Goal: Complete application form: Complete application form

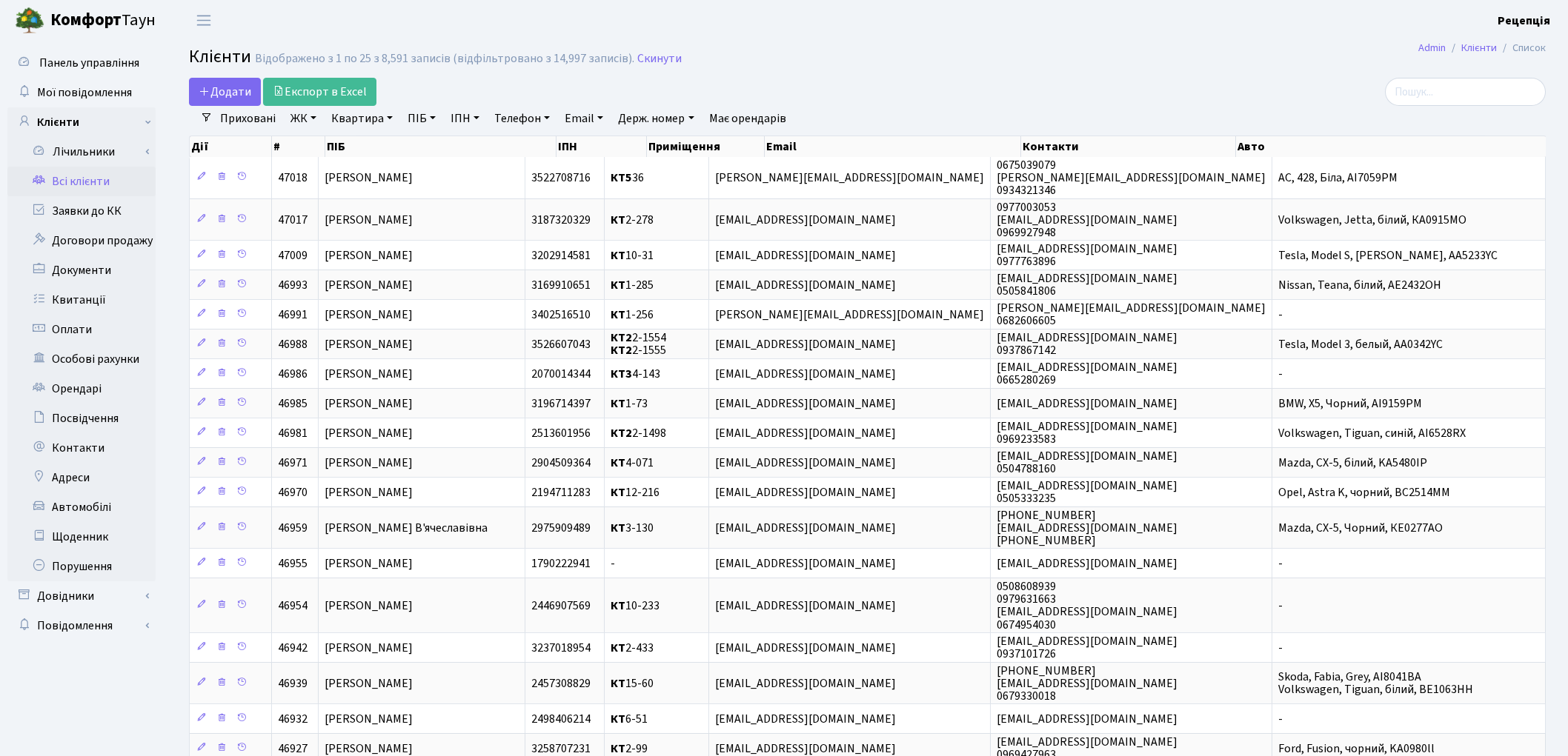
select select "25"
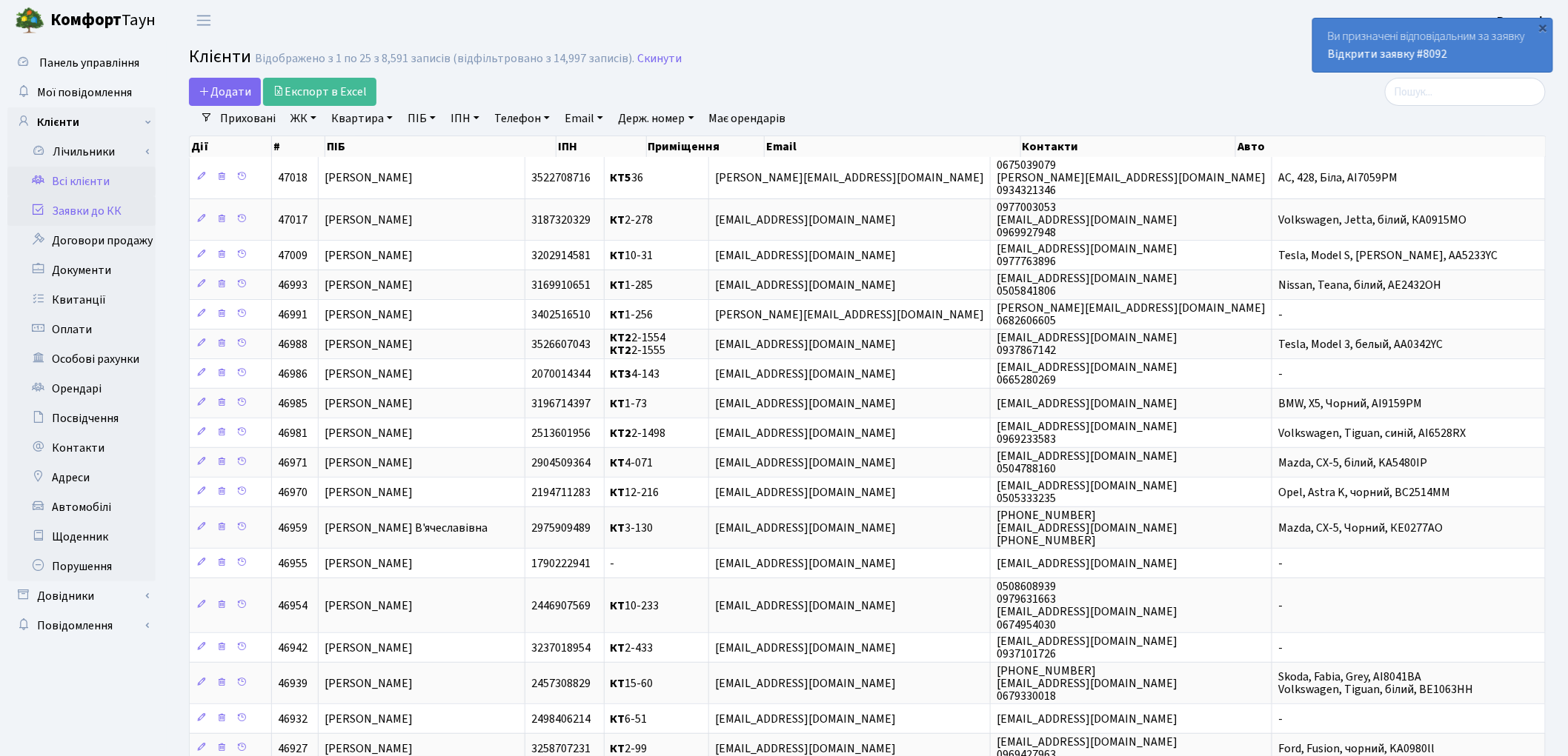
click at [120, 210] on link "Заявки до КК" at bounding box center [82, 211] width 149 height 29
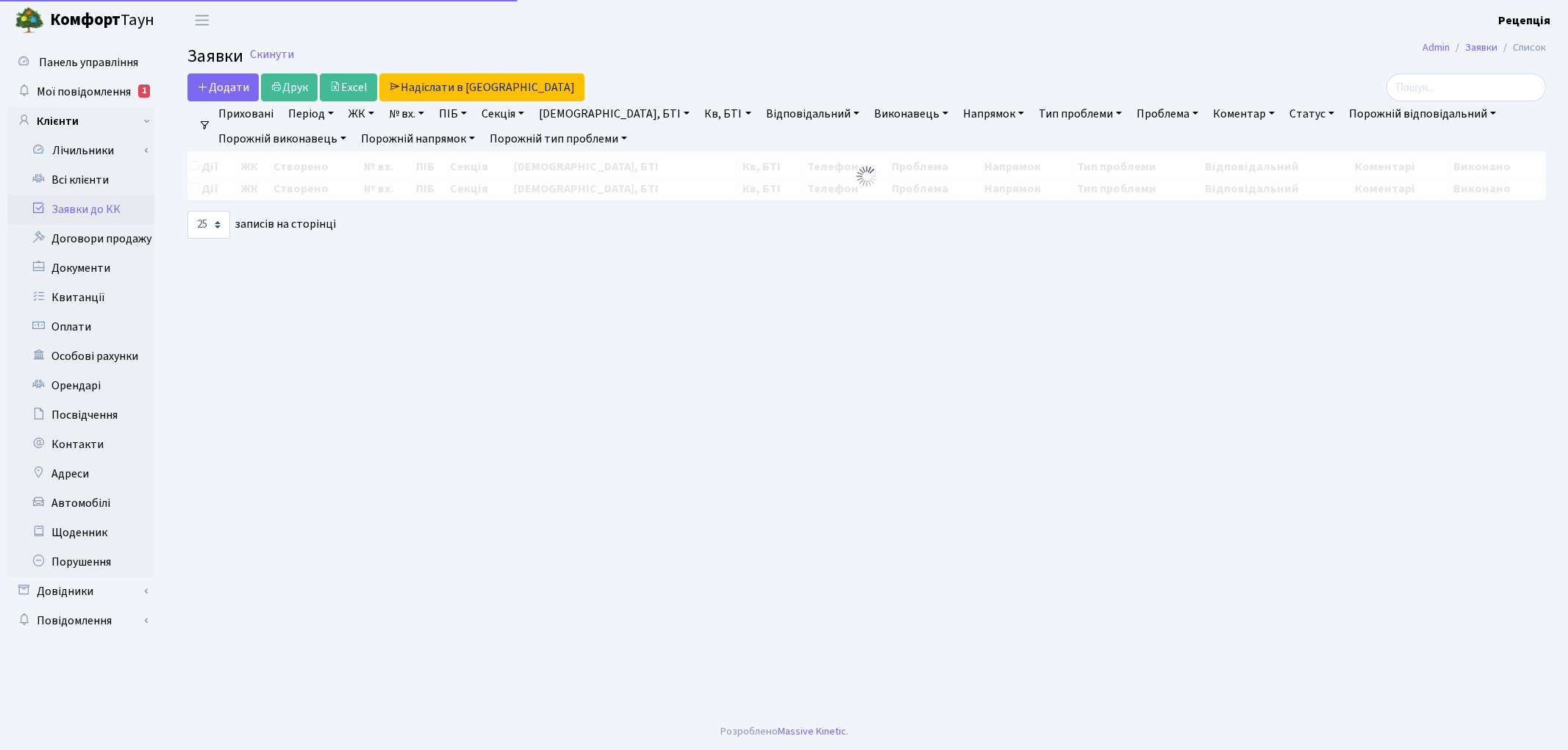
select select "25"
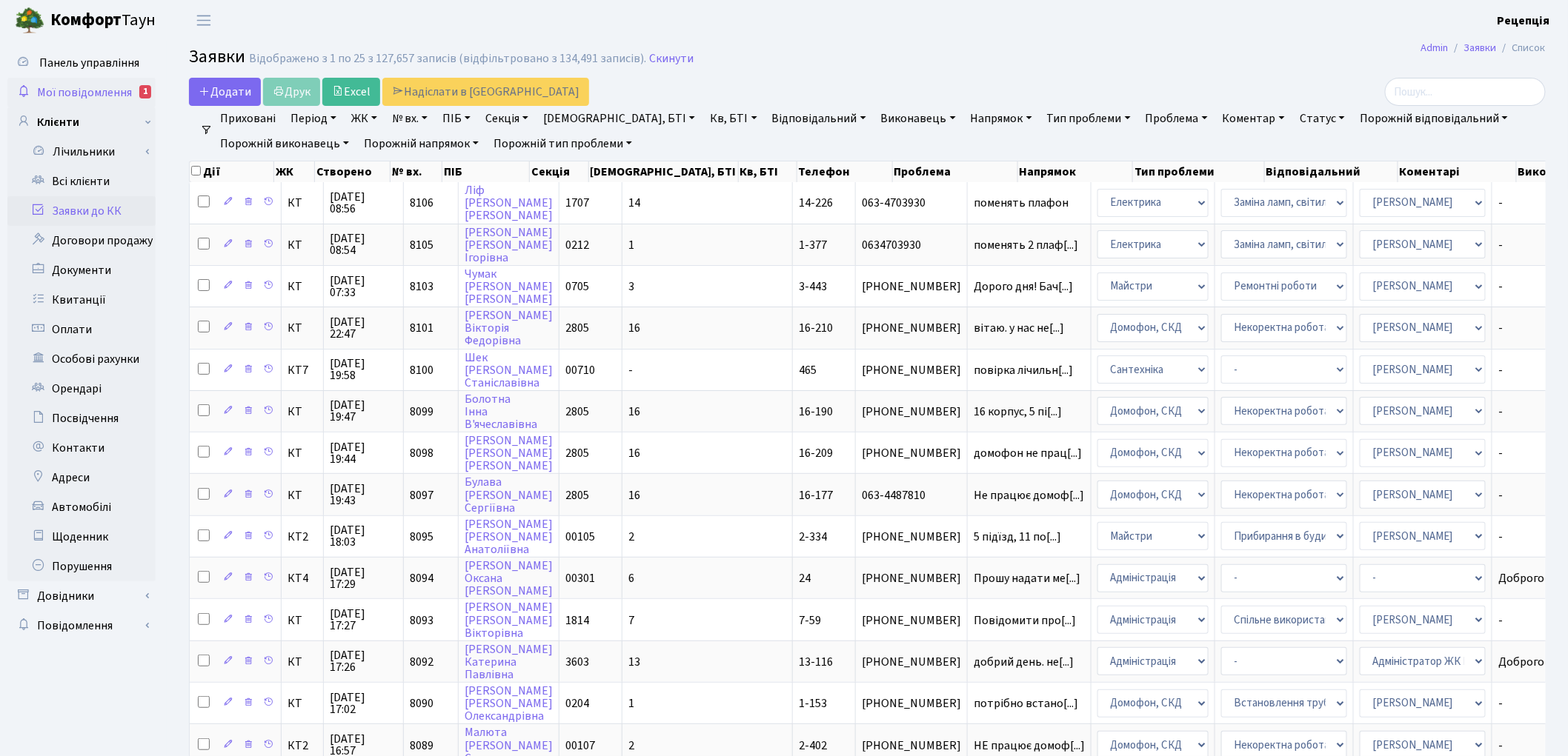
click at [121, 98] on span "Мої повідомлення" at bounding box center [83, 93] width 94 height 16
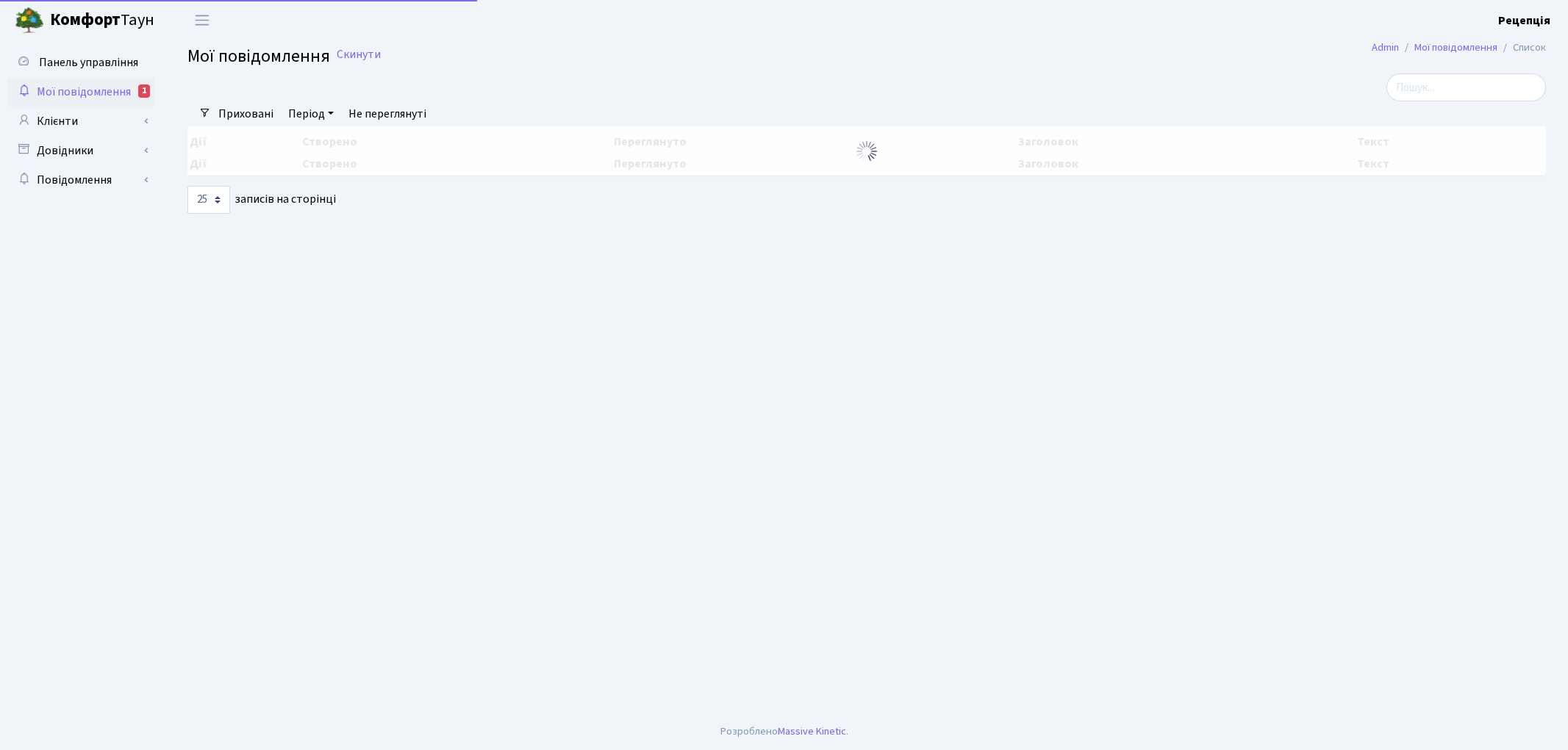
select select "25"
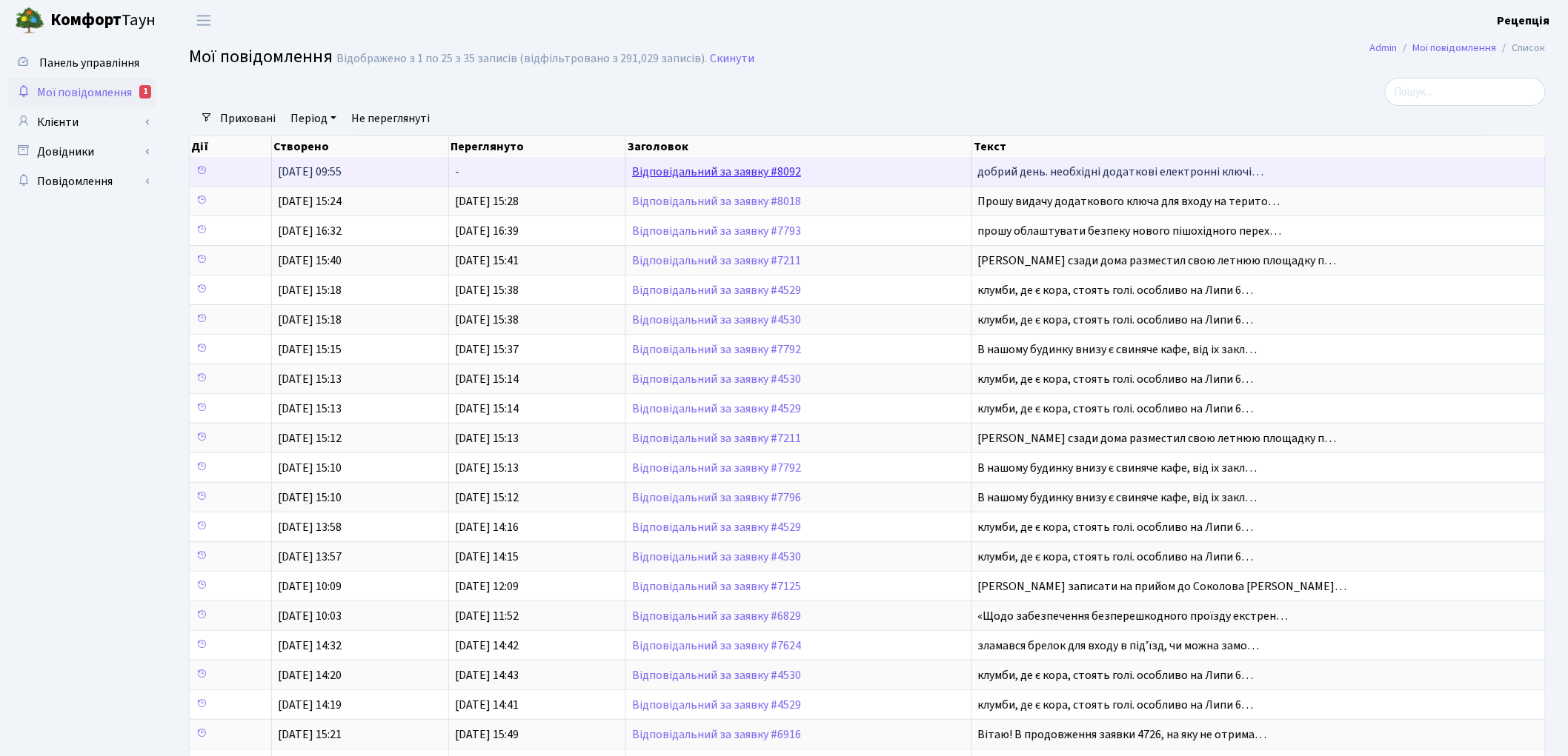
click at [690, 175] on link "Відповідальний за заявку #8092" at bounding box center [716, 172] width 169 height 16
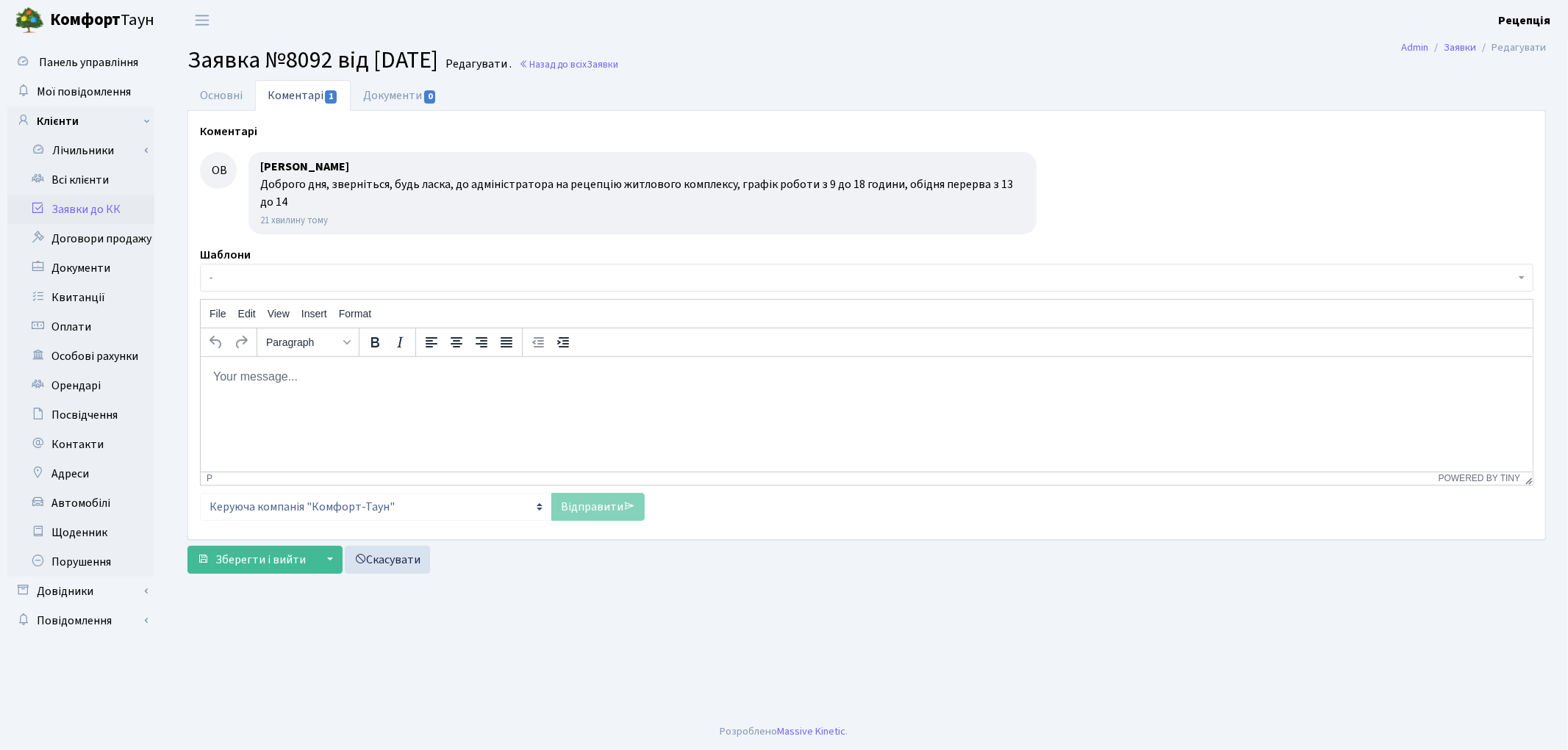
click at [100, 206] on link "Заявки до КК" at bounding box center [81, 209] width 147 height 29
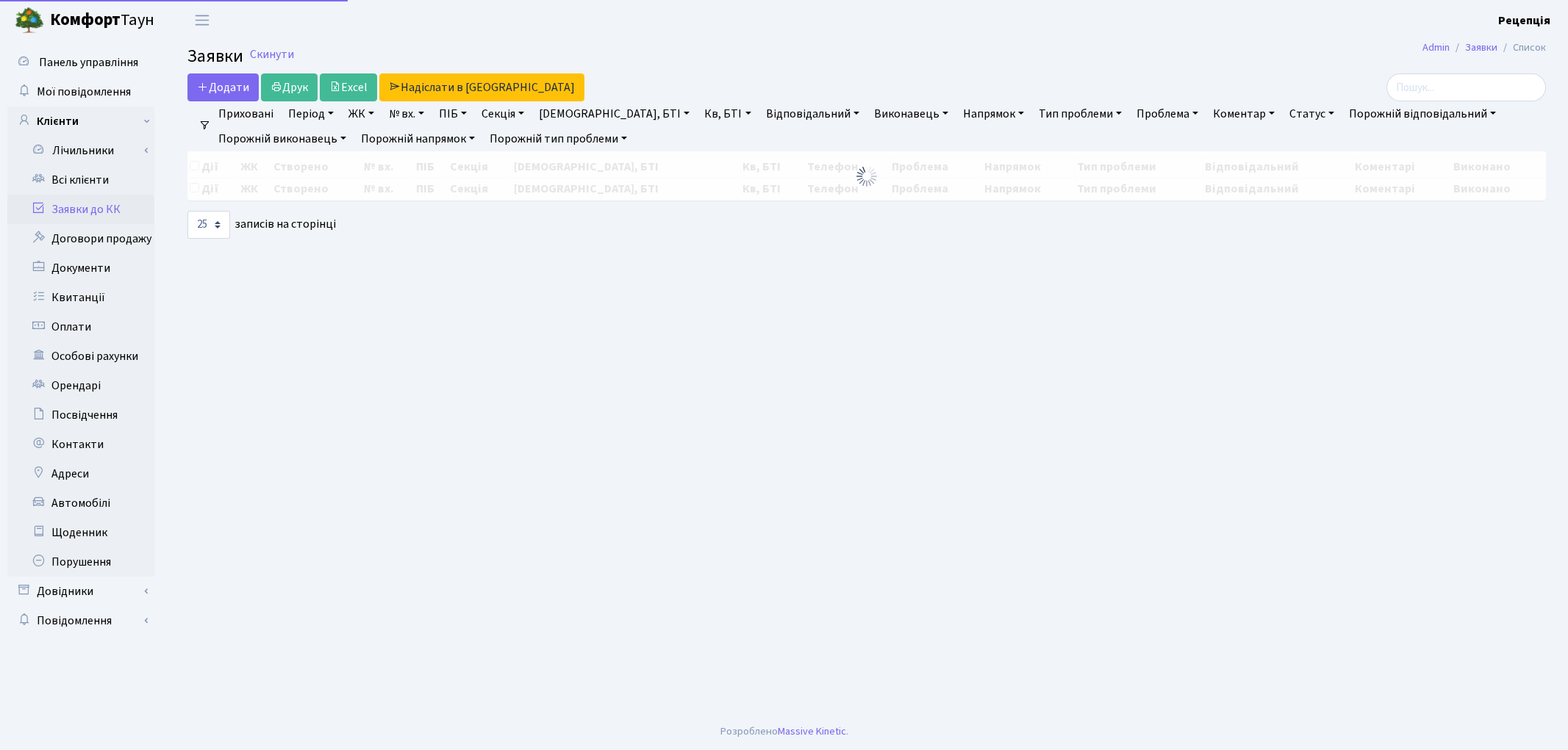
select select "25"
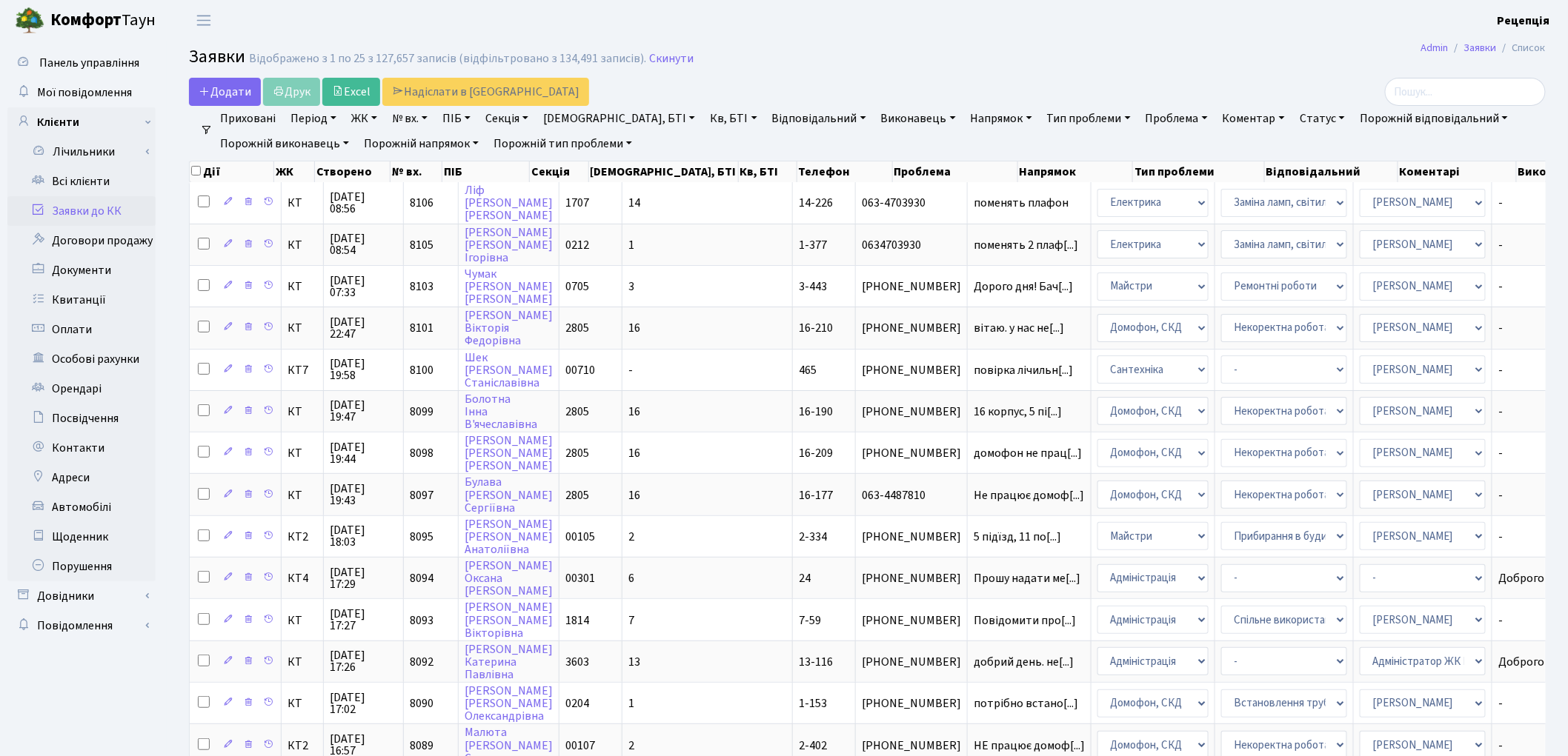
click at [412, 117] on link "№ вх." at bounding box center [410, 118] width 48 height 25
type input "6759"
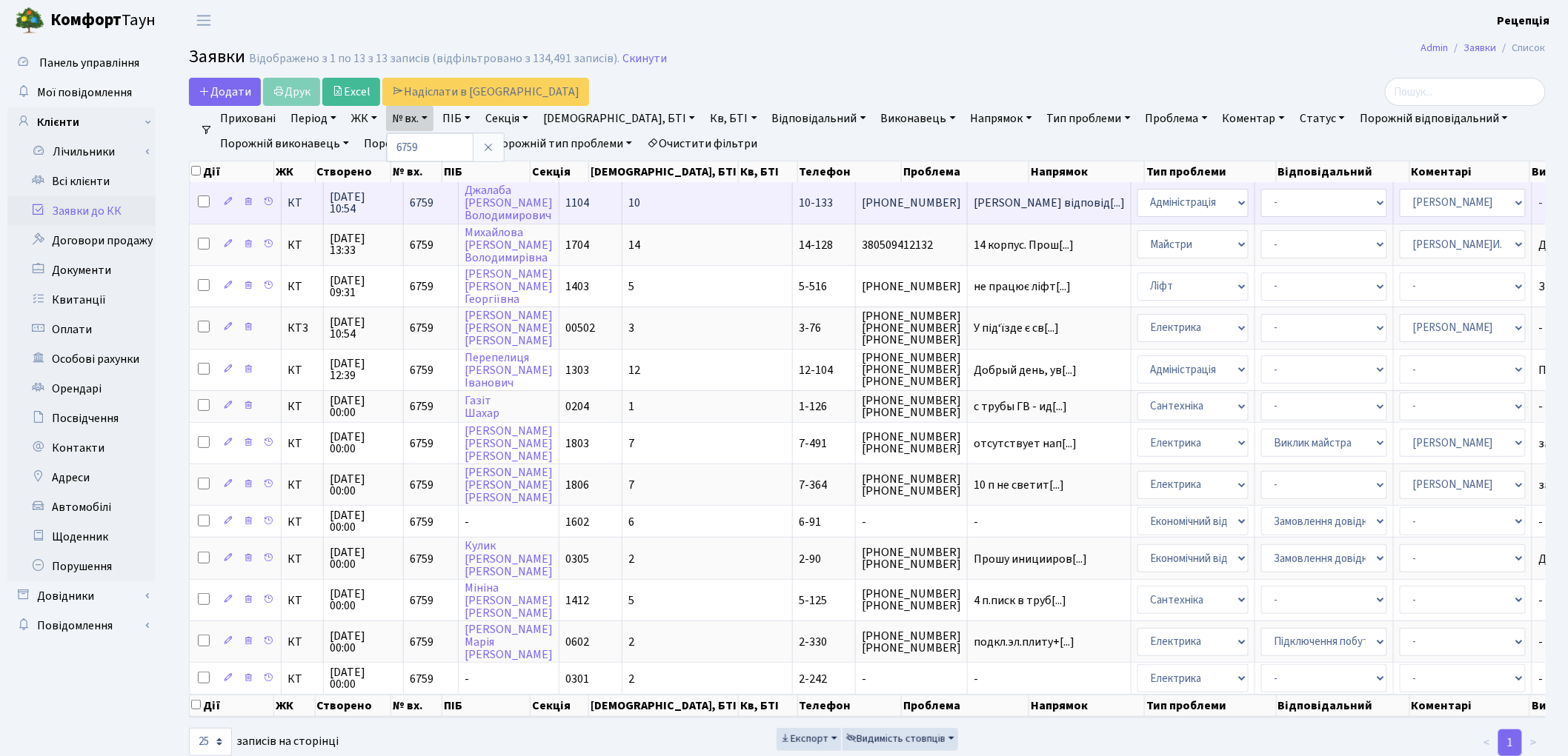
click at [677, 195] on td "10" at bounding box center [708, 203] width 171 height 40
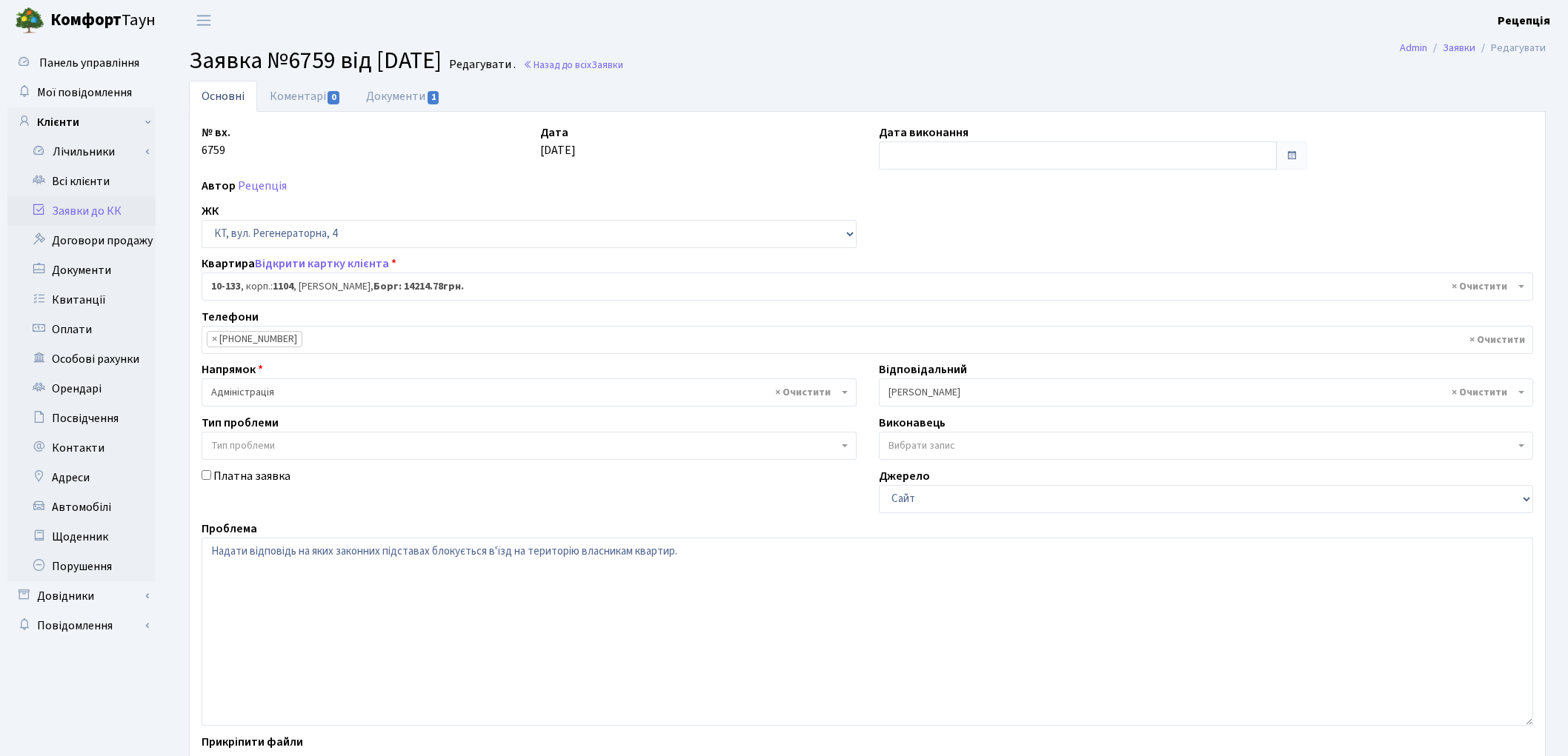
select select "6702"
click at [406, 92] on link "Документи 1" at bounding box center [403, 95] width 99 height 30
select select "25"
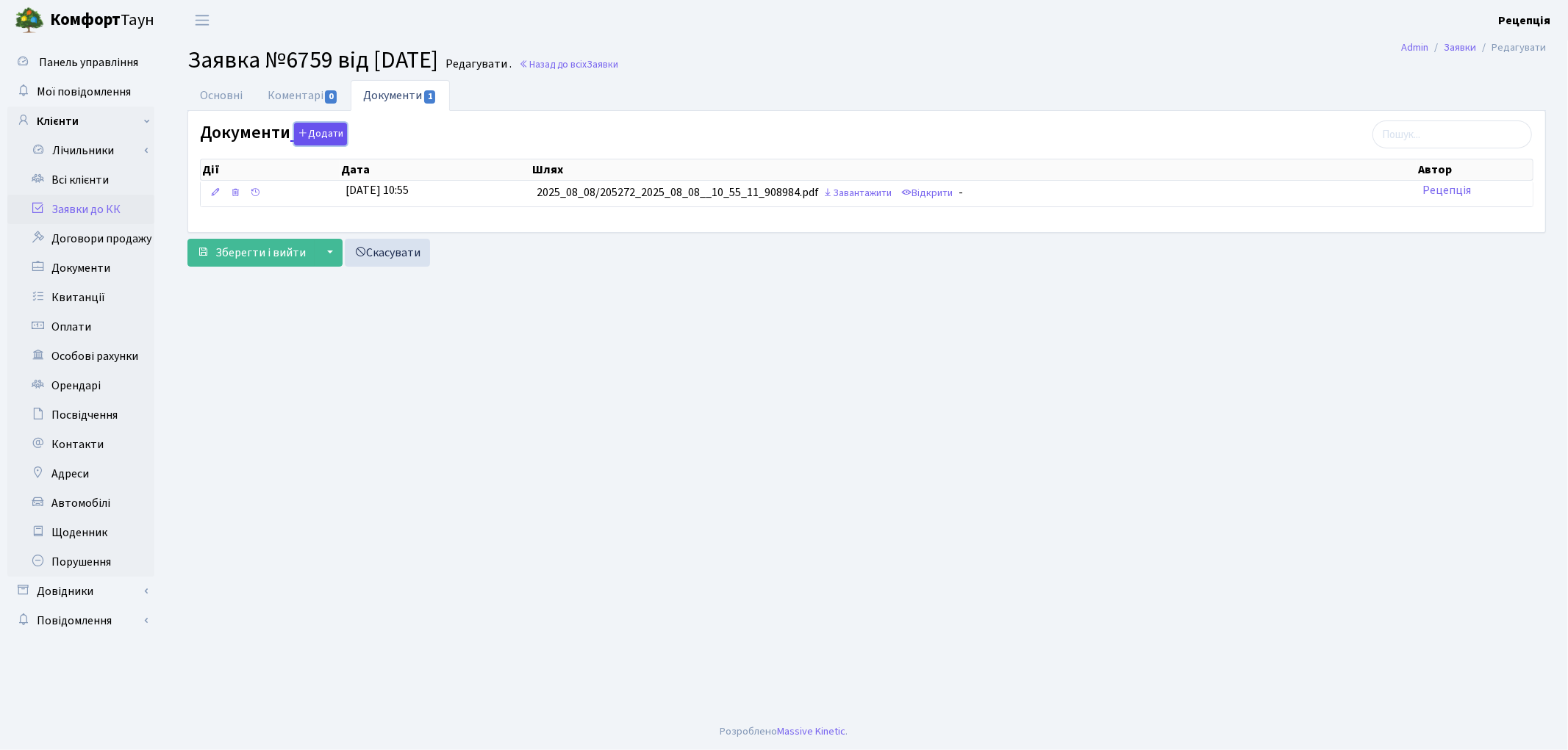
click at [324, 124] on button "Додати" at bounding box center [320, 134] width 53 height 23
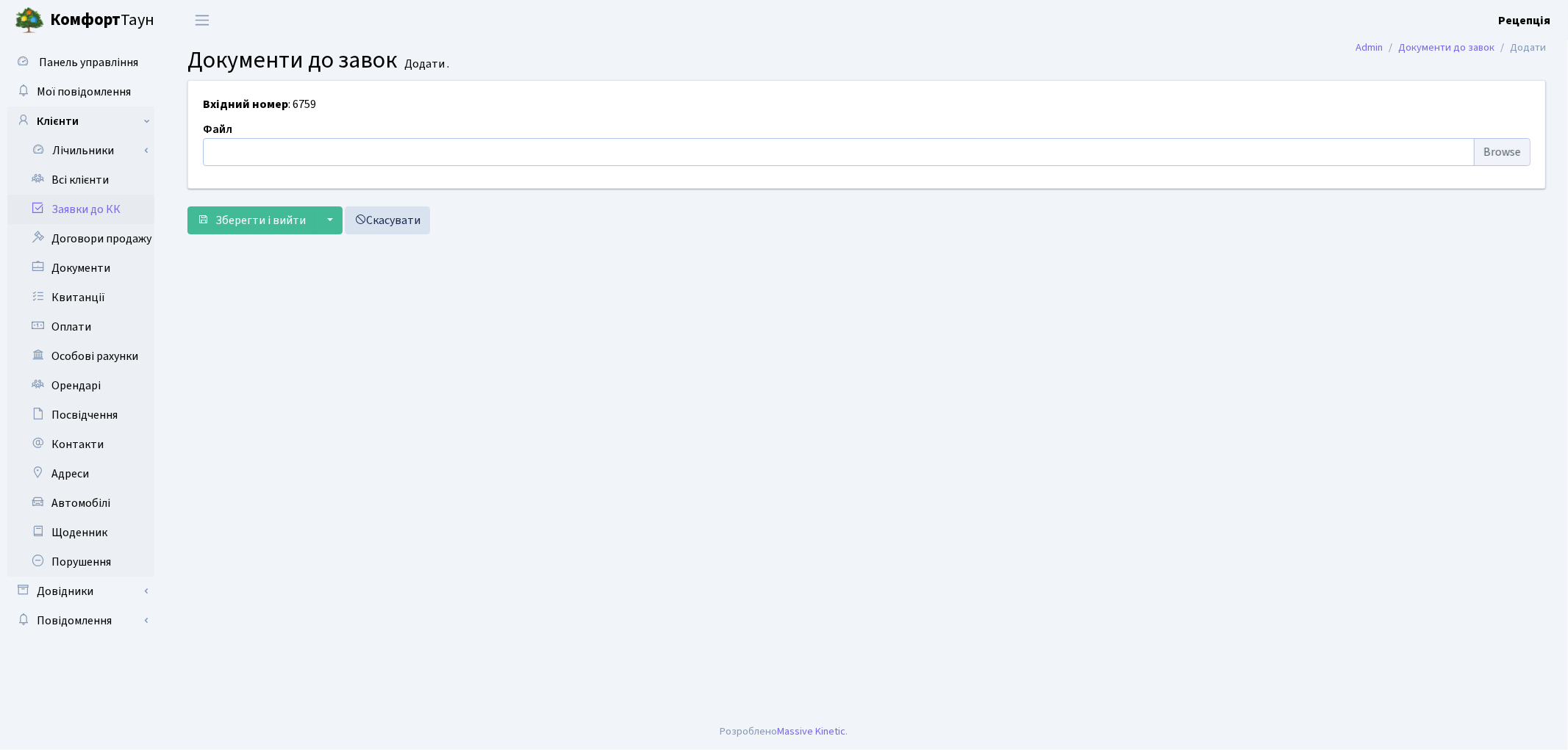
click at [1486, 145] on input "file" at bounding box center [867, 152] width 1328 height 28
type input "C:\fakepath\сканирование0668.pdf"
click at [273, 225] on span "Зберегти і вийти" at bounding box center [260, 221] width 90 height 16
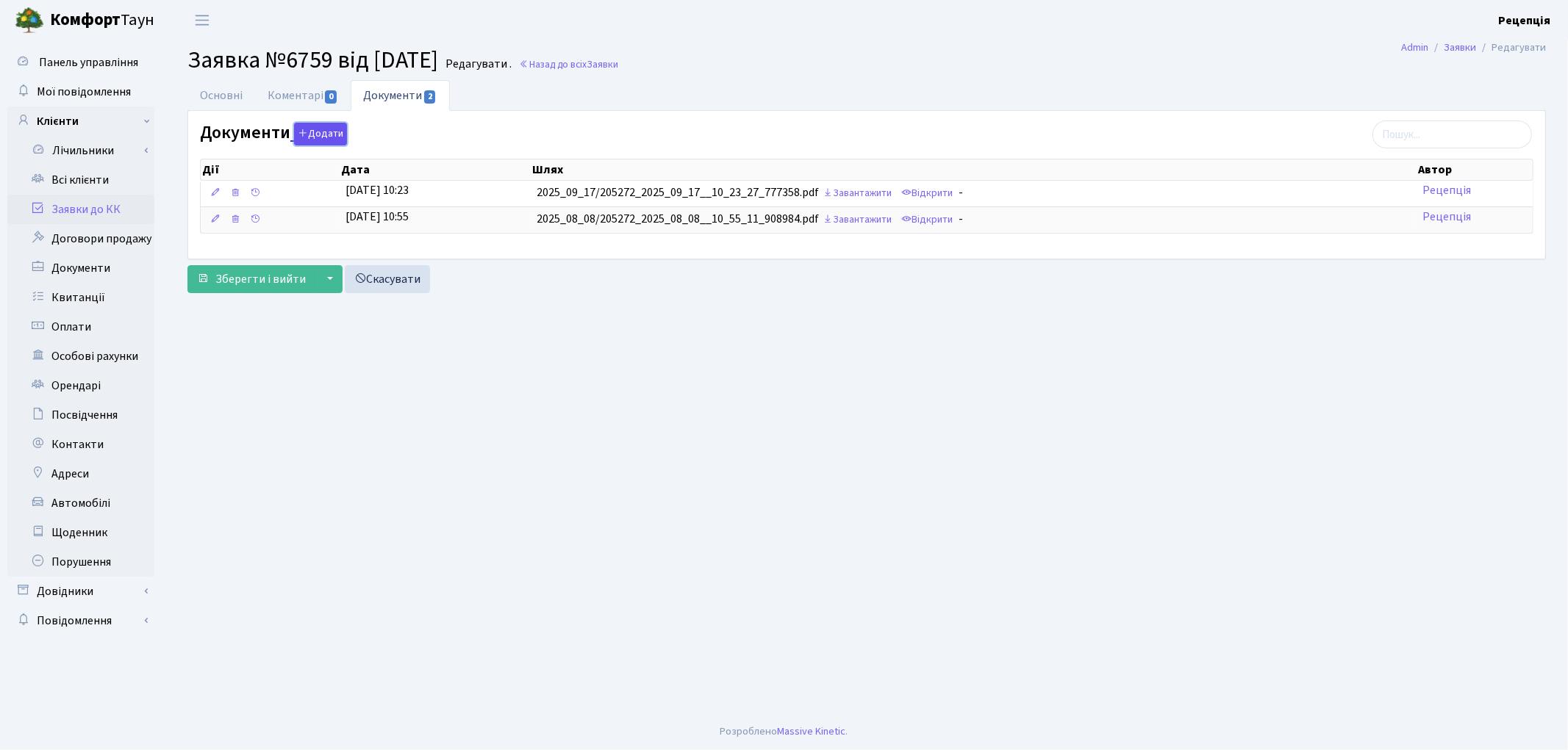
click at [309, 135] on button "Додати" at bounding box center [320, 134] width 53 height 23
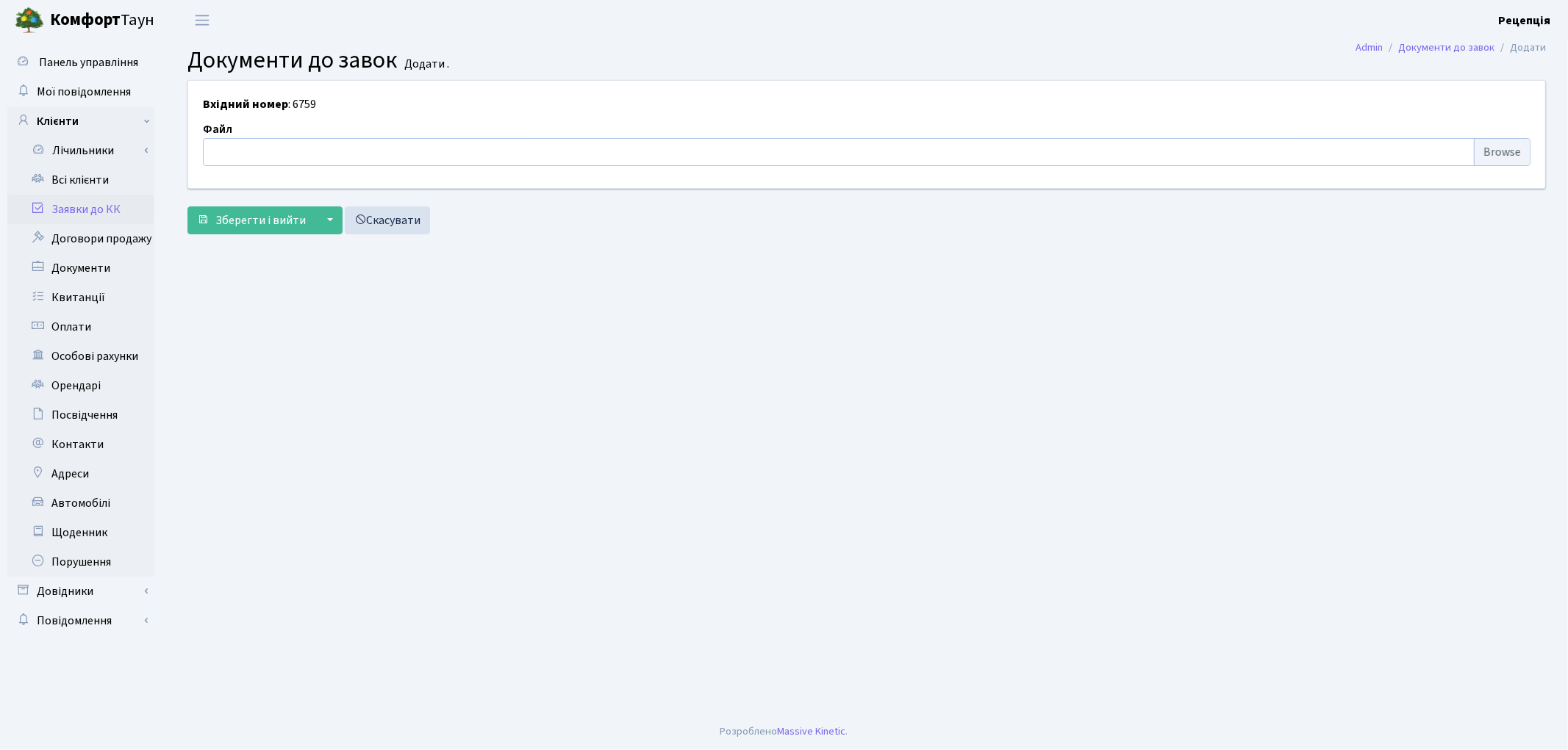
click at [1493, 156] on input "file" at bounding box center [867, 152] width 1328 height 28
type input "C:\fakepath\сканирование0667.pdf"
click at [229, 213] on span "Зберегти і вийти" at bounding box center [260, 221] width 90 height 16
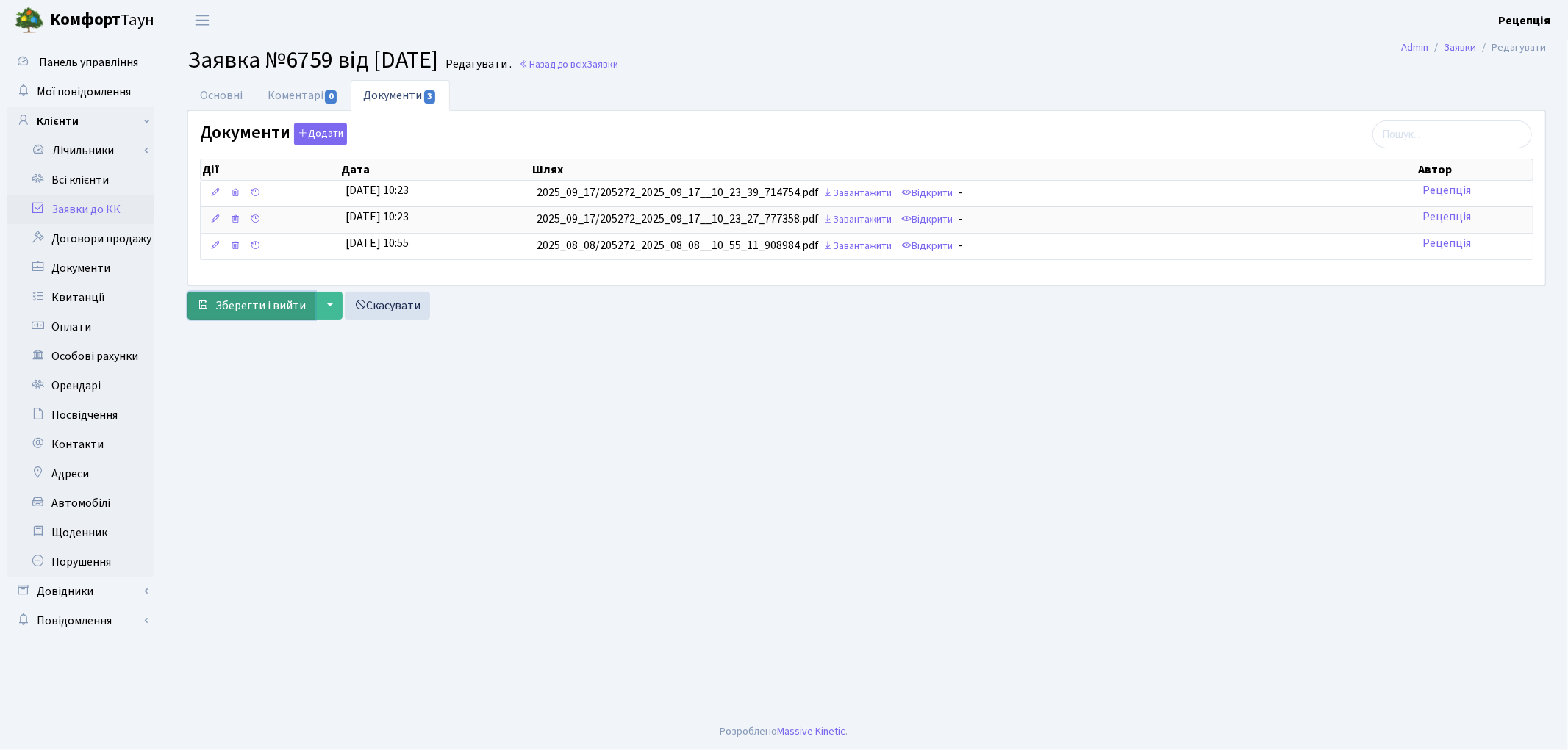
click at [274, 303] on span "Зберегти і вийти" at bounding box center [260, 305] width 90 height 16
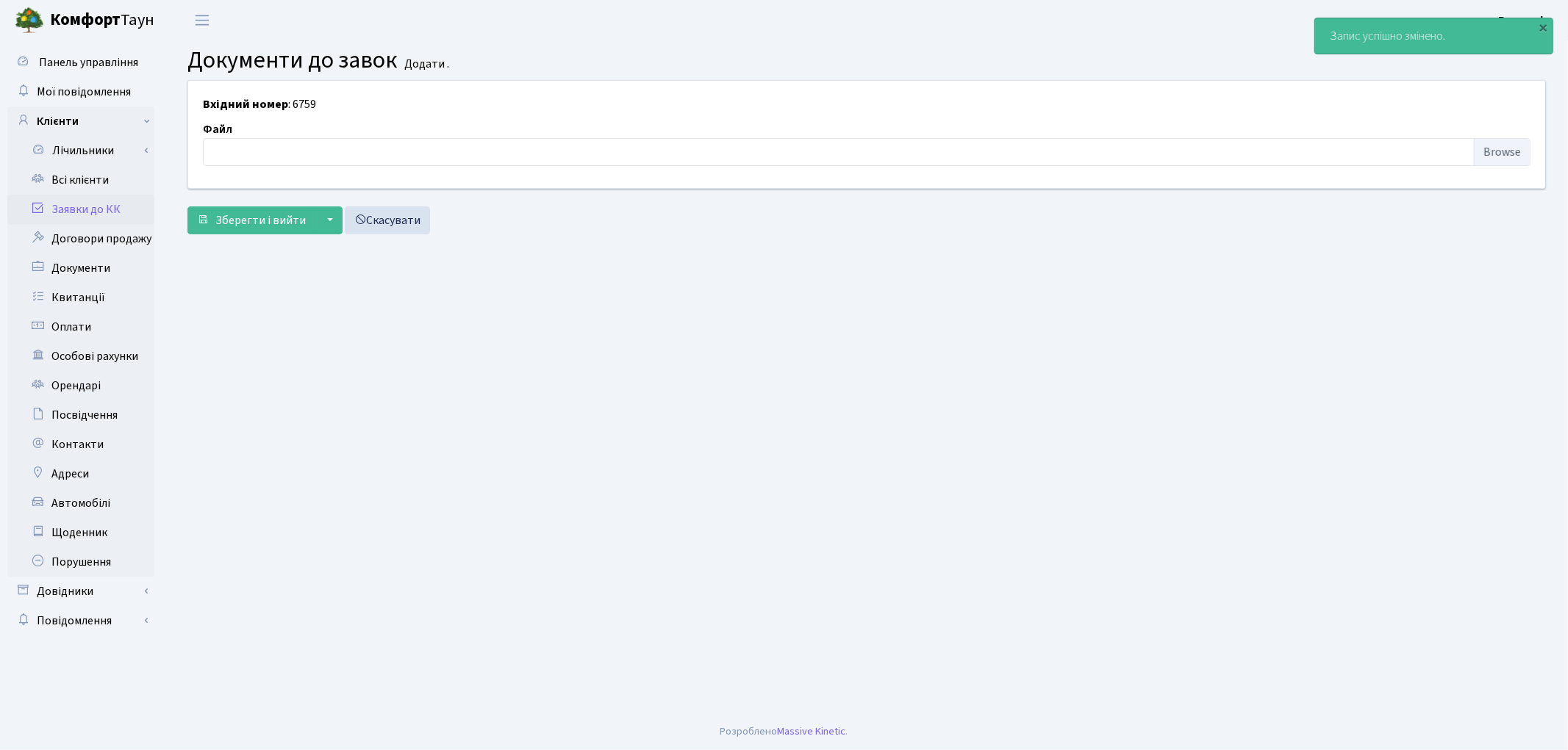
click at [110, 200] on link "Заявки до КК" at bounding box center [81, 209] width 147 height 29
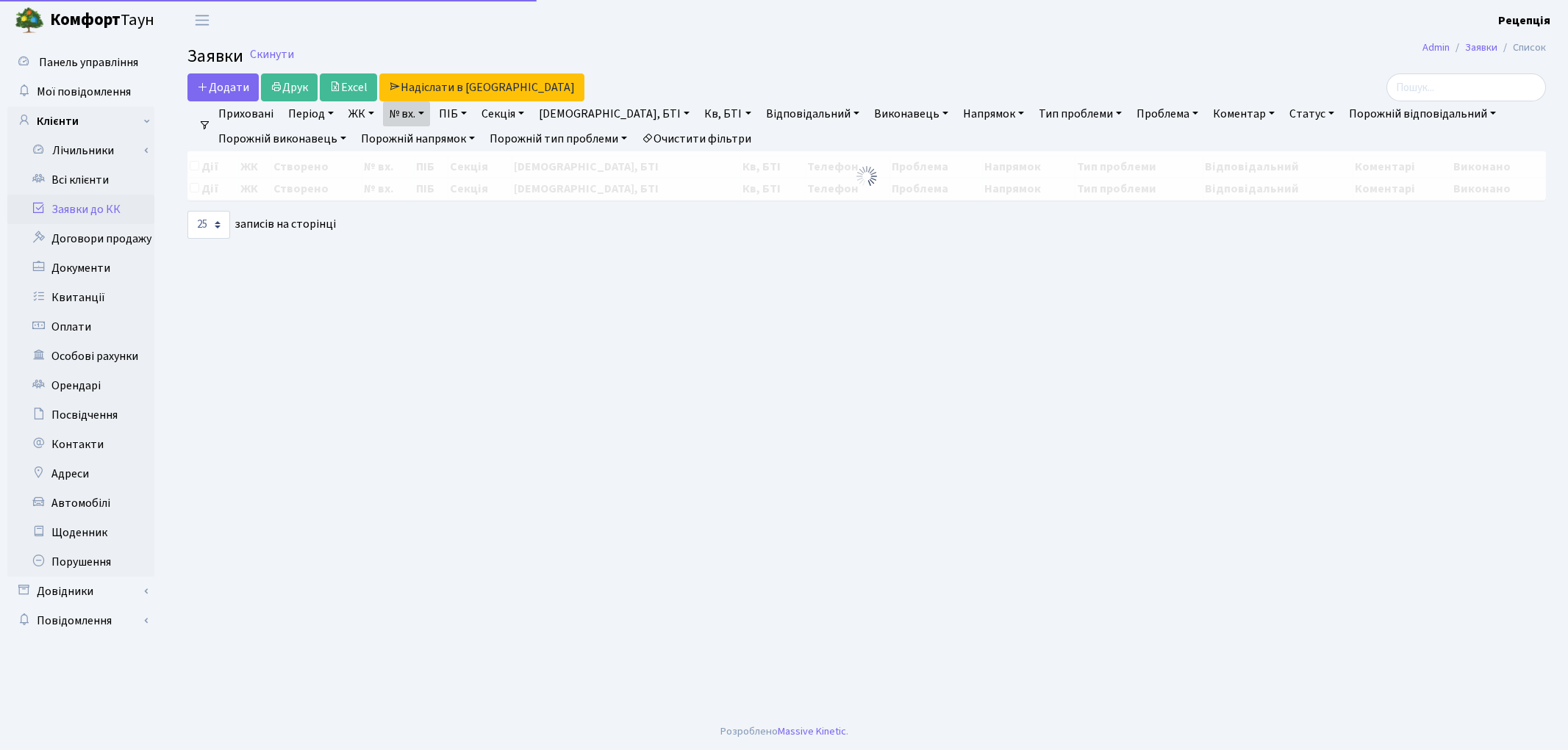
select select "25"
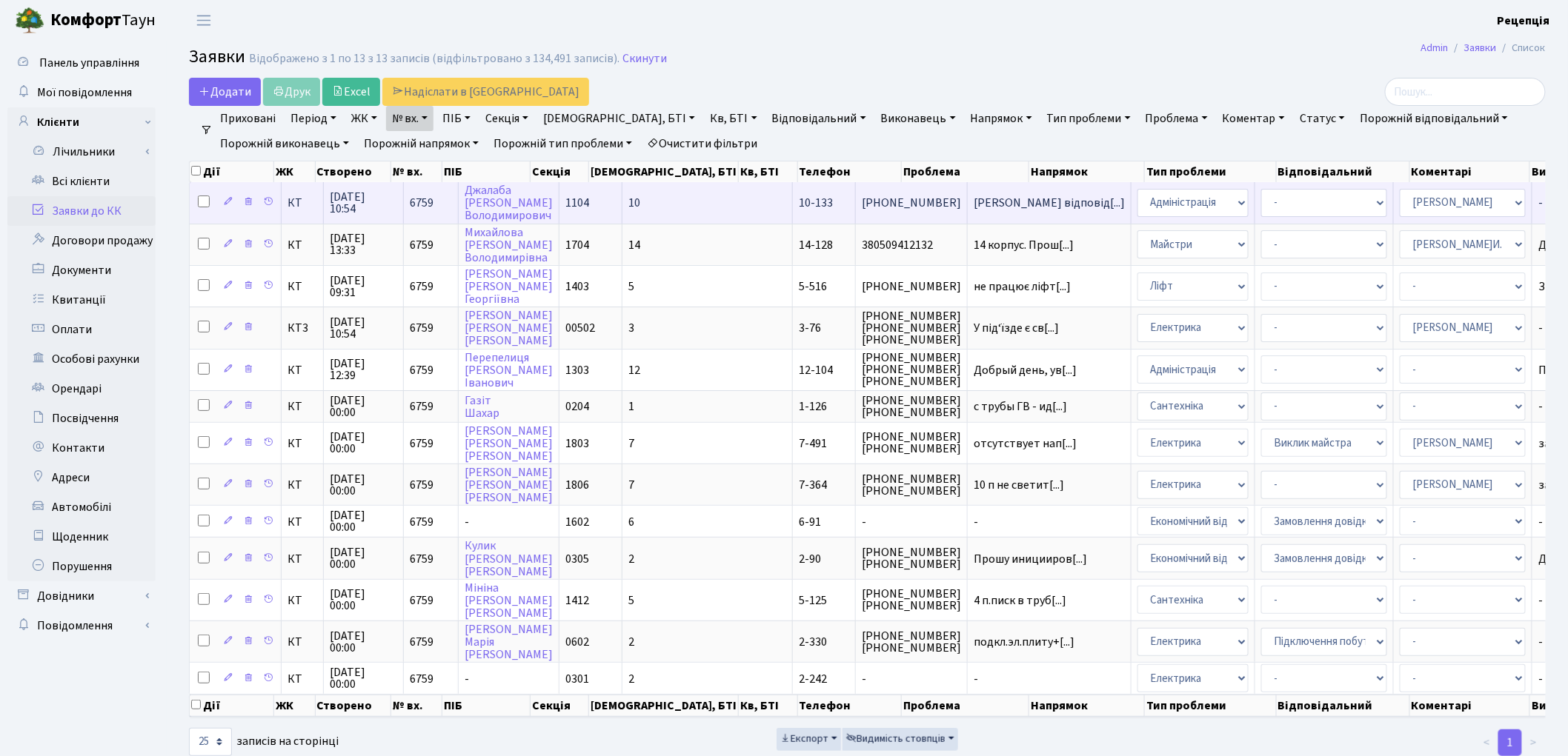
click at [793, 206] on td "10-133" at bounding box center [824, 203] width 63 height 40
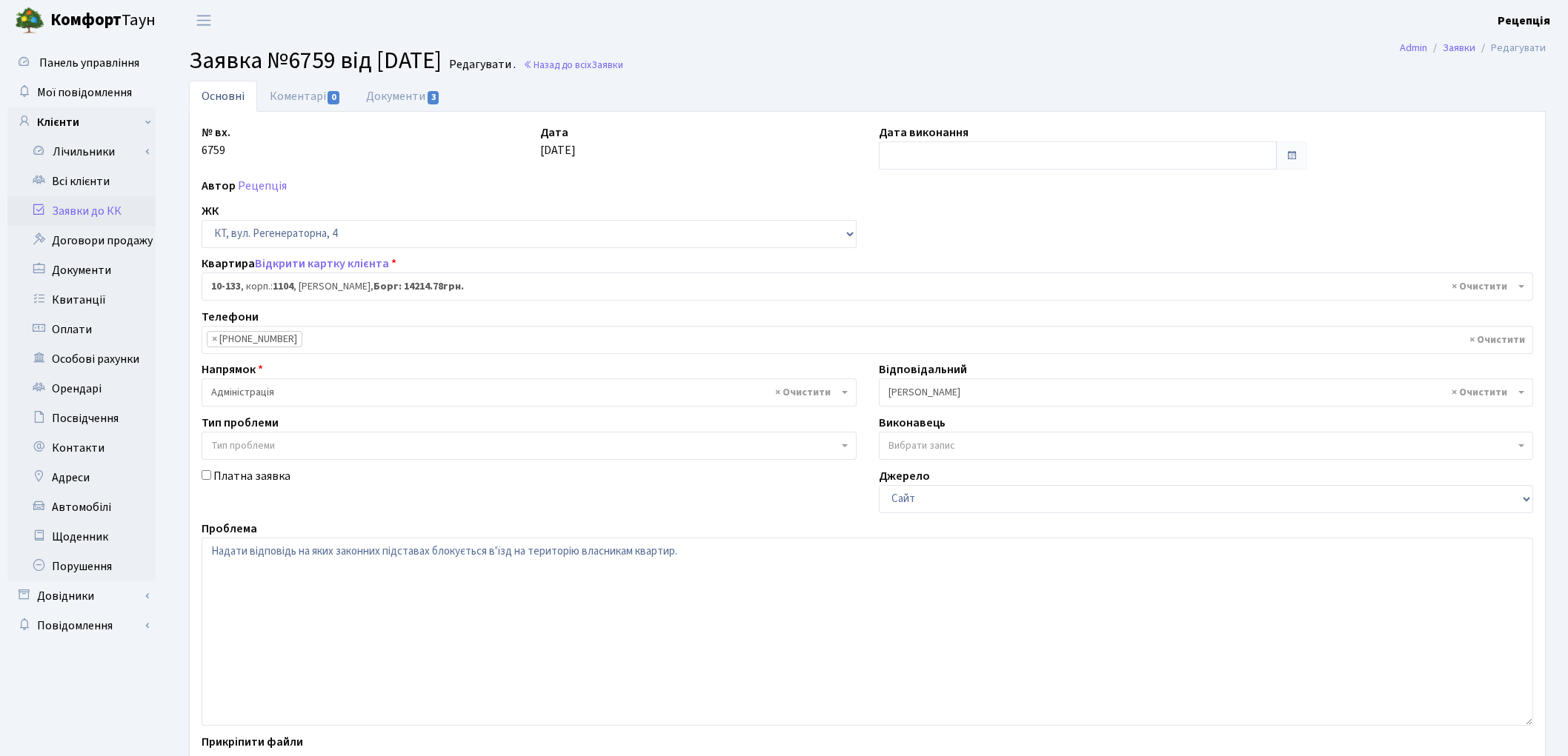
select select "6702"
click at [394, 94] on link "Документи 3" at bounding box center [403, 95] width 99 height 30
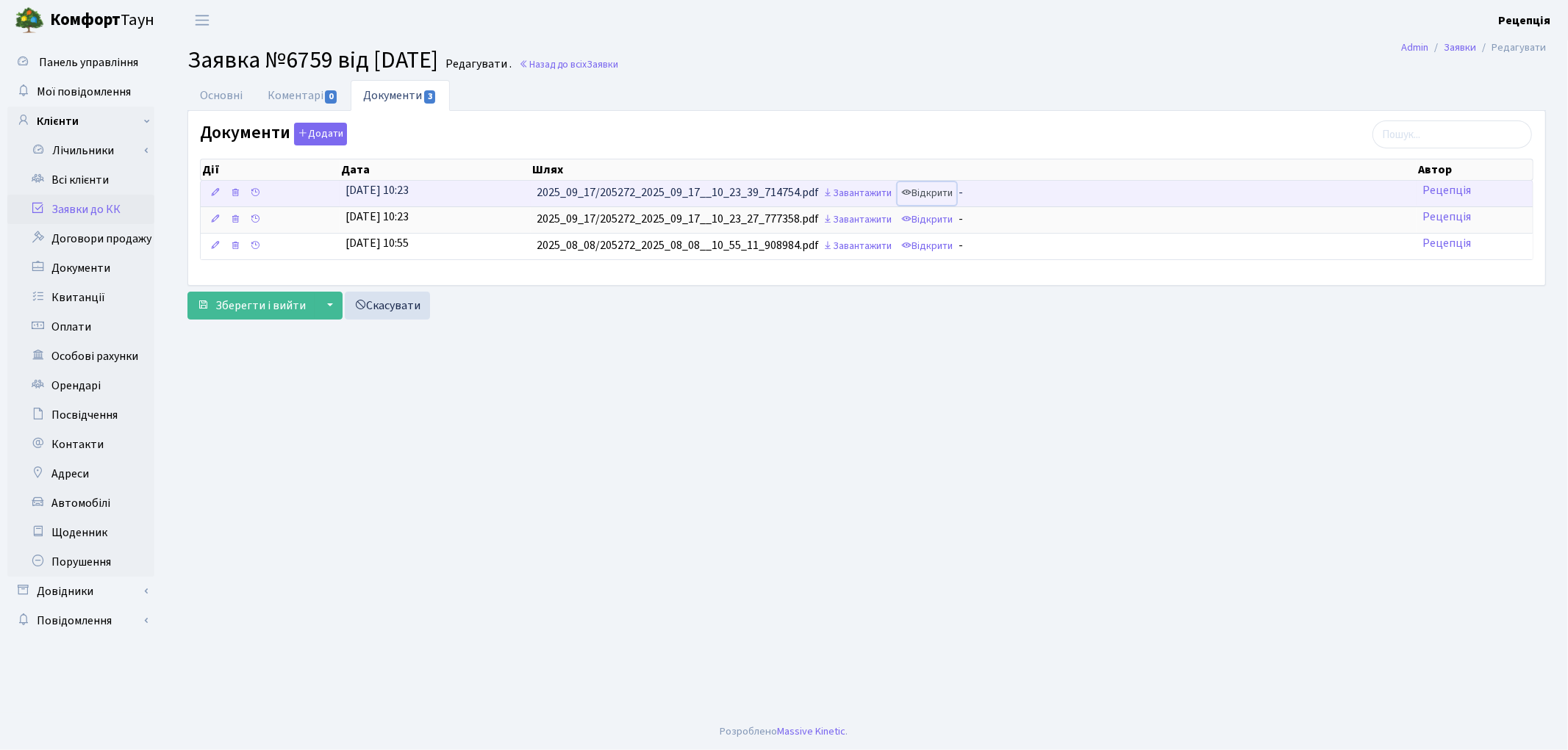
click at [943, 188] on link "Відкрити" at bounding box center [927, 193] width 59 height 23
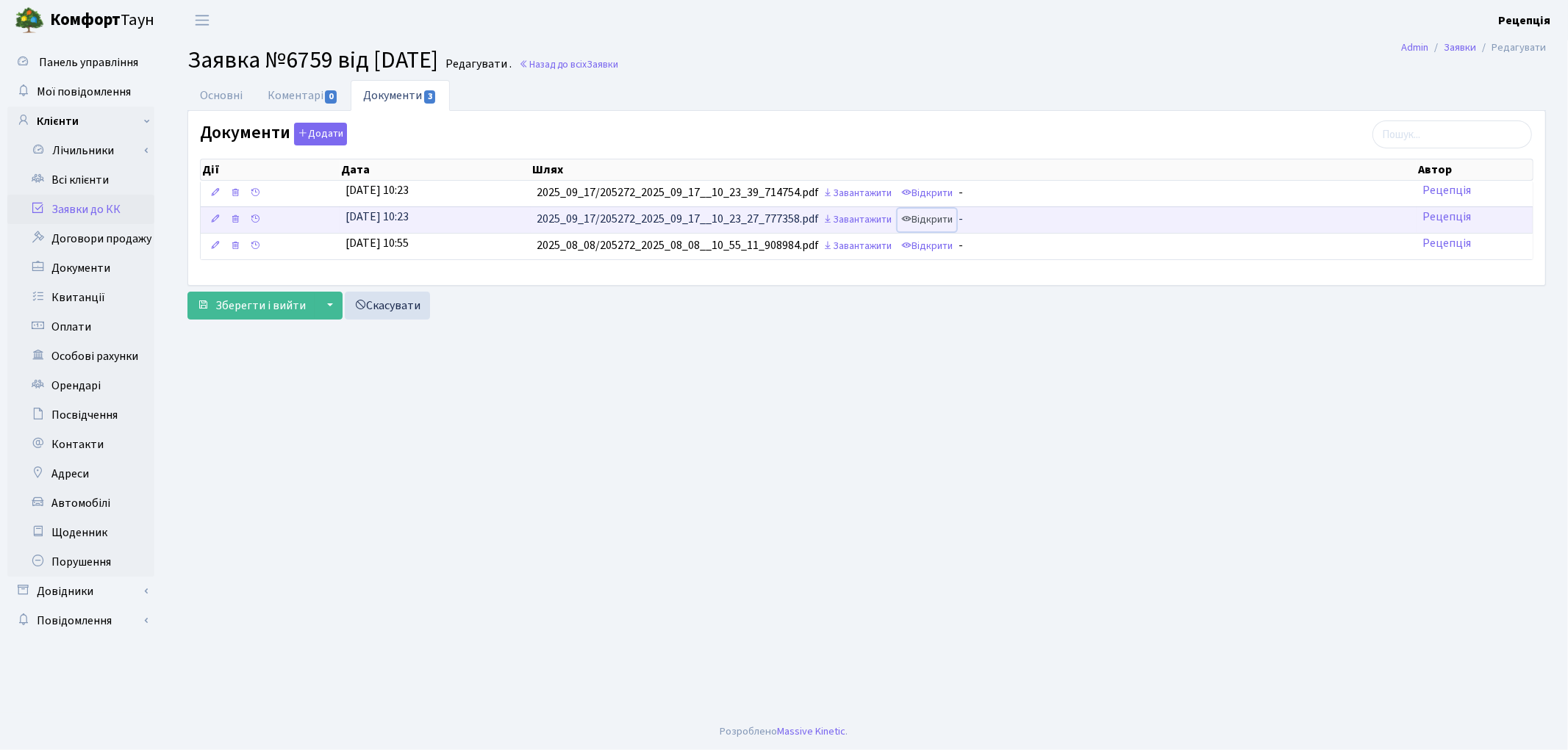
click at [945, 215] on link "Відкрити" at bounding box center [927, 220] width 59 height 23
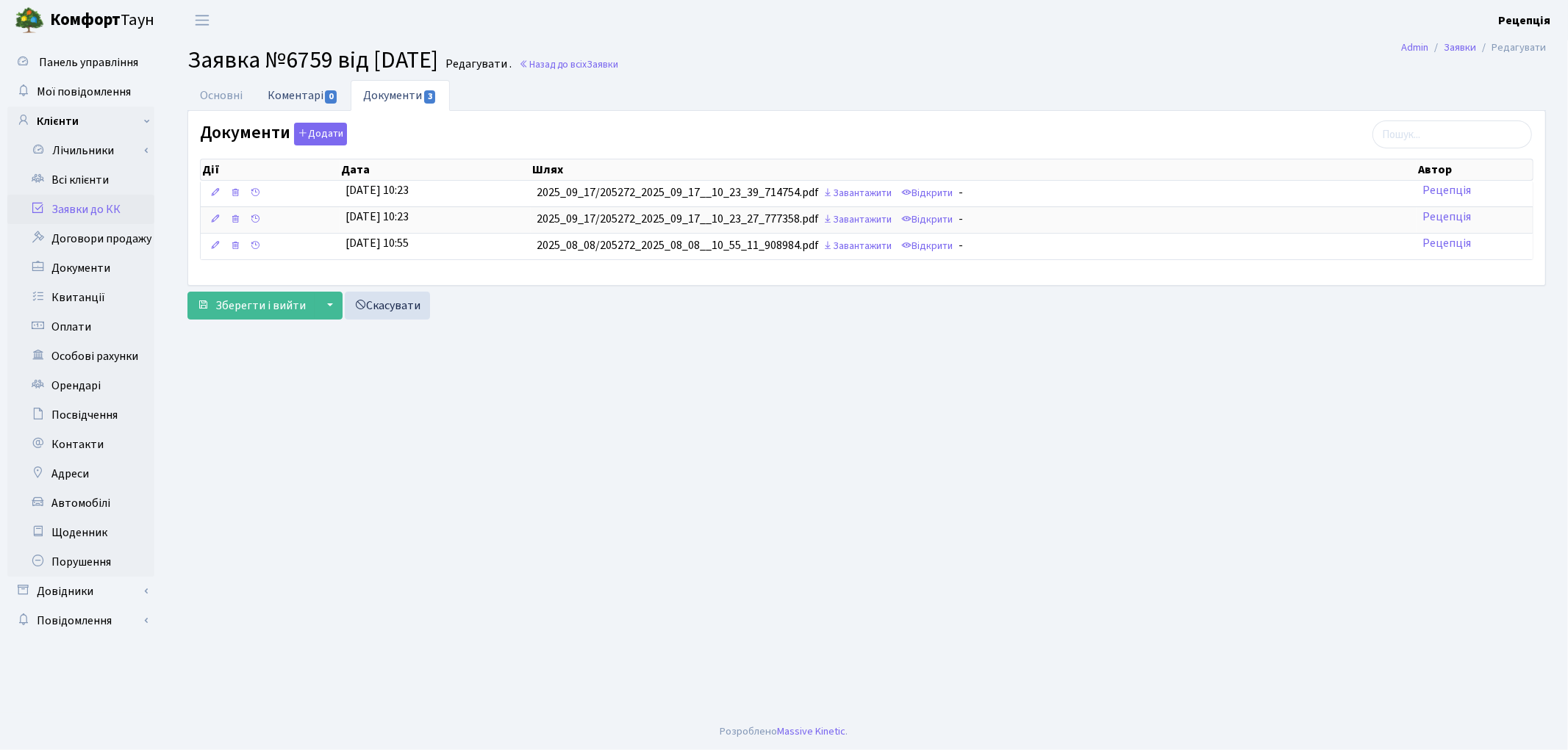
click at [307, 97] on link "Коментарі 0" at bounding box center [302, 95] width 95 height 30
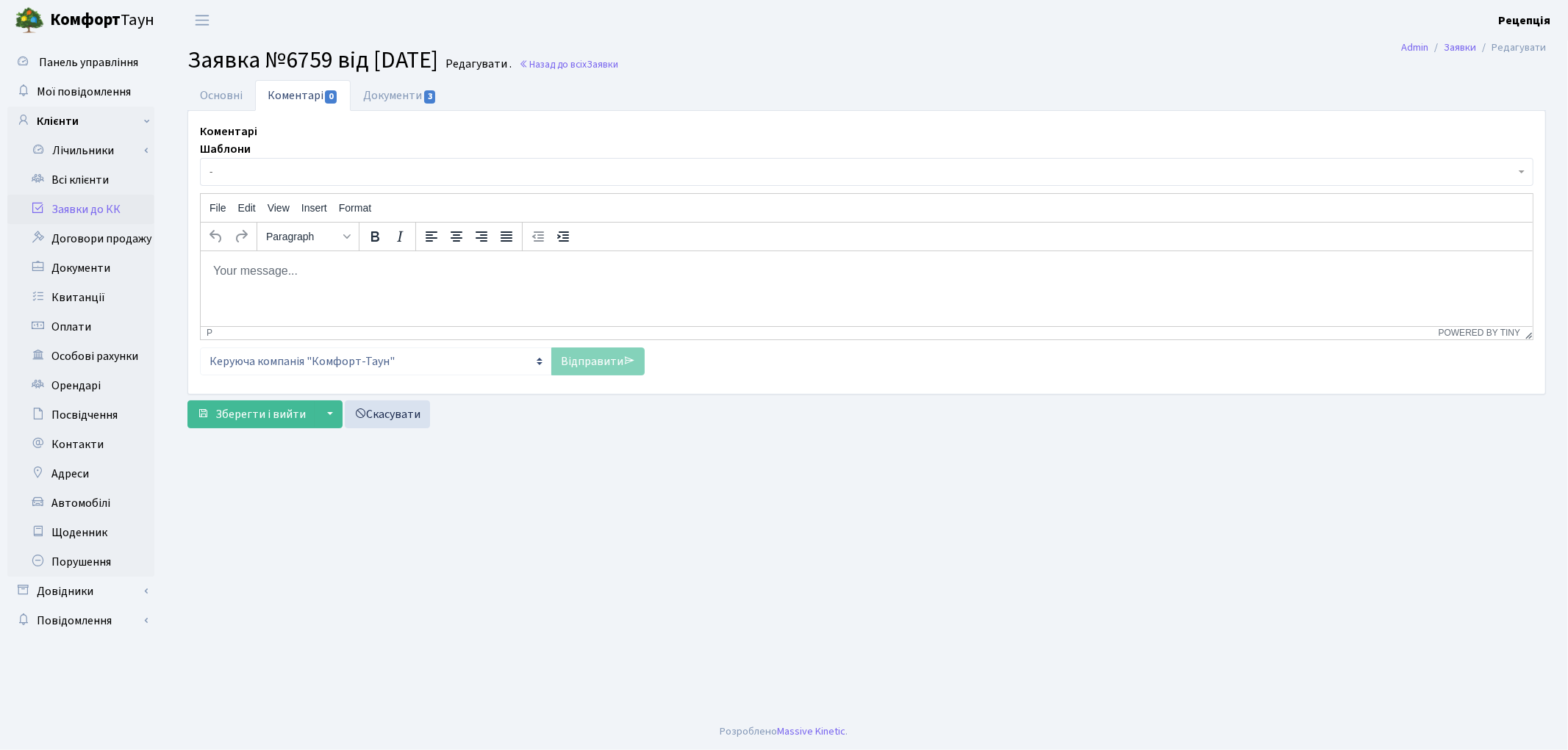
click at [317, 163] on span "-" at bounding box center [867, 172] width 1333 height 28
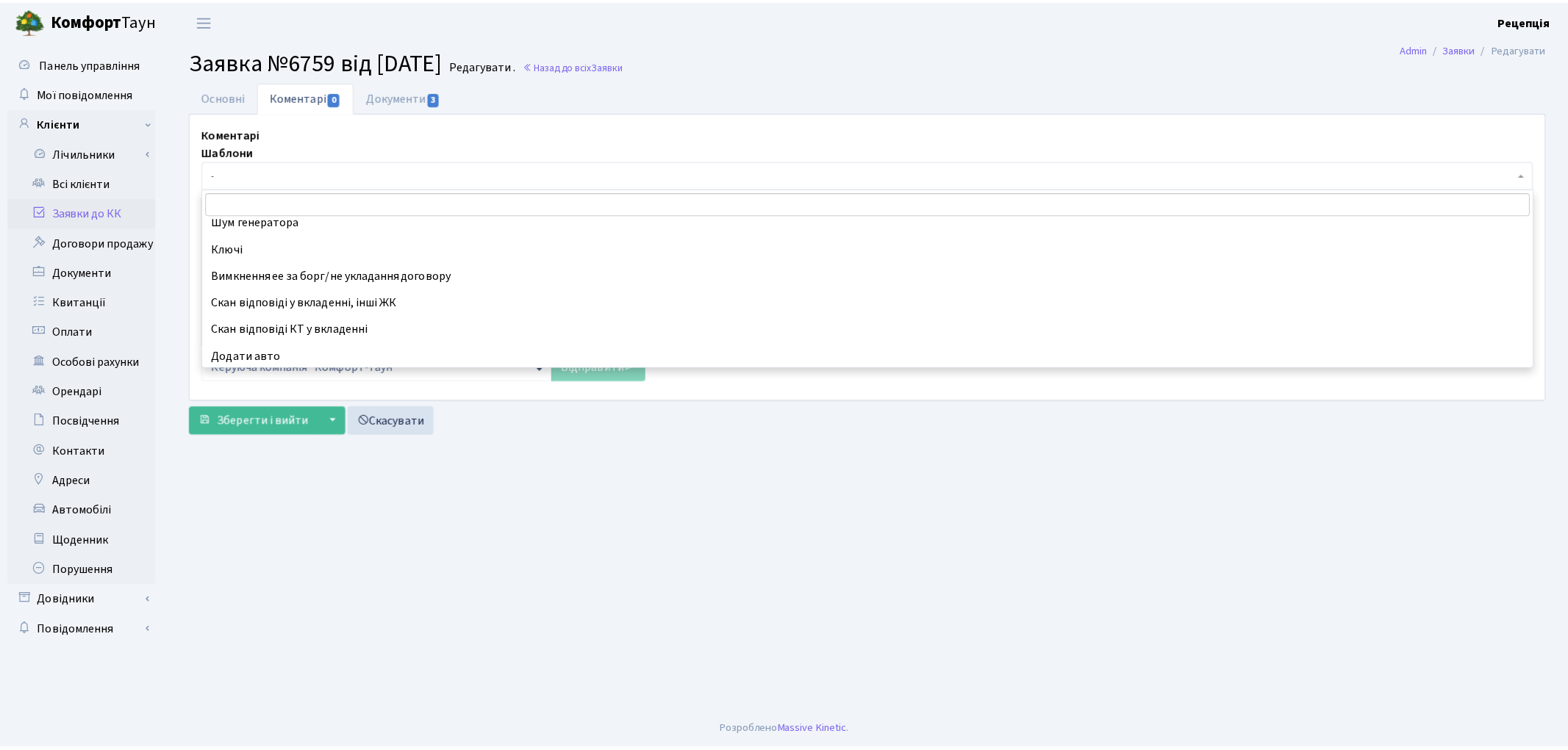
scroll to position [475, 0]
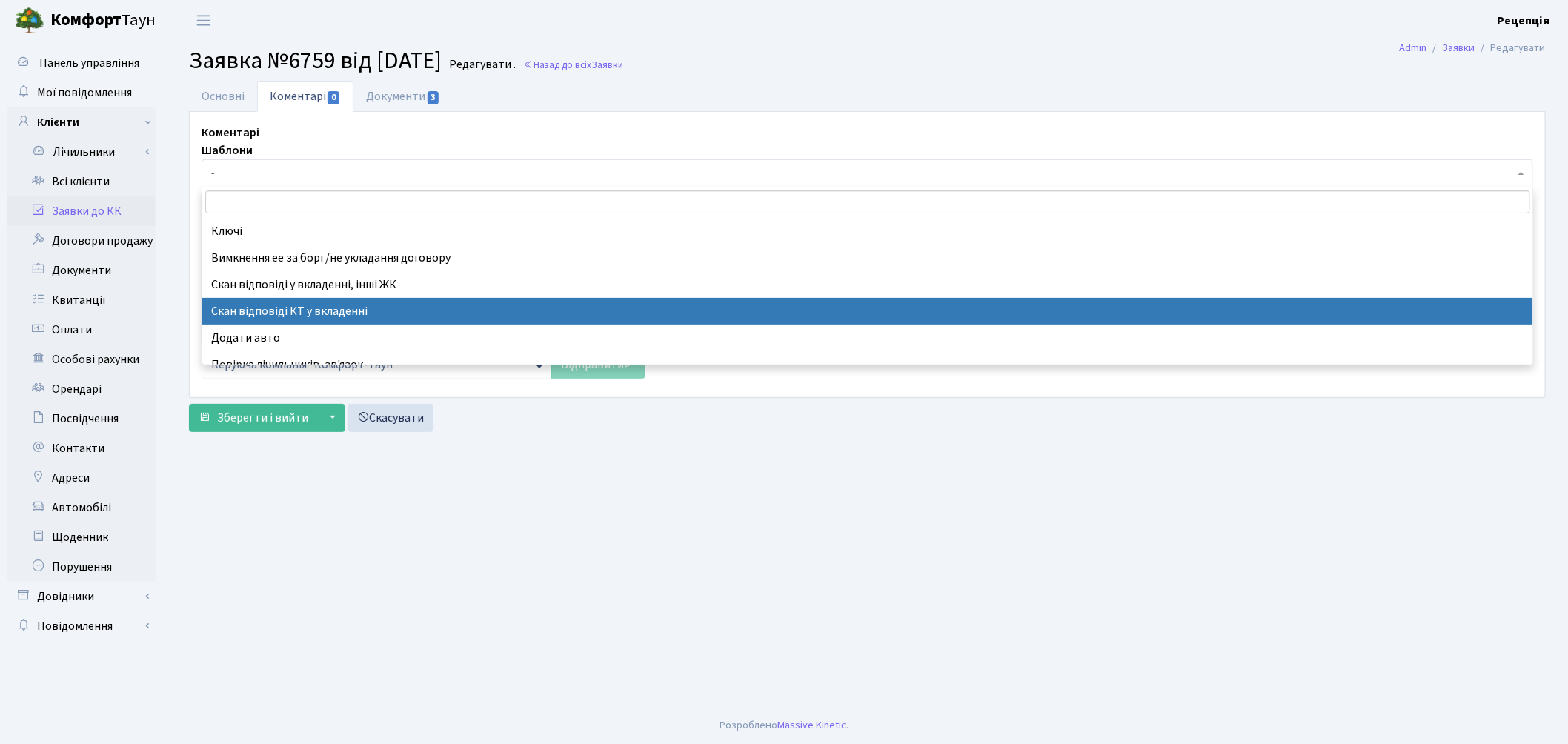
select select "55"
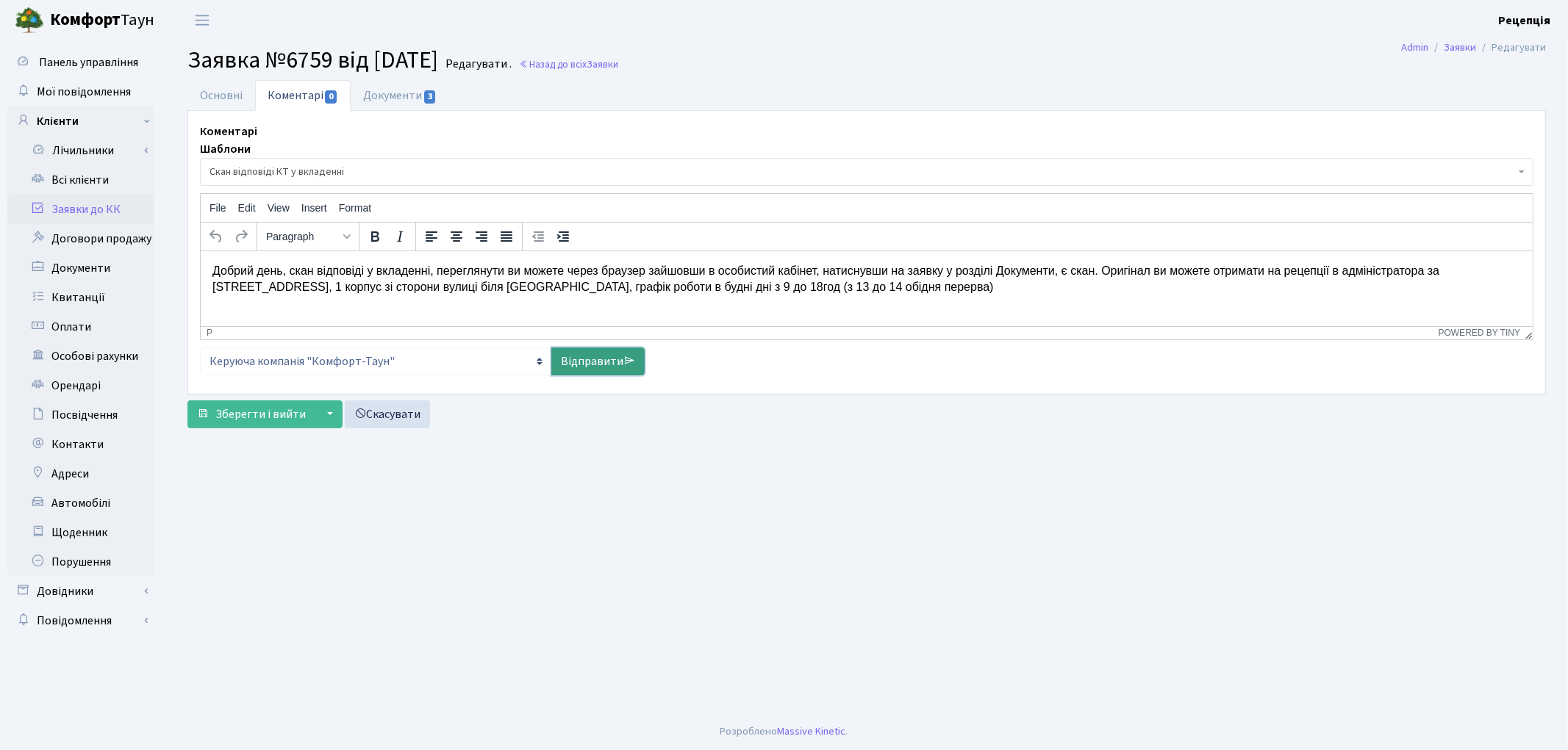
click at [634, 363] on icon at bounding box center [628, 360] width 12 height 12
select select
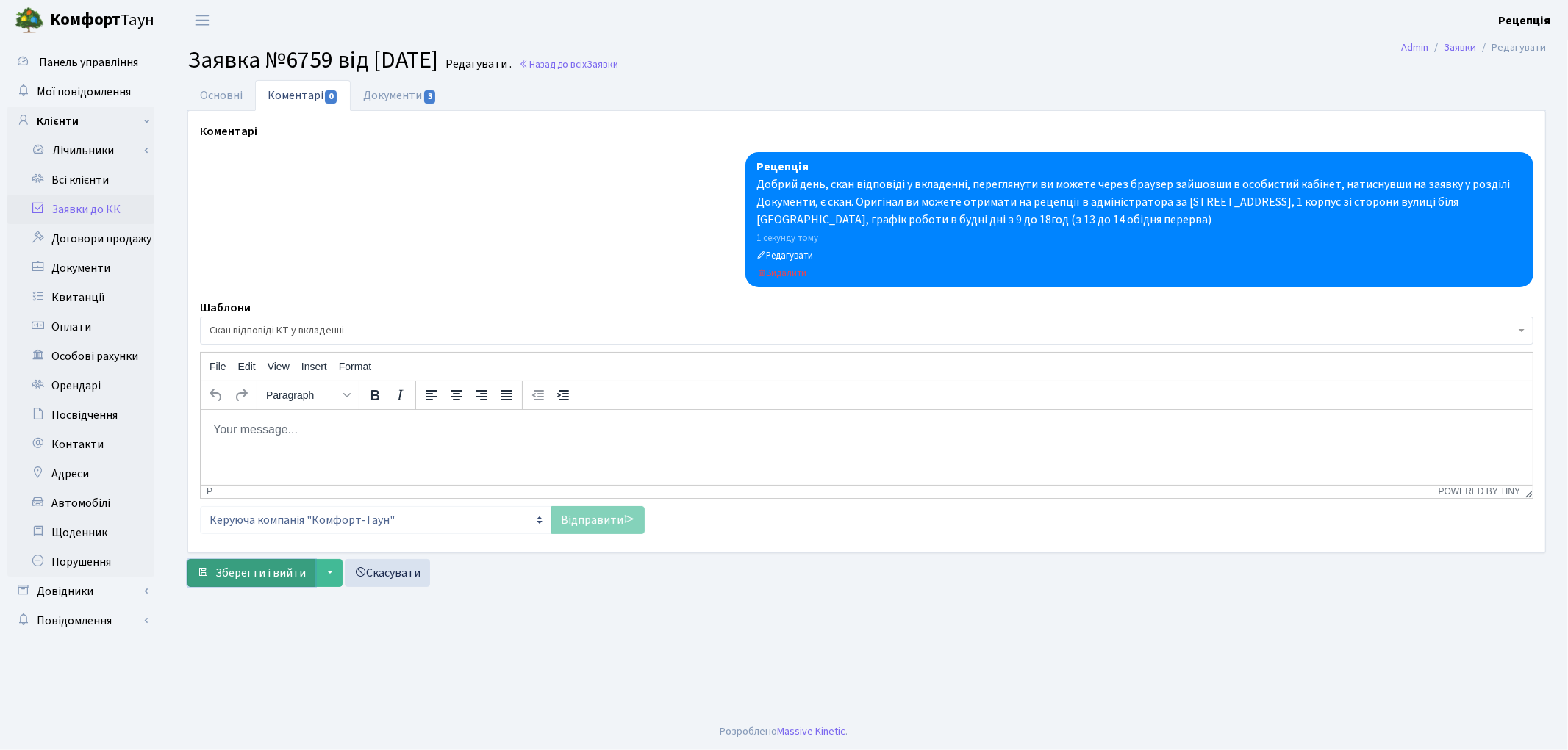
click at [257, 576] on span "Зберегти і вийти" at bounding box center [260, 574] width 90 height 16
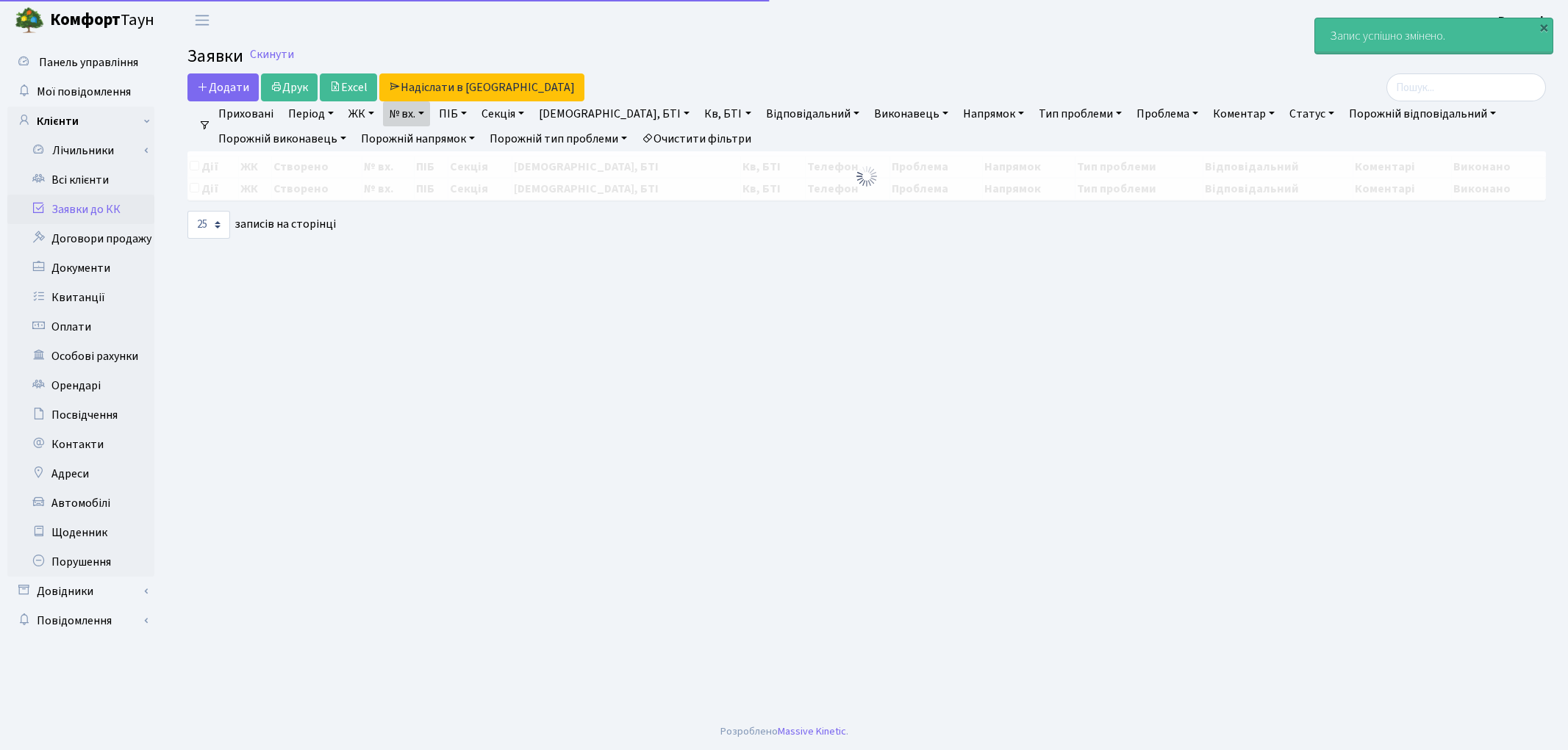
select select "25"
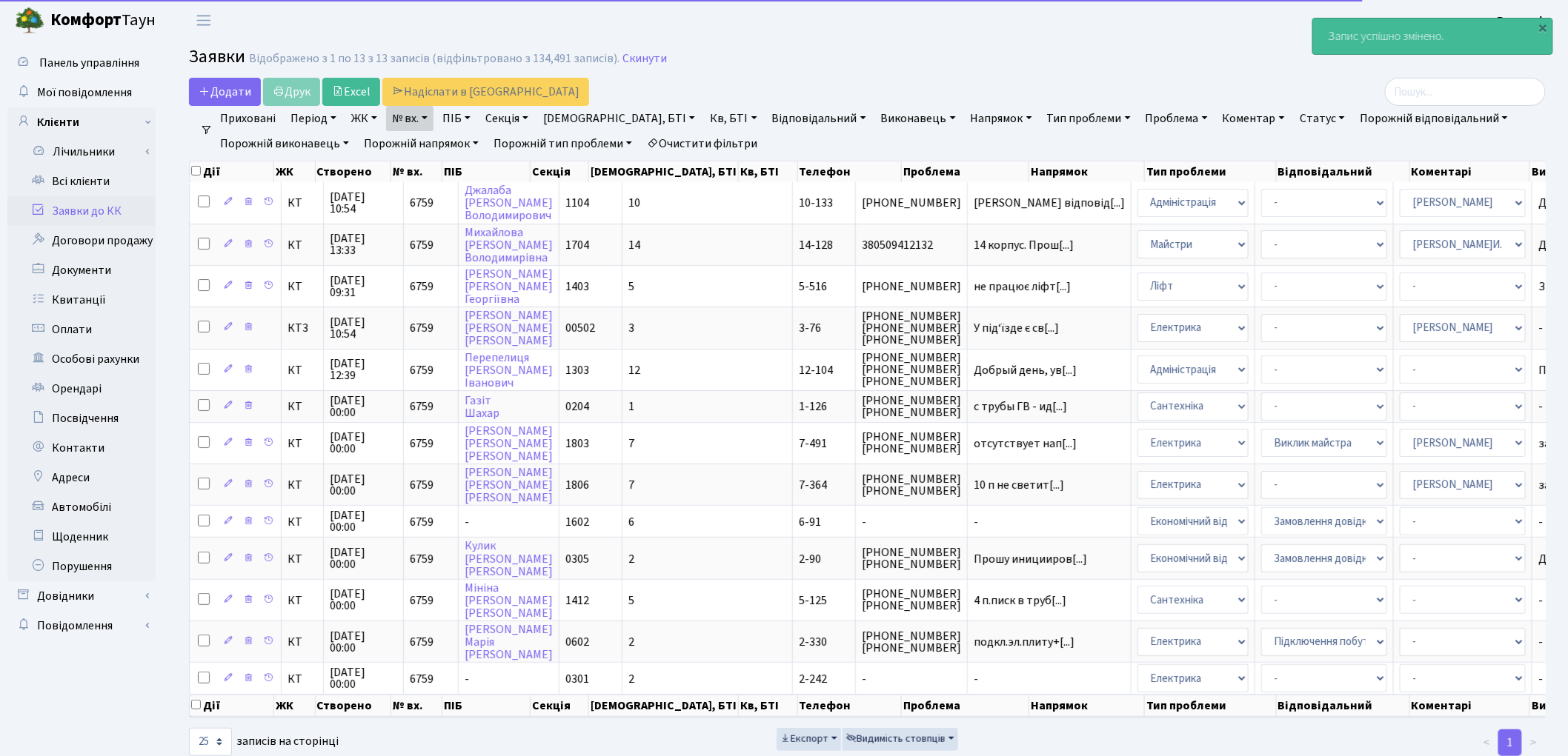
click at [94, 213] on link "Заявки до КК" at bounding box center [82, 211] width 149 height 29
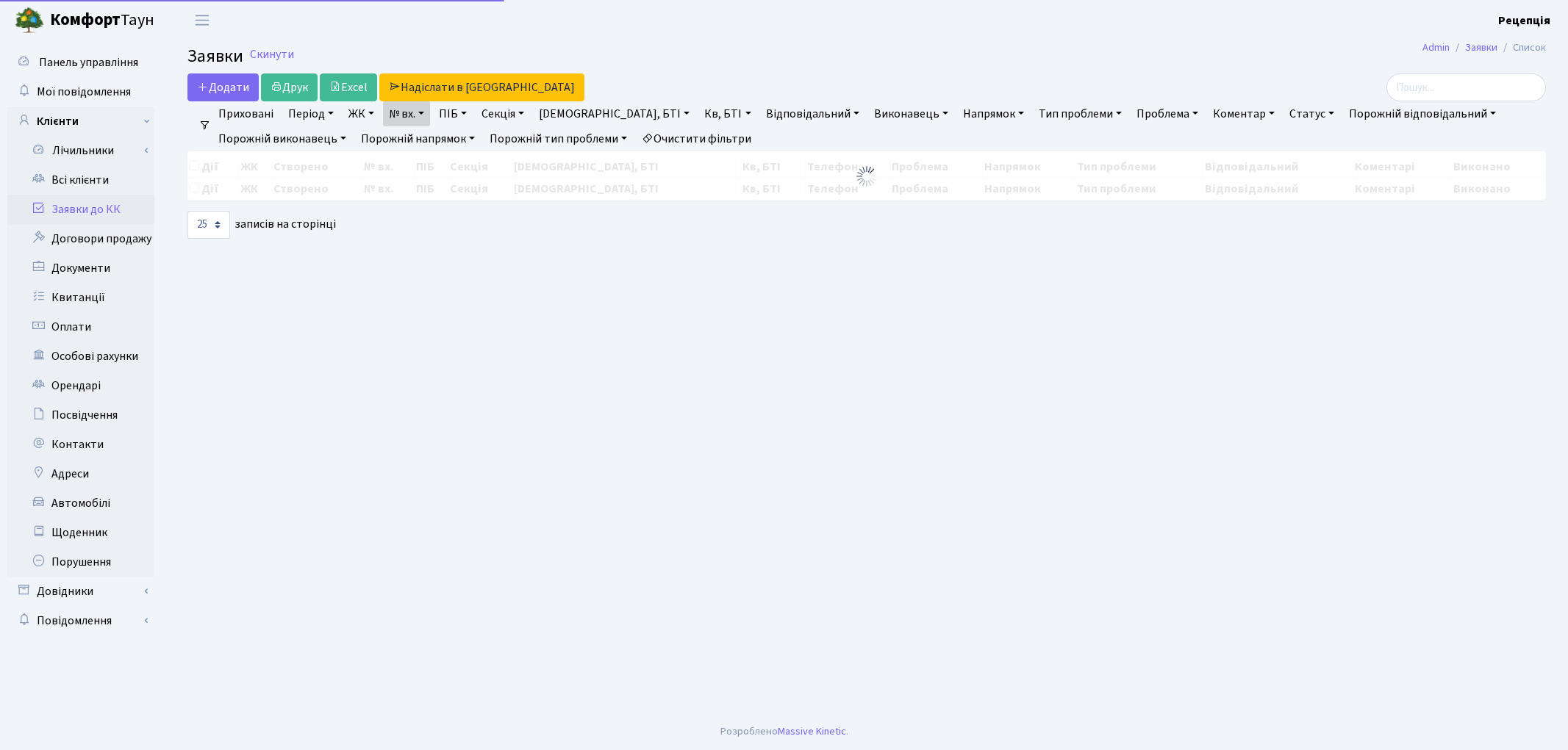
select select "25"
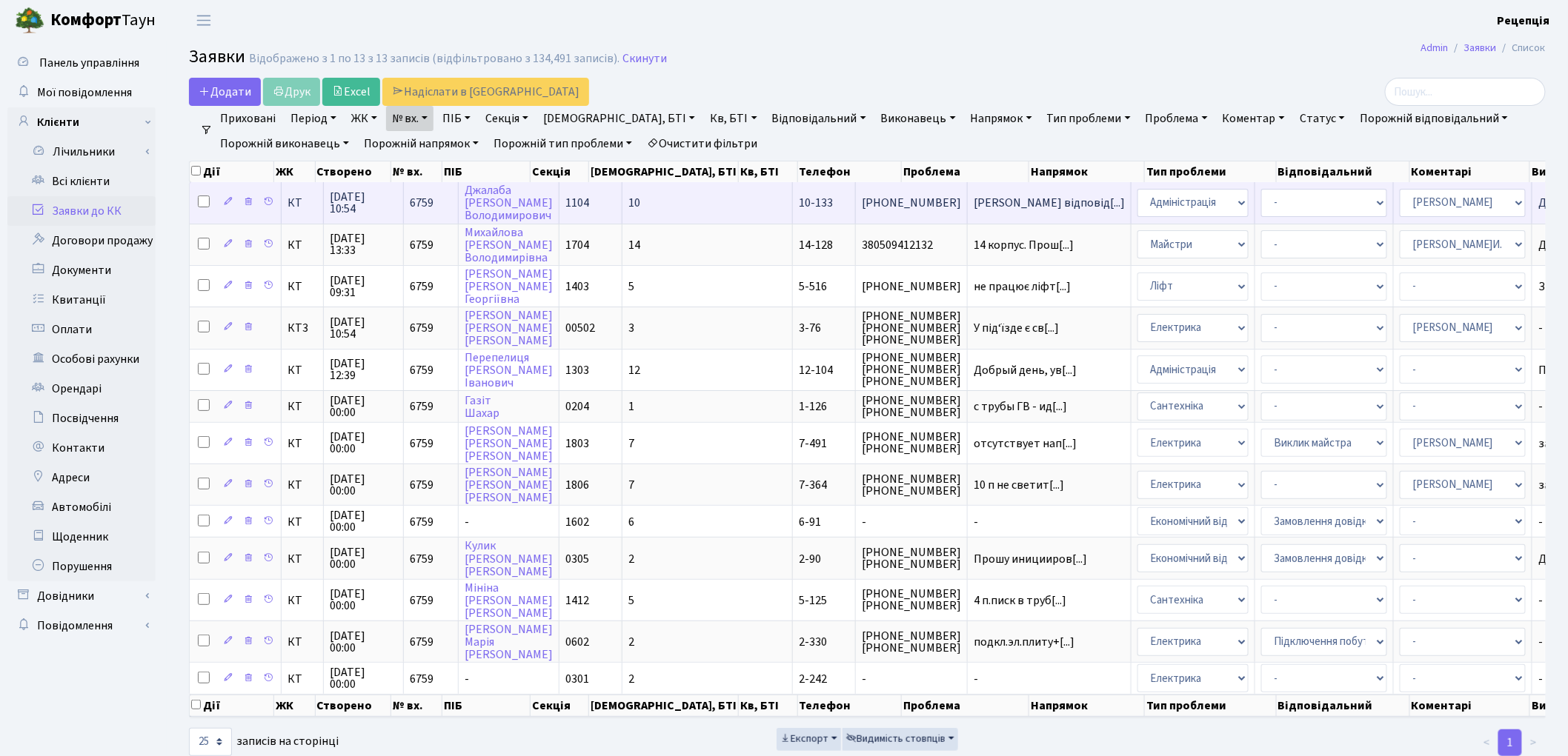
click at [649, 201] on td "10" at bounding box center [708, 203] width 171 height 40
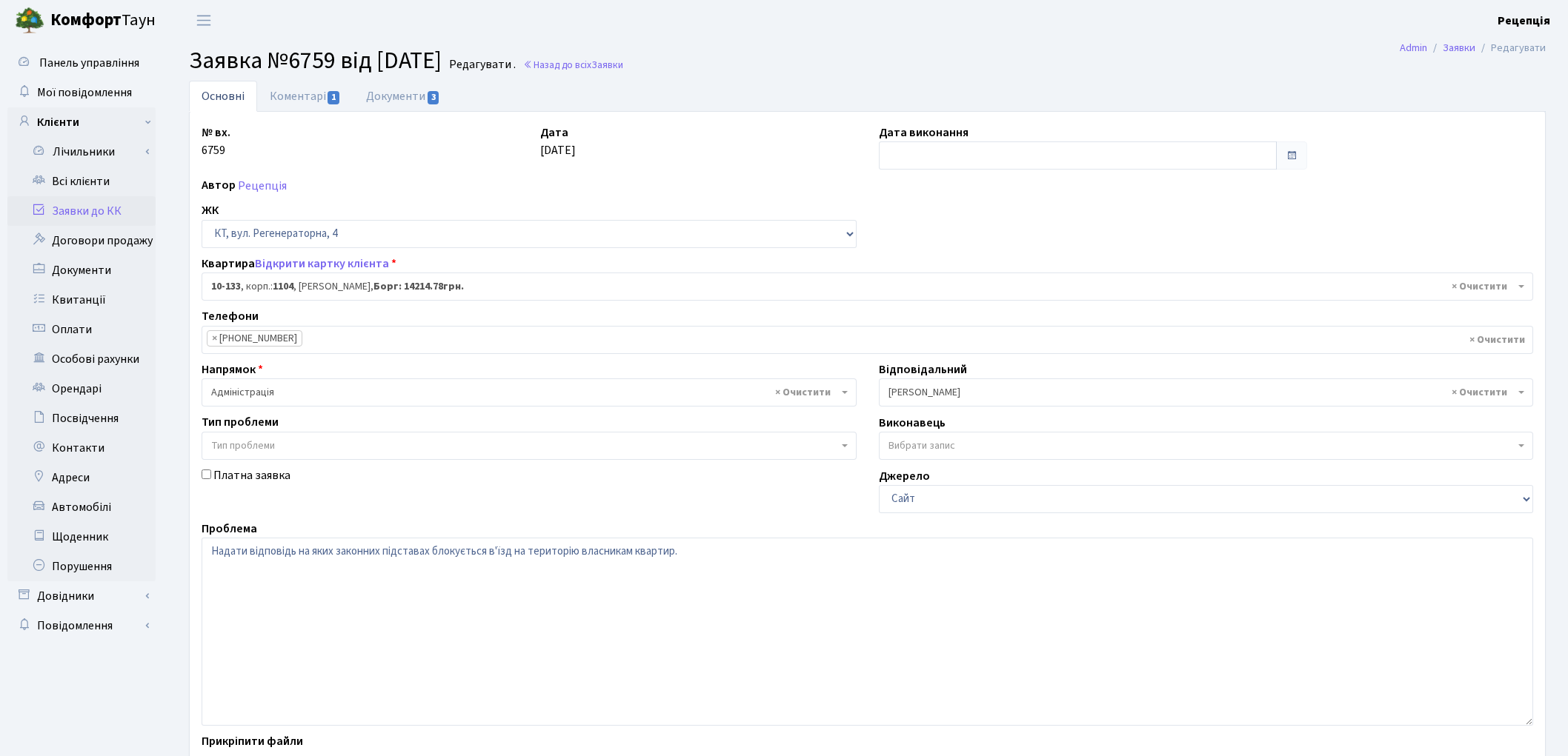
select select "6702"
click at [965, 164] on input "text" at bounding box center [1078, 155] width 399 height 28
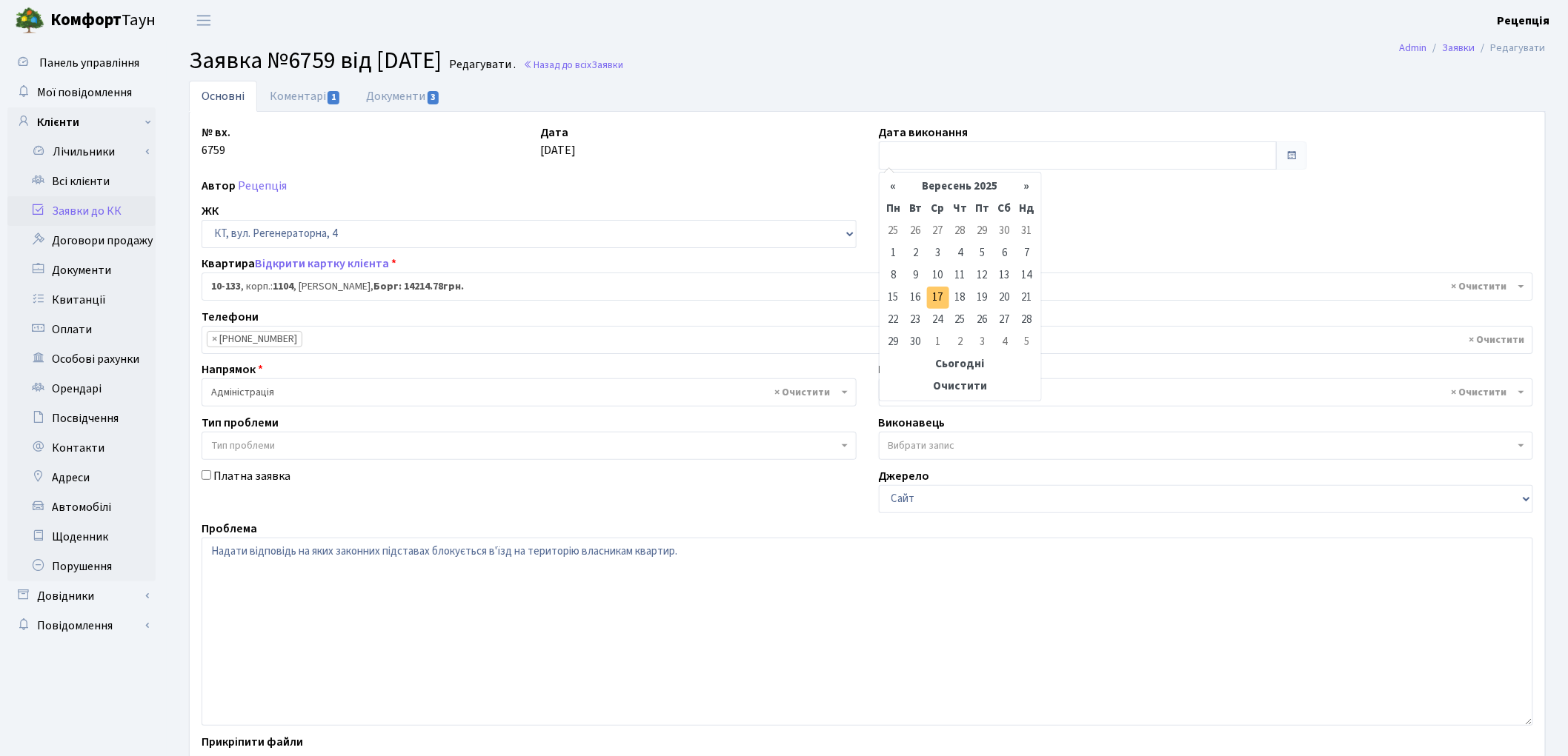
click at [942, 292] on td "17" at bounding box center [938, 298] width 22 height 22
type input "[DATE]"
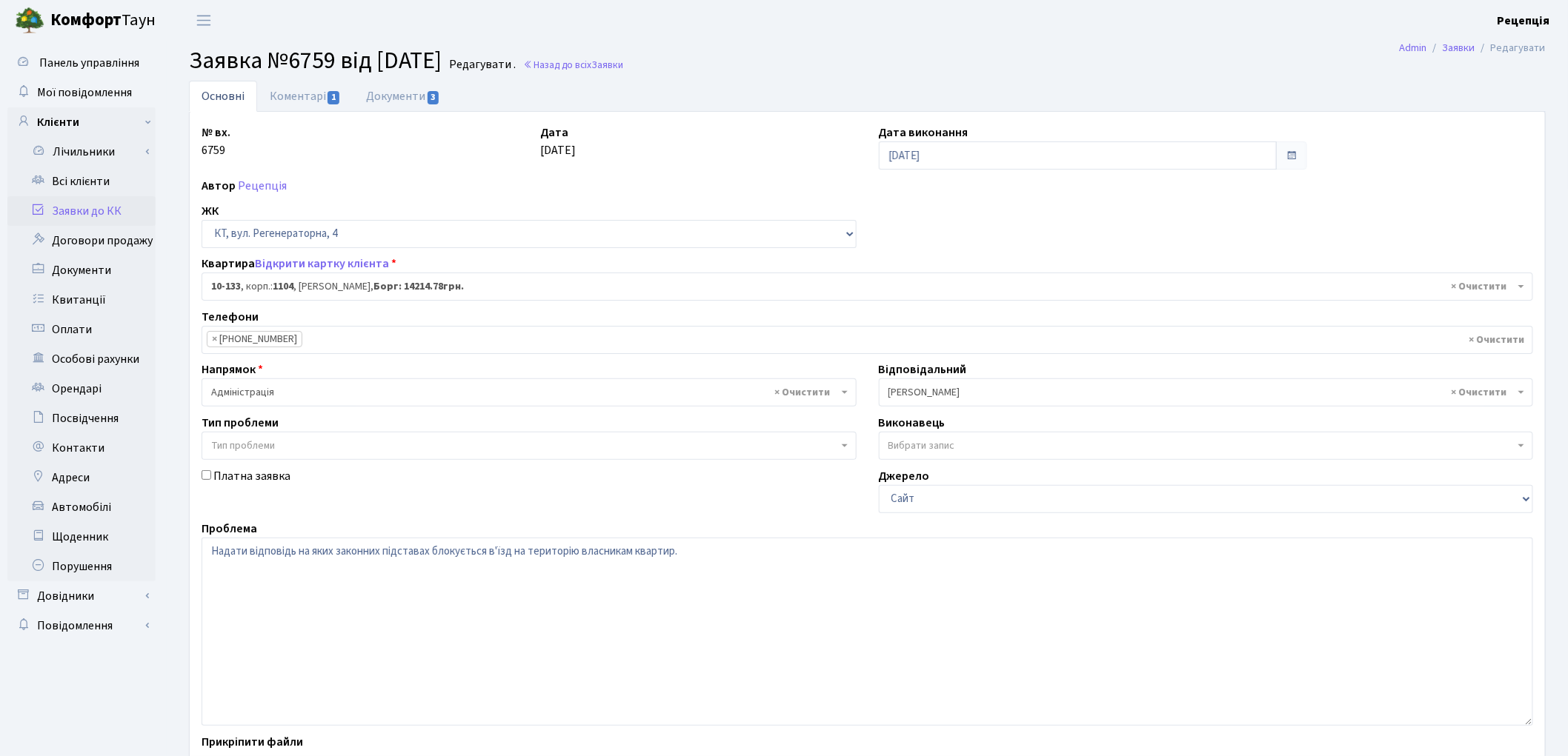
scroll to position [127, 0]
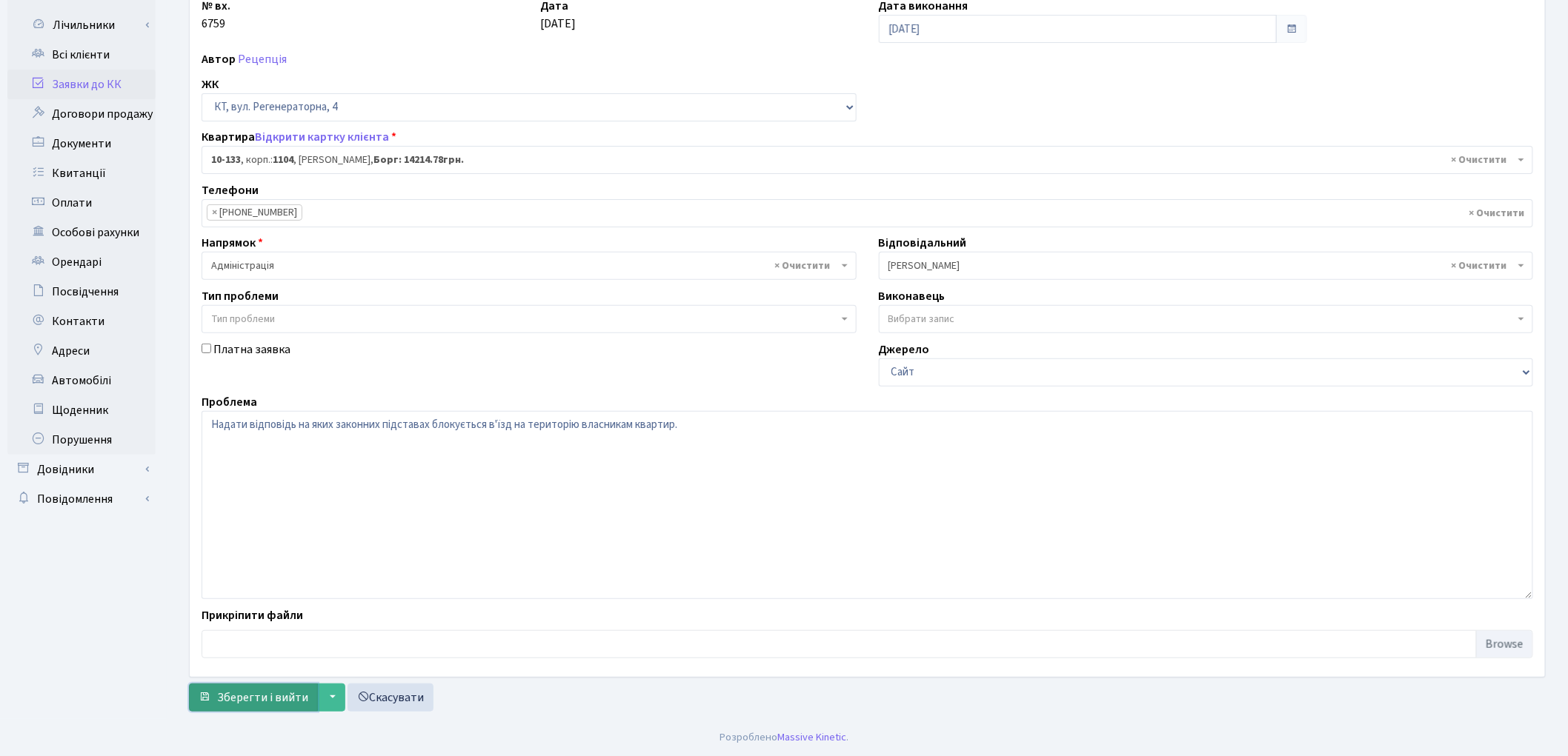
click at [252, 689] on span "Зберегти і вийти" at bounding box center [262, 697] width 91 height 16
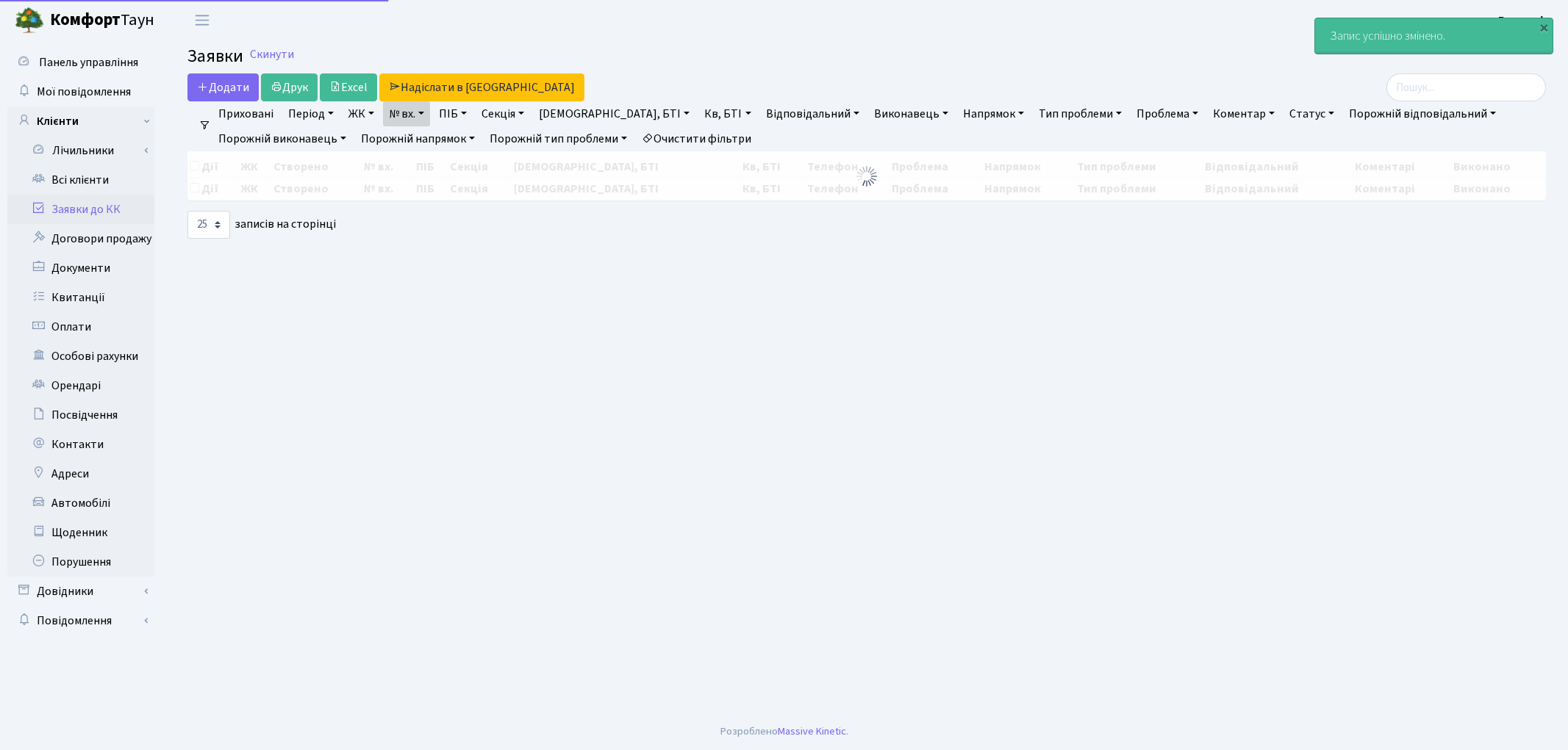
select select "25"
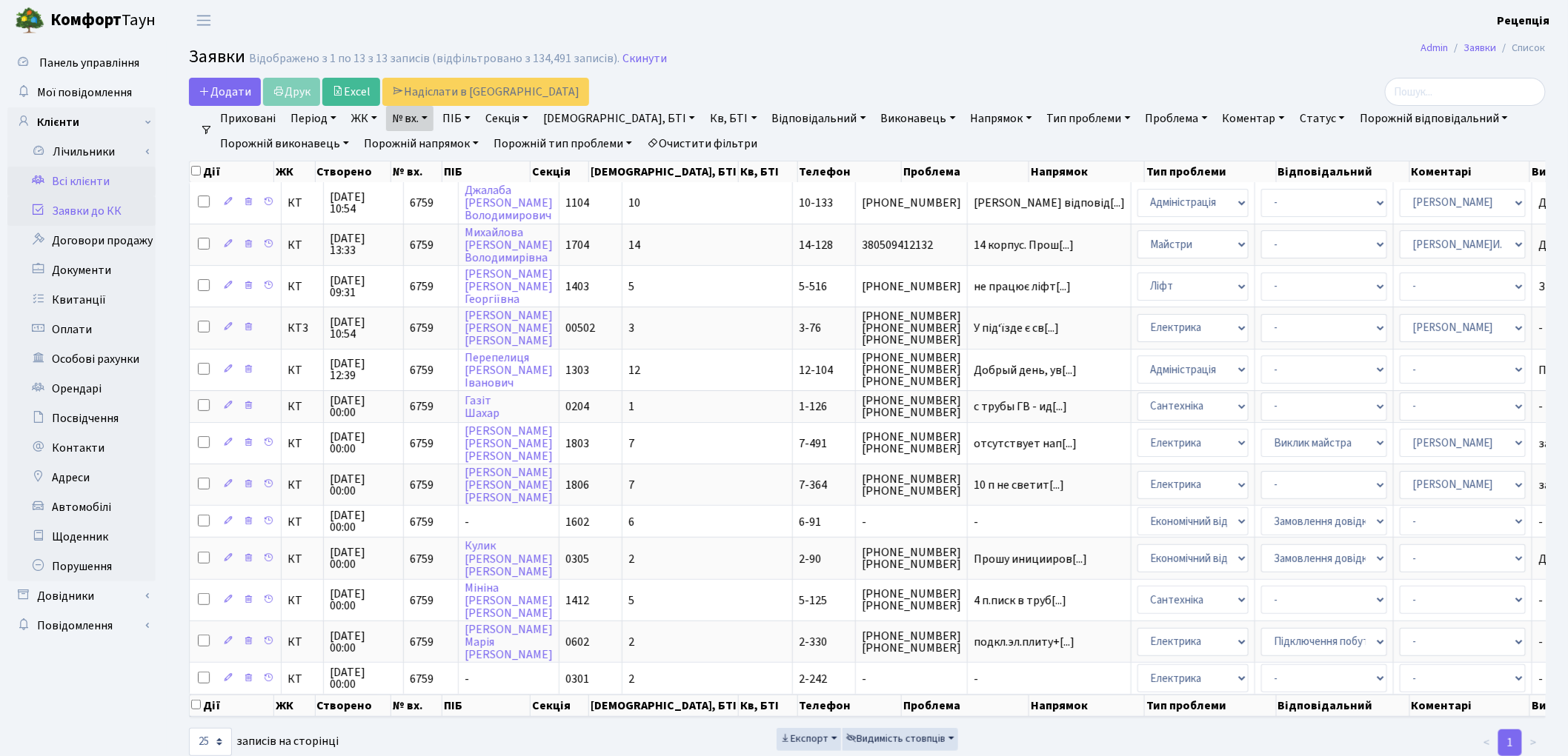
click at [99, 187] on link "Всі клієнти" at bounding box center [82, 181] width 149 height 29
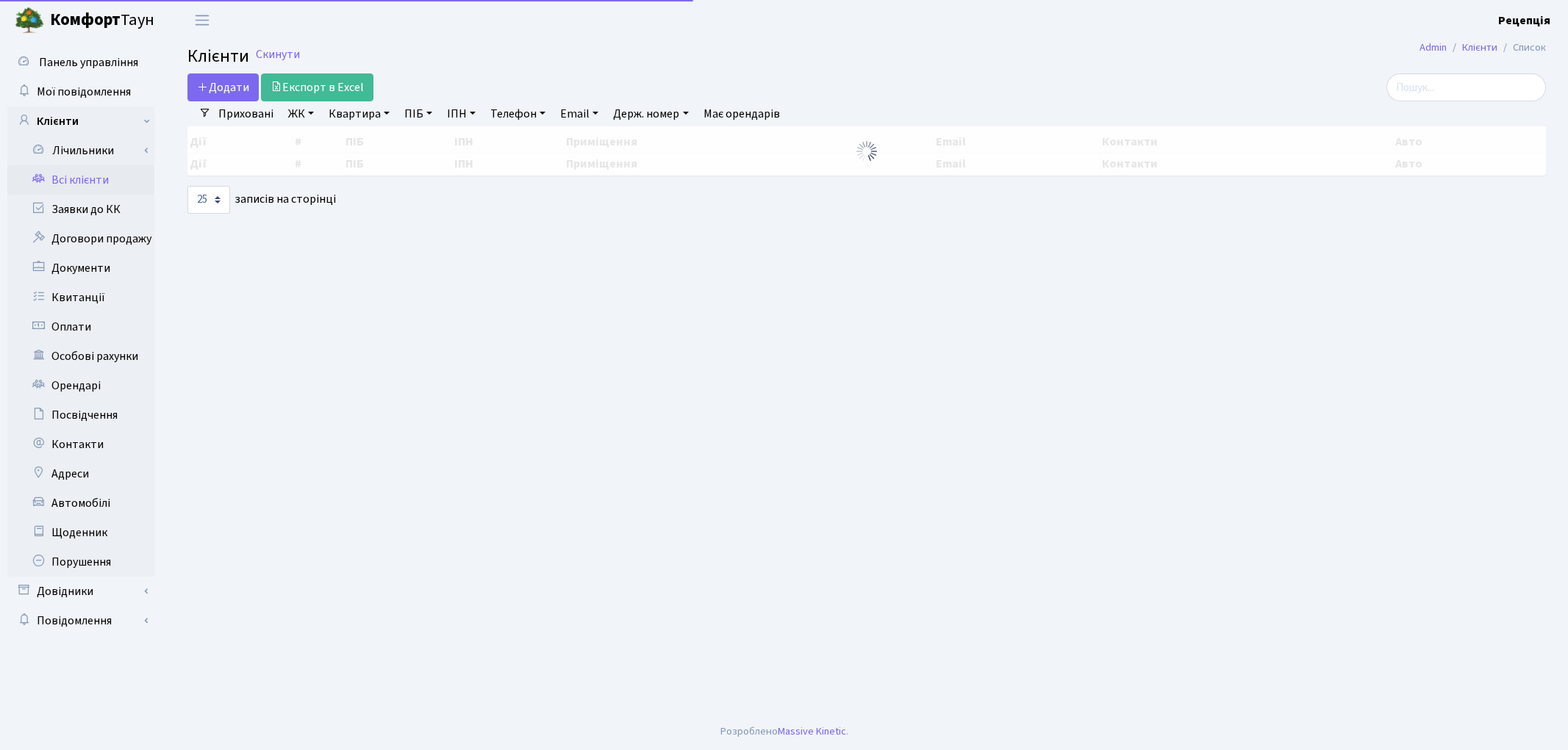
select select "25"
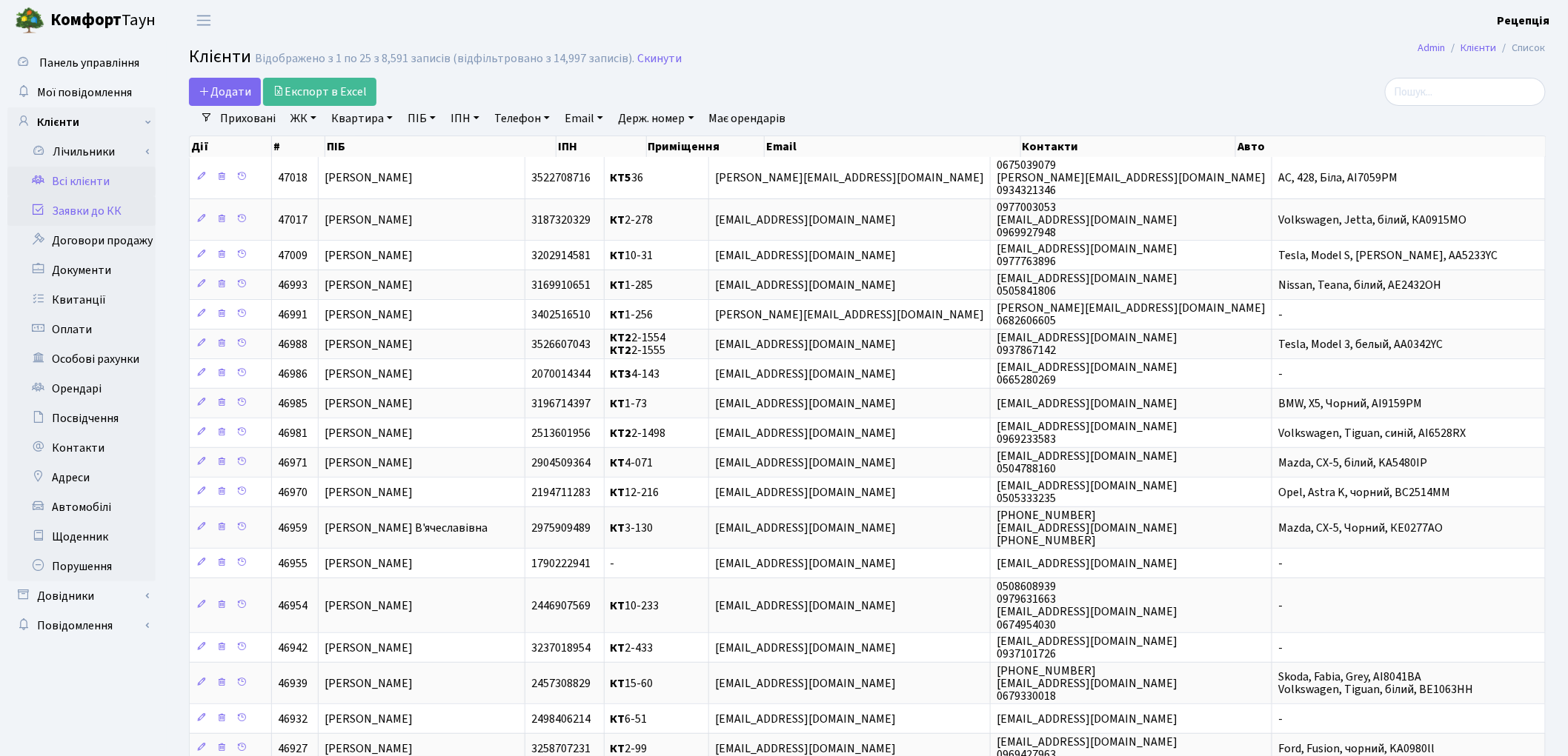
click at [113, 216] on link "Заявки до КК" at bounding box center [82, 211] width 149 height 29
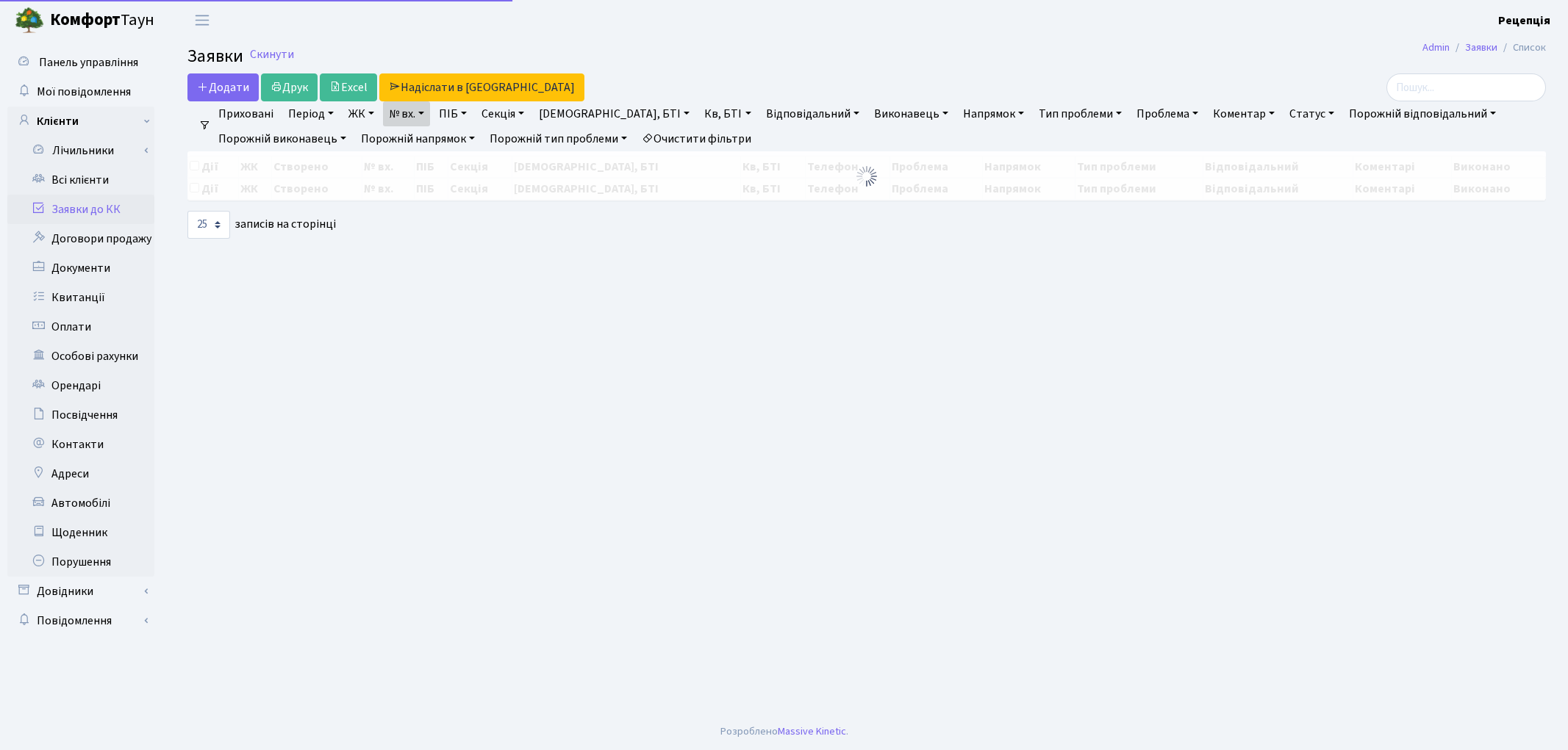
select select "25"
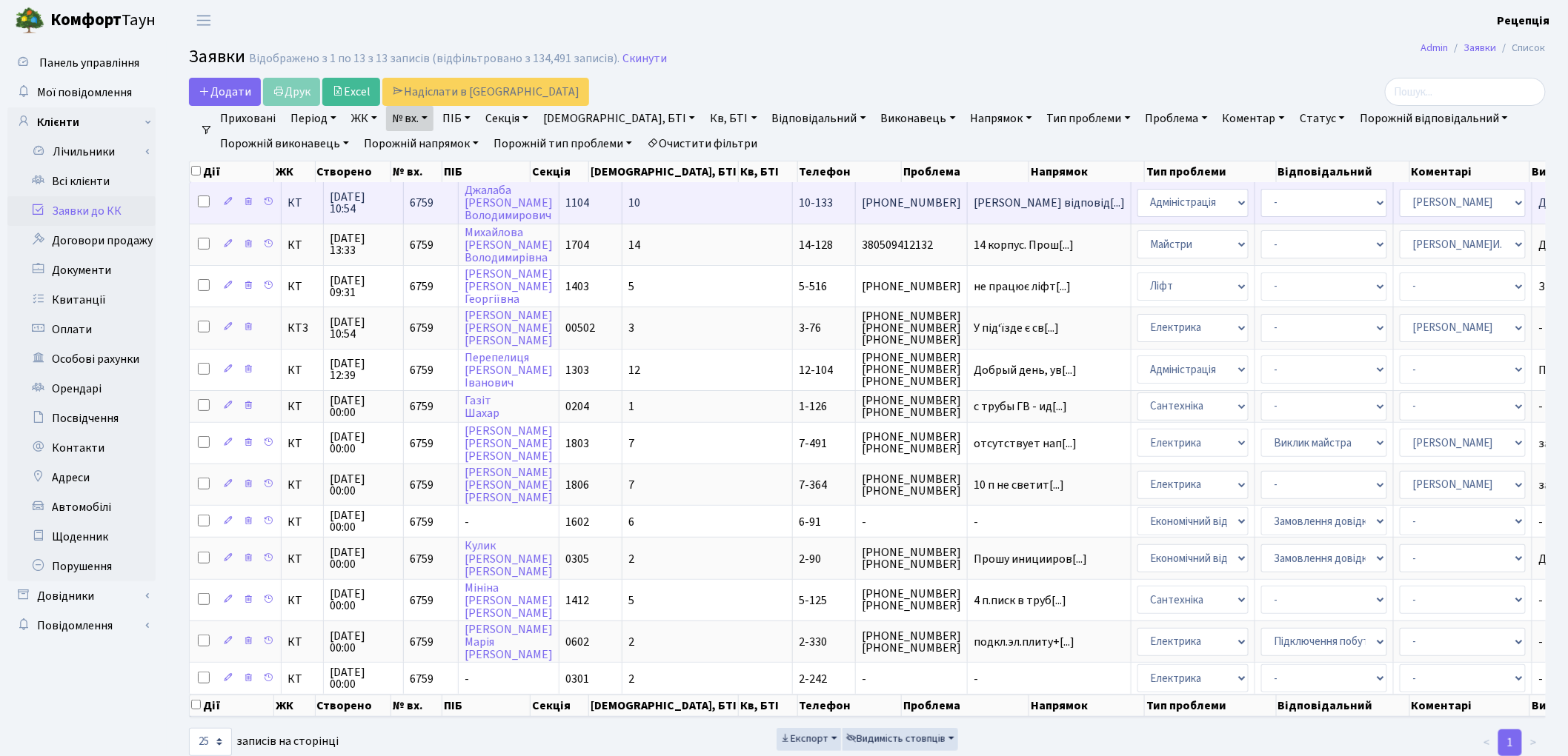
click at [591, 211] on td "1104" at bounding box center [591, 203] width 63 height 40
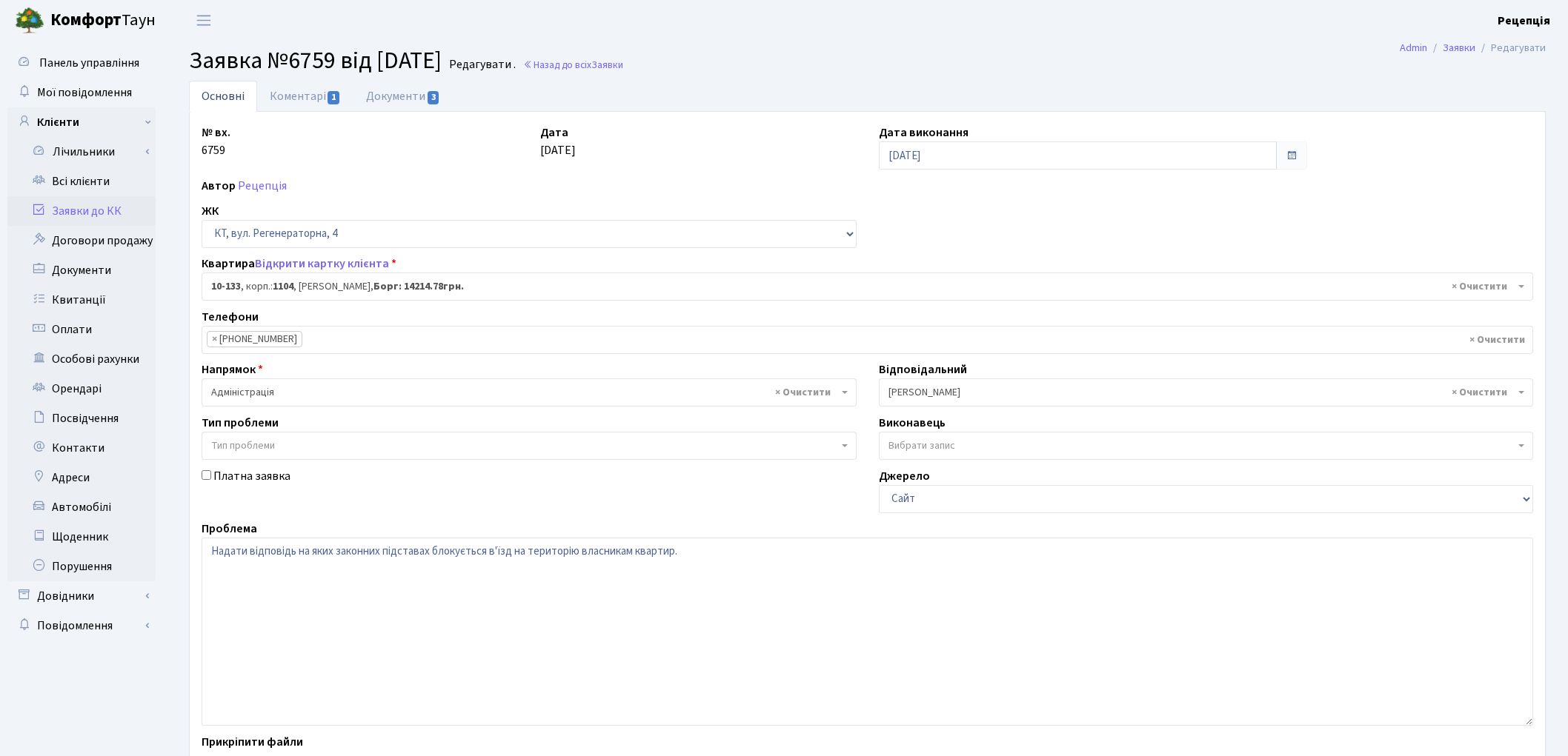
select select "6702"
click at [94, 181] on link "Всі клієнти" at bounding box center [82, 181] width 149 height 29
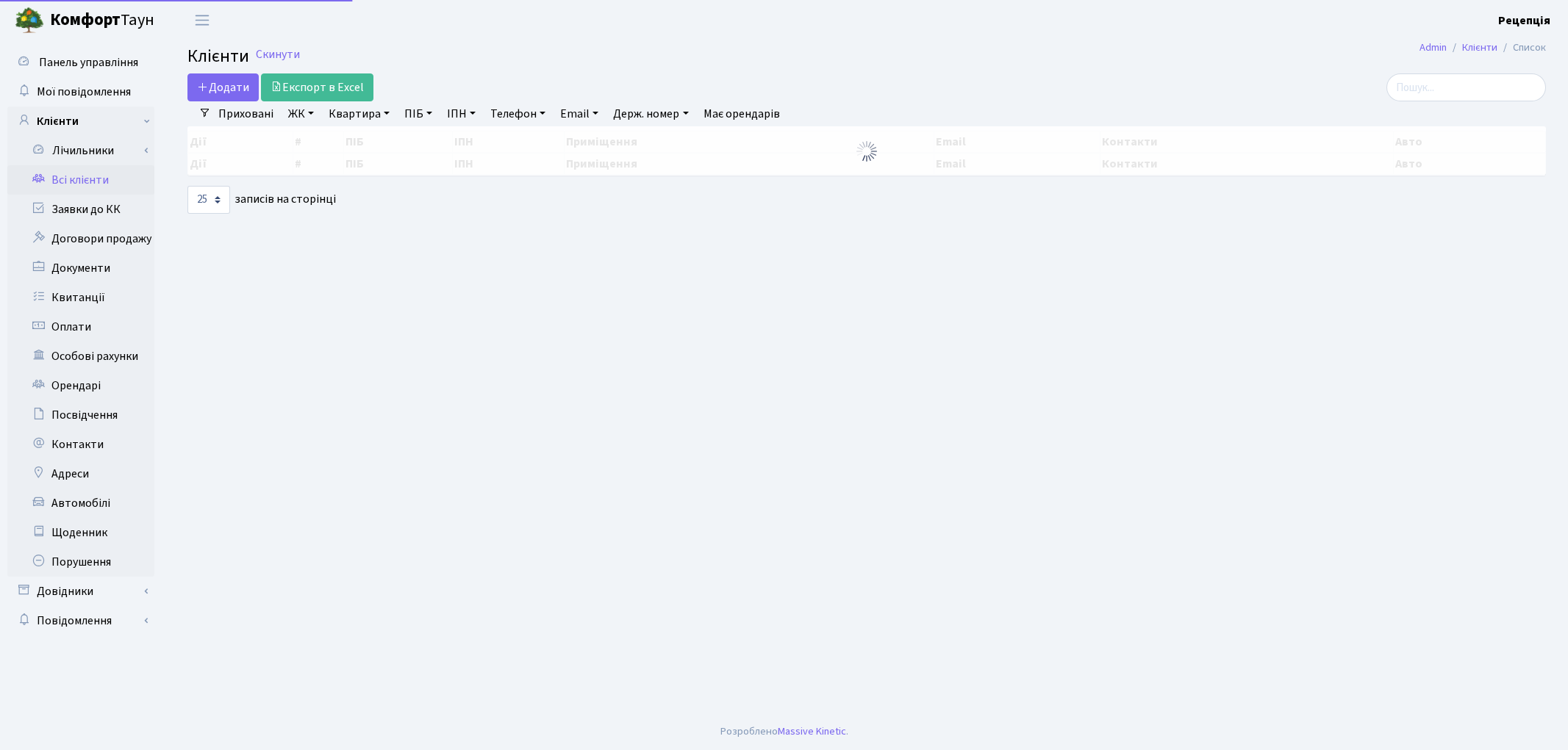
select select "25"
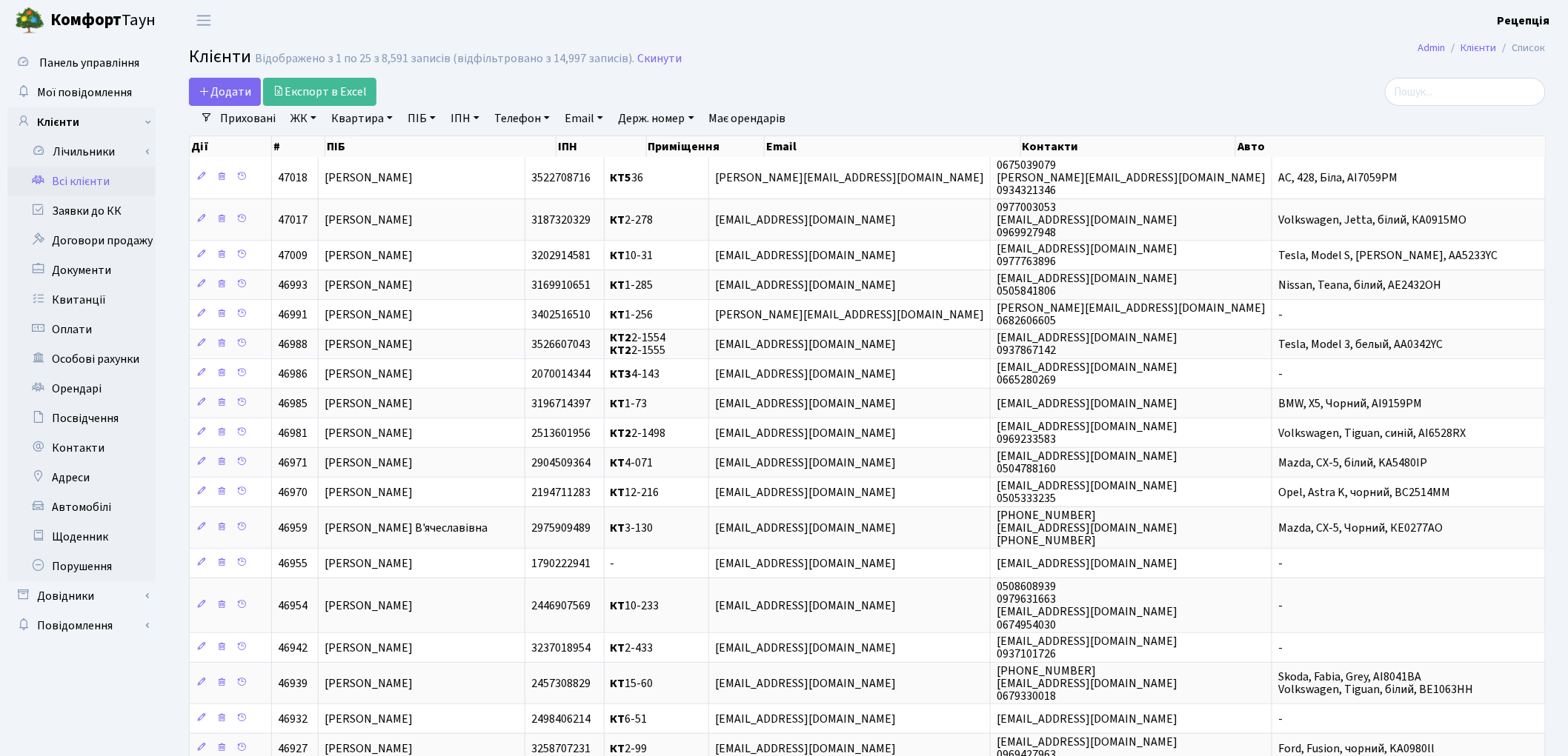
click at [307, 117] on link "ЖК" at bounding box center [303, 118] width 38 height 25
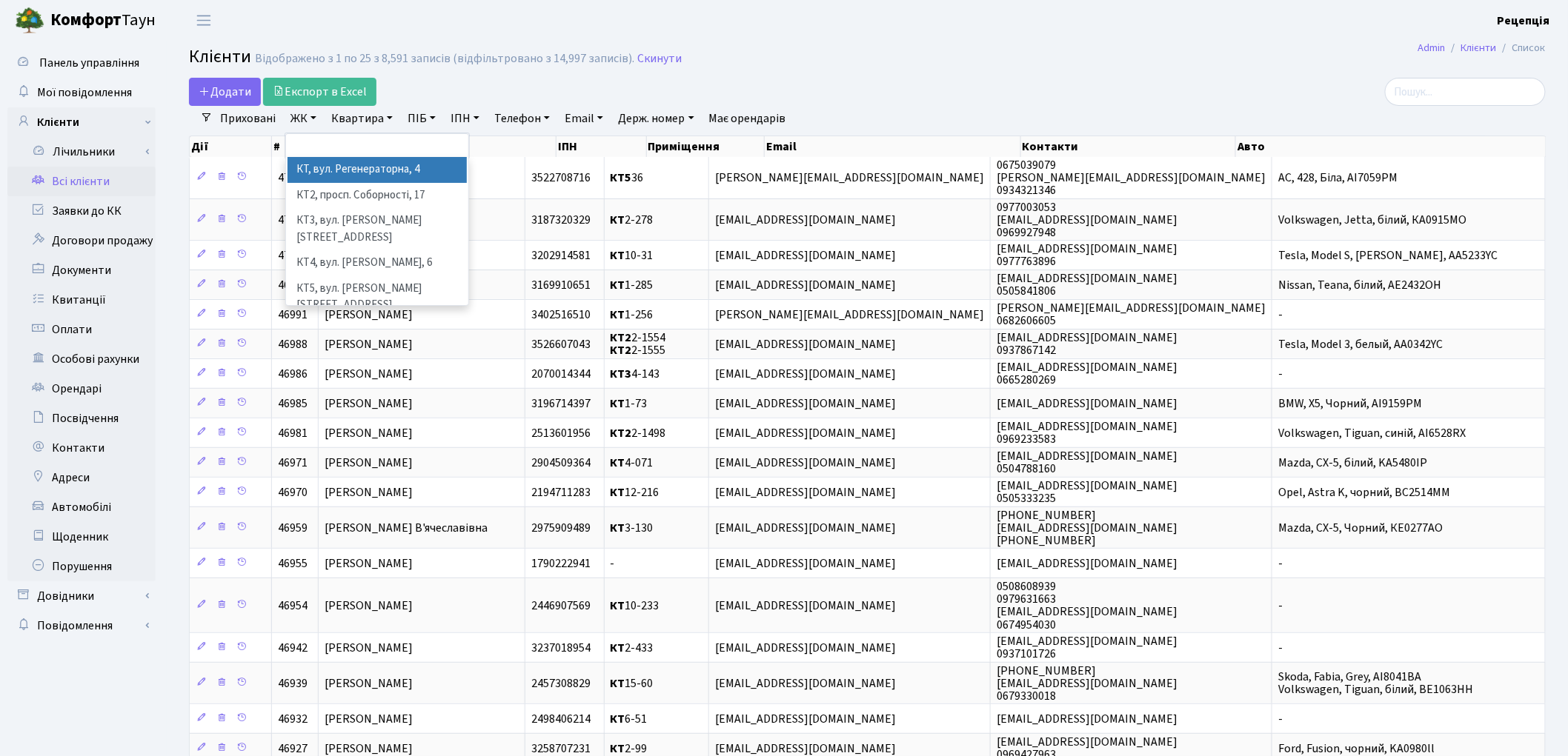
click at [323, 166] on li "КТ, вул. Регенераторна, 4" at bounding box center [378, 170] width 180 height 26
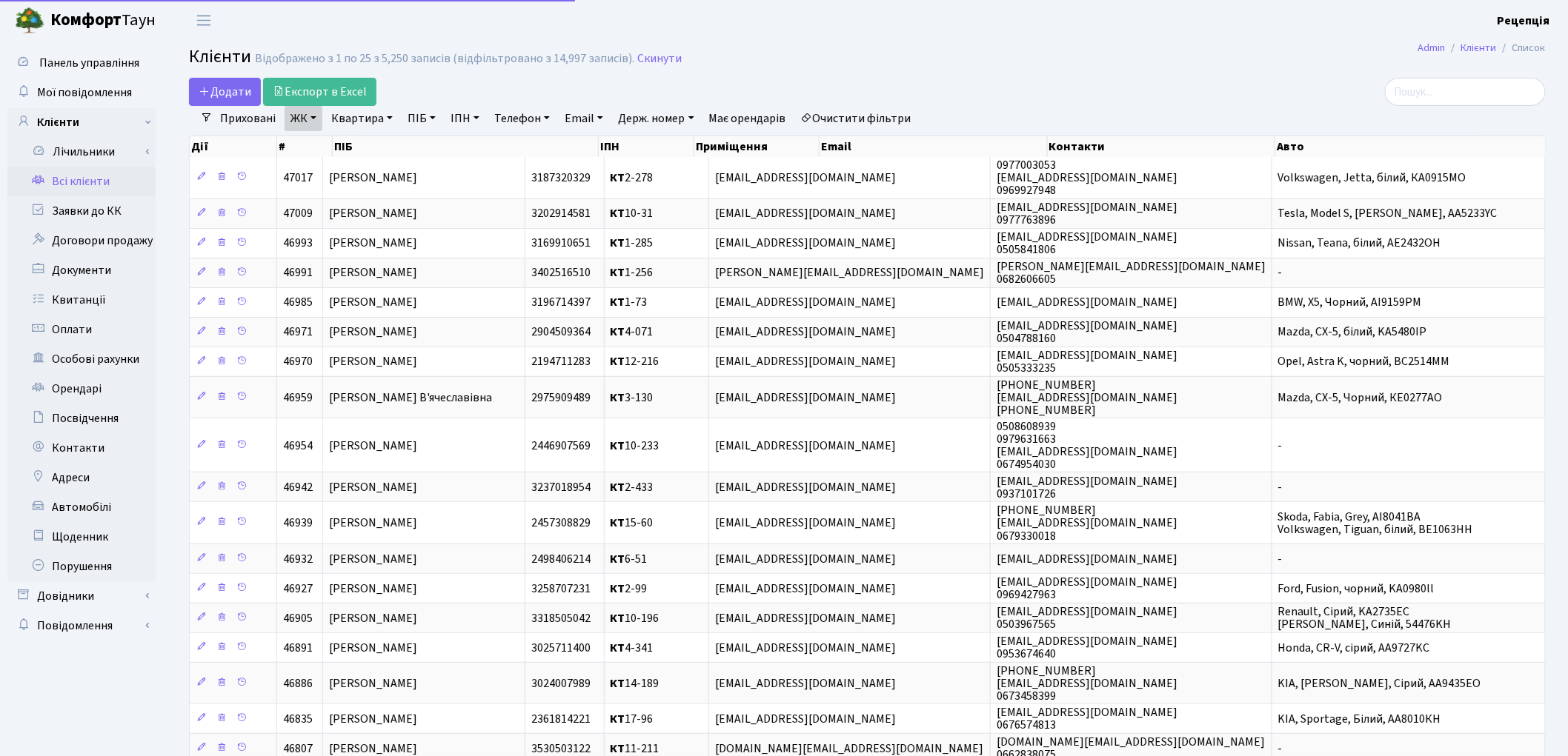
click at [358, 114] on link "Квартира" at bounding box center [362, 118] width 73 height 25
type input "10-133"
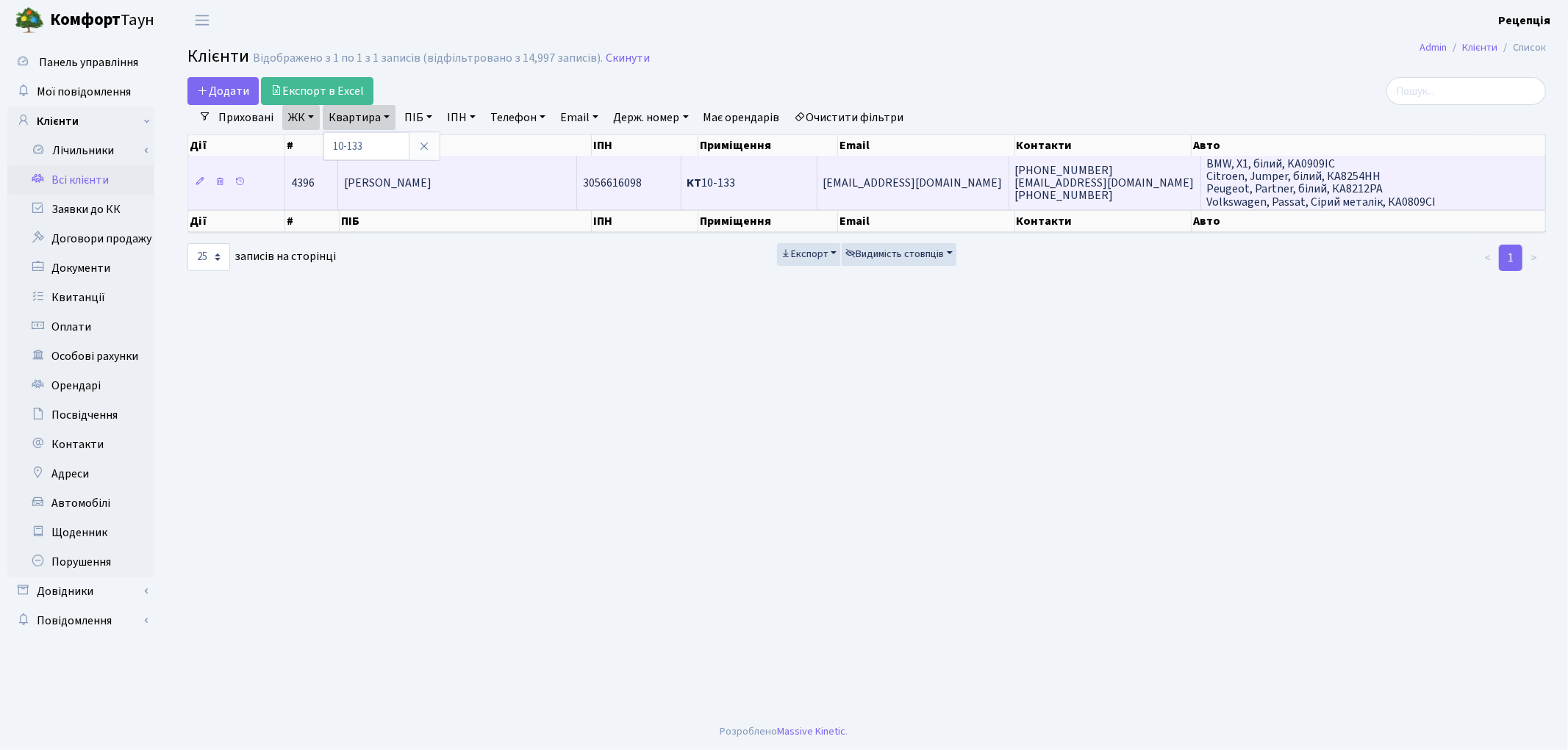
click at [596, 203] on td "3056616098" at bounding box center [628, 182] width 104 height 53
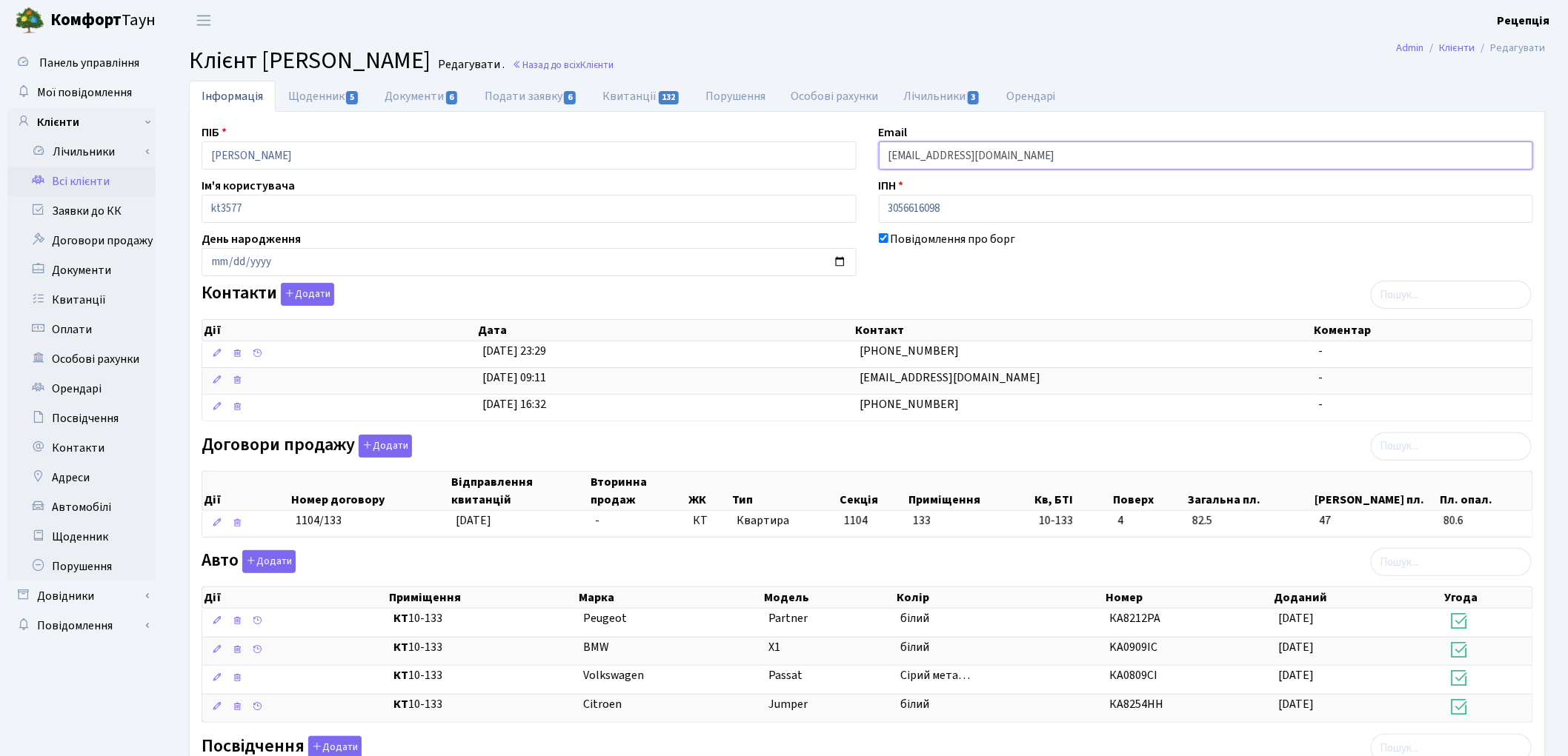
drag, startPoint x: 1021, startPoint y: 147, endPoint x: 864, endPoint y: 159, distance: 157.5
click at [864, 159] on div "ПІБ Джалаба Ігор Володимирович Email id@di-energy.com.ua Ім'я користувача kt357…" at bounding box center [867, 554] width 1354 height 862
click at [75, 211] on link "Заявки до КК" at bounding box center [82, 211] width 149 height 29
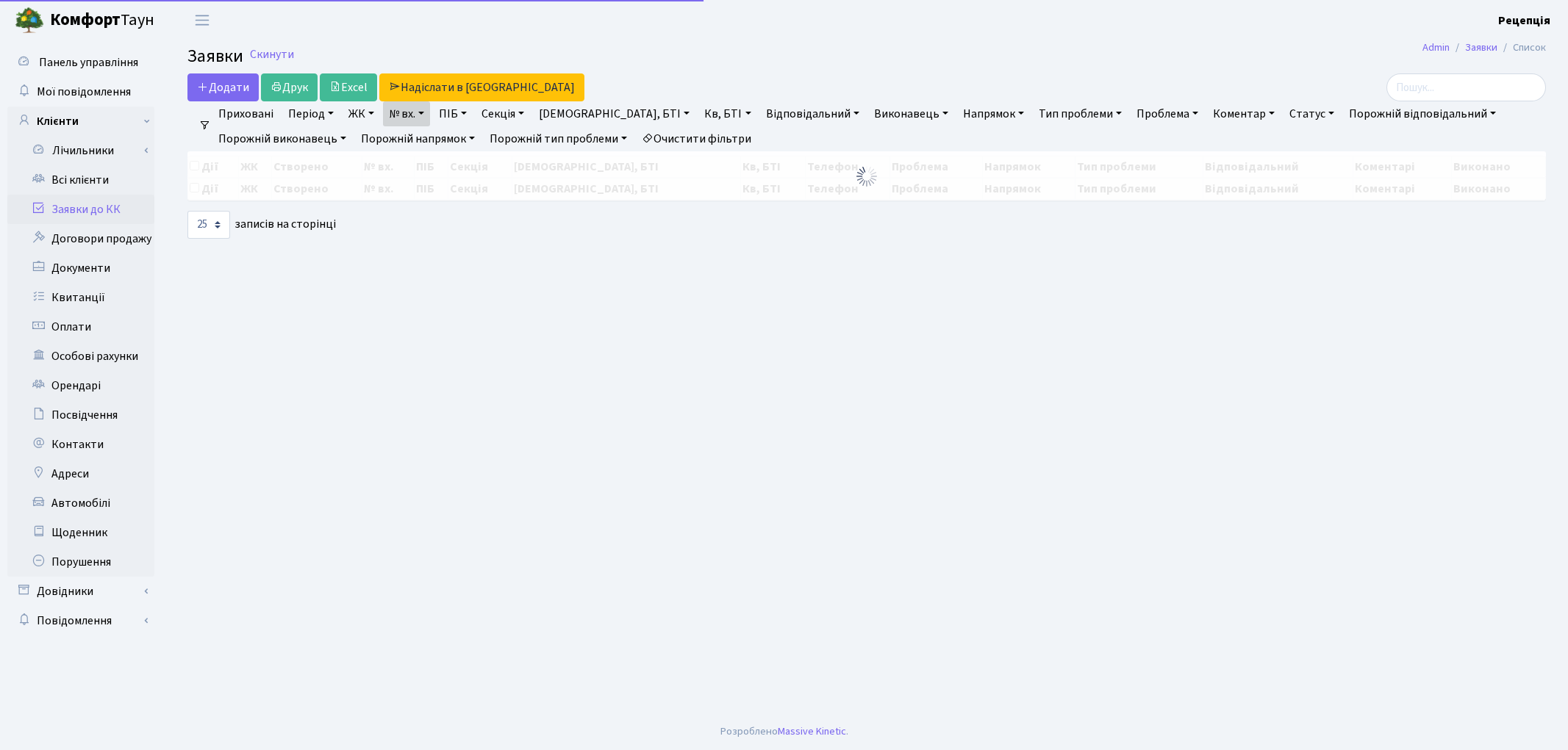
select select "25"
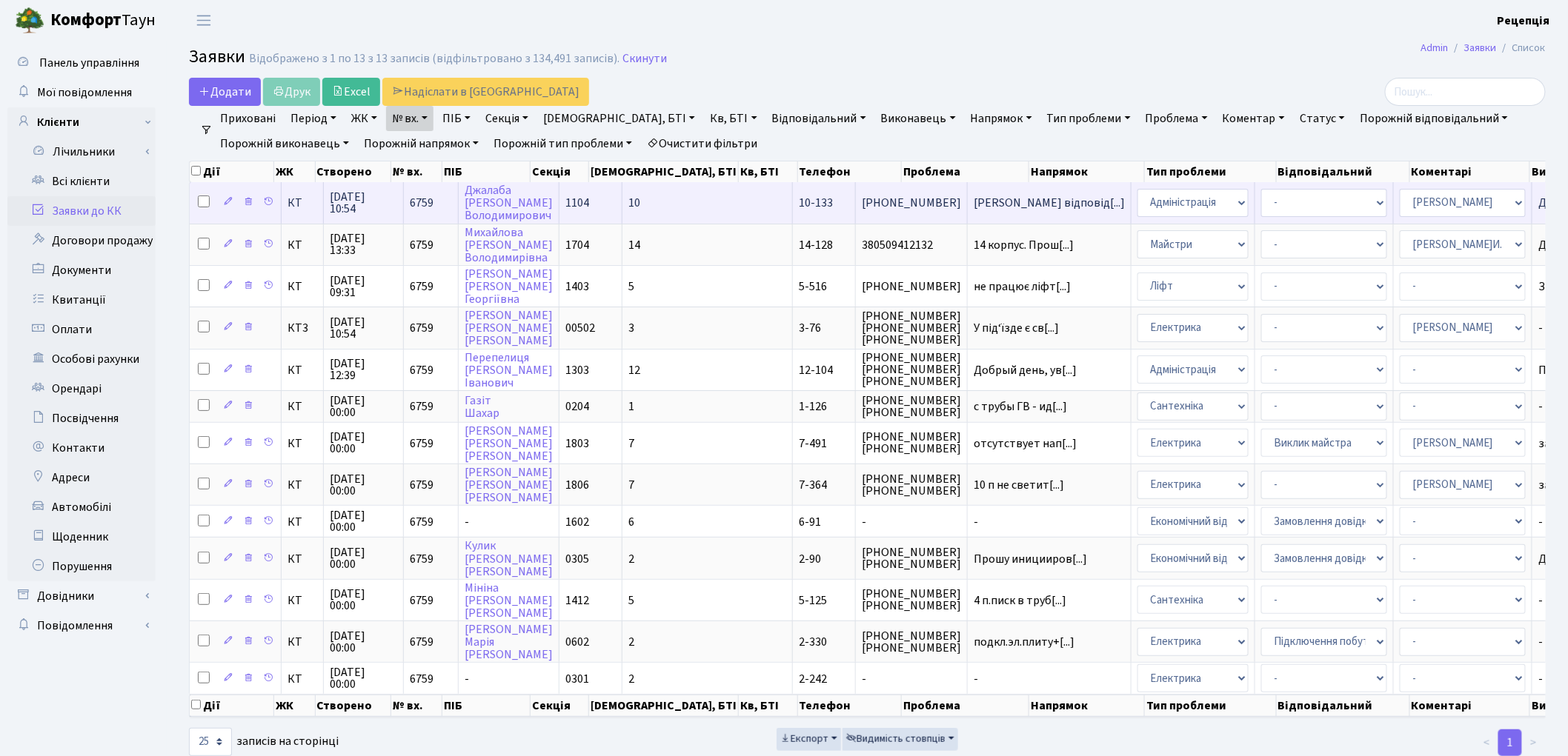
click at [652, 202] on td "10" at bounding box center [708, 203] width 171 height 40
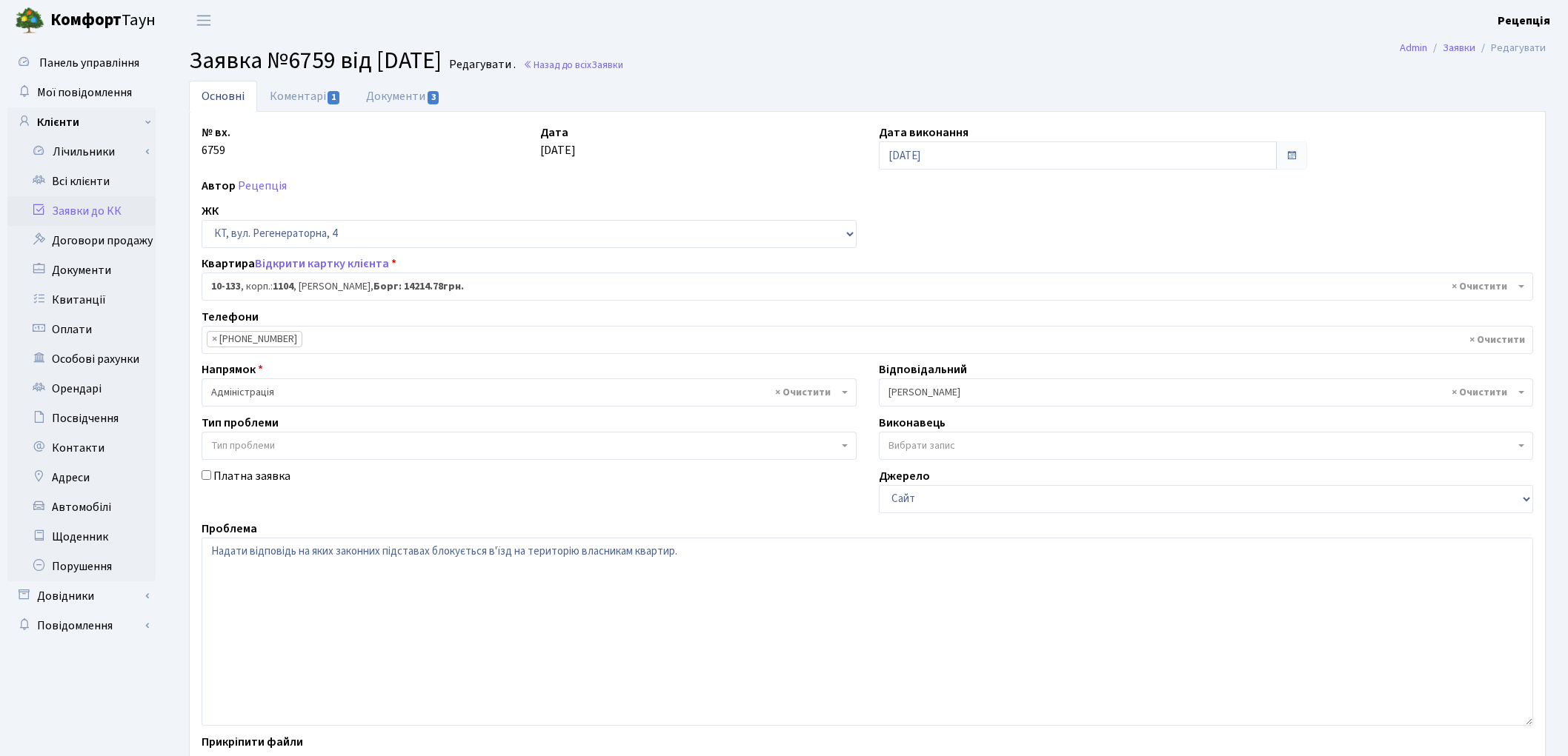
select select "6702"
click at [299, 105] on link "Коментарі 1" at bounding box center [304, 95] width 96 height 30
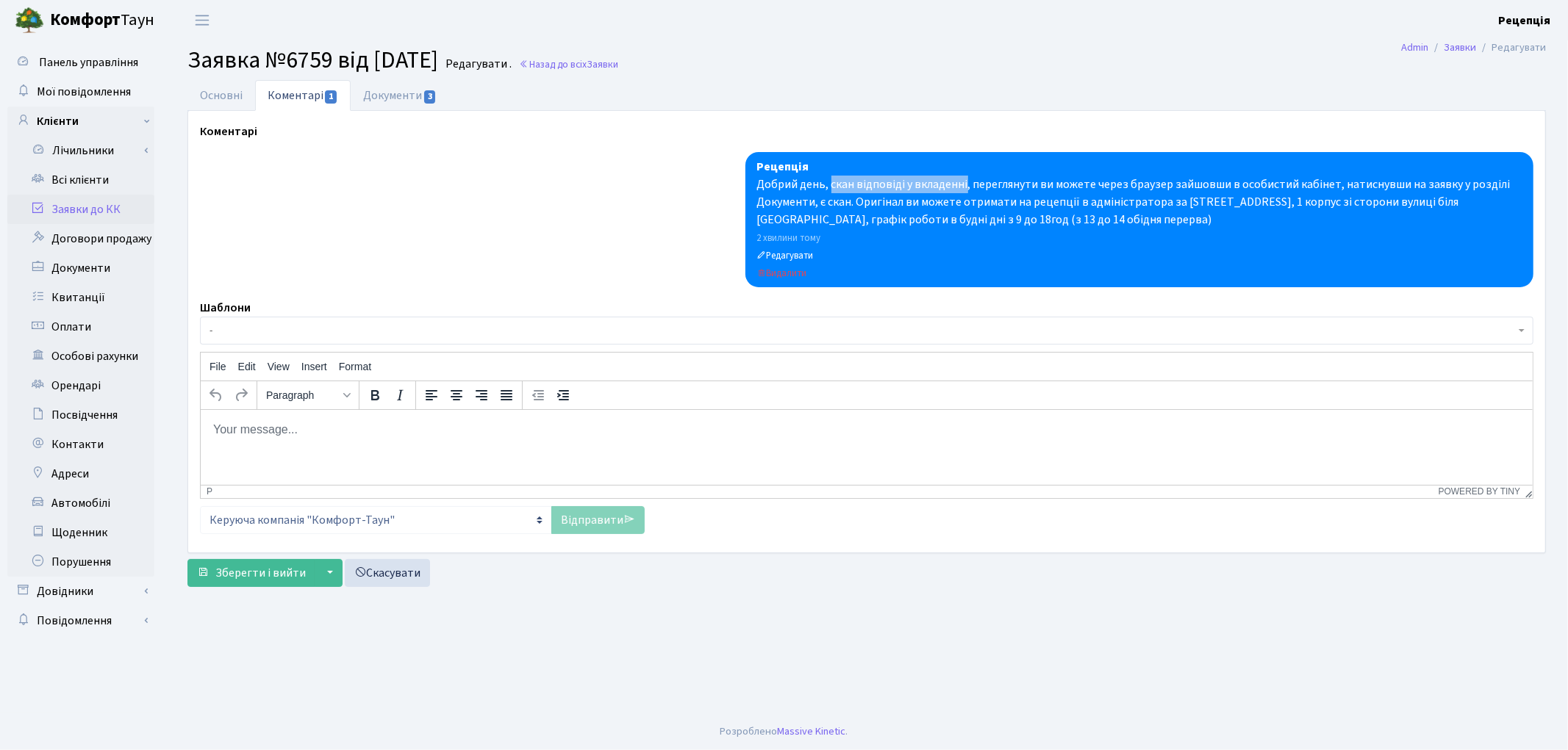
drag, startPoint x: 829, startPoint y: 185, endPoint x: 964, endPoint y: 185, distance: 135.0
click at [964, 185] on div "Добрий день, скан відповіді у вкладенні, переглянути ви можете через браузер за…" at bounding box center [1139, 202] width 765 height 53
copy div "скан відповіді у вкладенні"
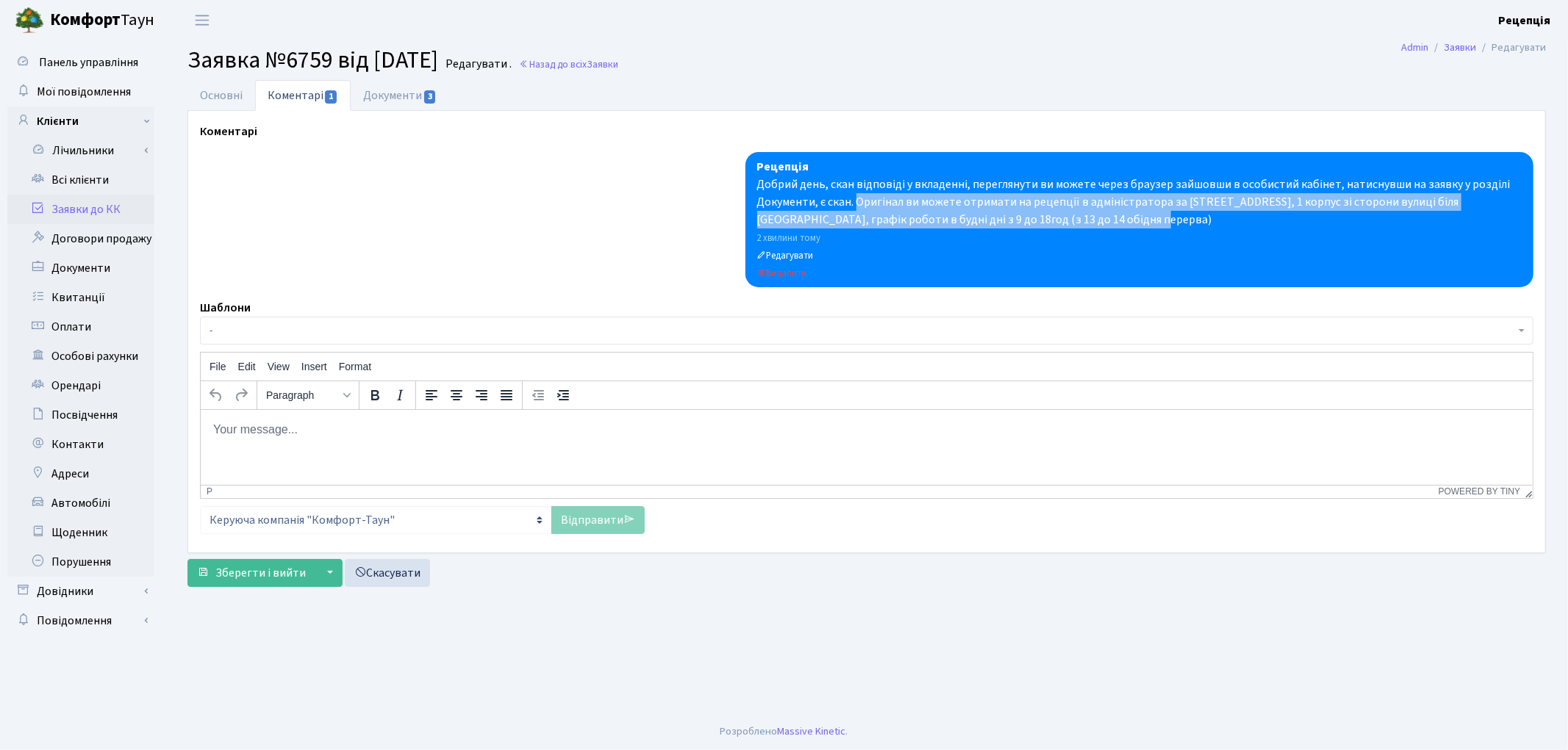
drag, startPoint x: 857, startPoint y: 201, endPoint x: 1189, endPoint y: 215, distance: 332.3
click at [1189, 215] on div "Добрий день, скан відповіді у вкладенні, переглянути ви можете через браузер за…" at bounding box center [1139, 202] width 765 height 53
copy div "Оригінал ви можете отримати на рецепції в адміністратора за вул.Регенераторна, …"
click at [86, 184] on link "Всі клієнти" at bounding box center [81, 180] width 147 height 29
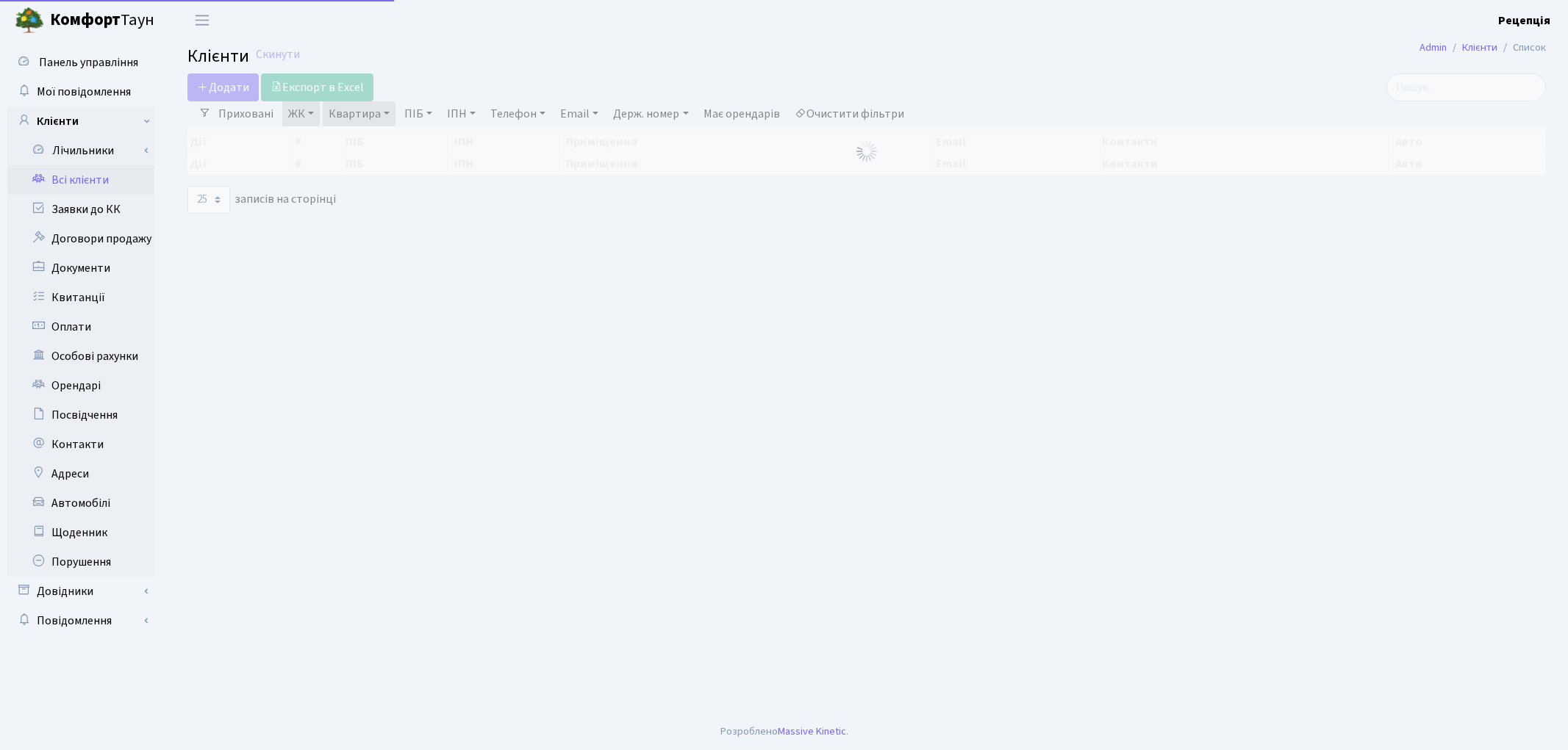
select select "25"
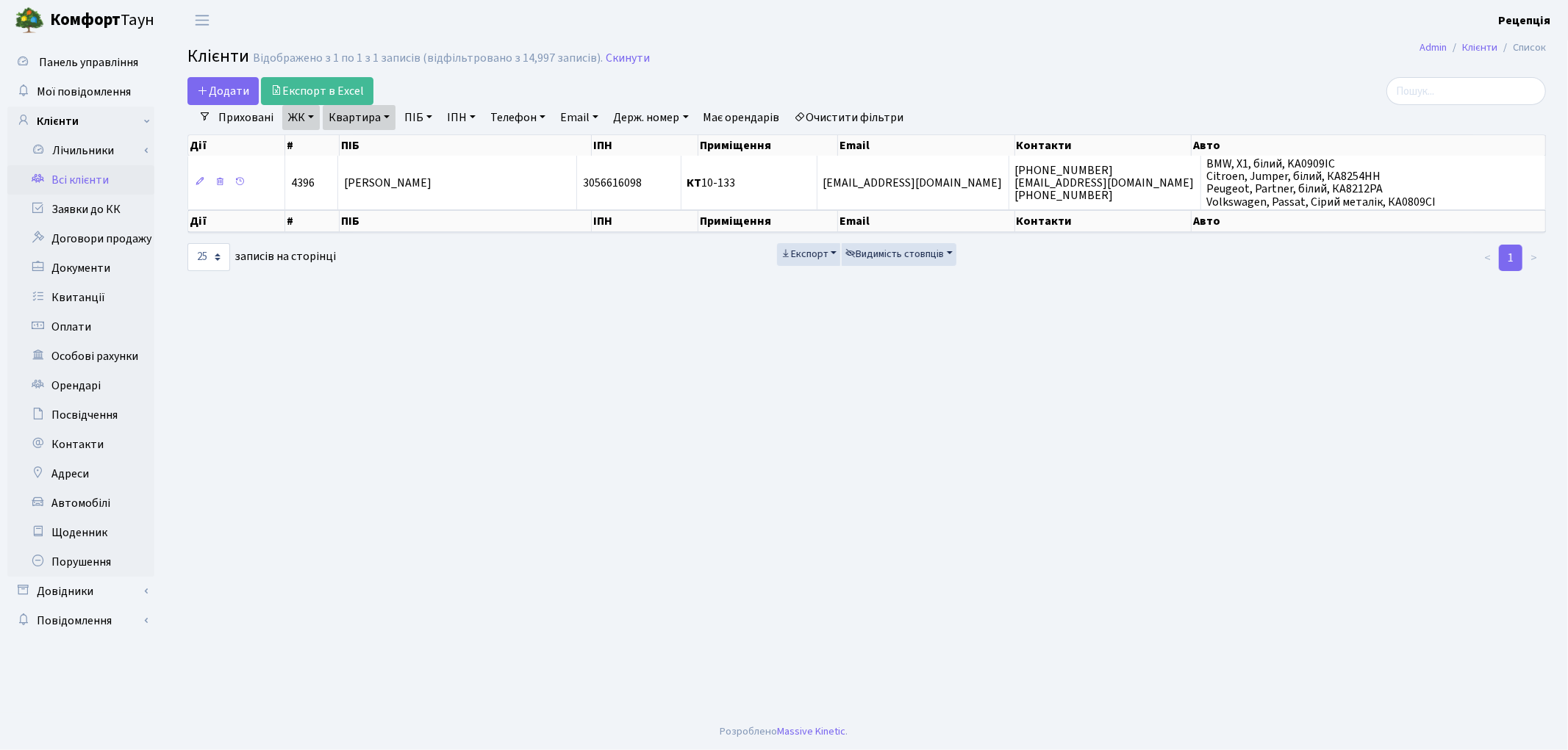
click at [839, 111] on link "Очистити фільтри" at bounding box center [849, 117] width 121 height 25
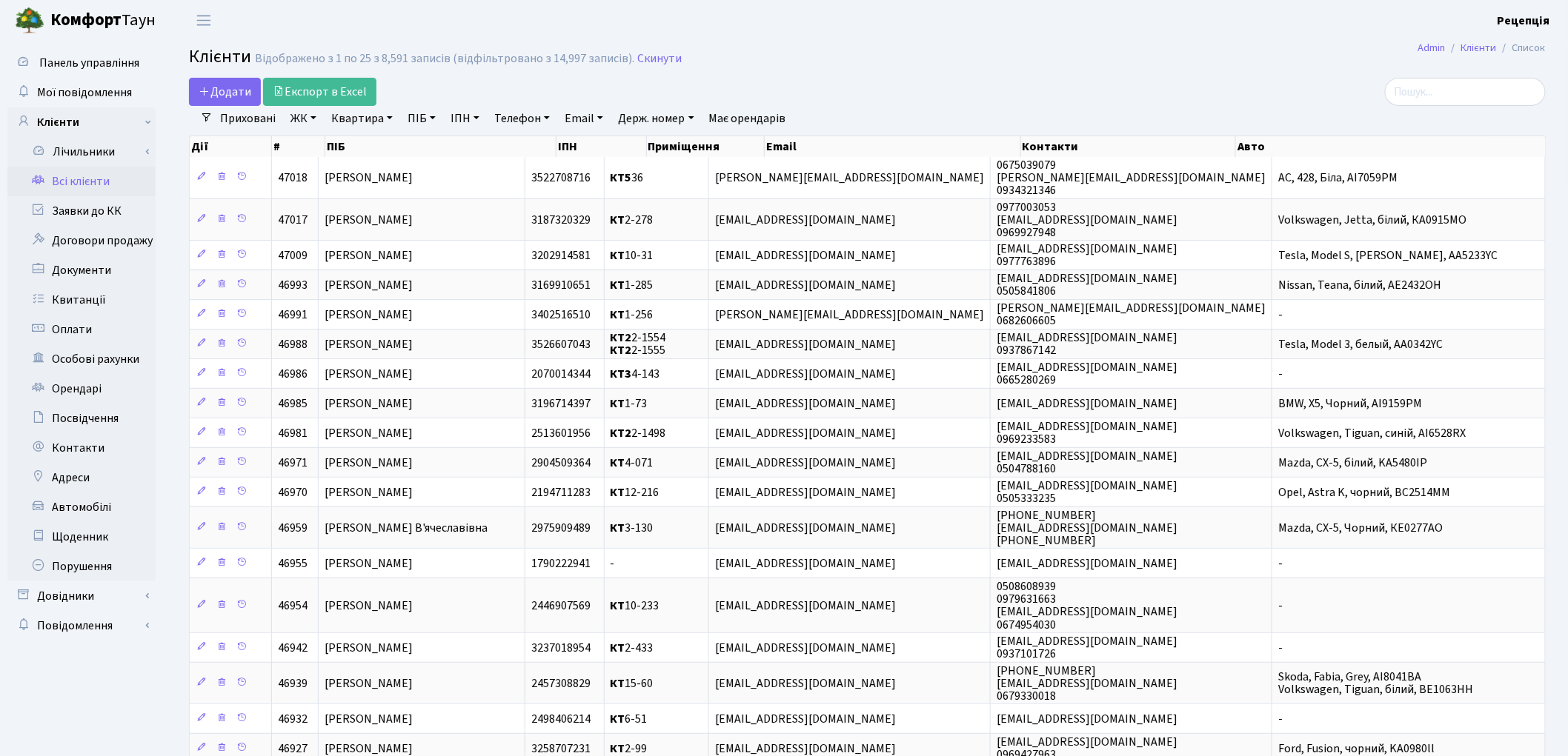
click at [845, 64] on h2 "Клієнти Відображено з 1 по 25 з 8,591 записів (відфільтровано з 14,997 записів)…" at bounding box center [867, 59] width 1357 height 25
click at [431, 114] on link "ПІБ" at bounding box center [422, 118] width 40 height 25
type input "[PERSON_NAME]"
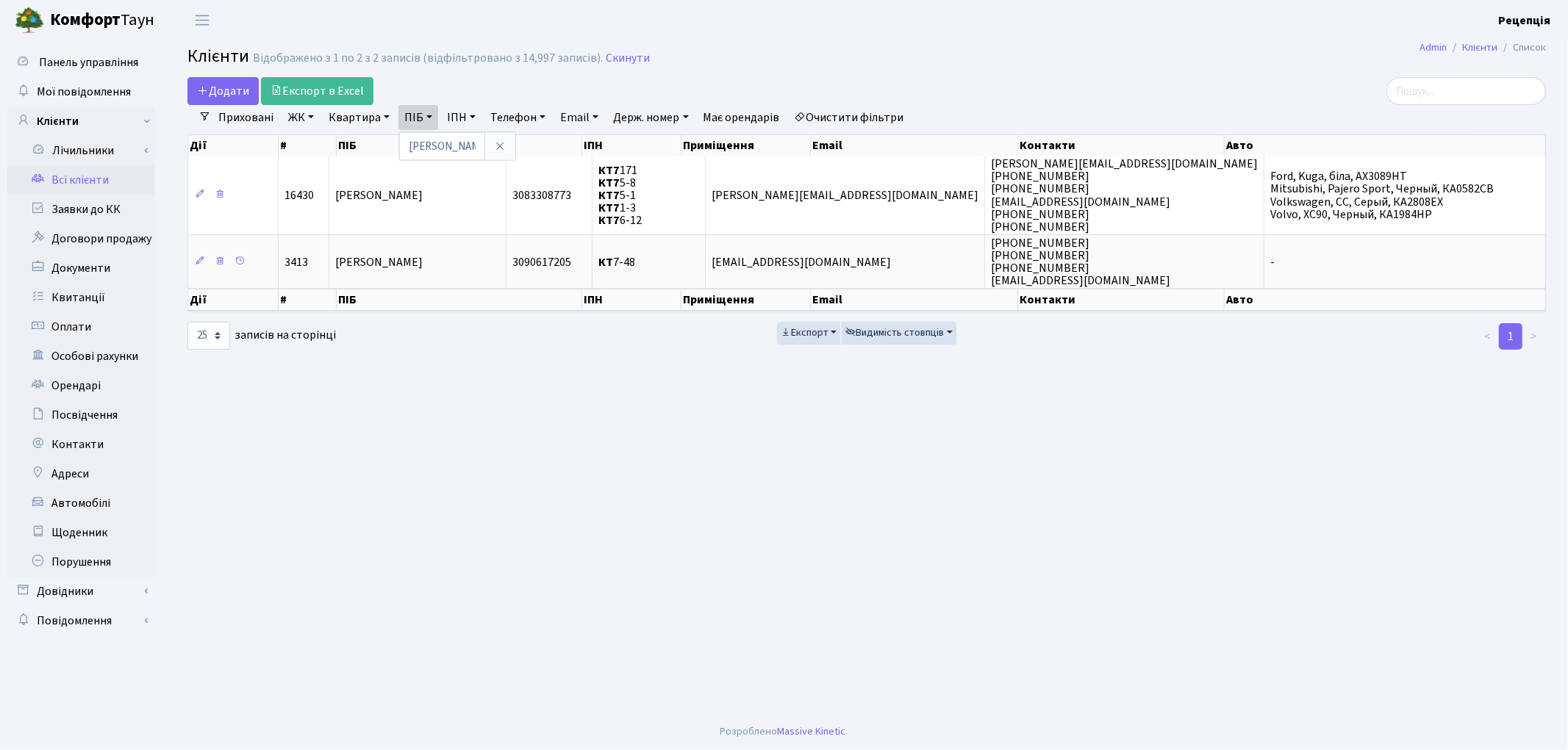
click at [850, 110] on link "Очистити фільтри" at bounding box center [849, 117] width 121 height 25
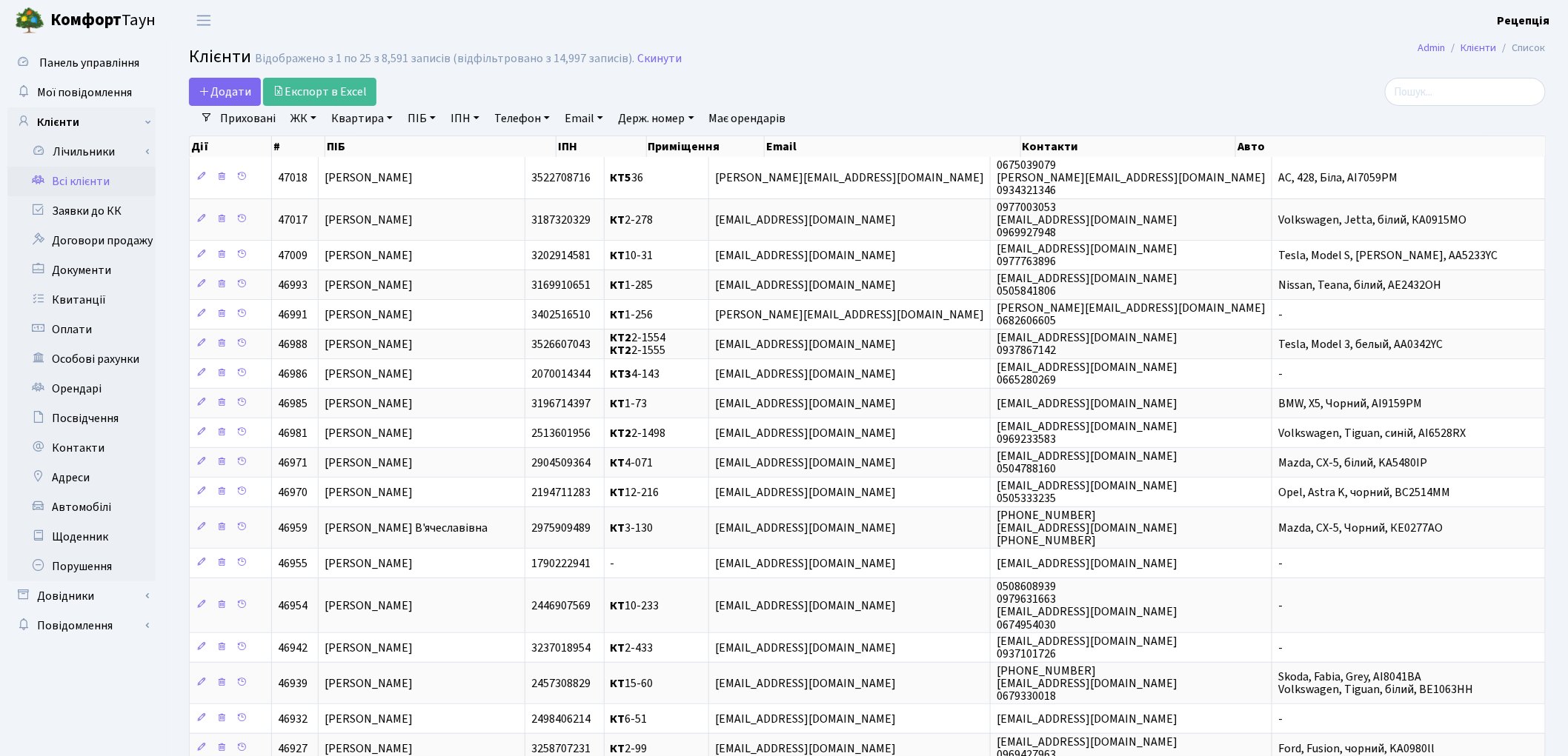
click at [943, 70] on h2 "Клієнти Відображено з 1 по 25 з 8,591 записів (відфільтровано з 14,997 записів)…" at bounding box center [867, 59] width 1357 height 25
click at [214, 87] on span "Додати" at bounding box center [225, 92] width 52 height 16
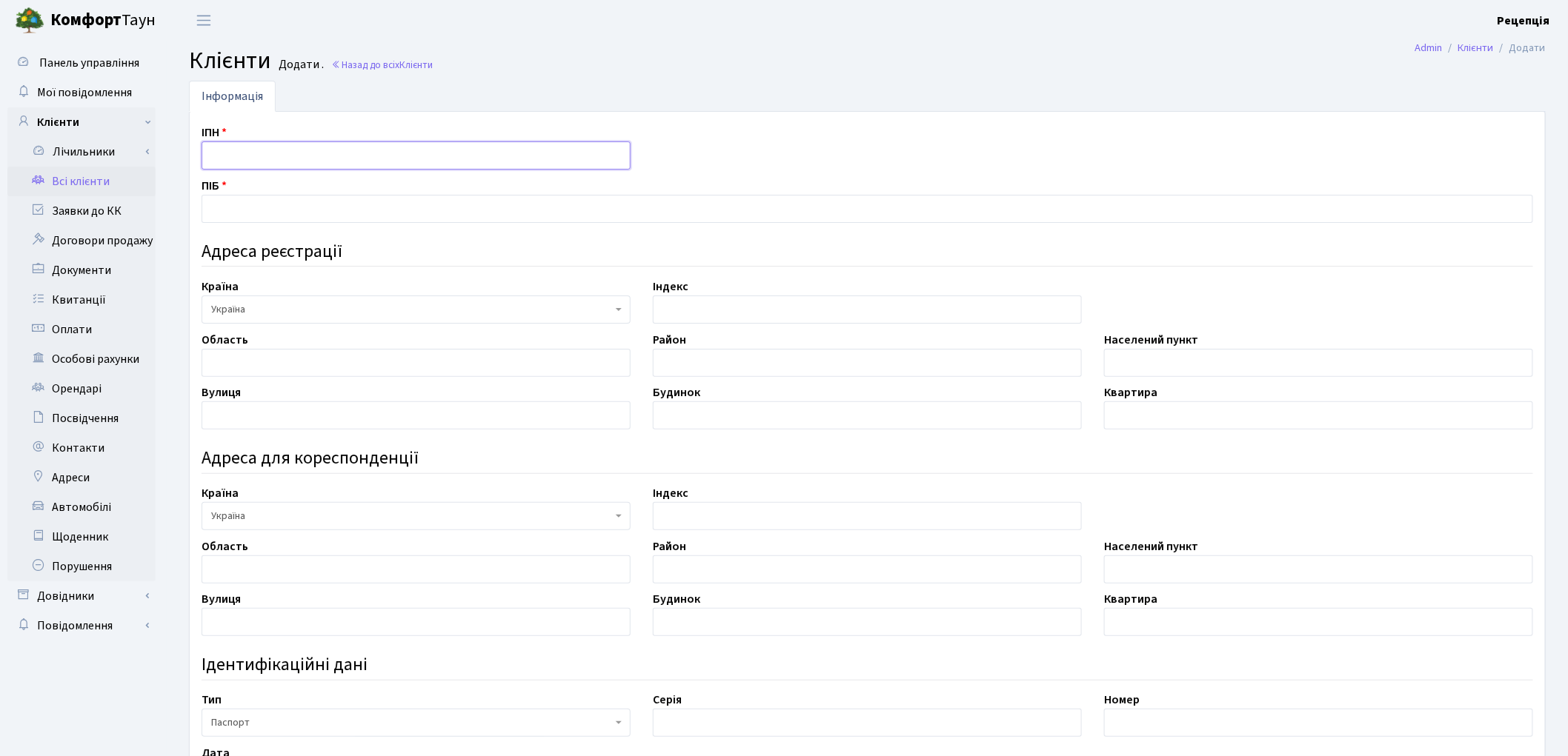
click at [268, 167] on input "text" at bounding box center [416, 155] width 429 height 28
type input "2308722387"
click at [257, 212] on input "text" at bounding box center [867, 209] width 1331 height 28
type input "[PERSON_NAME]"
drag, startPoint x: 271, startPoint y: 365, endPoint x: 284, endPoint y: 344, distance: 24.7
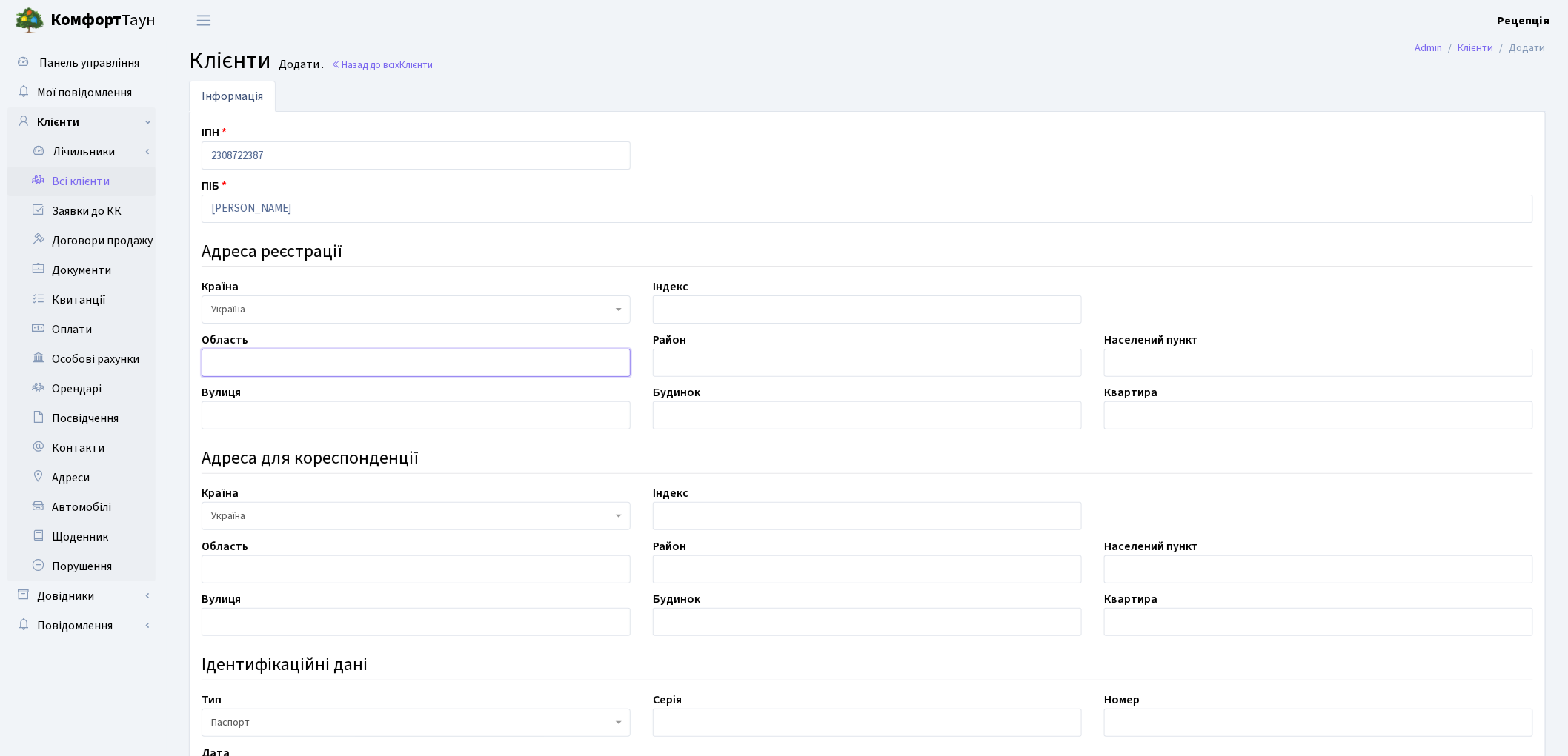
click at [272, 363] on input "text" at bounding box center [416, 363] width 429 height 28
click at [1142, 349] on input "text" at bounding box center [1319, 363] width 429 height 28
click at [1146, 368] on input "місто харків" at bounding box center [1319, 363] width 429 height 28
type input "місто Харків"
click at [264, 417] on input "text" at bounding box center [416, 415] width 429 height 28
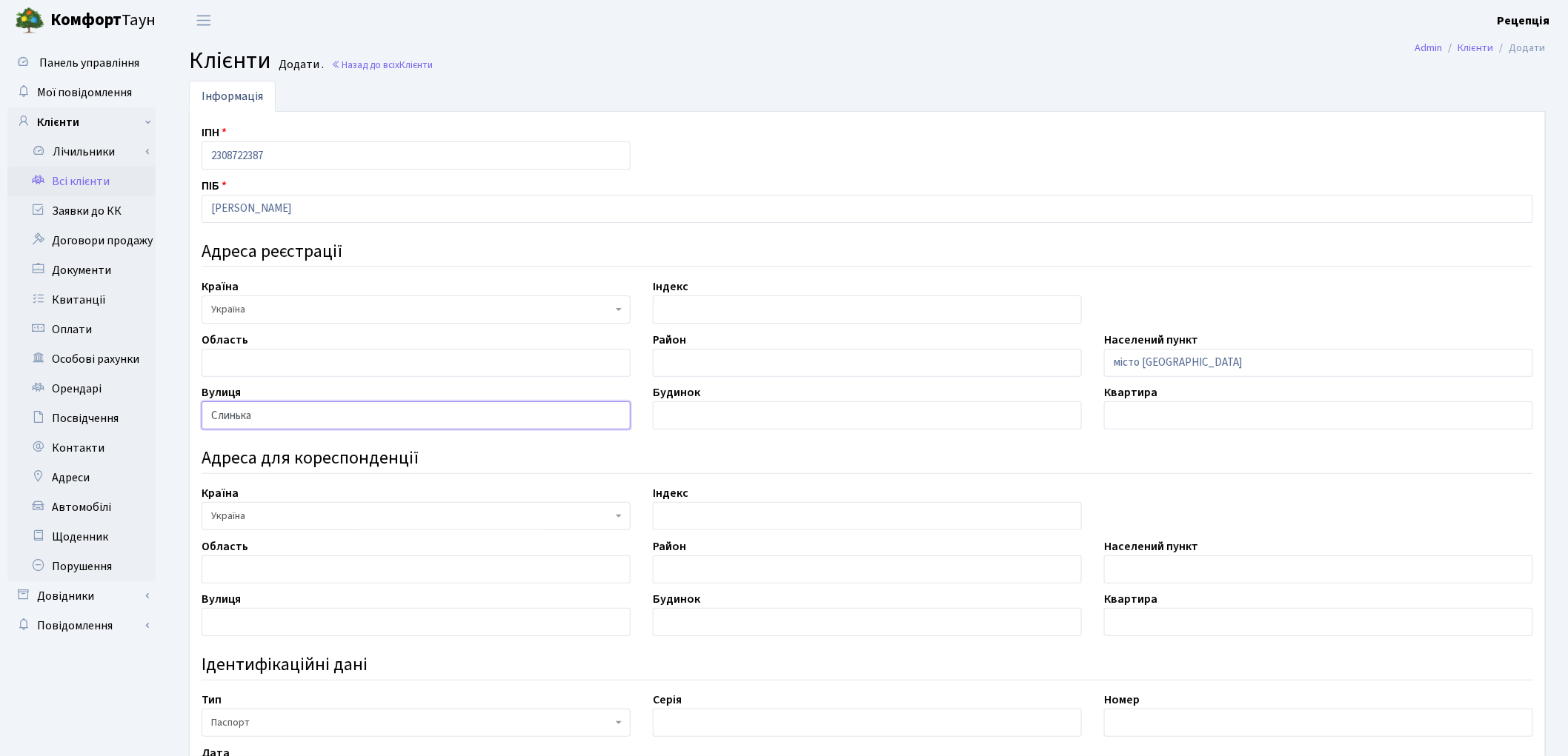
type input "Слинька"
click at [666, 421] on input "text" at bounding box center [867, 415] width 429 height 28
type input "9"
click at [1188, 415] on input "text" at bounding box center [1319, 415] width 429 height 28
type input "к"
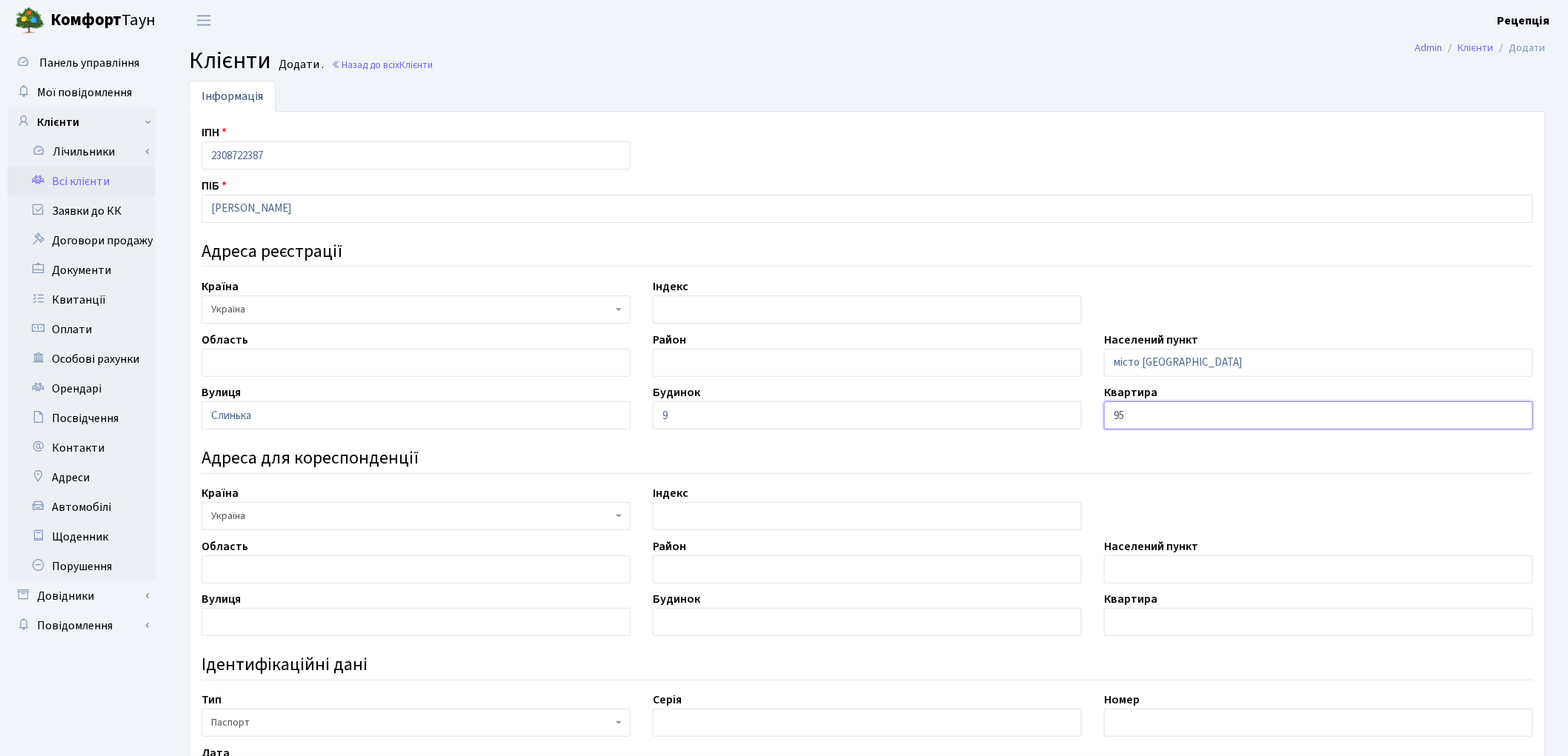
type input "95"
click at [701, 415] on input "9" at bounding box center [867, 415] width 429 height 28
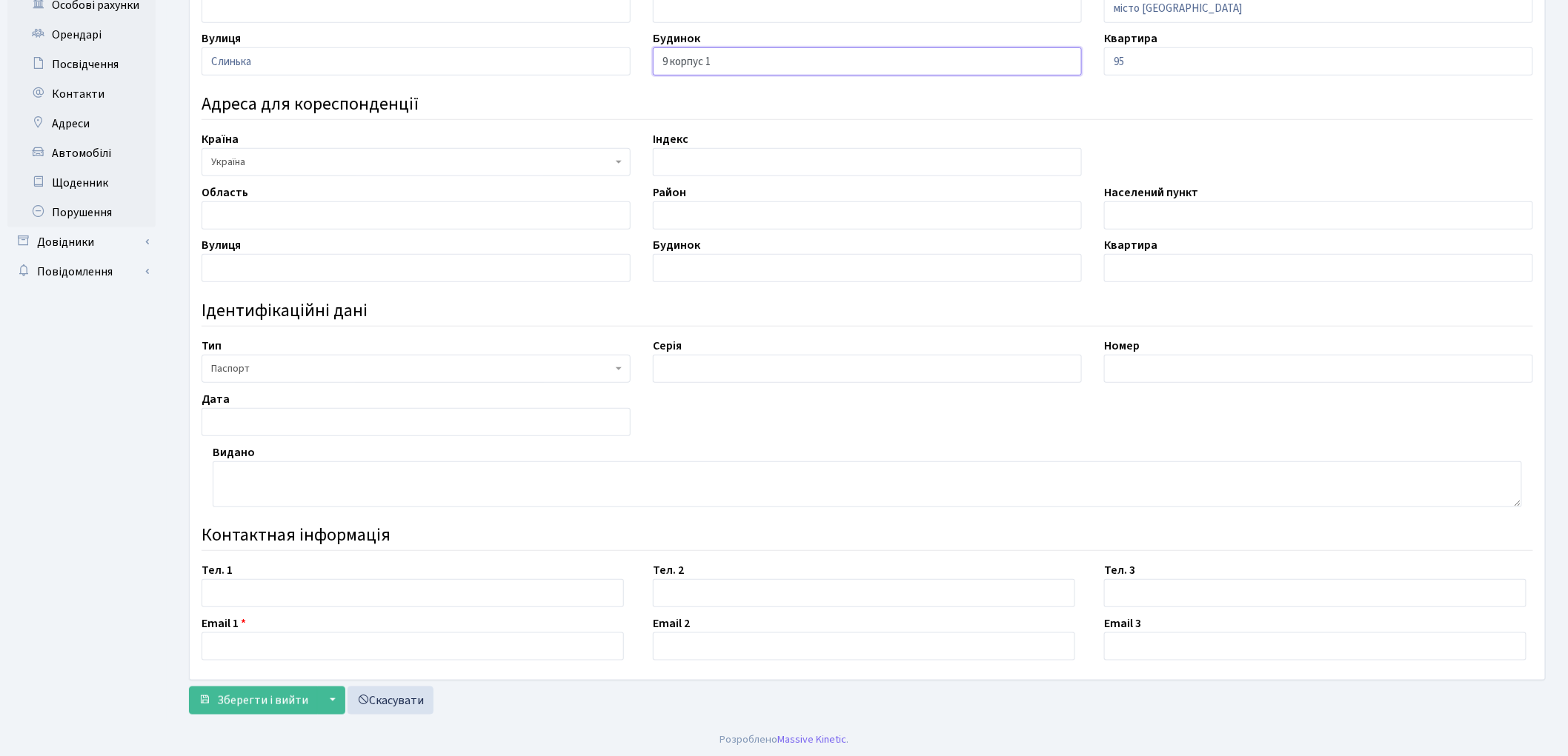
scroll to position [357, 0]
type input "9 корпус 1"
click at [670, 367] on input "text" at bounding box center [867, 367] width 429 height 28
type input "МК"
click at [1134, 360] on input "text" at bounding box center [1319, 367] width 429 height 28
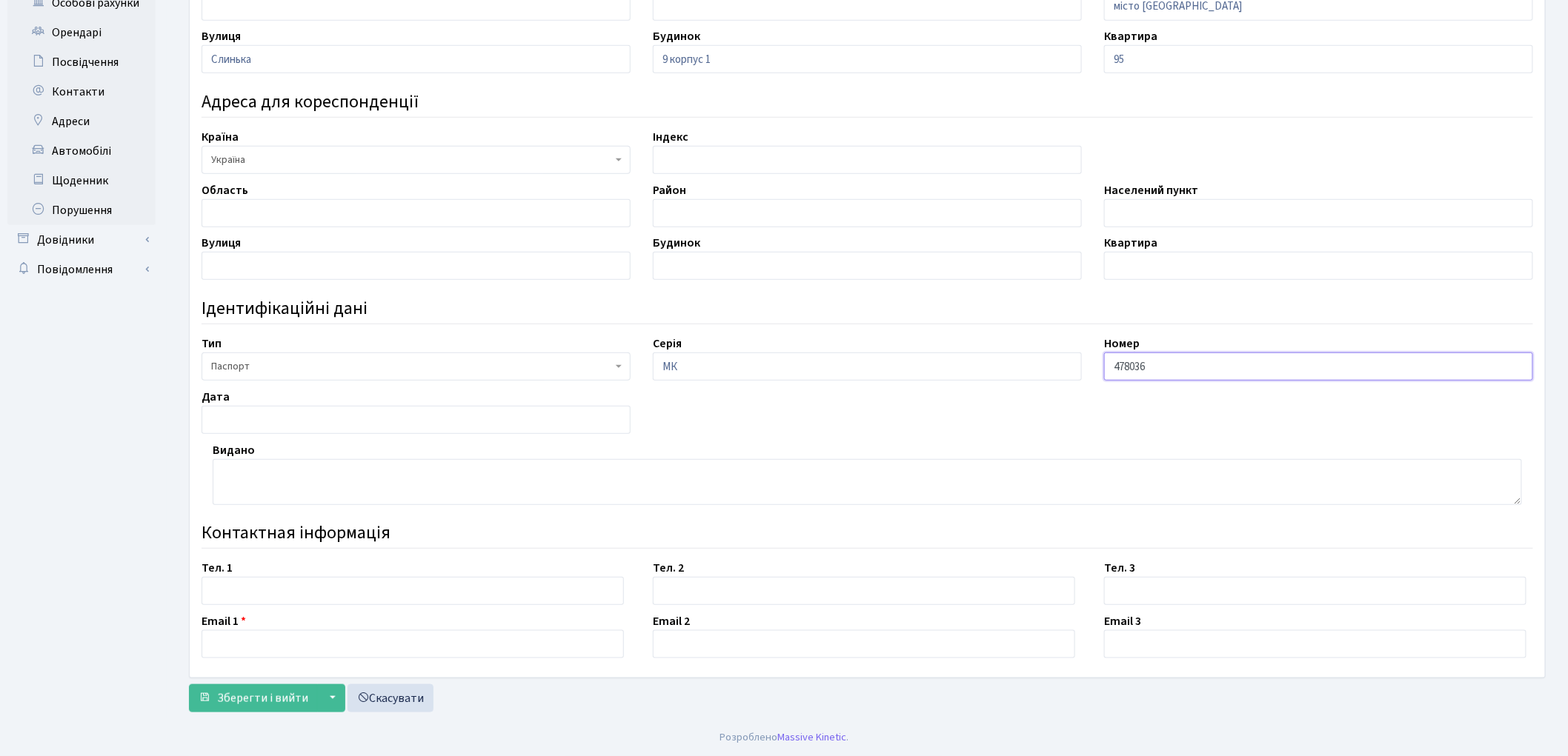
type input "478036"
click at [245, 424] on input "text" at bounding box center [416, 420] width 429 height 28
type input "05.06.1997"
click at [312, 502] on textarea at bounding box center [867, 482] width 1309 height 46
type textarea "Комгнтернівським РВ УМУ УМВСУ в Харківській обл."
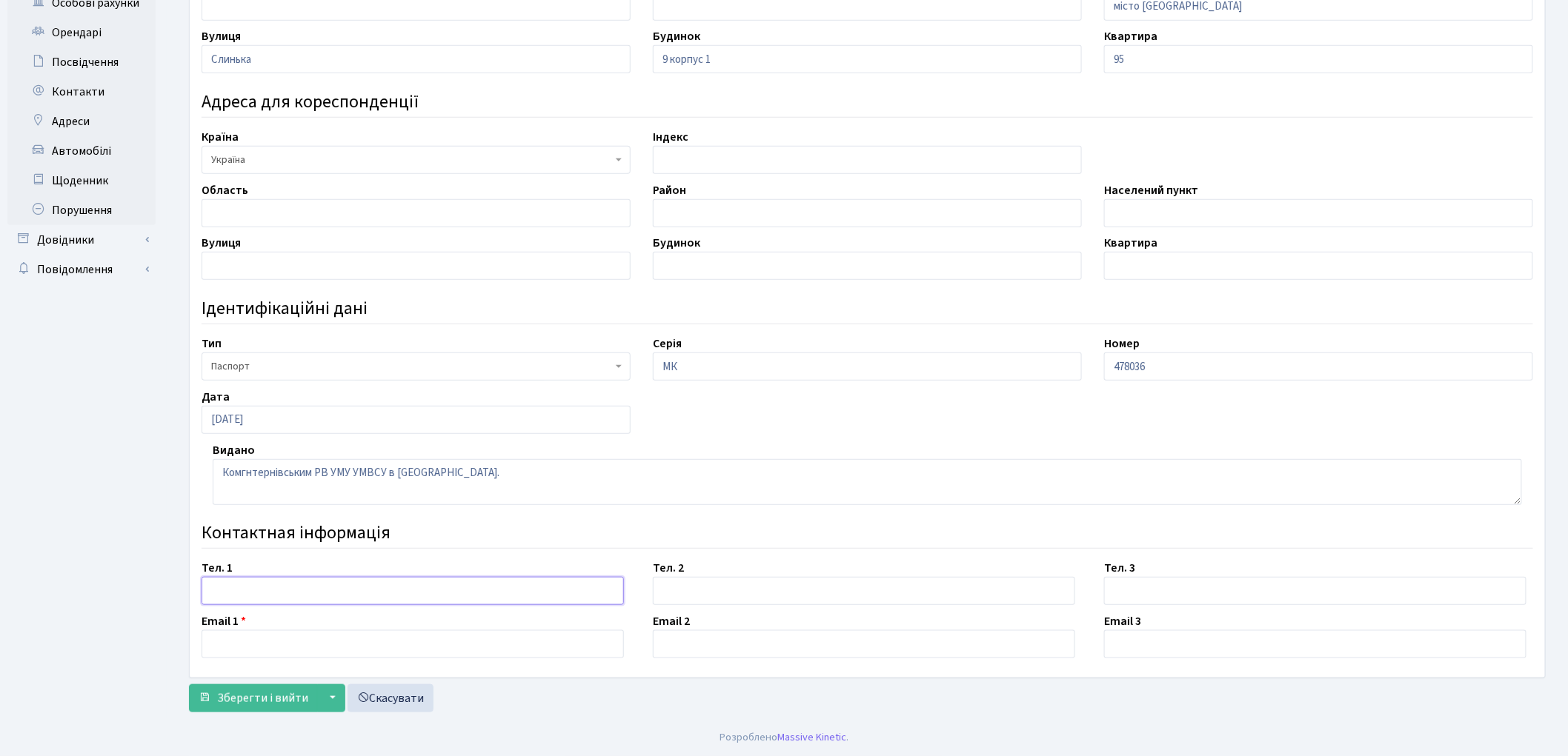
click at [237, 597] on input "text" at bounding box center [413, 591] width 423 height 28
type input "0939811144"
click at [253, 638] on input "text" at bounding box center [413, 644] width 423 height 28
click at [264, 648] on input "tancura.tatiana" at bounding box center [413, 644] width 423 height 28
click at [286, 650] on input "tancura.tatjana" at bounding box center [413, 644] width 423 height 28
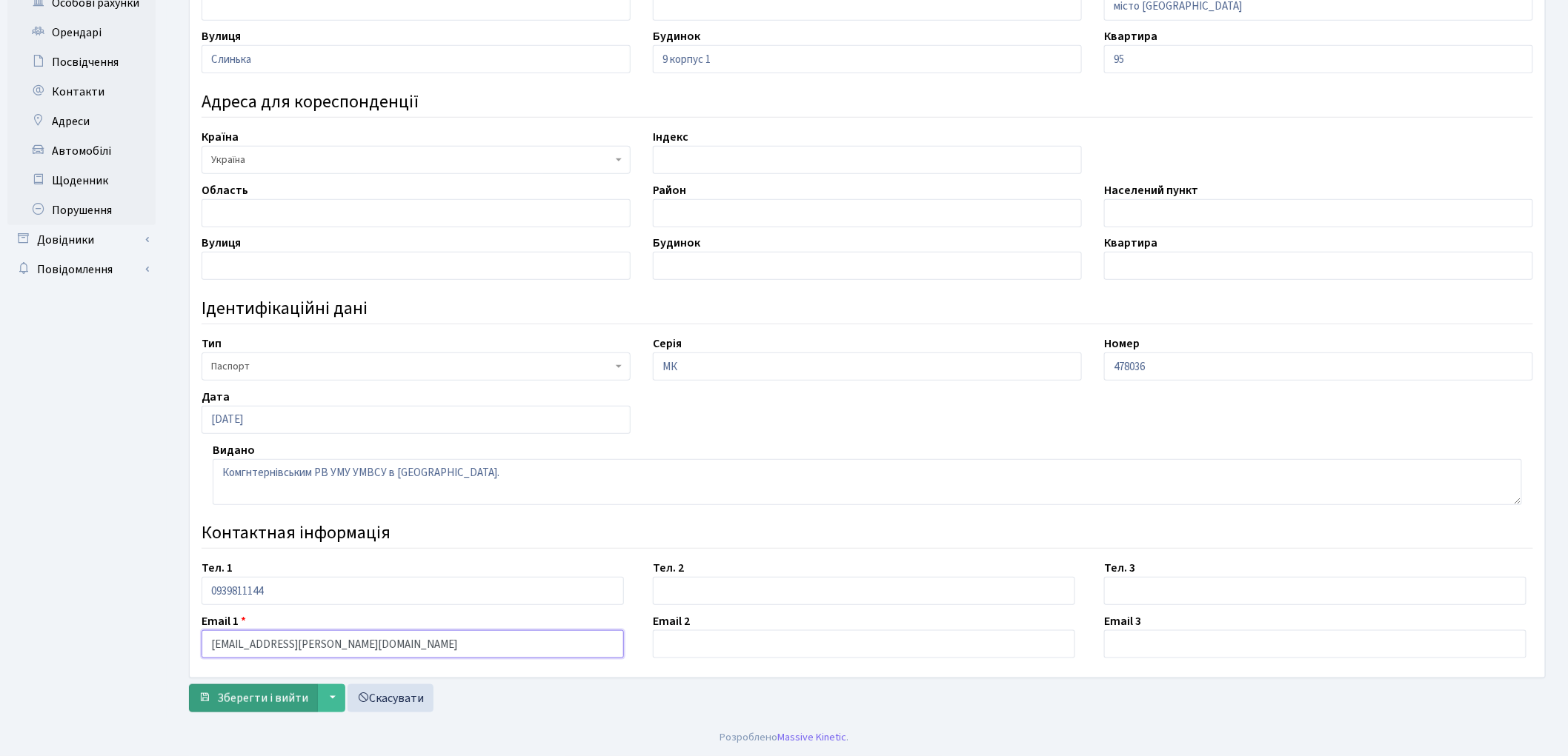
type input "[EMAIL_ADDRESS][PERSON_NAME][DOMAIN_NAME]"
click at [255, 692] on span "Зберегти і вийти" at bounding box center [262, 698] width 91 height 16
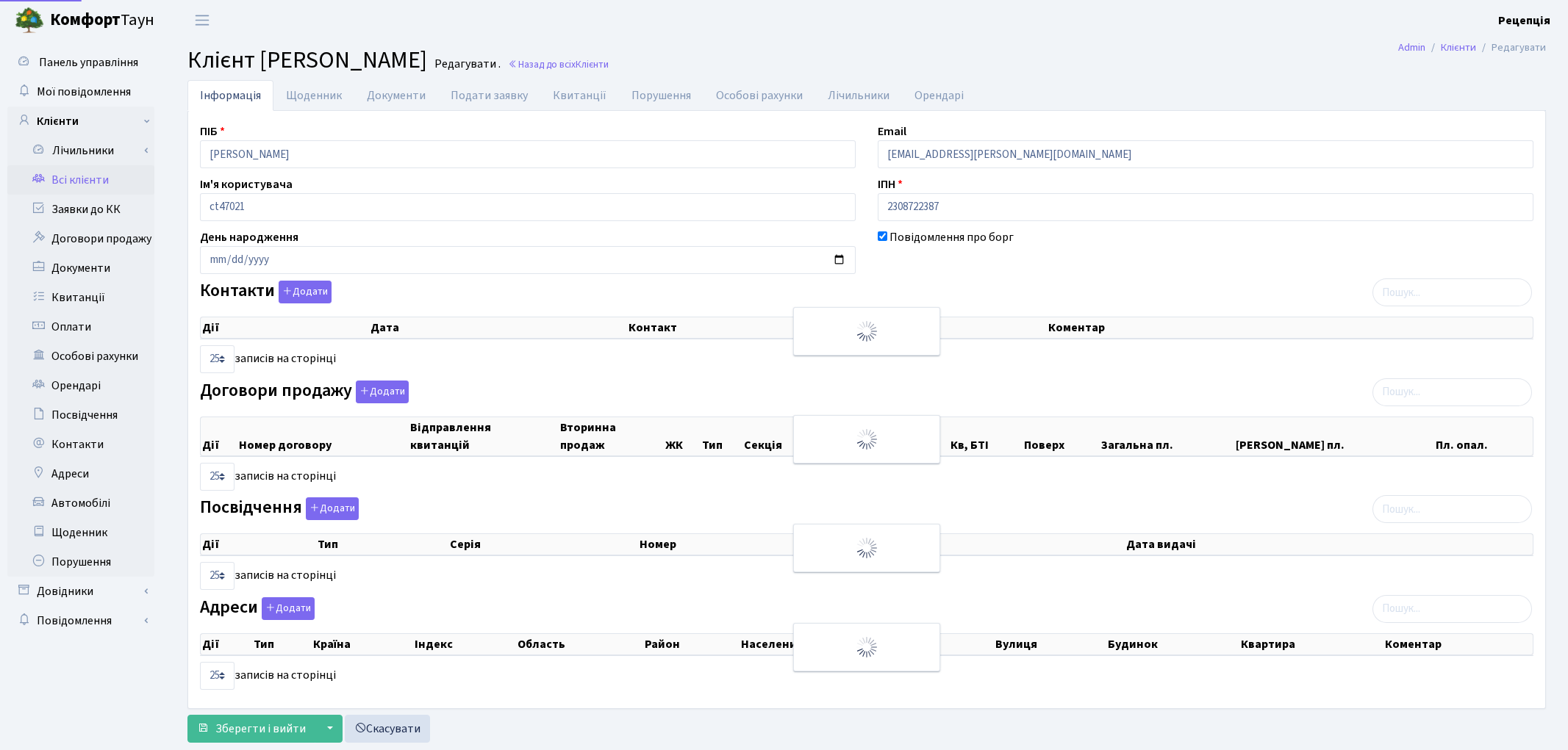
select select "25"
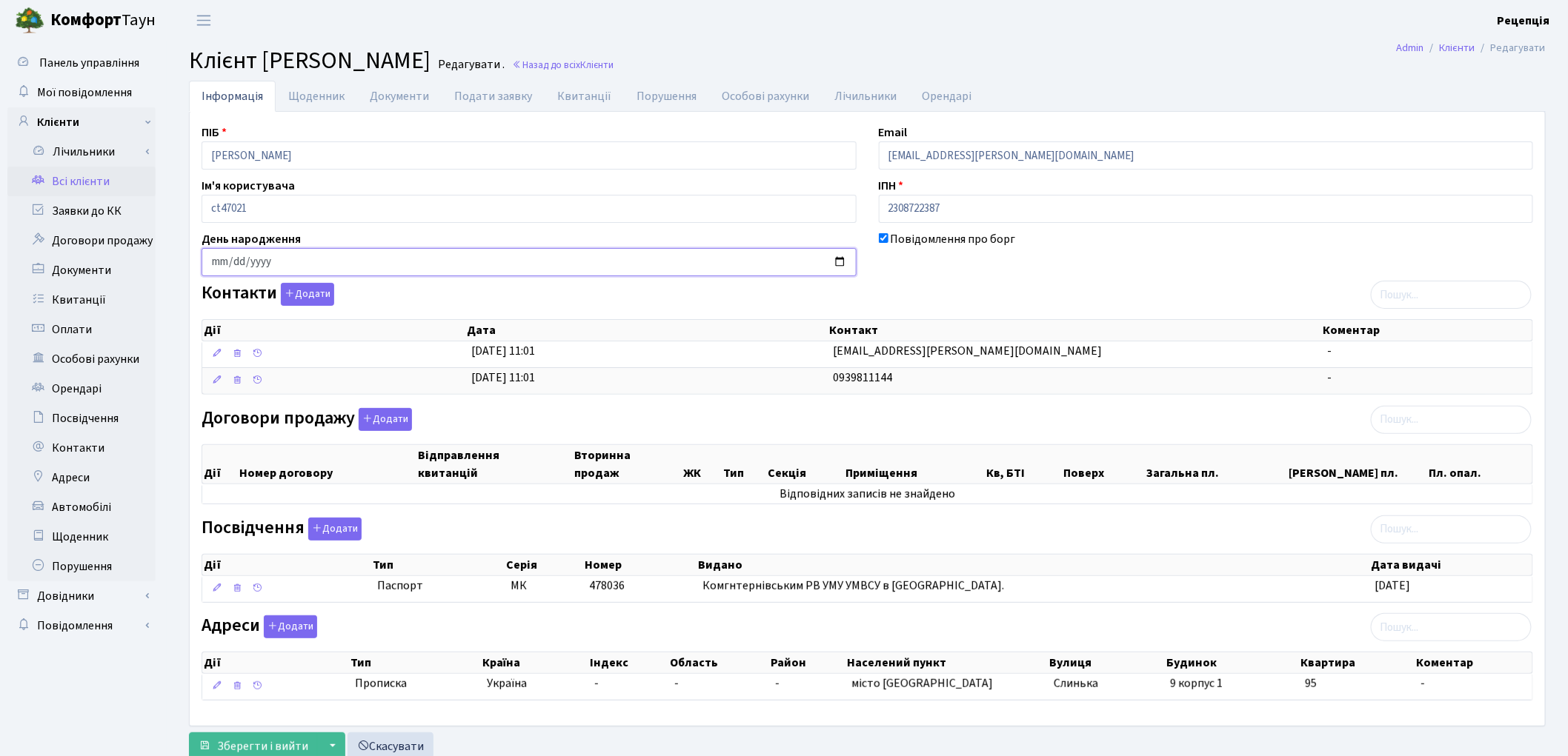
click at [215, 262] on input "date" at bounding box center [529, 262] width 655 height 28
type input "[DATE]"
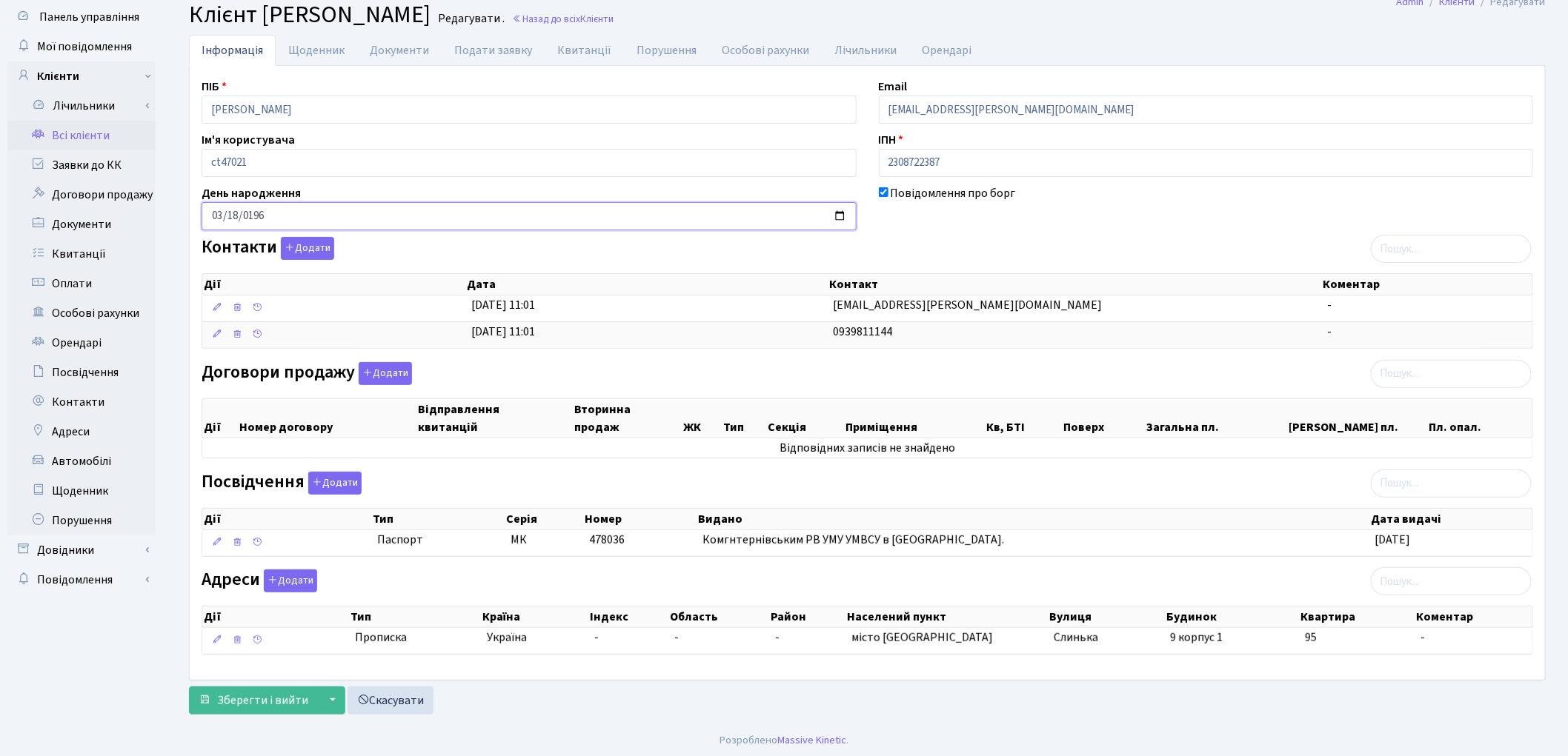
scroll to position [50, 0]
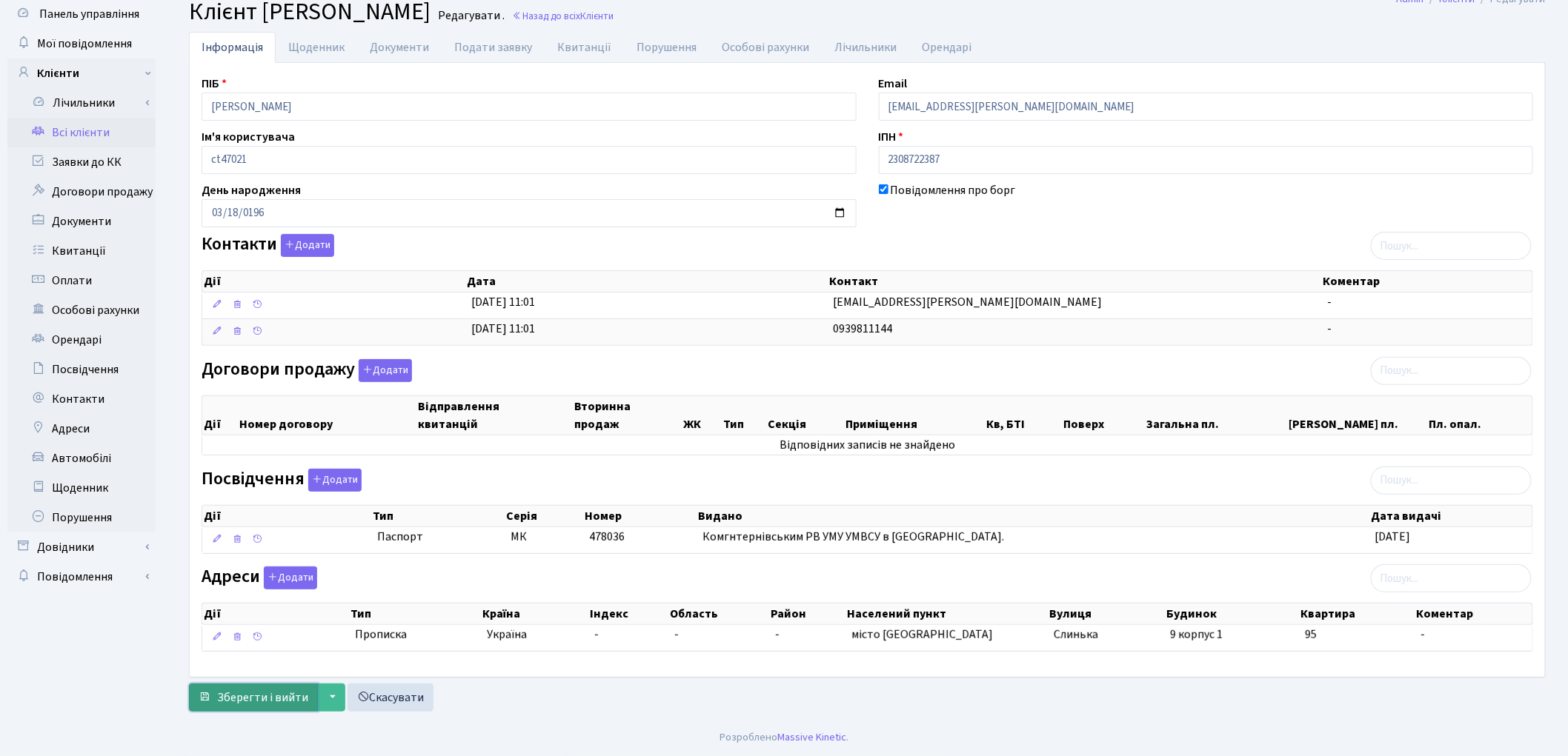
click at [250, 701] on span "Зберегти і вийти" at bounding box center [262, 697] width 91 height 16
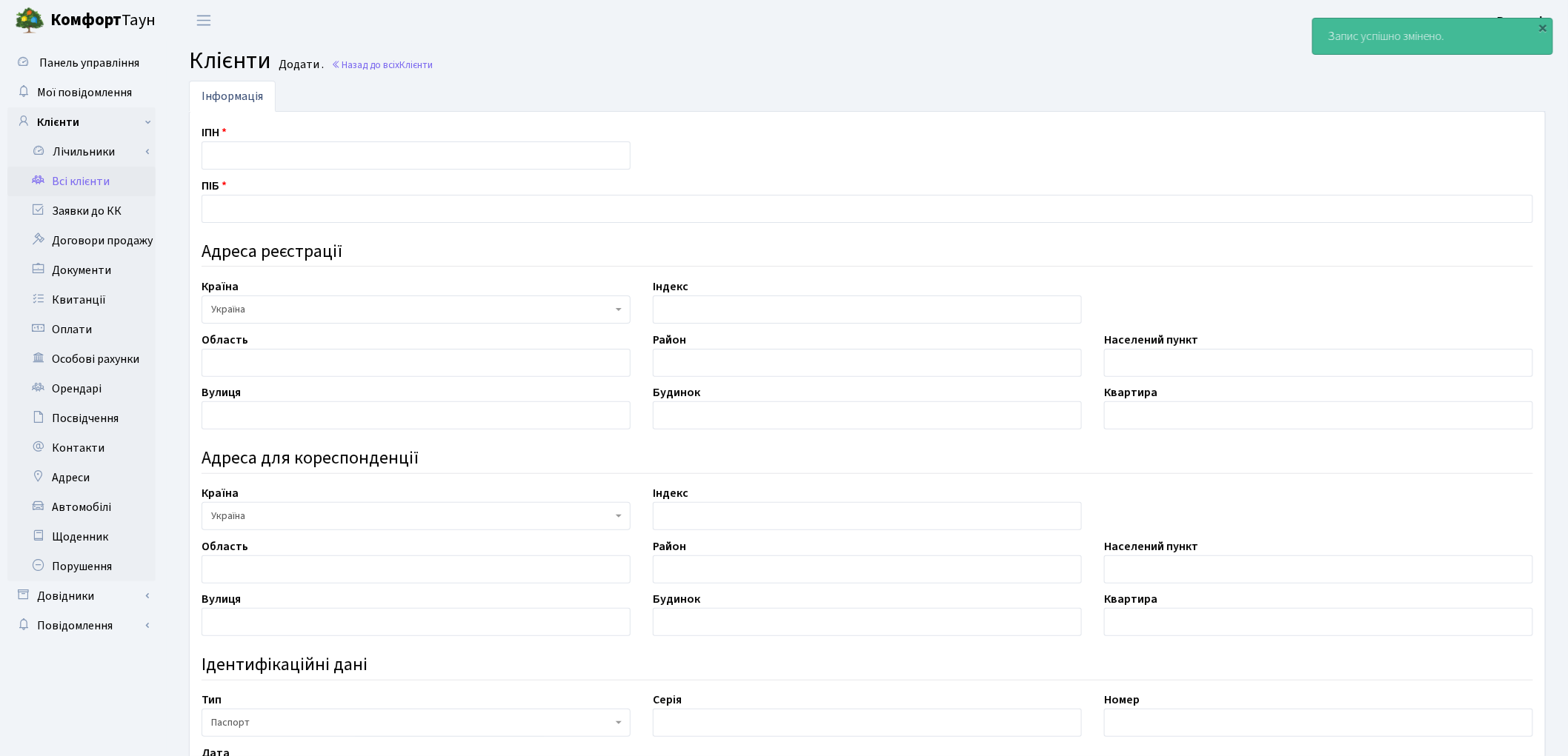
click at [106, 186] on link "Всі клієнти" at bounding box center [82, 181] width 149 height 29
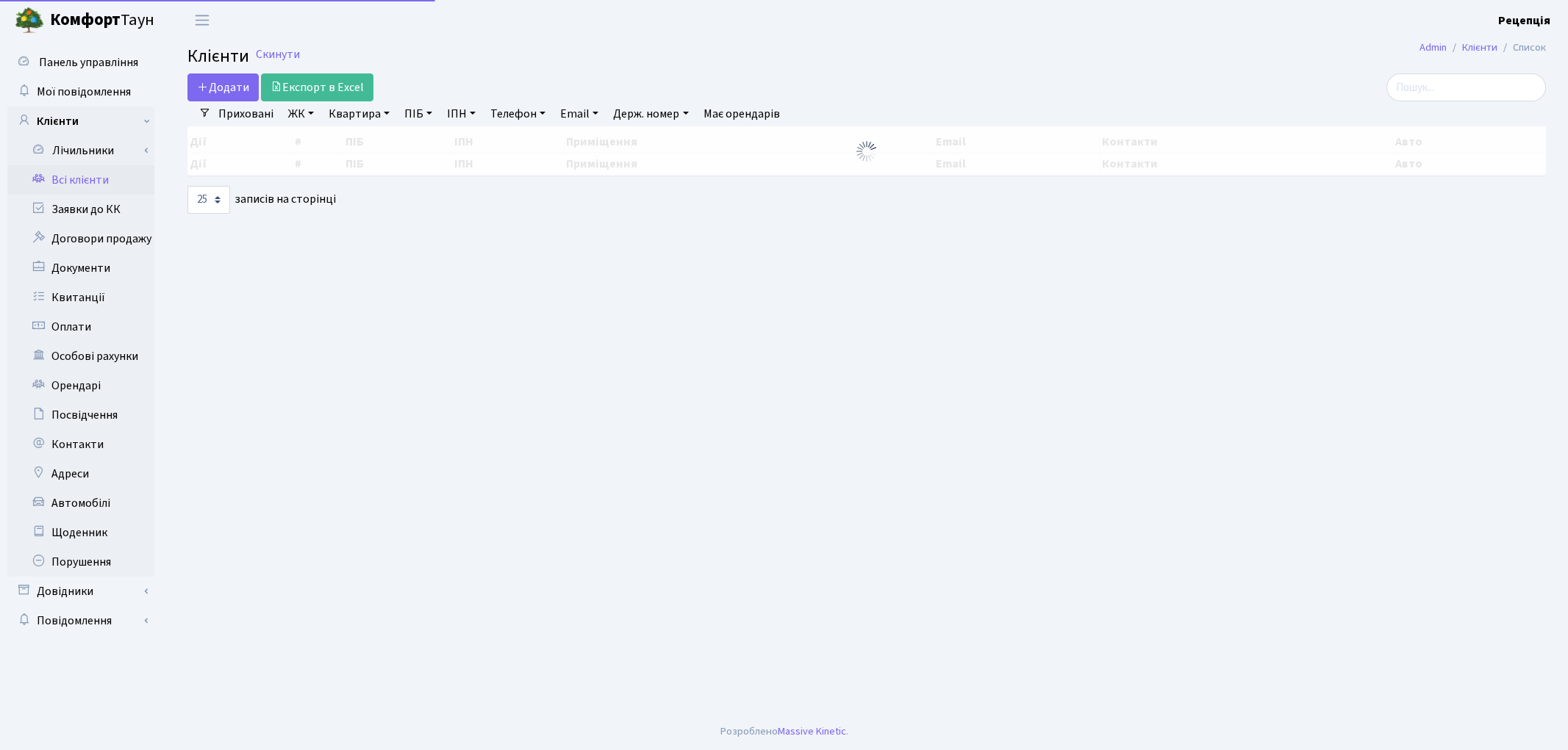
select select "25"
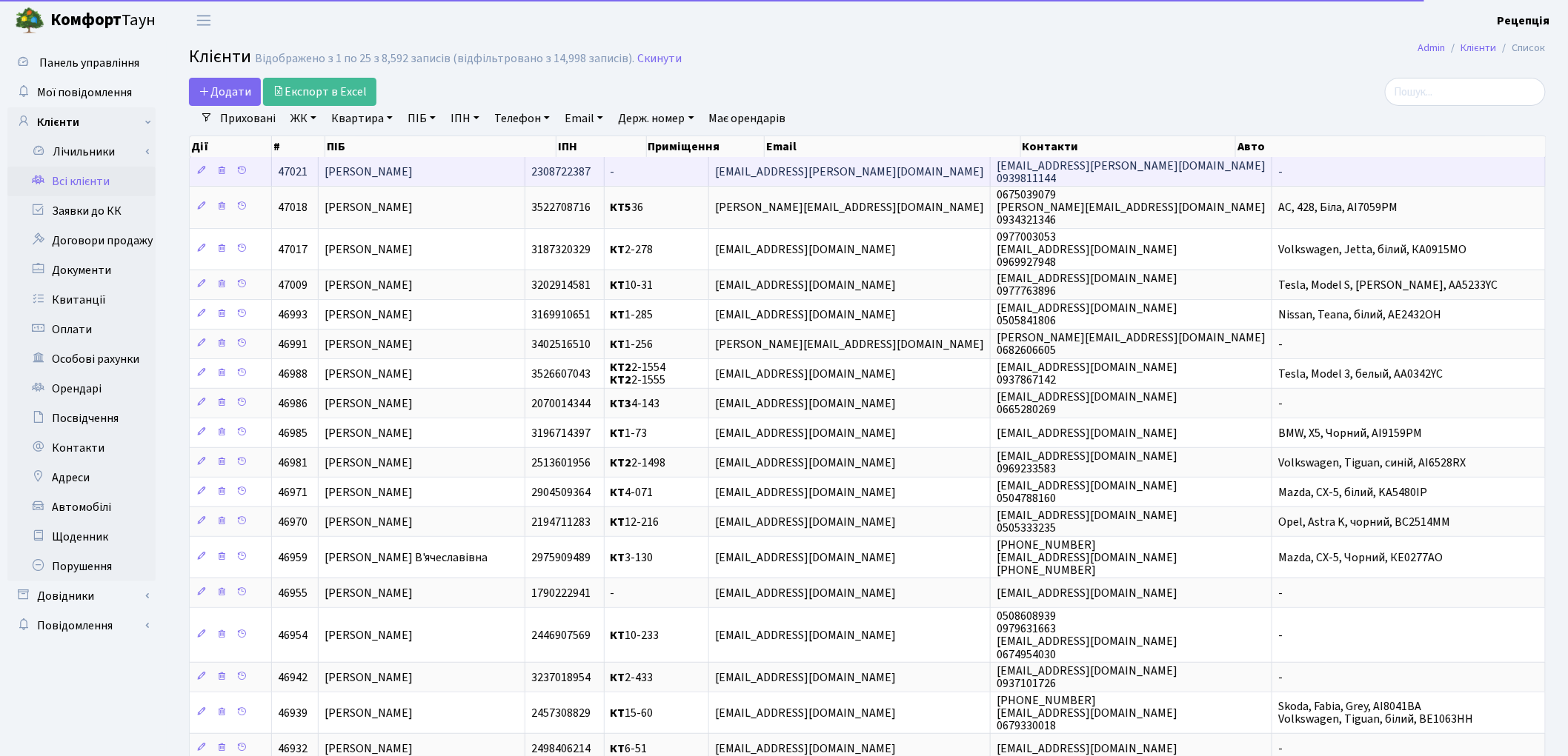
click at [413, 171] on span "Танцура [PERSON_NAME]" at bounding box center [369, 172] width 88 height 16
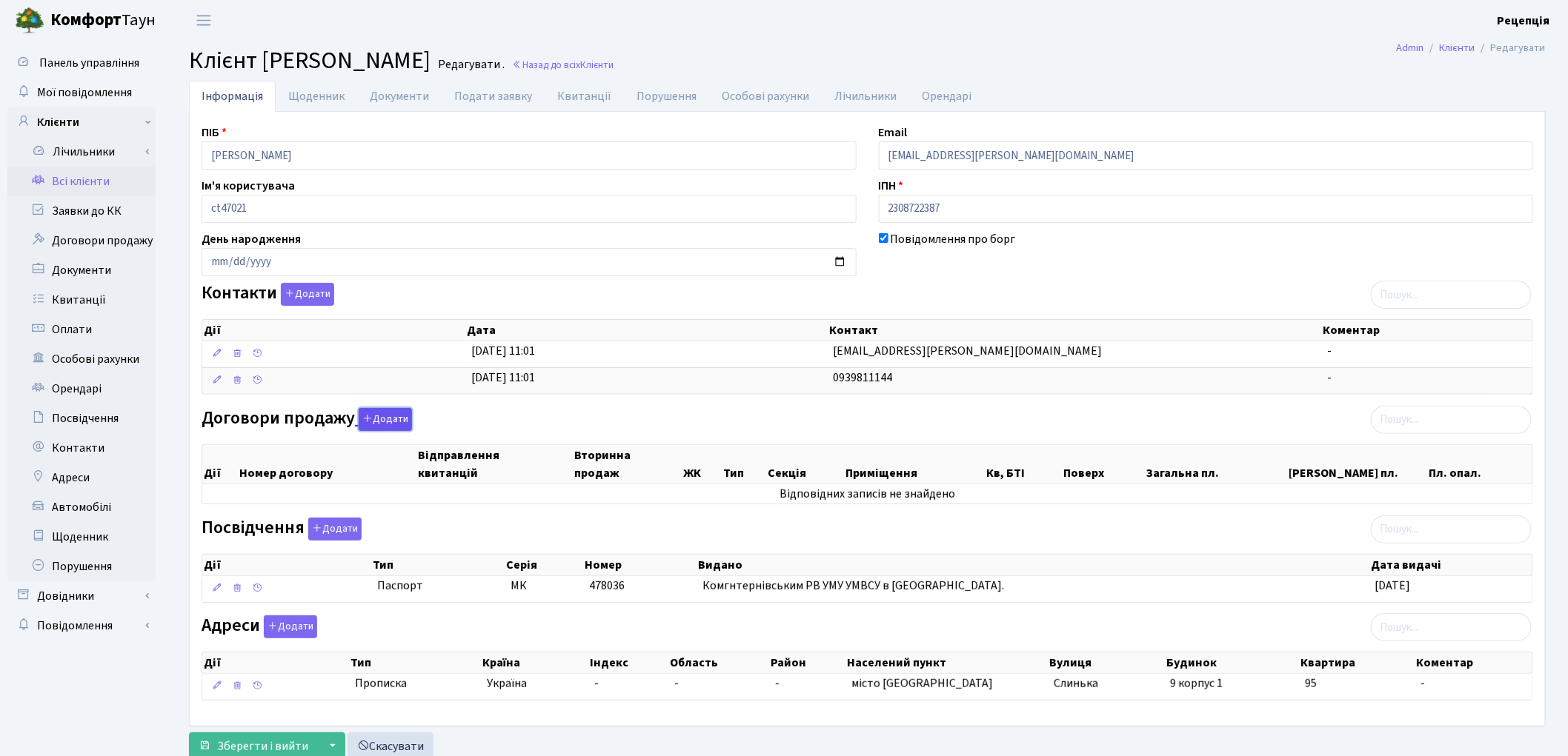
click at [385, 415] on button "Додати" at bounding box center [385, 419] width 53 height 23
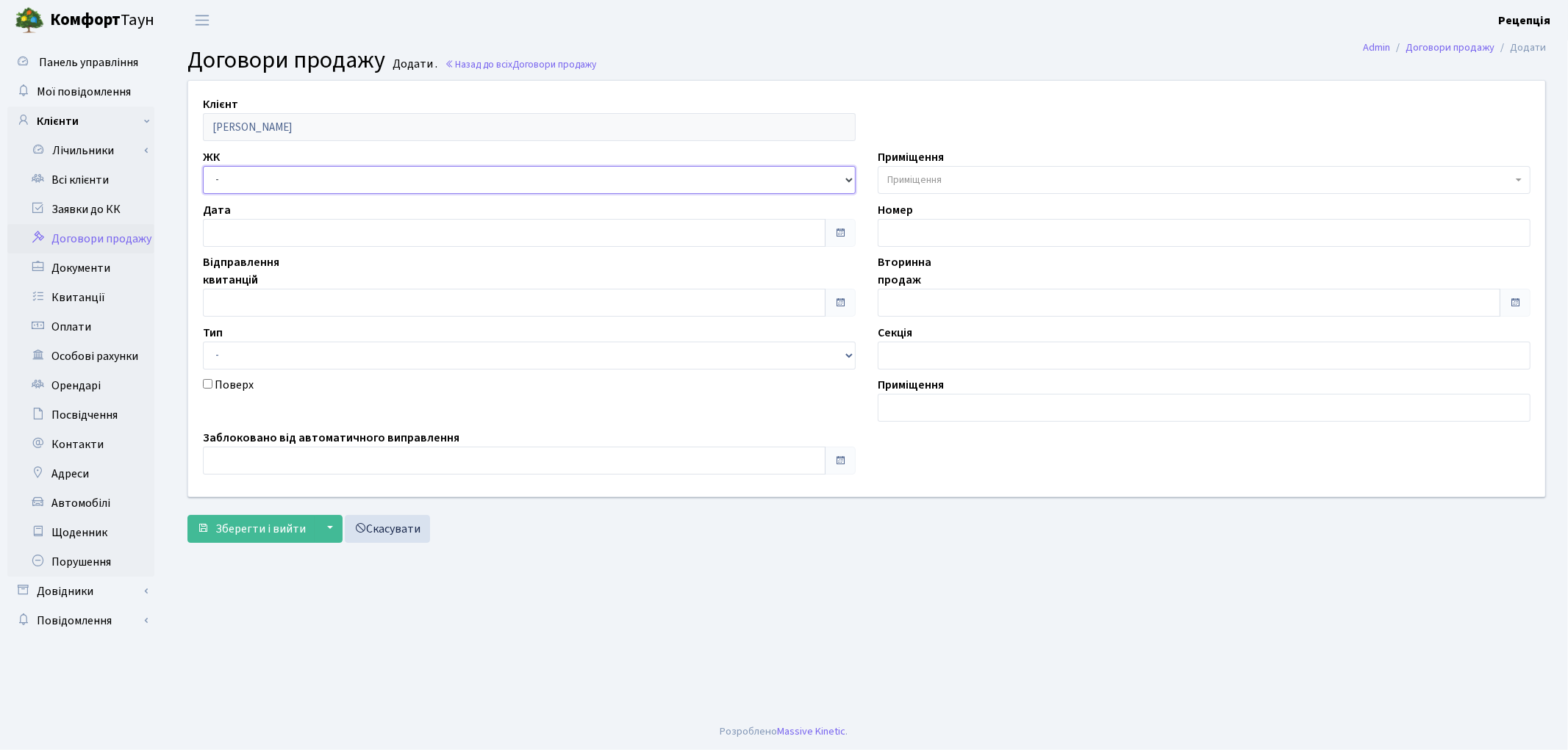
click at [257, 178] on select "- КТ, вул. Регенераторна, 4 КТ2, просп. [STREET_ADDRESS] [STREET_ADDRESS] [PERS…" at bounding box center [529, 180] width 653 height 28
select select "271"
click at [203, 166] on select "- КТ, вул. Регенераторна, 4 КТ2, просп. [STREET_ADDRESS] [STREET_ADDRESS] [PERS…" at bounding box center [529, 180] width 653 height 28
select select
click at [933, 182] on span "Приміщення" at bounding box center [915, 180] width 55 height 15
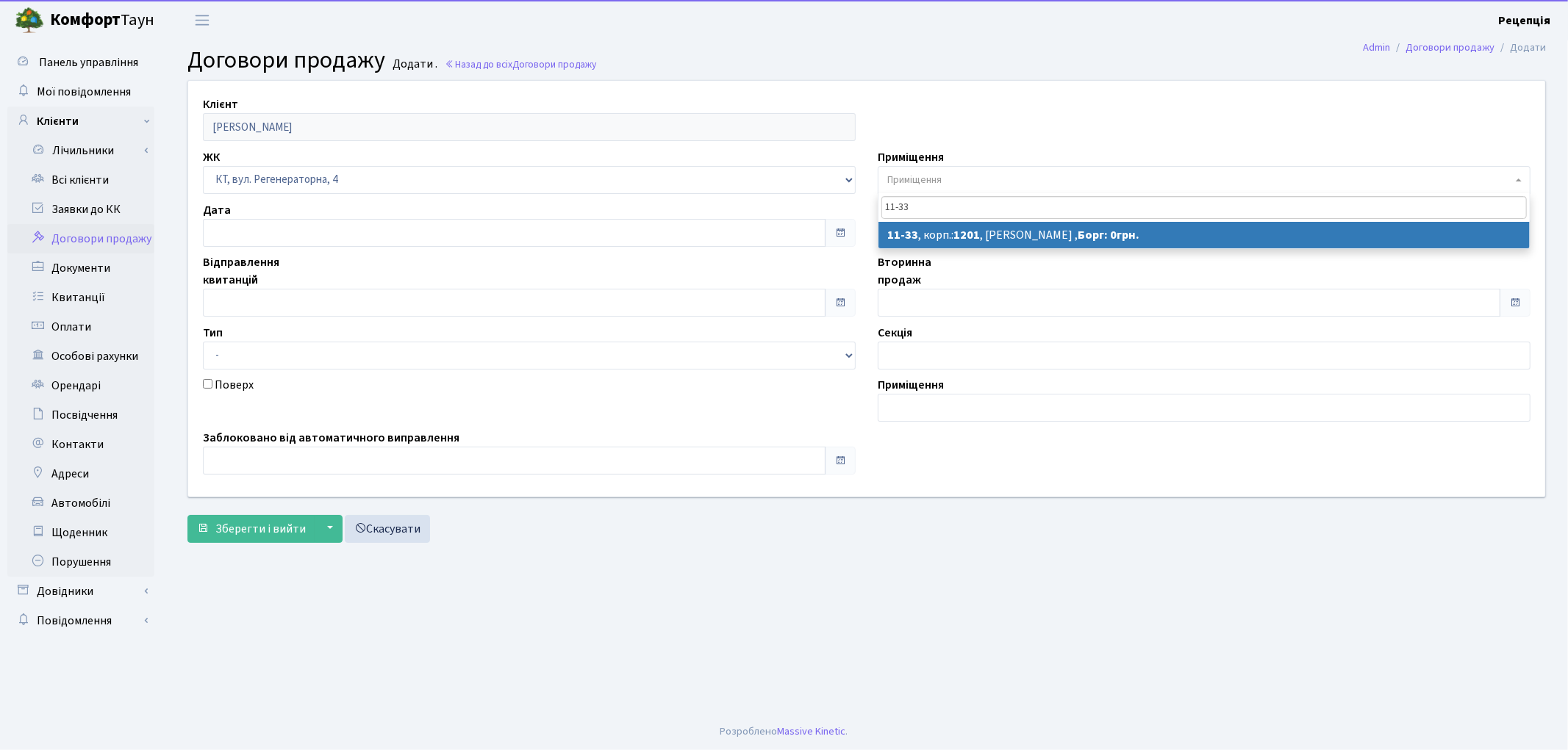
type input "11-33"
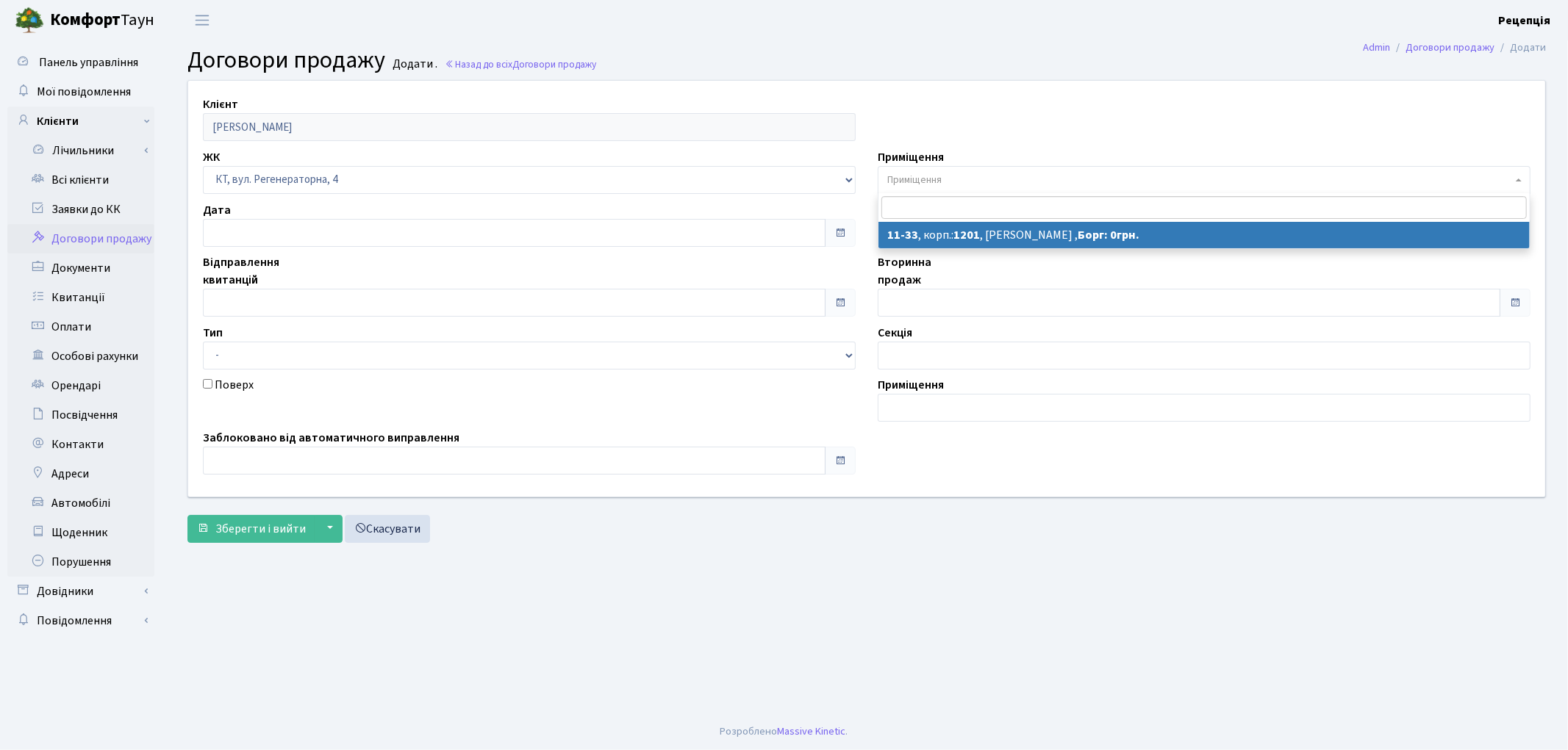
select select "6918"
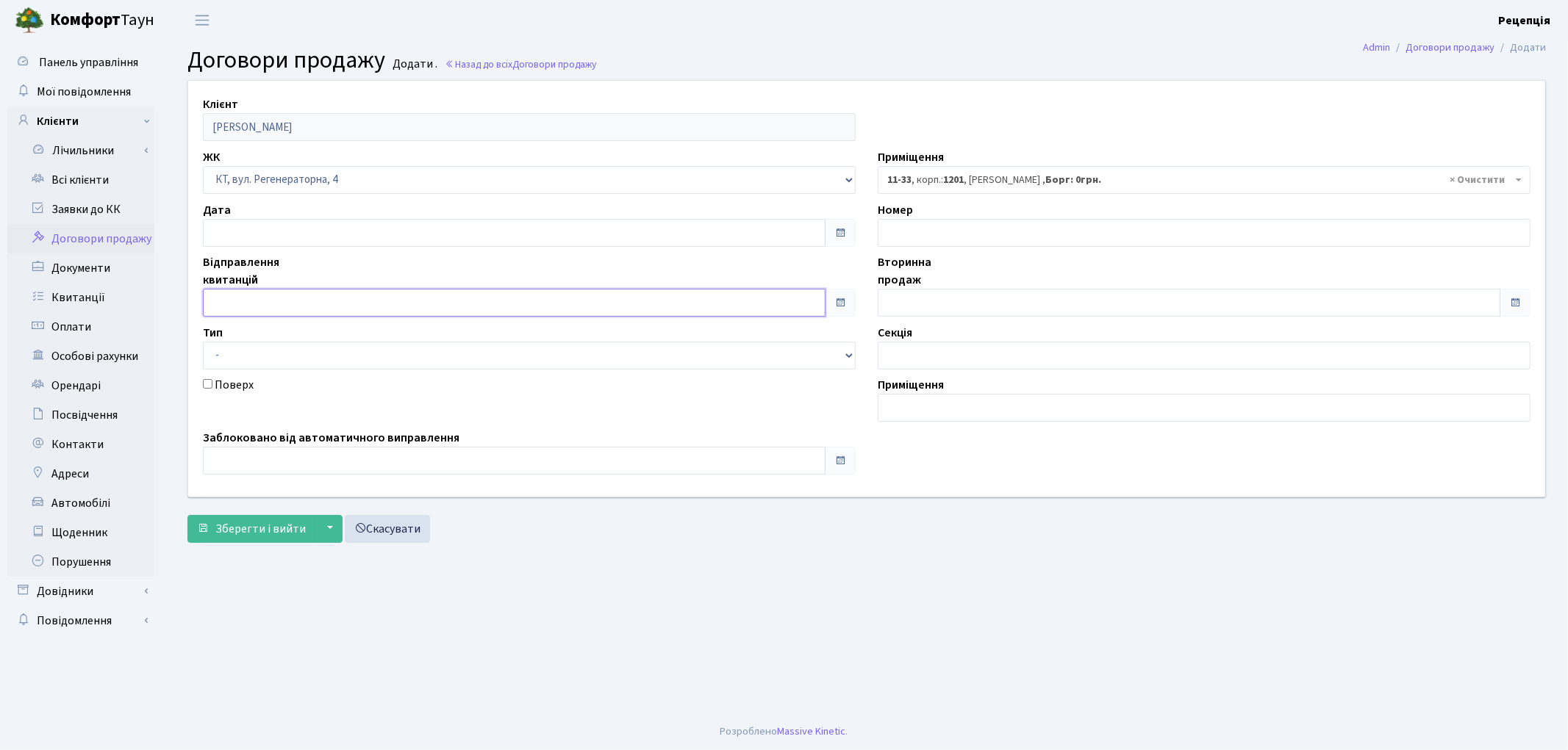
click at [244, 306] on input "text" at bounding box center [514, 303] width 623 height 28
click at [226, 159] on td "1" at bounding box center [217, 162] width 22 height 22
type input "[DATE]"
click at [931, 306] on input "text" at bounding box center [1189, 303] width 623 height 28
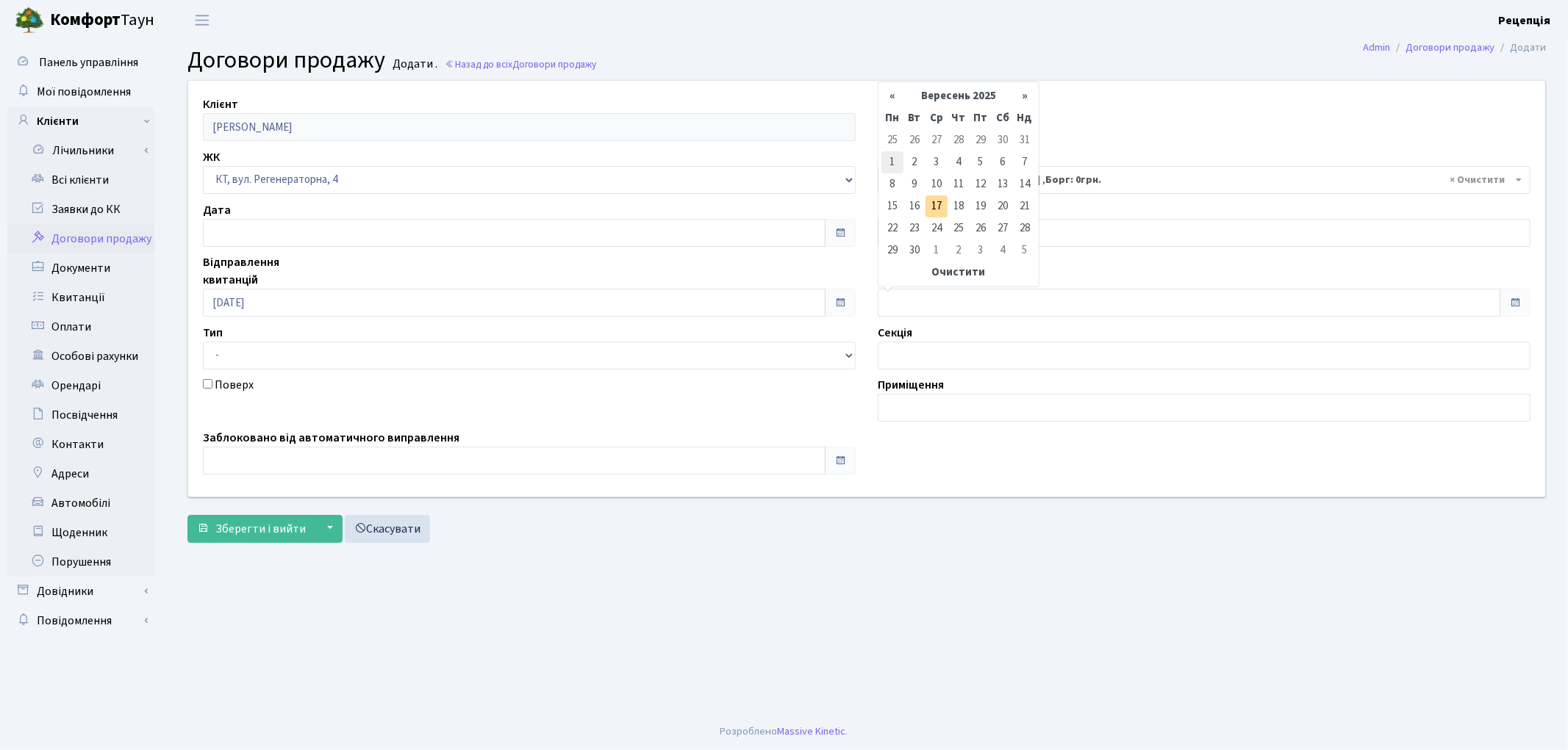
click at [885, 166] on td "1" at bounding box center [892, 162] width 22 height 22
type input "[DATE]"
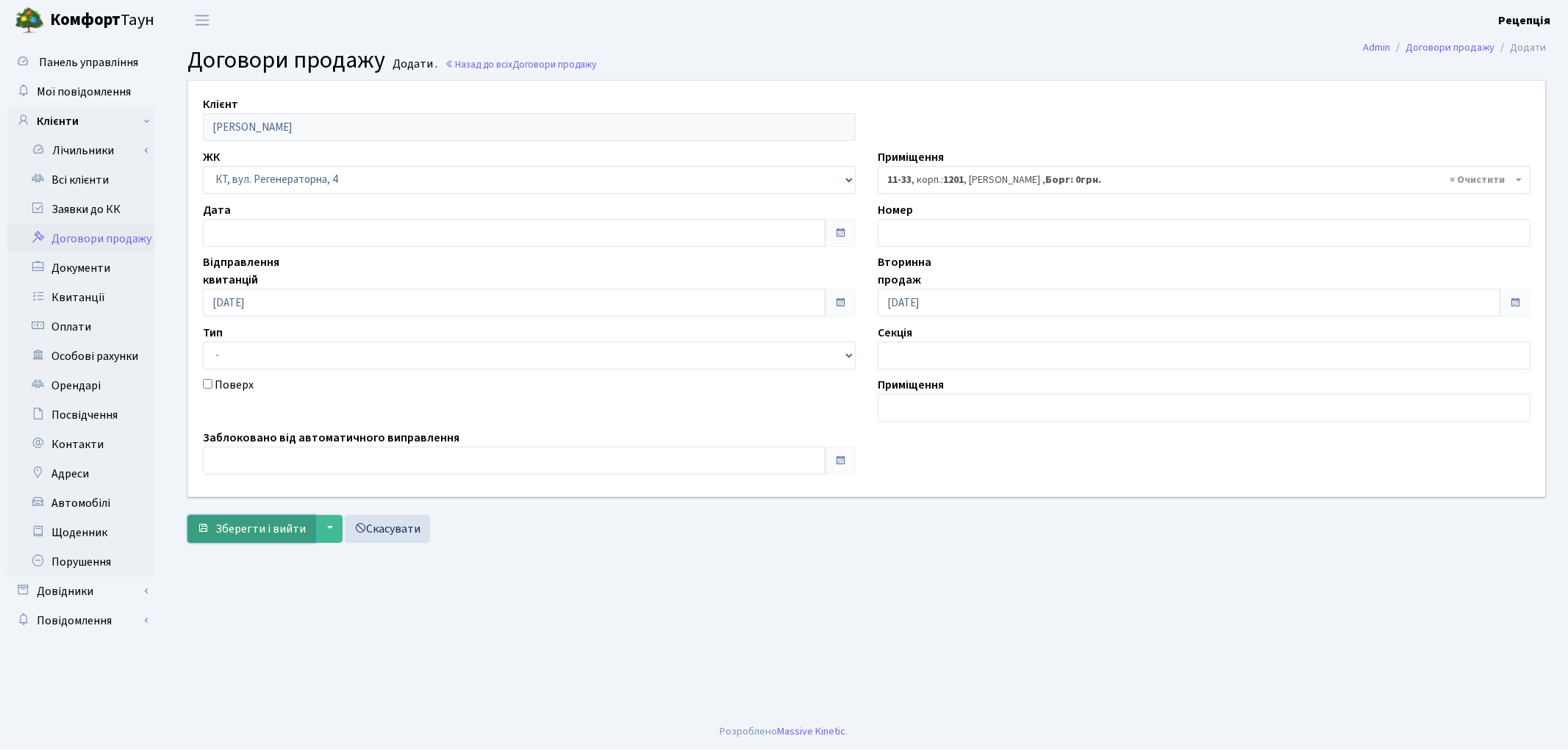
click at [257, 526] on span "Зберегти і вийти" at bounding box center [260, 529] width 90 height 16
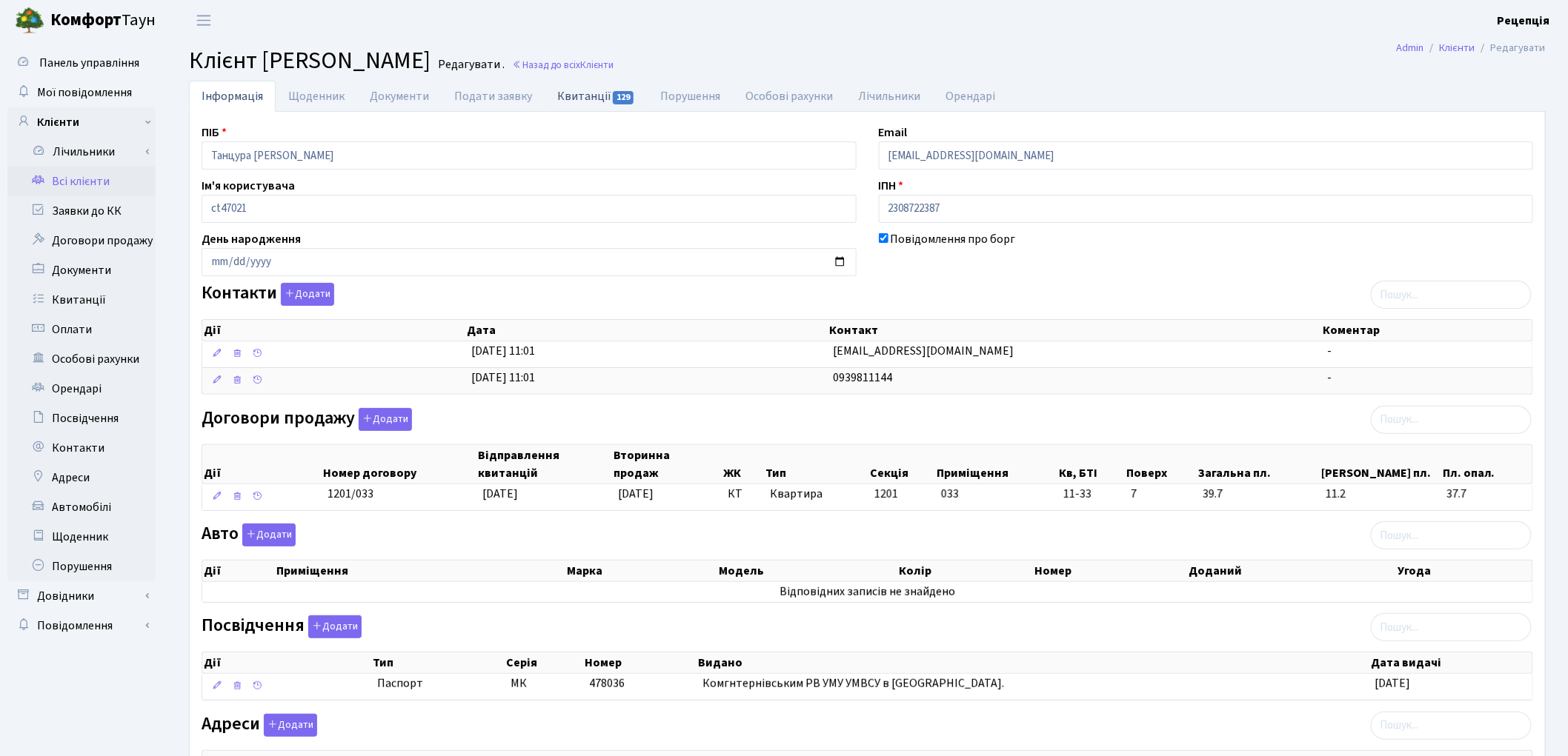
click at [574, 94] on link "Квитанції 129" at bounding box center [596, 95] width 103 height 30
select select "25"
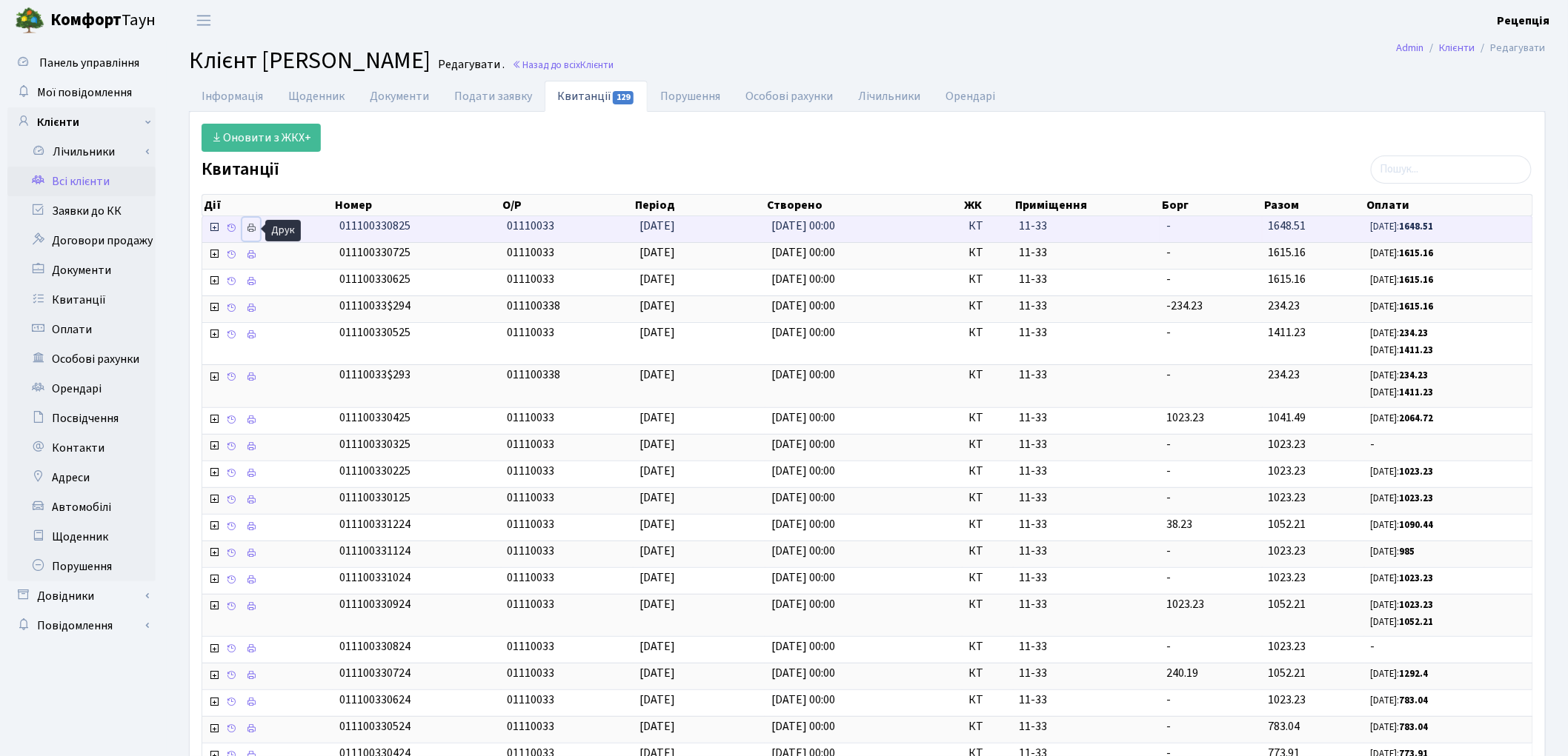
click at [249, 232] on icon at bounding box center [250, 227] width 10 height 10
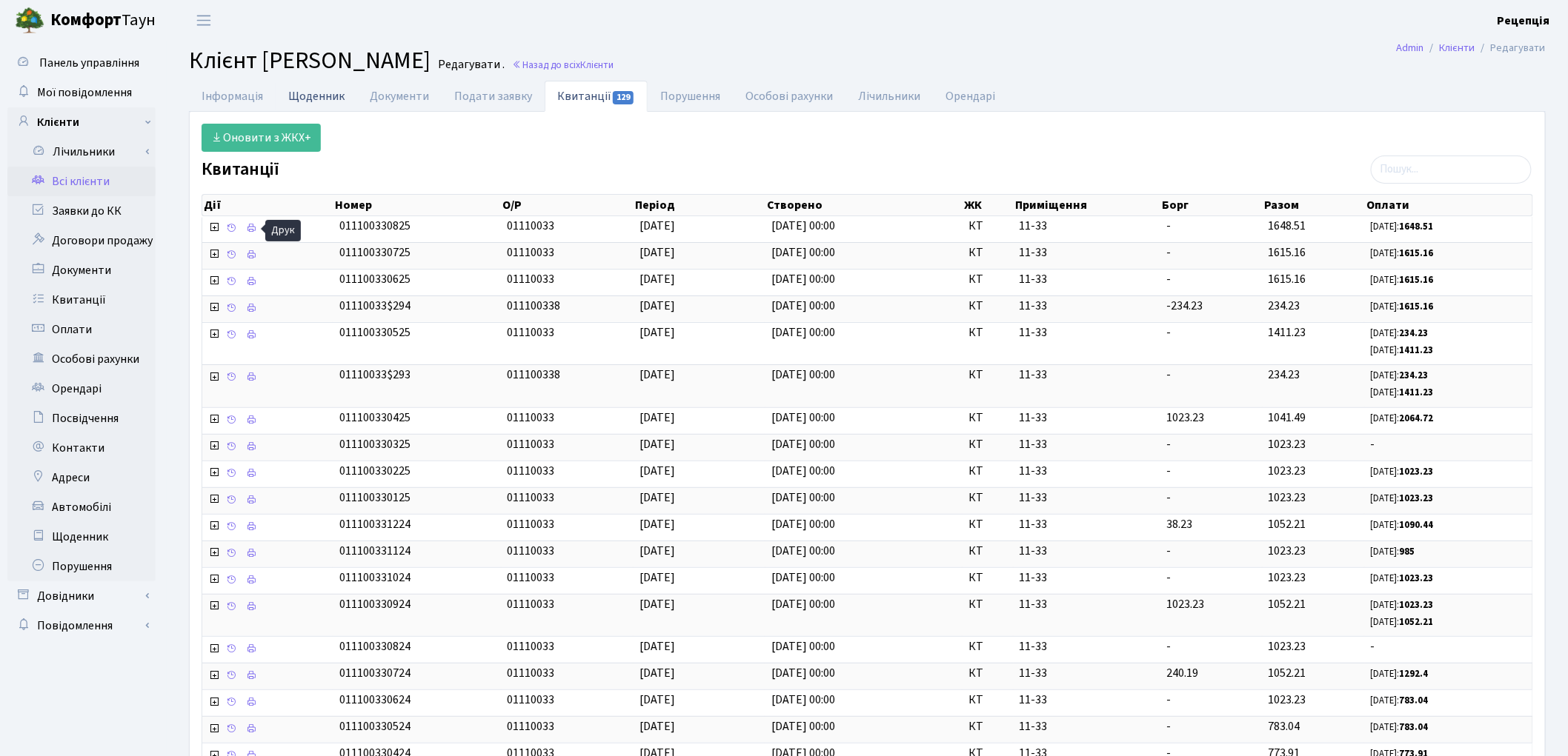
click at [325, 94] on link "Щоденник" at bounding box center [316, 95] width 82 height 30
select select "25"
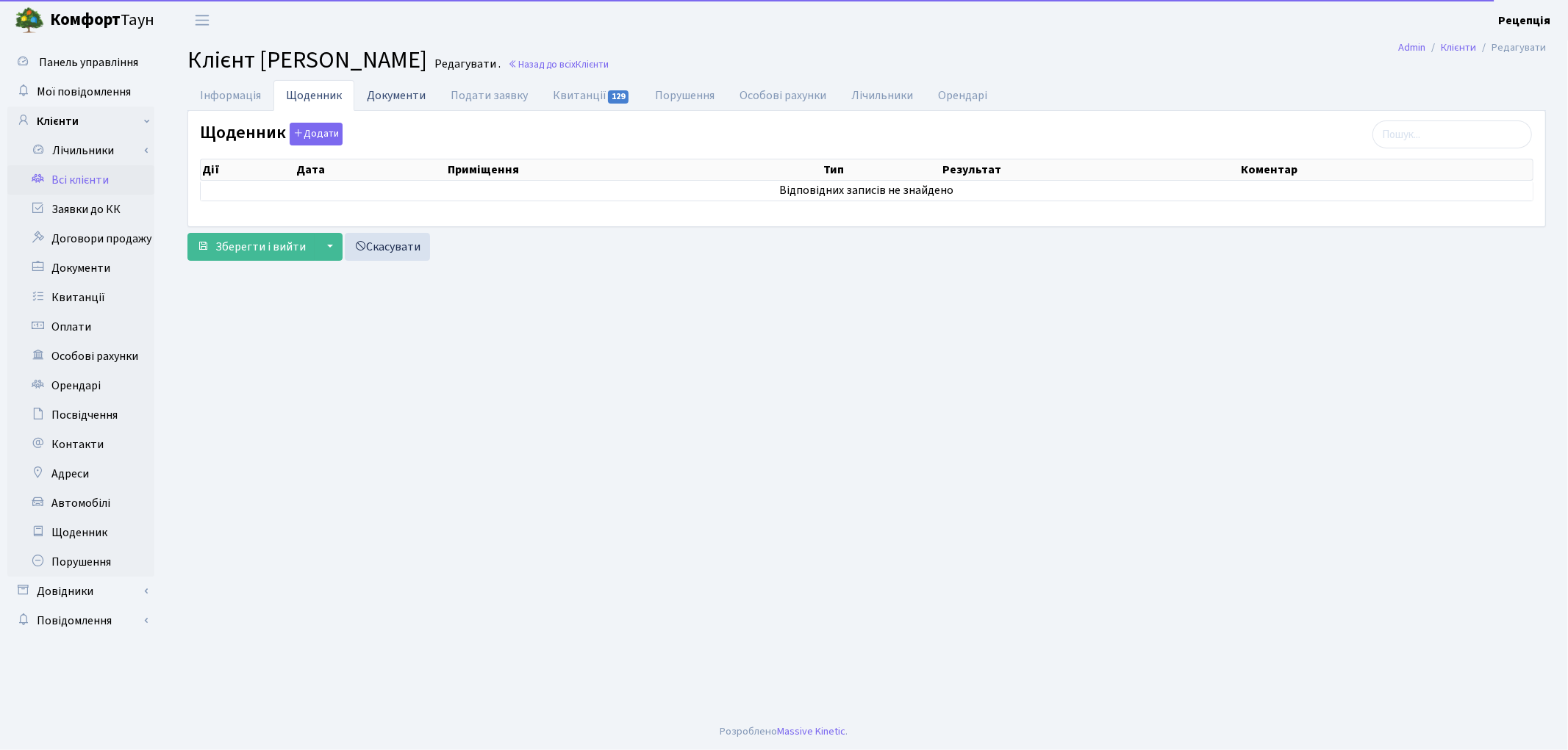
click at [379, 92] on link "Документи" at bounding box center [397, 95] width 84 height 30
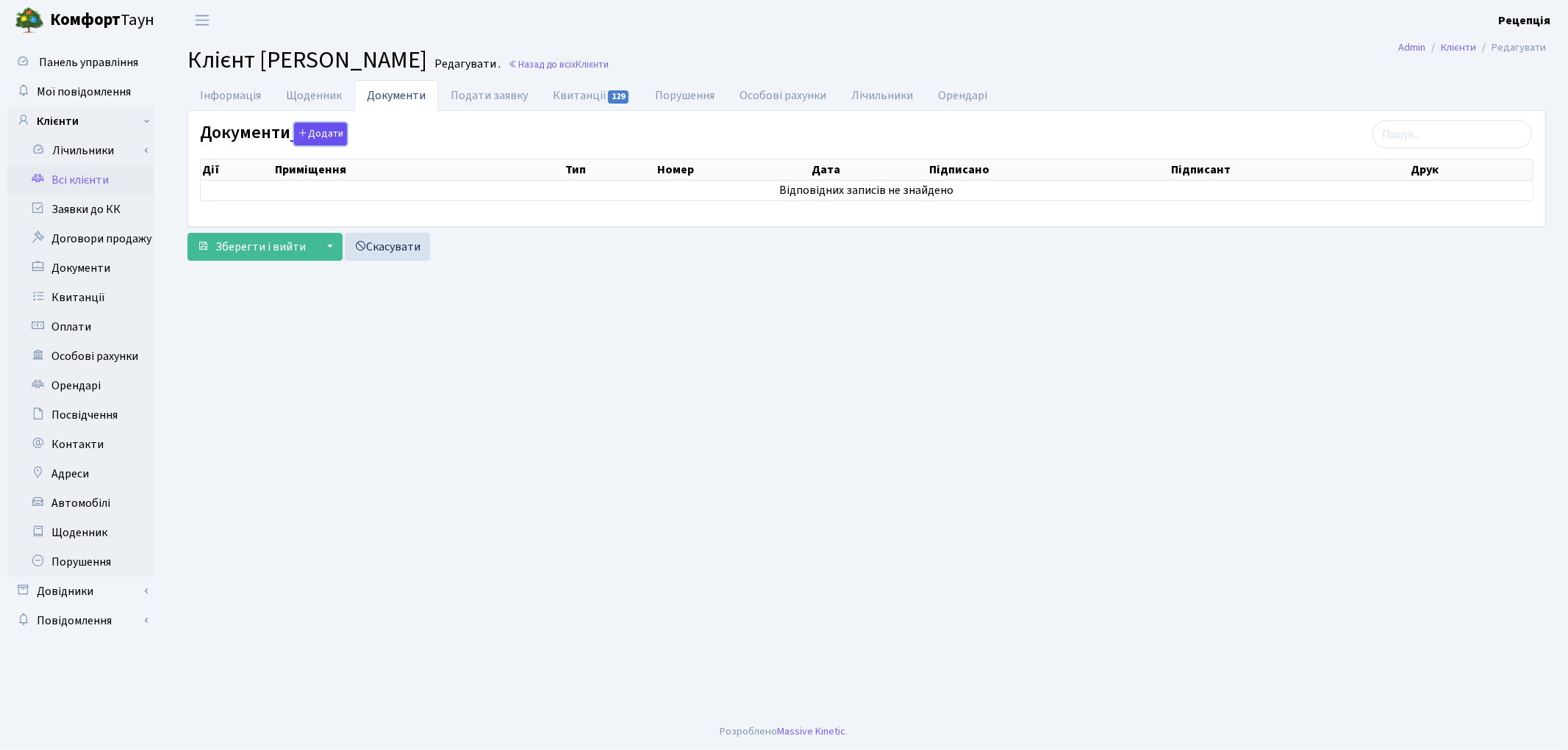
click at [327, 128] on button "Додати" at bounding box center [320, 134] width 53 height 23
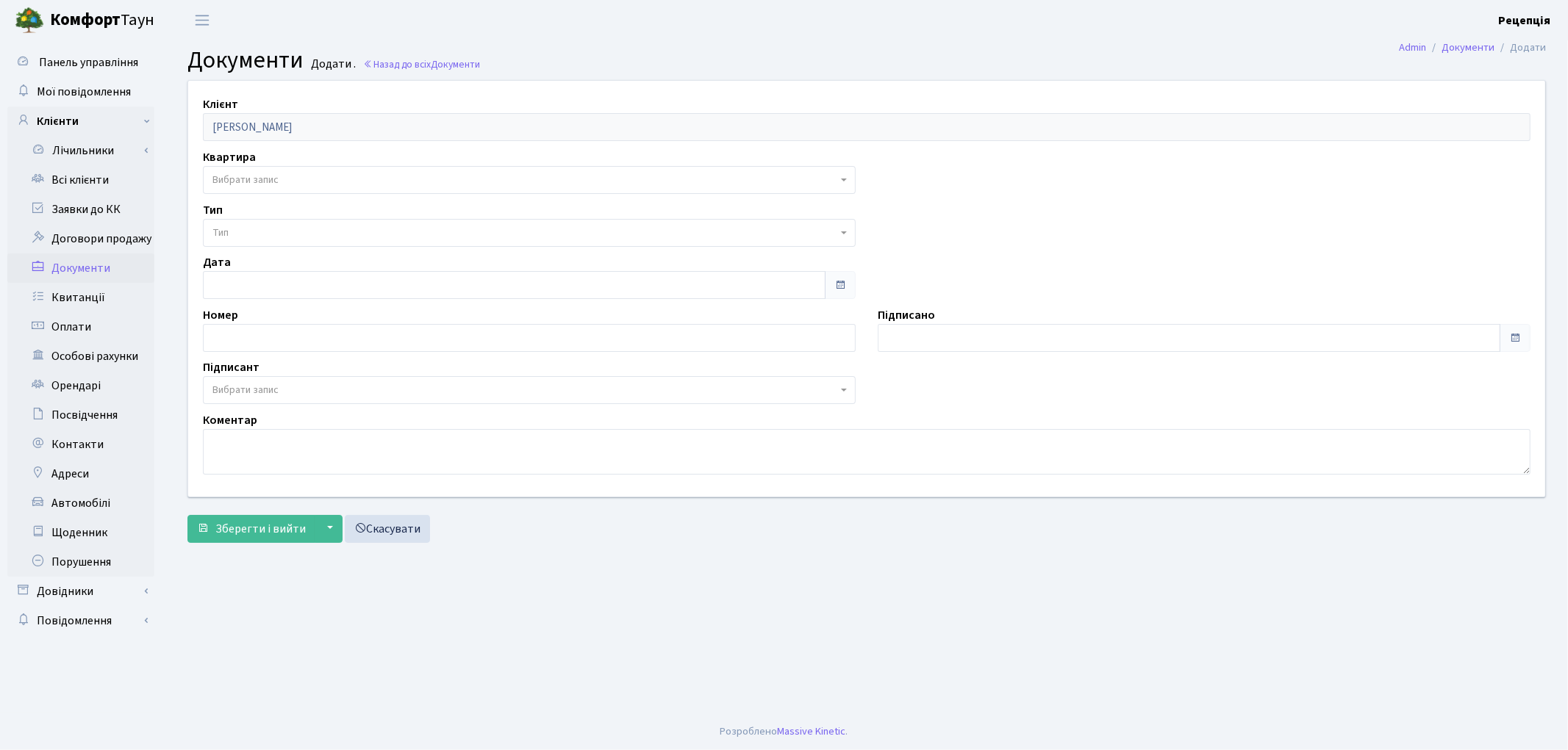
click at [240, 166] on span "Вибрати запис" at bounding box center [529, 180] width 653 height 28
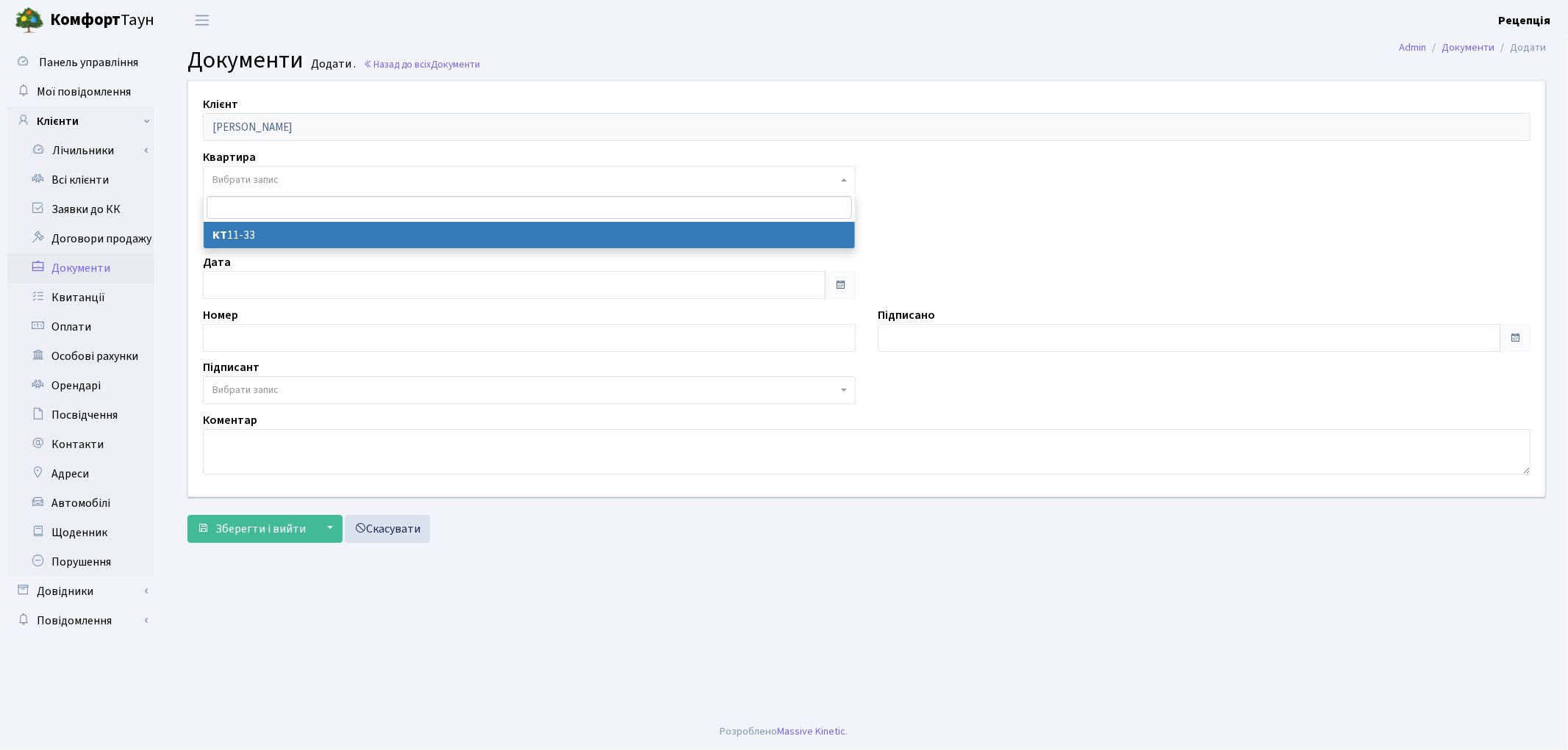
select select "178683"
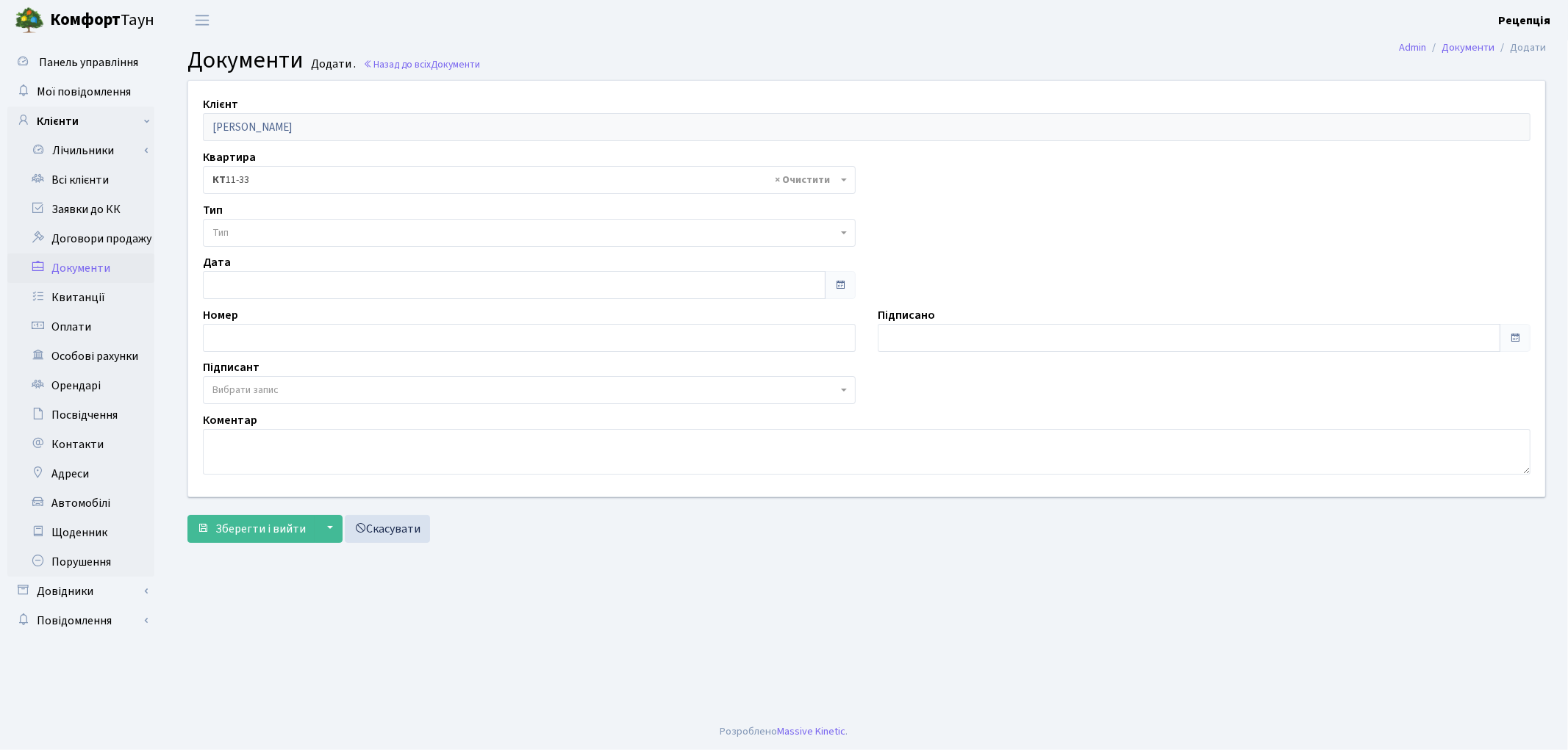
click at [244, 222] on span "Тип" at bounding box center [529, 233] width 653 height 28
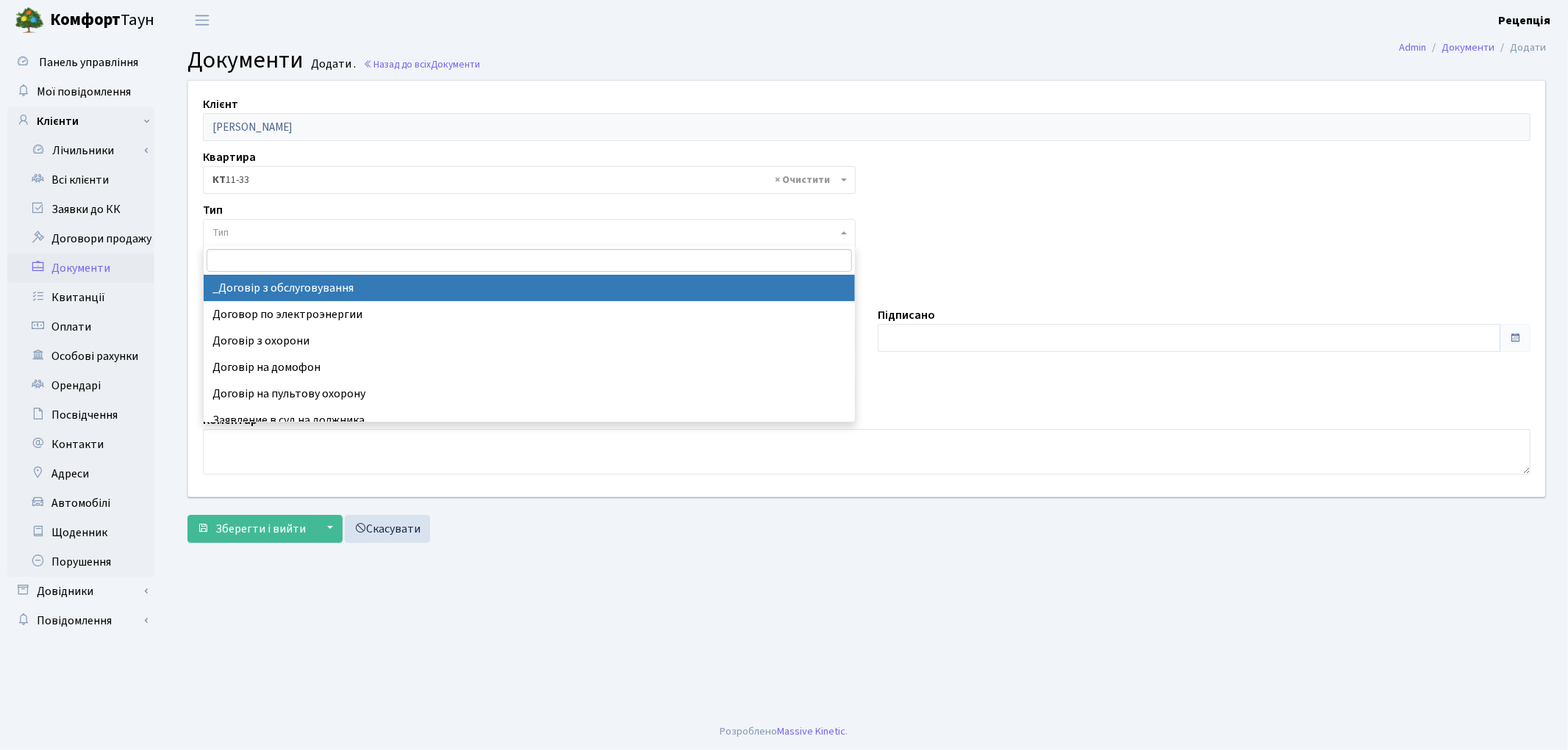
select select "289"
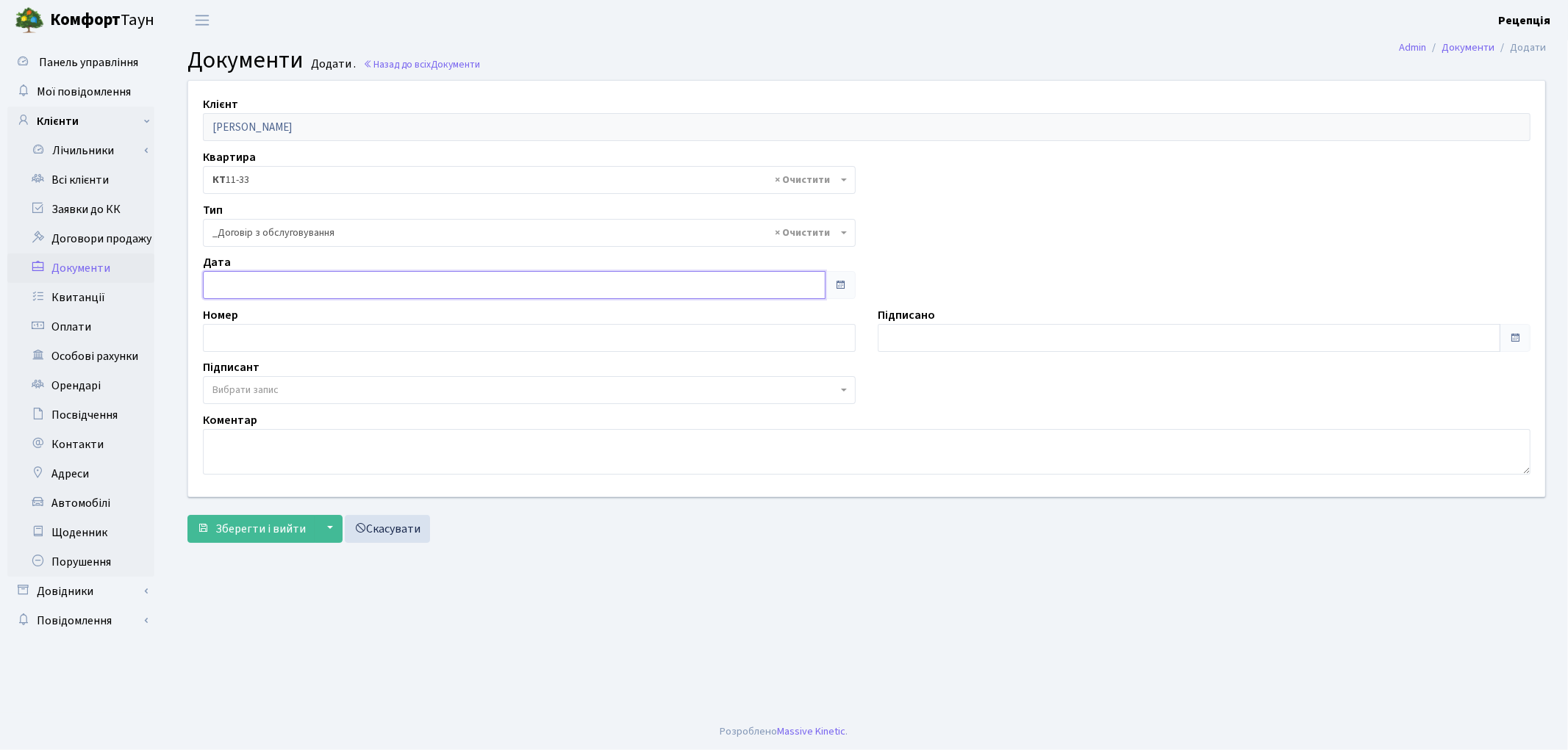
type input "17.09.2025"
click at [251, 281] on input "17.09.2025" at bounding box center [514, 285] width 623 height 28
type input "17.09.2025"
click at [907, 349] on input "17.09.2025" at bounding box center [1189, 337] width 623 height 28
click at [256, 391] on span "Вибрати запис" at bounding box center [246, 390] width 66 height 15
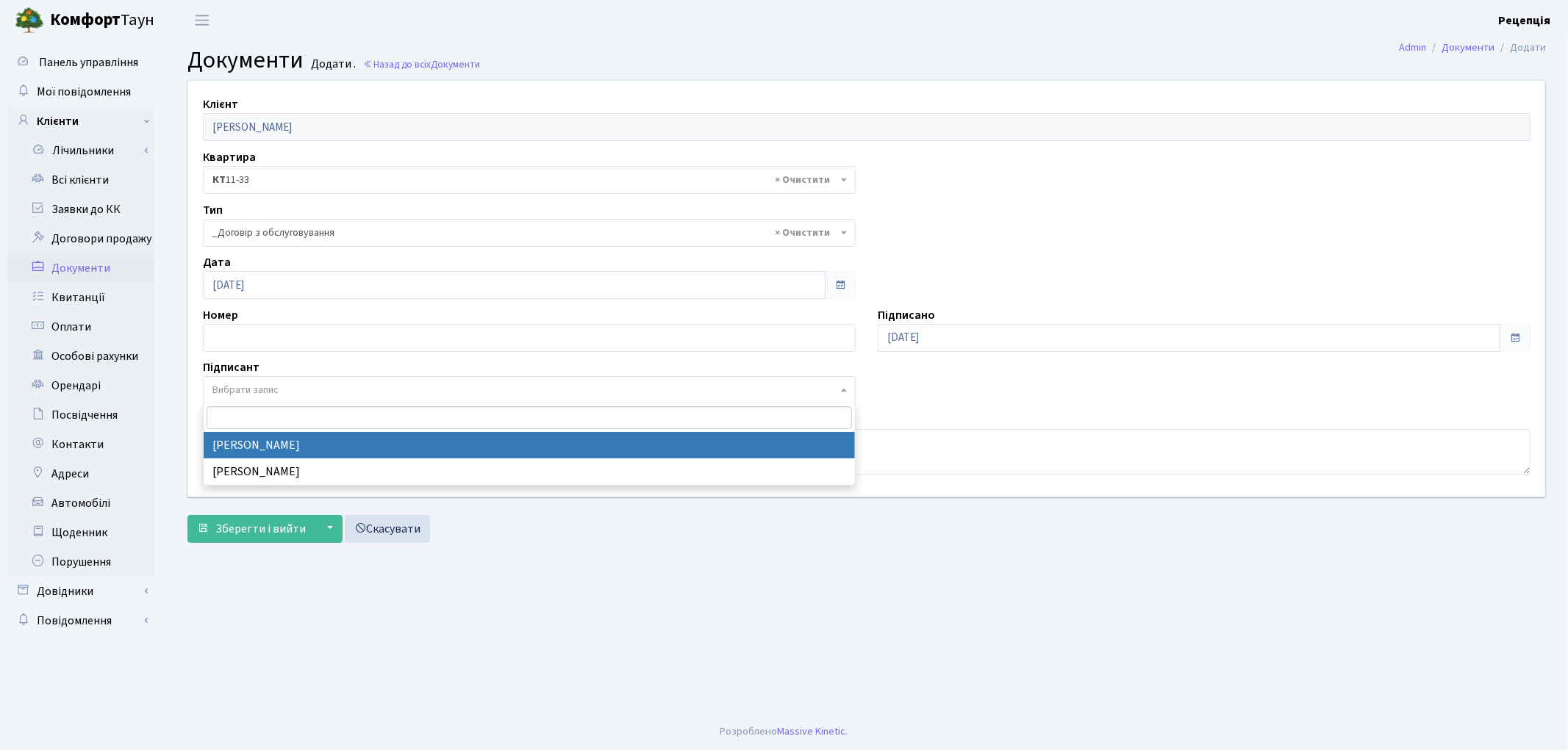
select select "74"
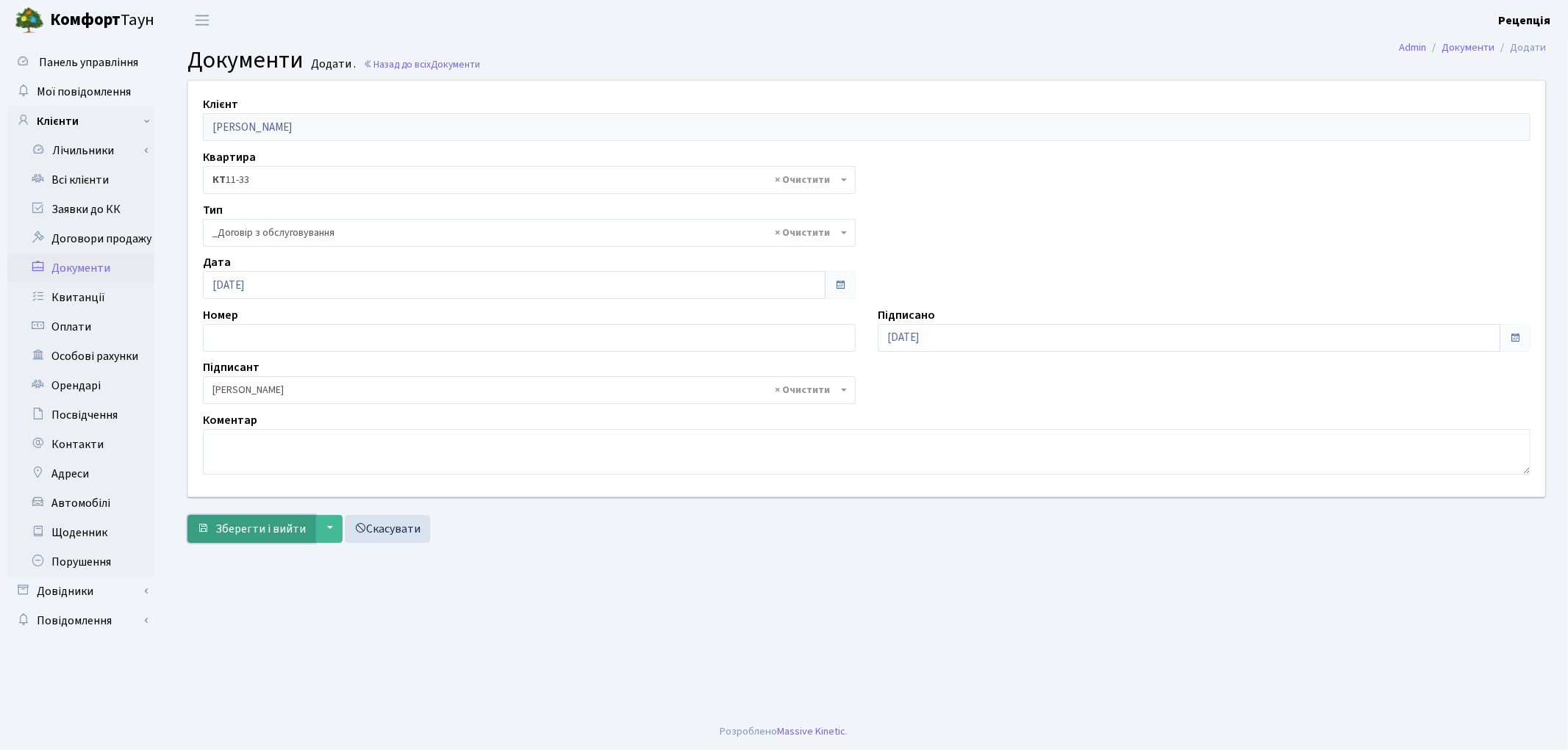
click at [262, 530] on span "Зберегти і вийти" at bounding box center [260, 529] width 90 height 16
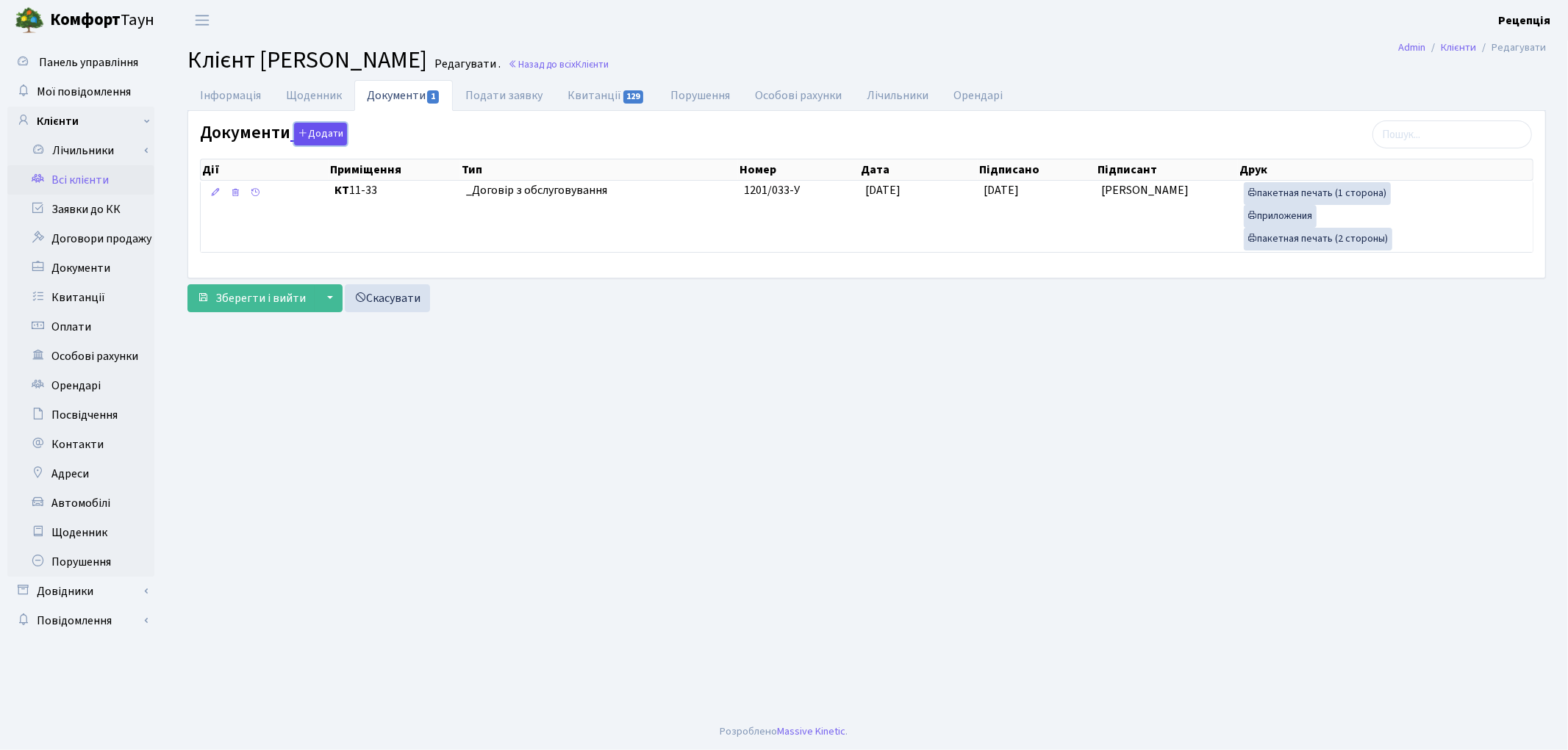
click at [317, 135] on button "Додати" at bounding box center [320, 134] width 53 height 23
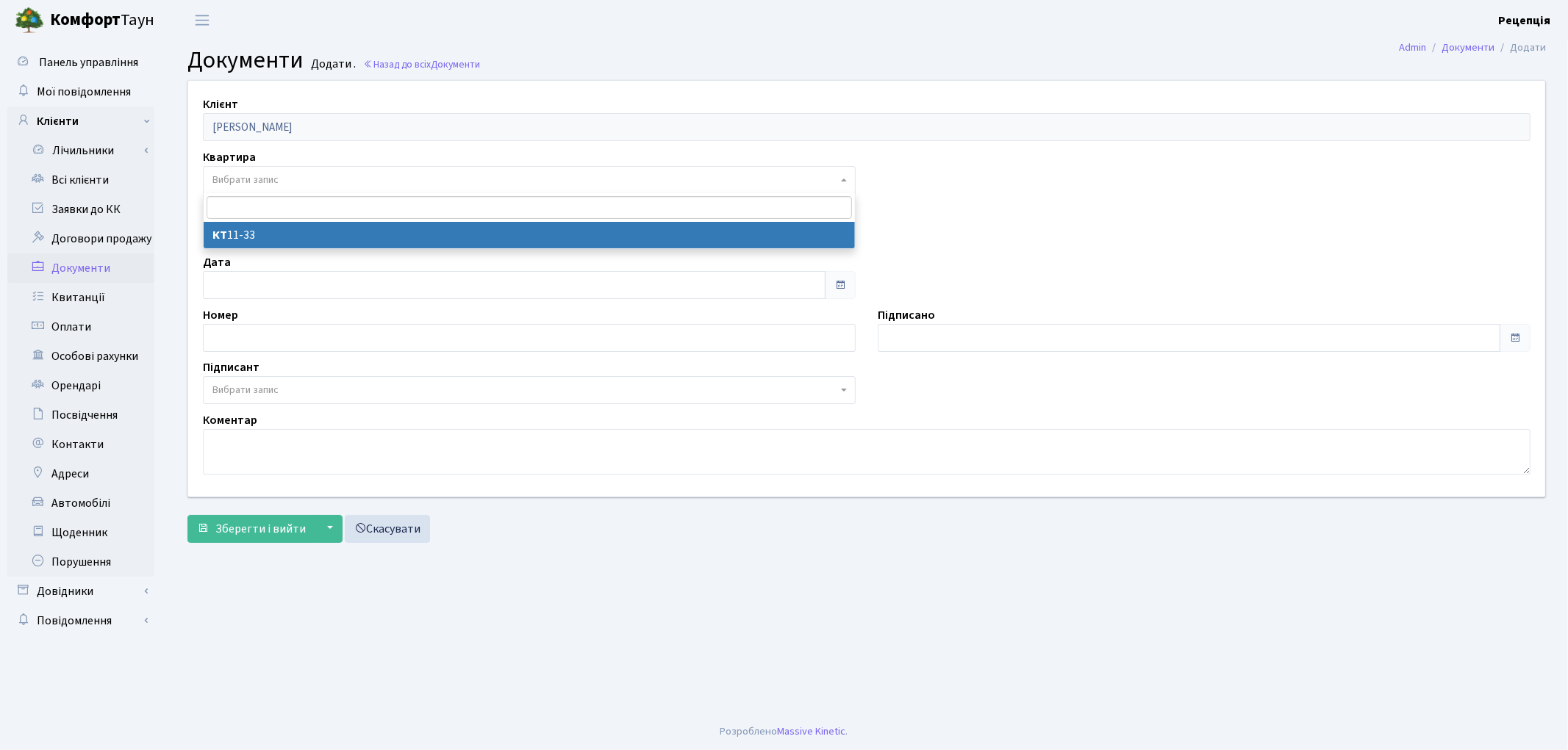
click at [307, 175] on span "Вибрати запис" at bounding box center [525, 180] width 625 height 15
select select "178683"
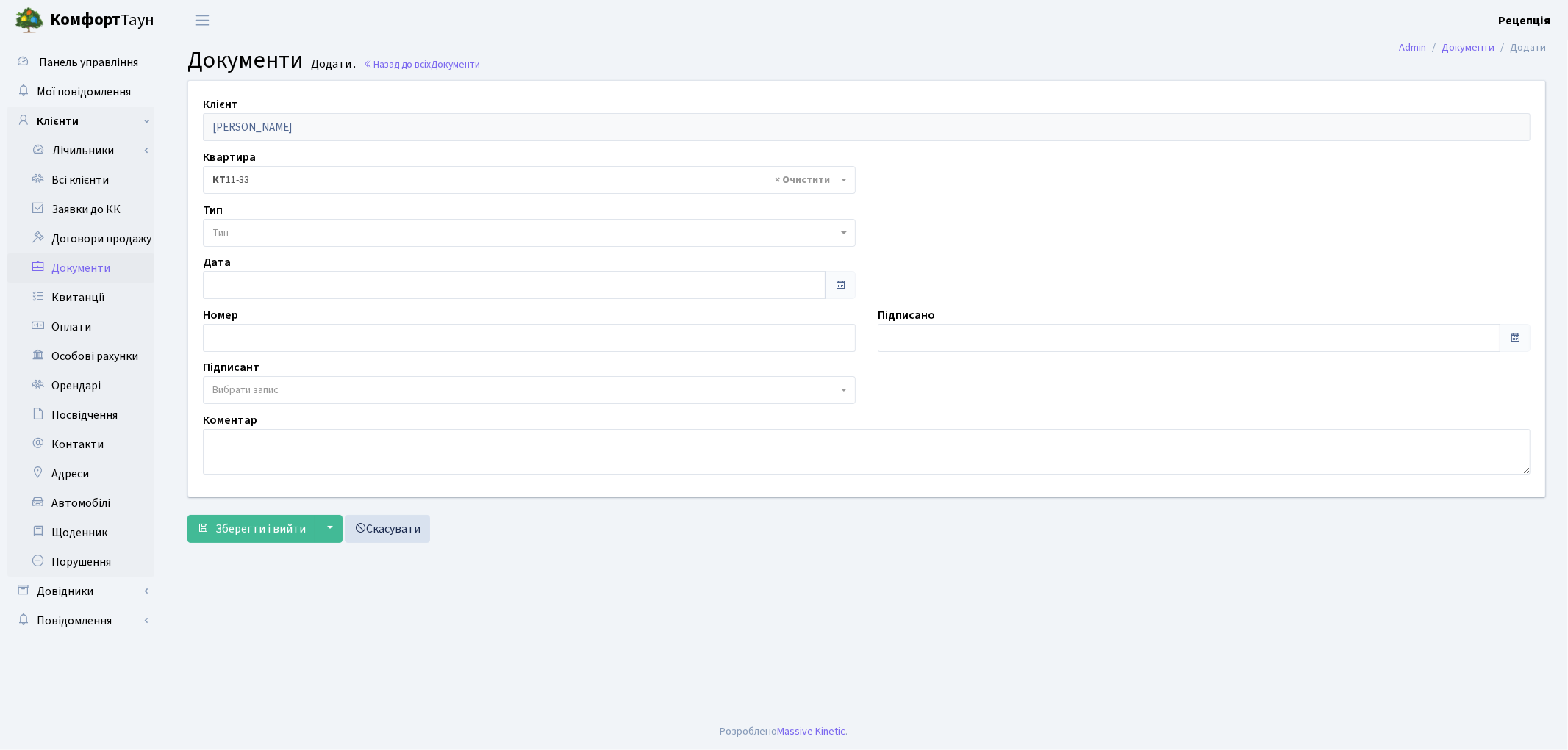
click at [265, 228] on span "Тип" at bounding box center [525, 233] width 625 height 15
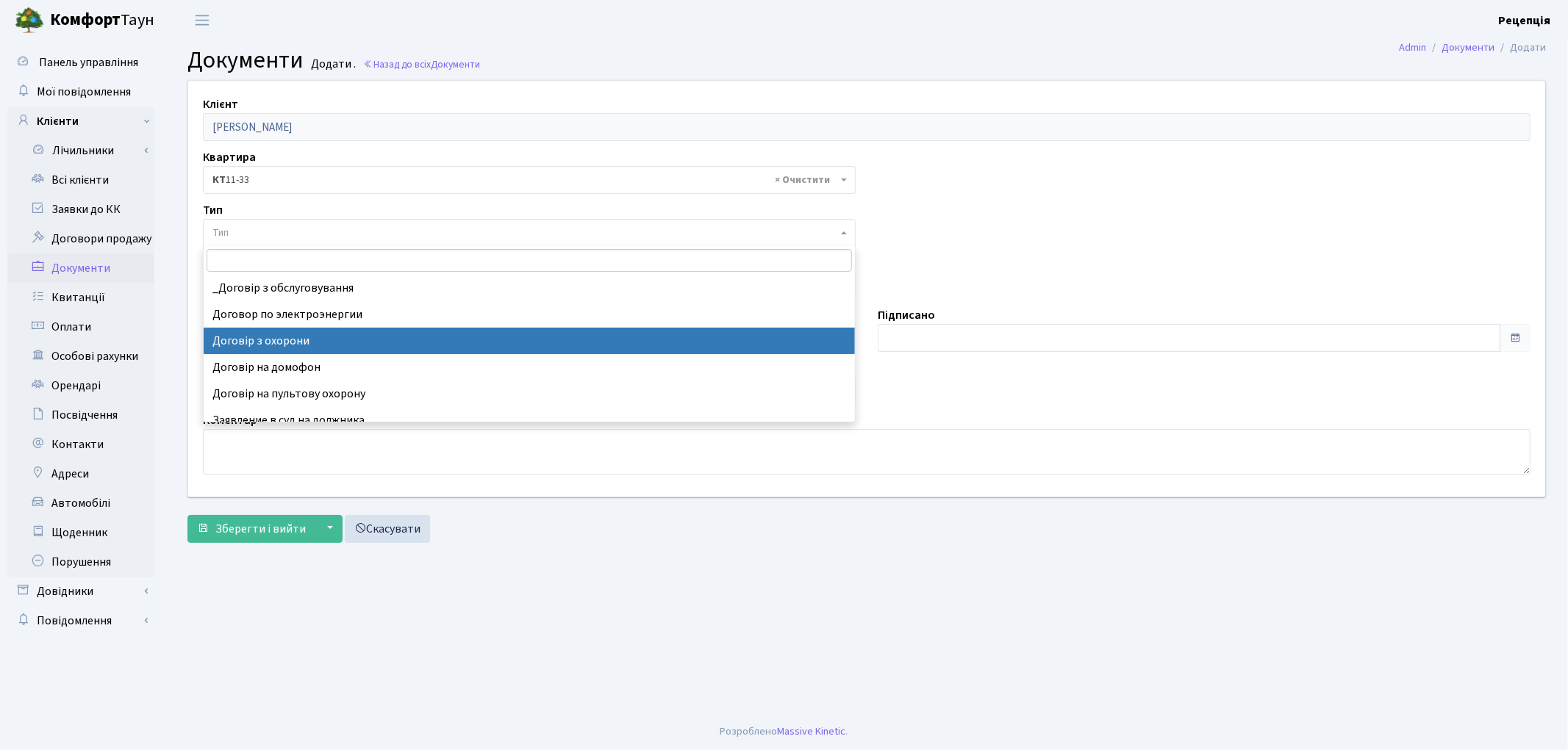
select select "290"
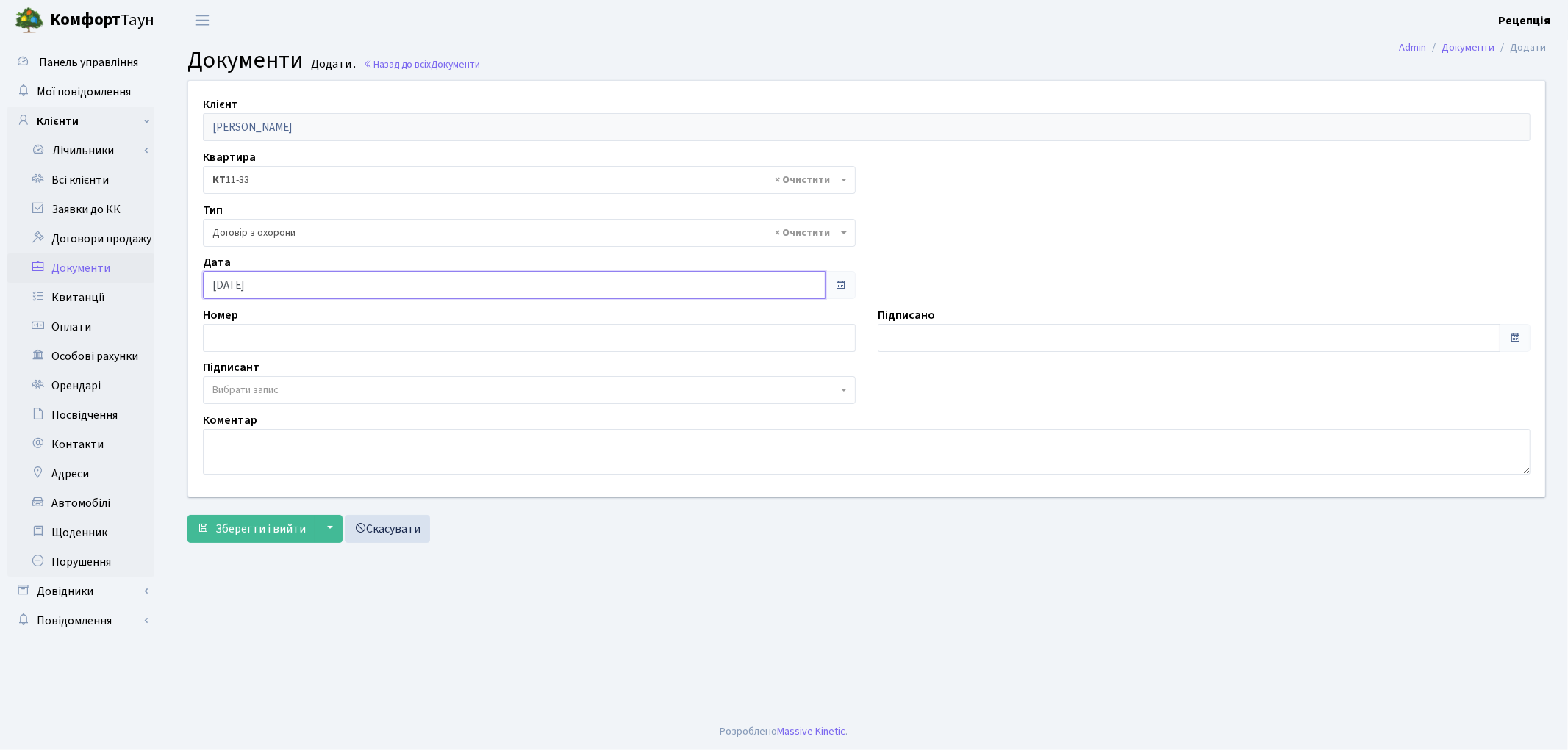
click at [270, 280] on input "17.09.2025" at bounding box center [514, 285] width 623 height 28
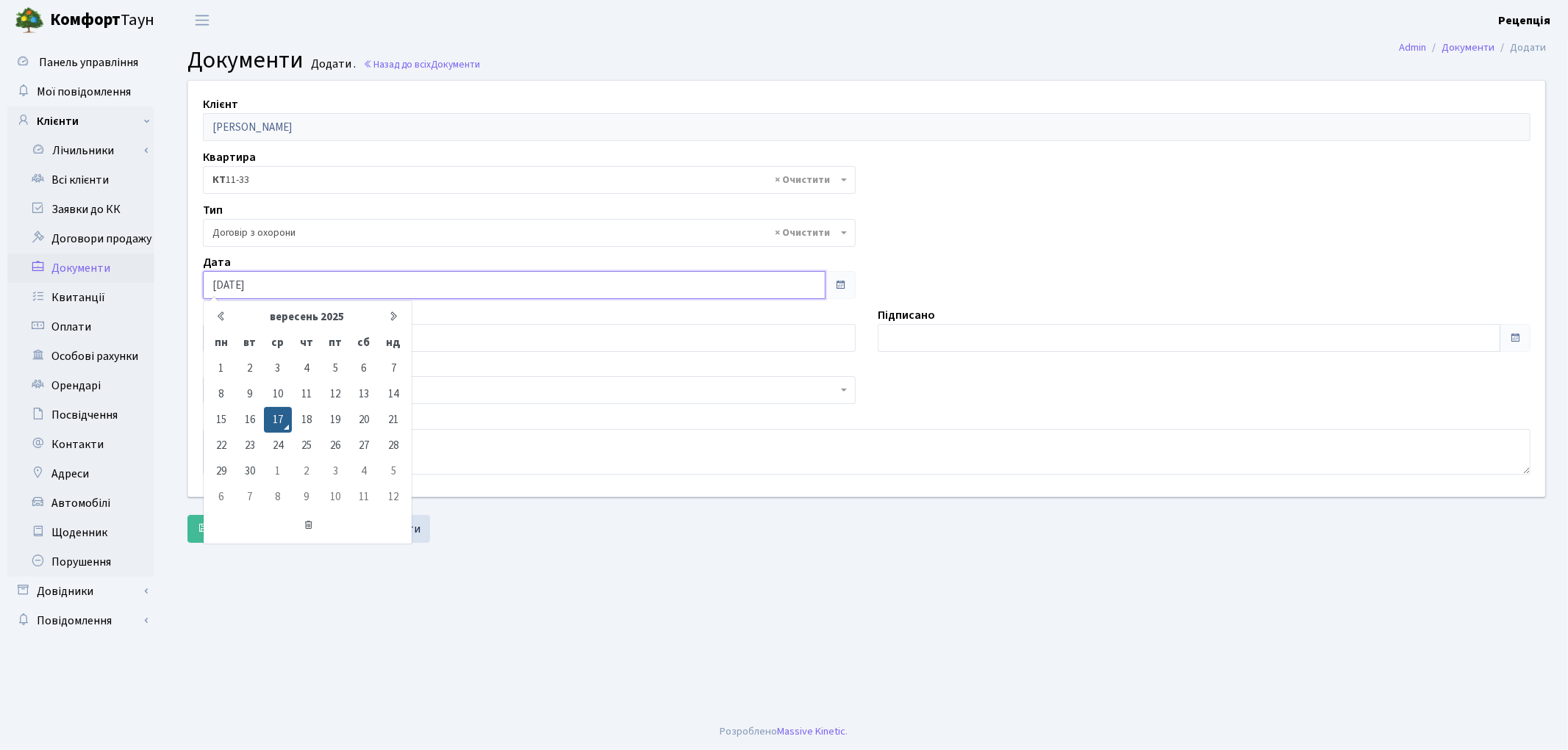
type input "17.09.2020"
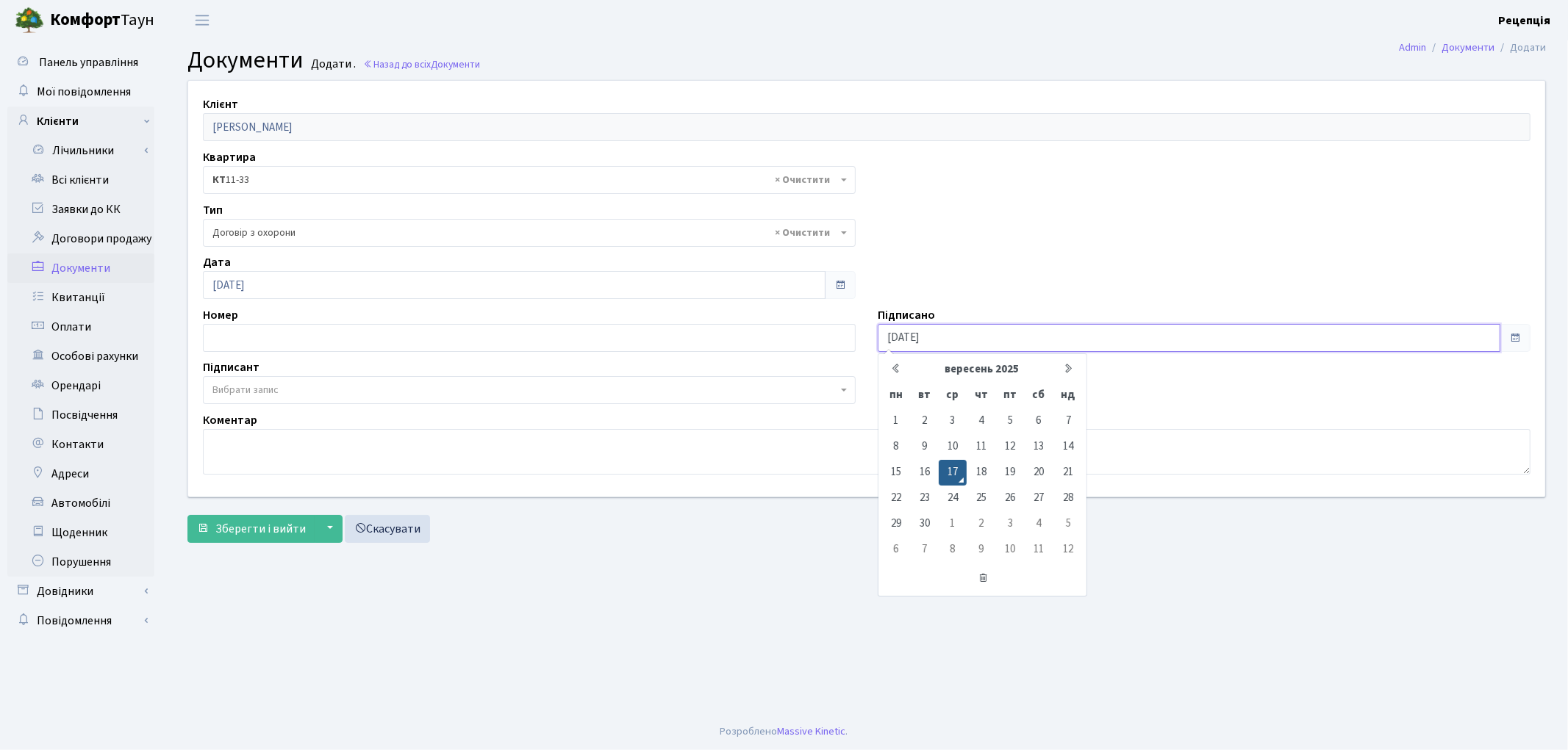
click at [922, 343] on input "17.09.2025" at bounding box center [1189, 337] width 623 height 28
click at [980, 343] on input "17.09.2025" at bounding box center [1189, 337] width 623 height 28
type input "17.09.2020"
click at [241, 387] on span "Вибрати запис" at bounding box center [246, 390] width 66 height 15
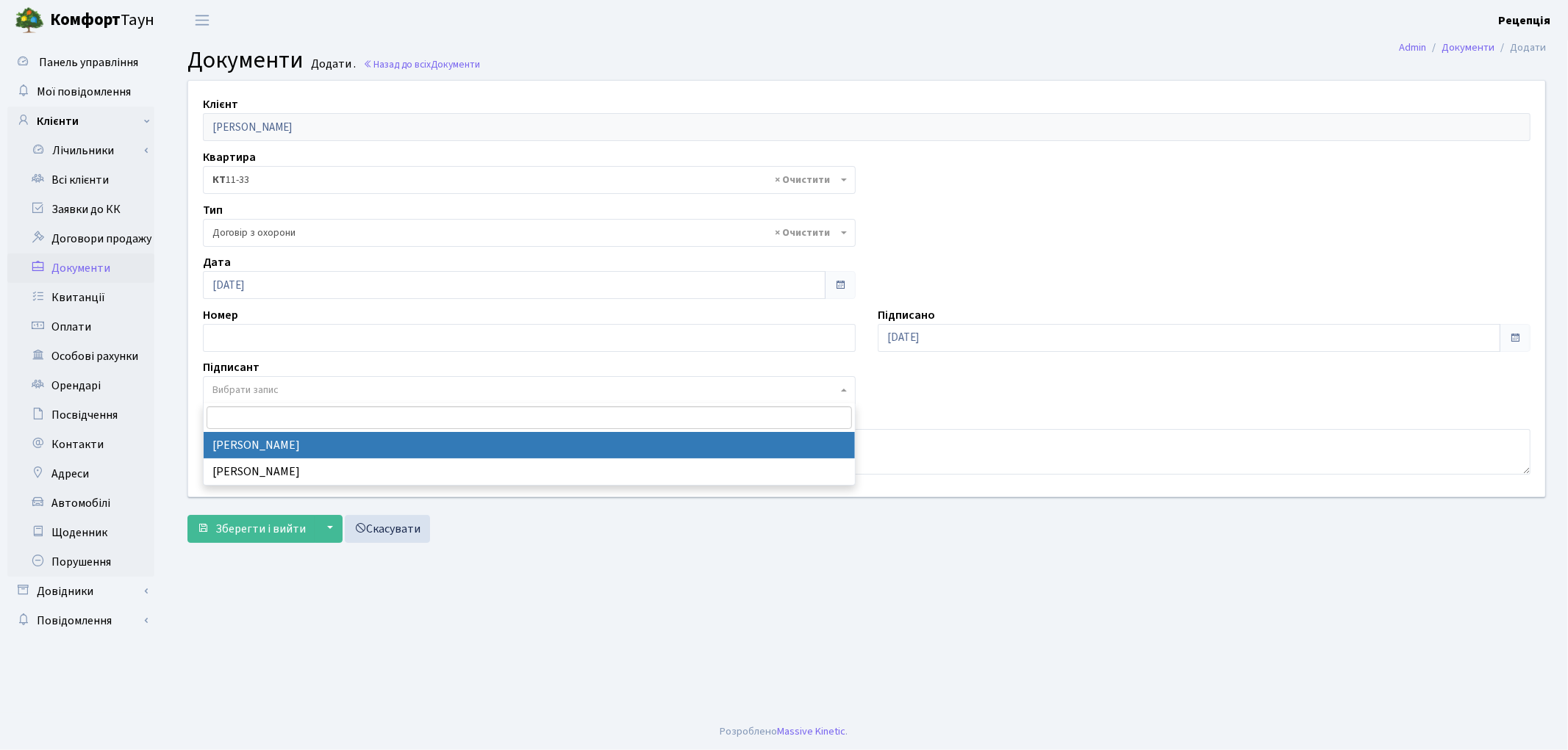
select select "74"
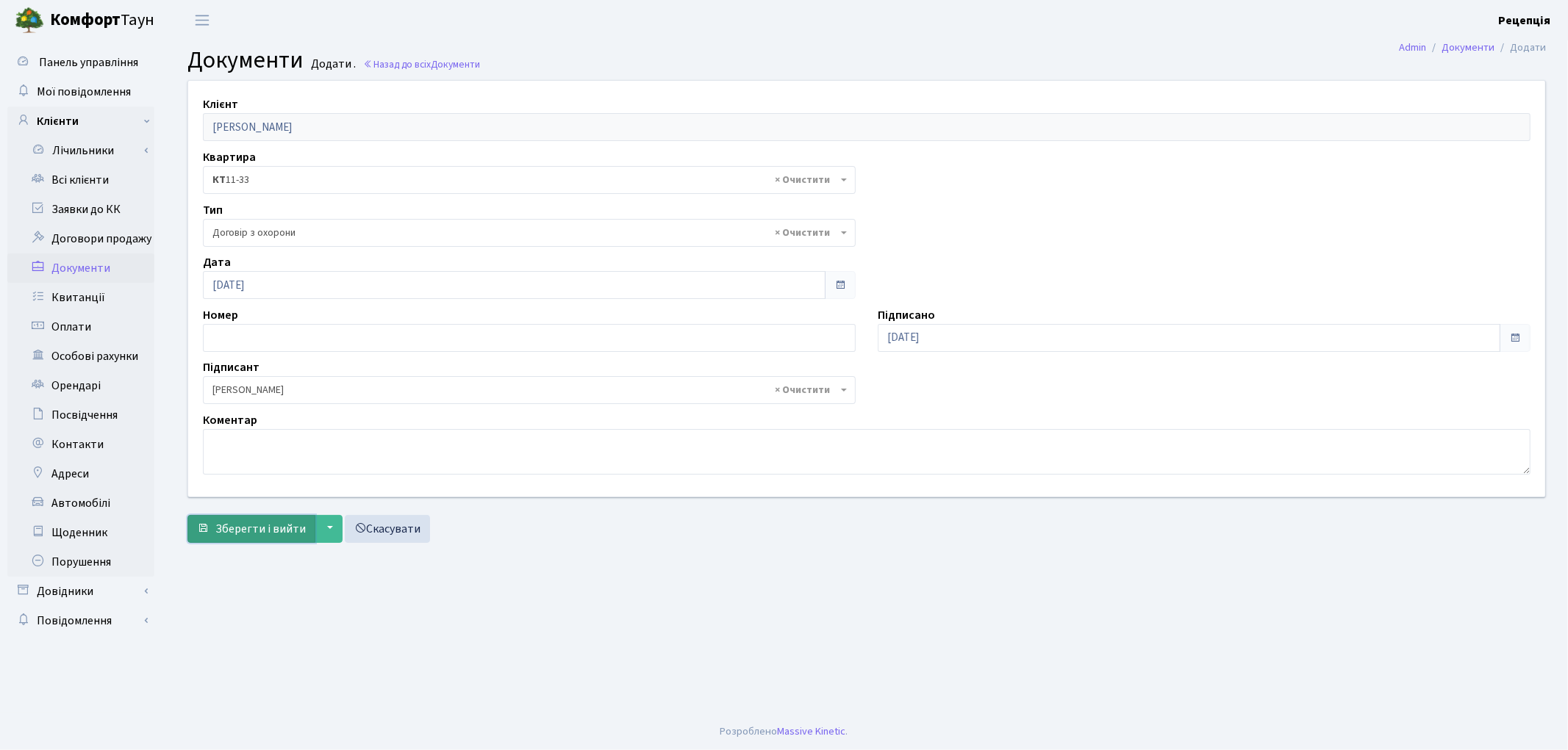
click at [251, 519] on button "Зберегти і вийти" at bounding box center [251, 529] width 128 height 28
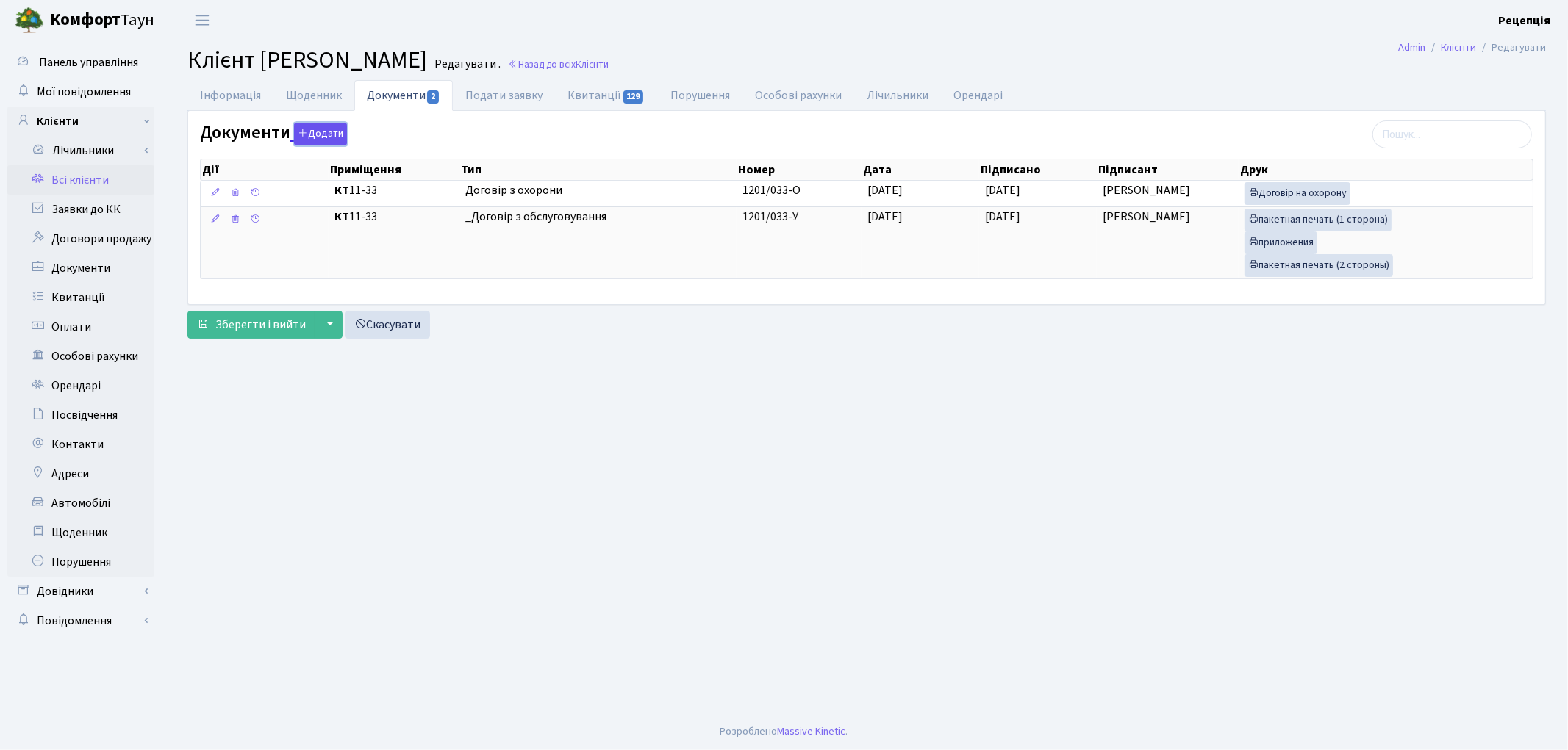
click at [312, 132] on button "Додати" at bounding box center [320, 134] width 53 height 23
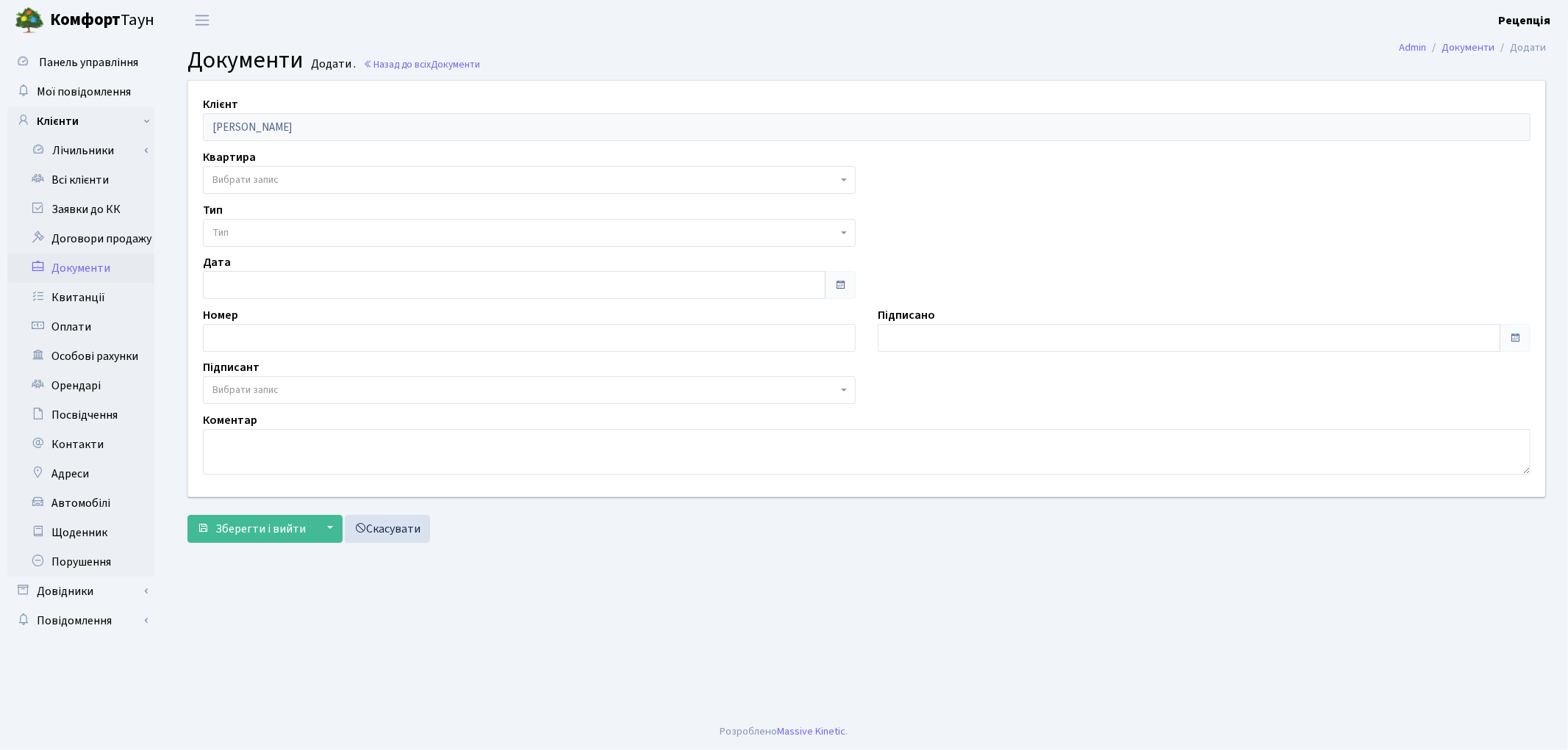
click at [244, 187] on span "Вибрати запис" at bounding box center [529, 180] width 653 height 28
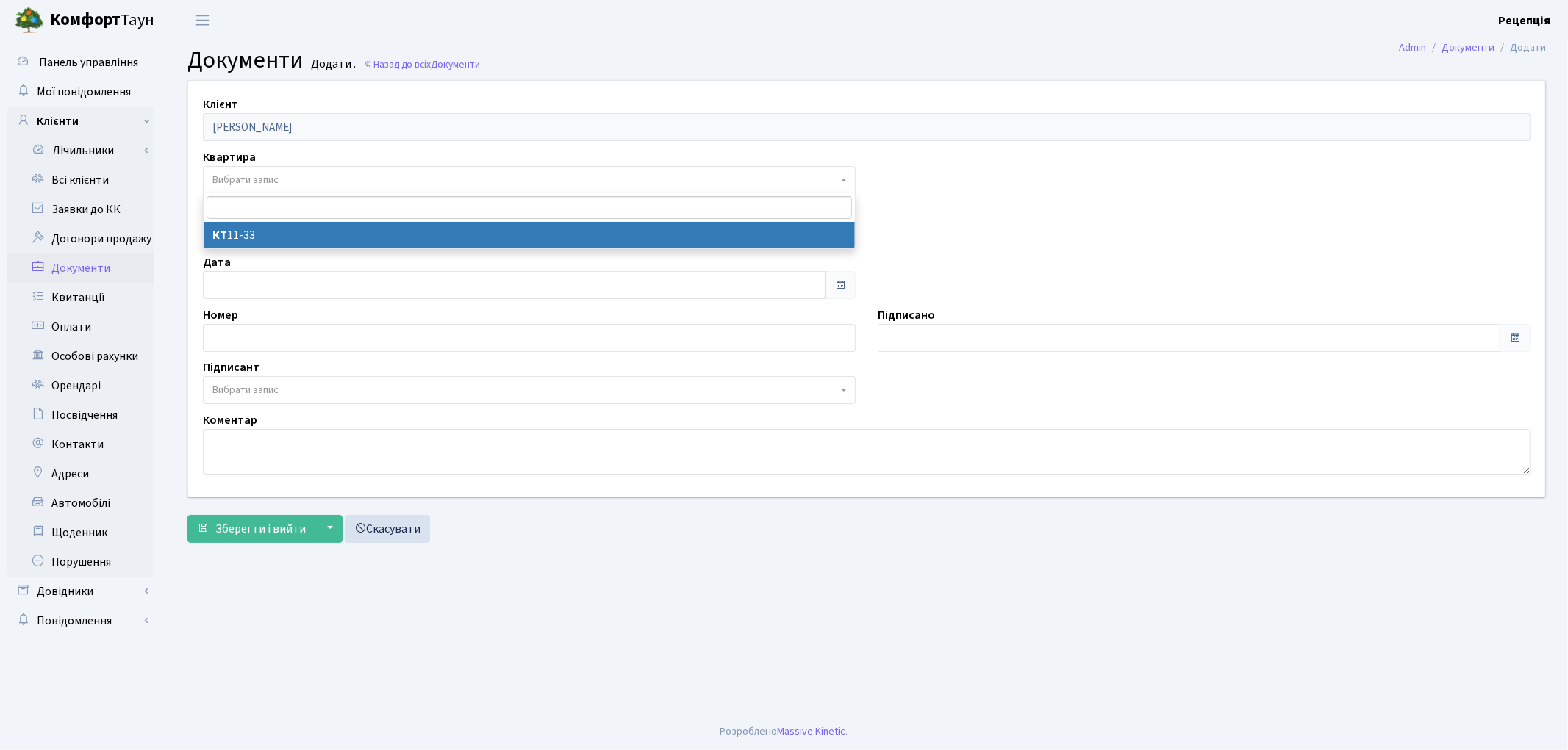
select select "178683"
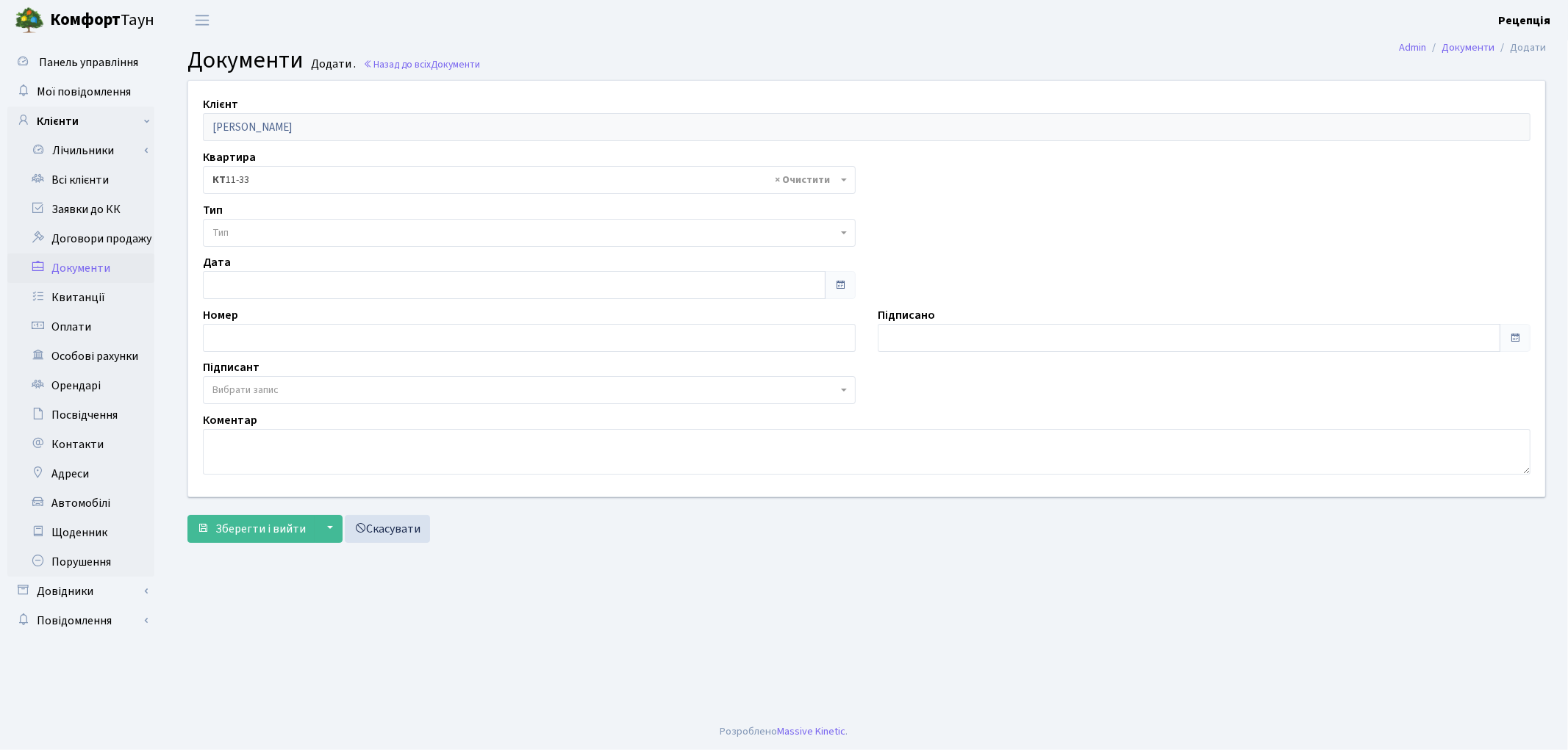
click at [254, 233] on span "Тип" at bounding box center [525, 233] width 625 height 15
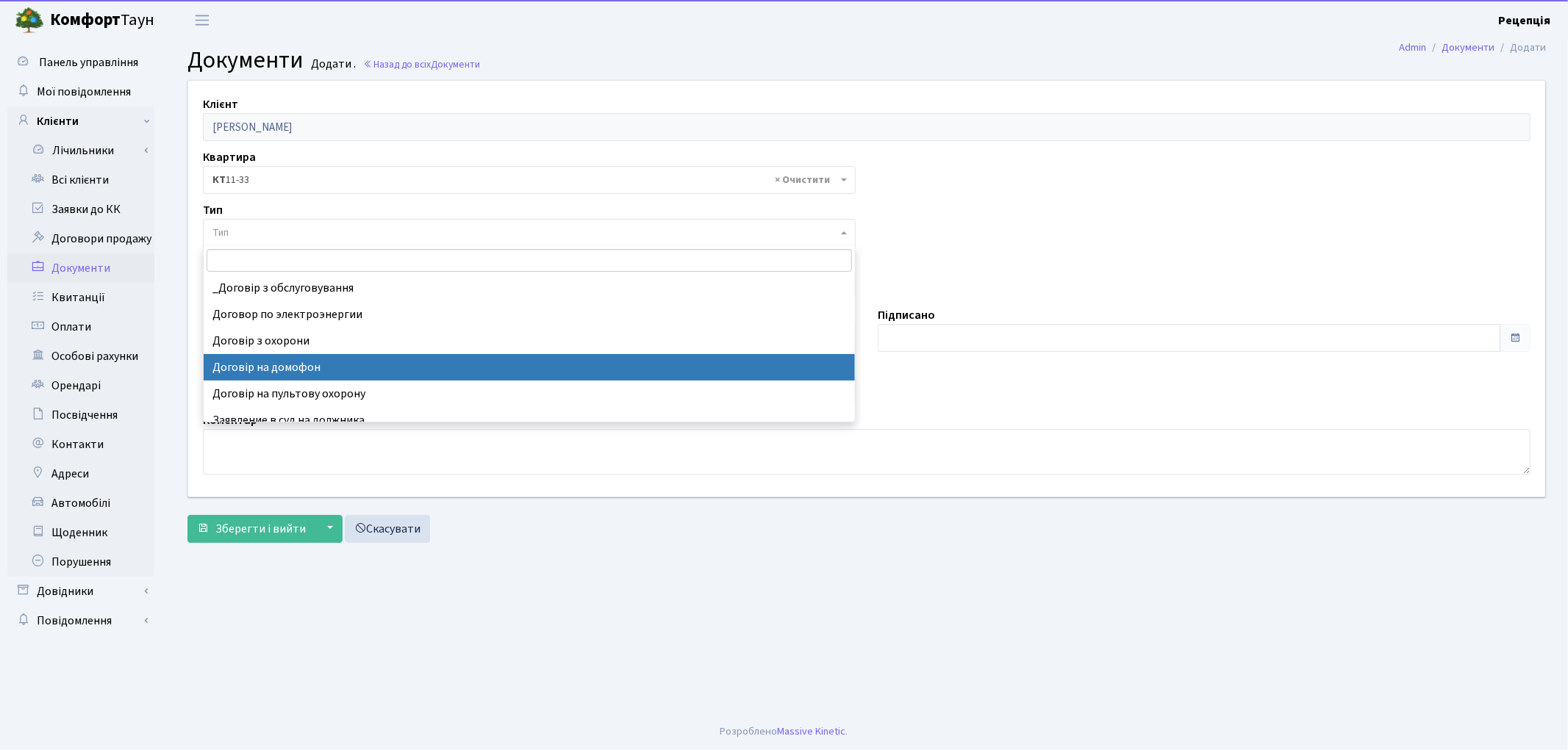
select select "292"
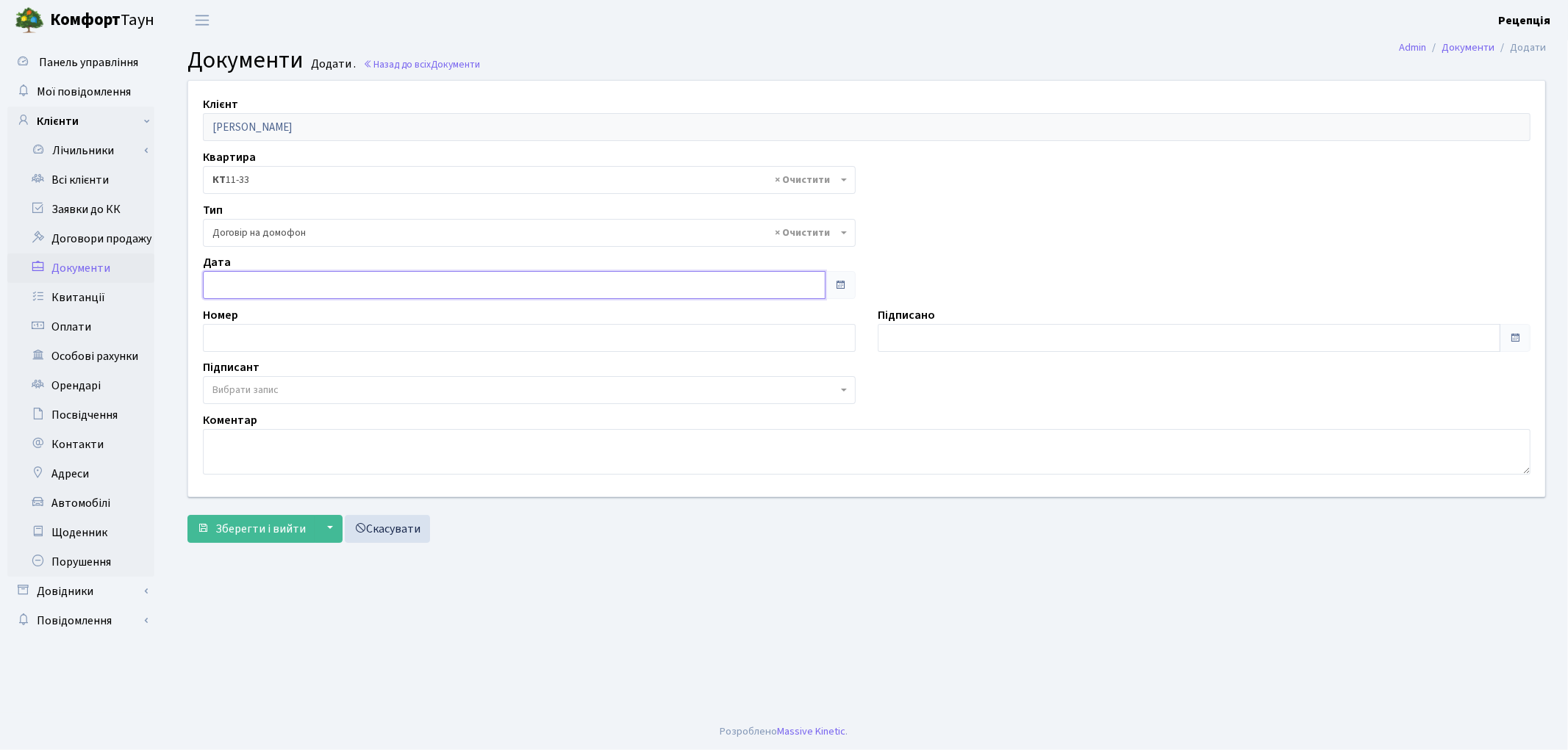
type input "[DATE]"
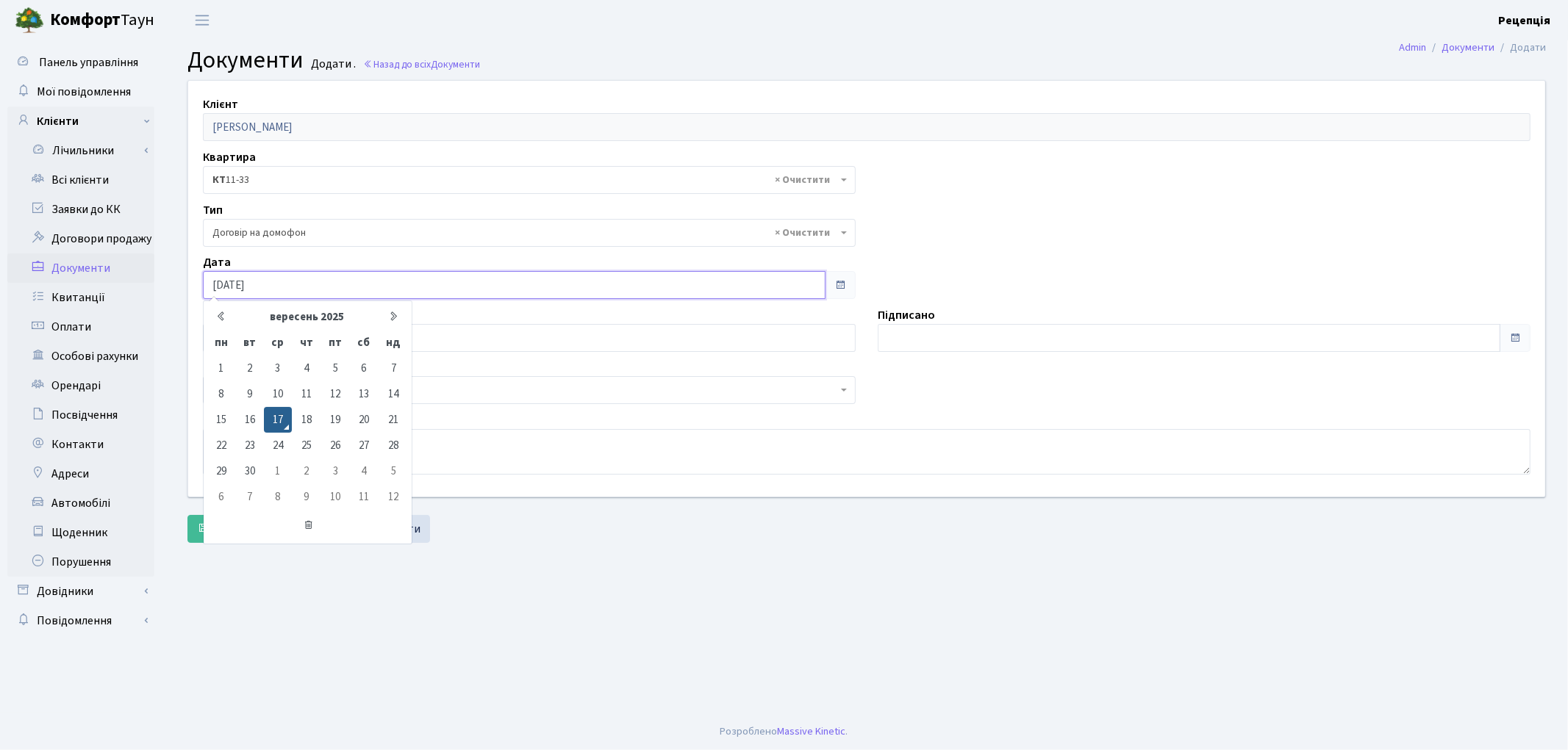
click at [254, 279] on input "[DATE]" at bounding box center [514, 285] width 623 height 28
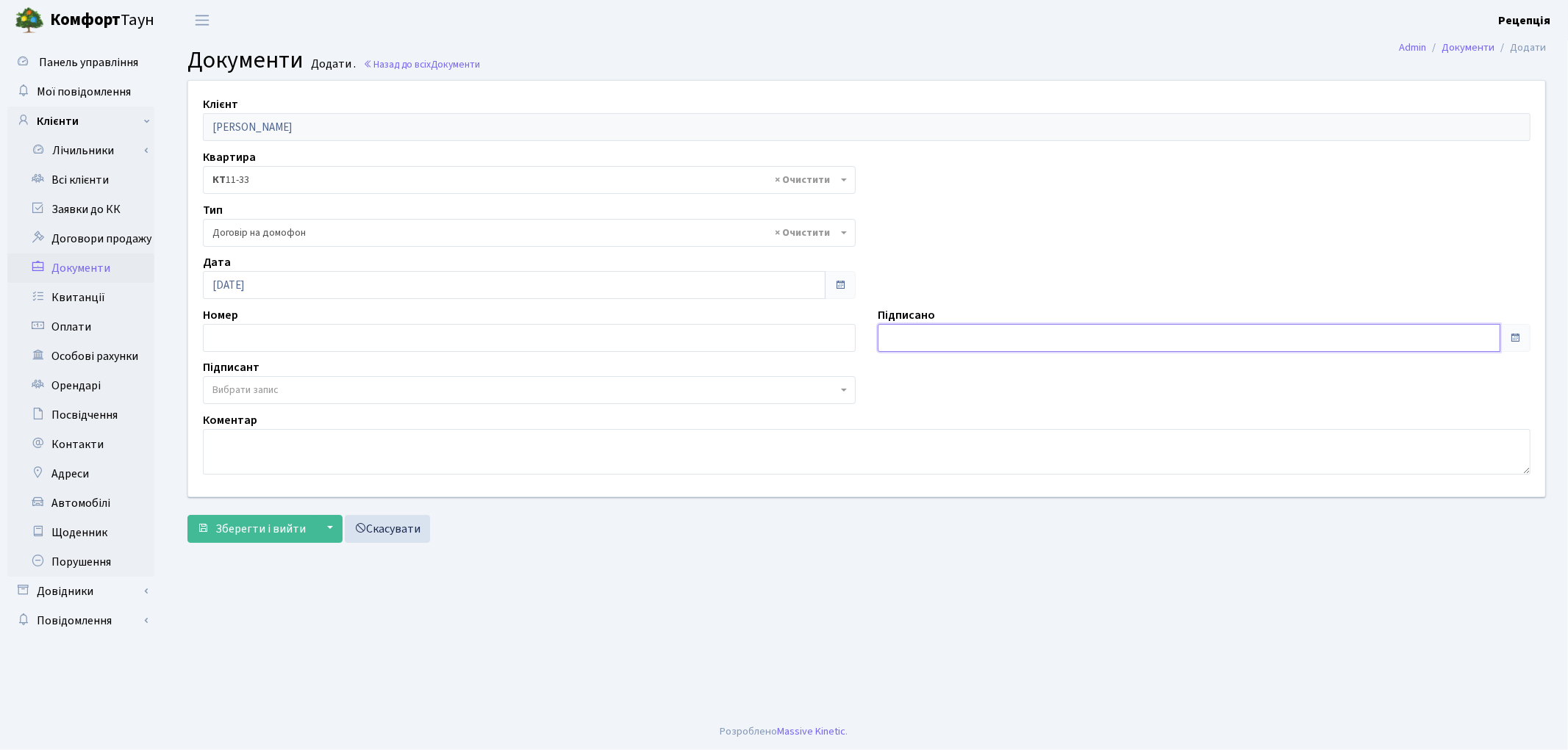
type input "[DATE]"
click at [957, 325] on input "[DATE]" at bounding box center [1189, 337] width 623 height 28
click at [302, 385] on span "Вибрати запис" at bounding box center [525, 390] width 625 height 15
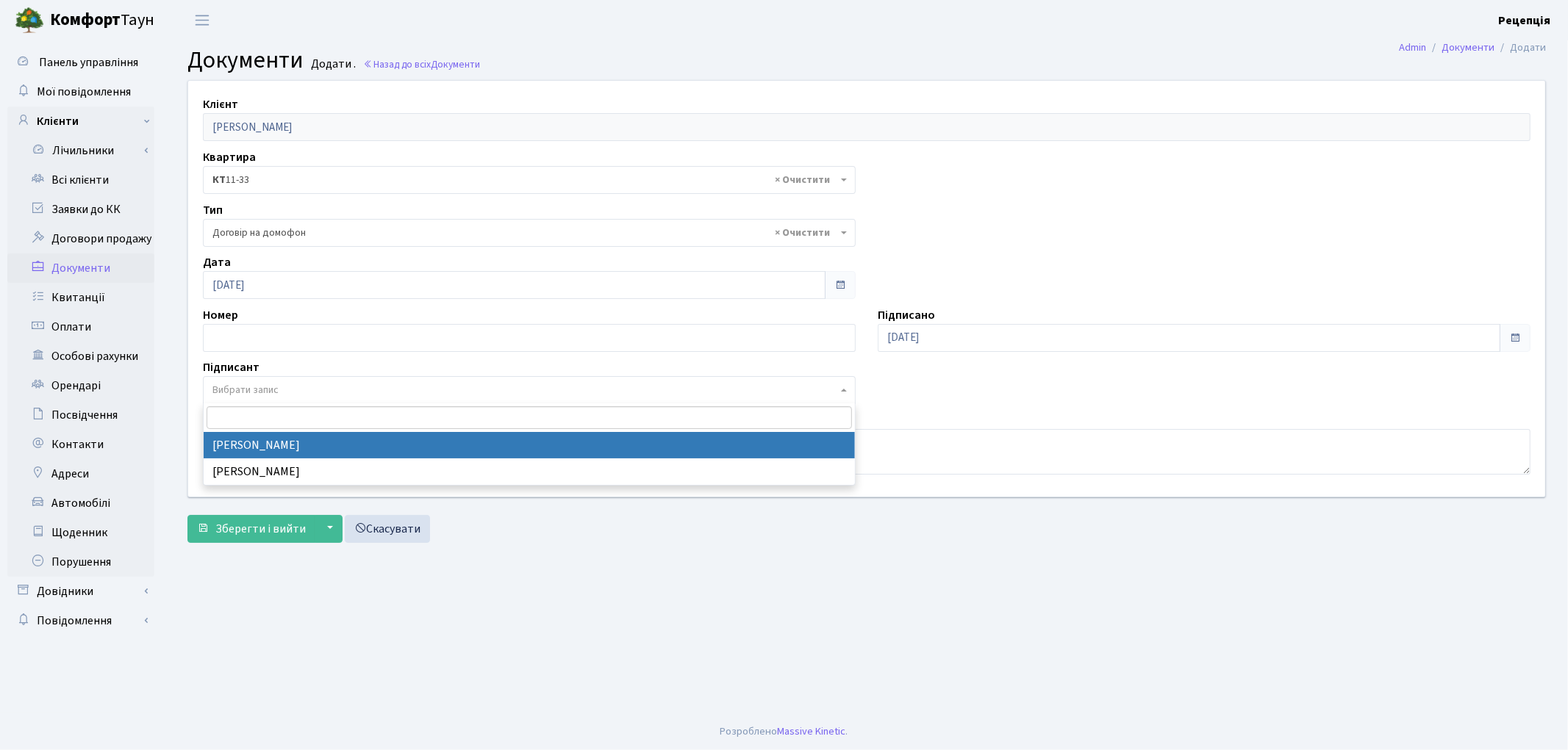
select select "74"
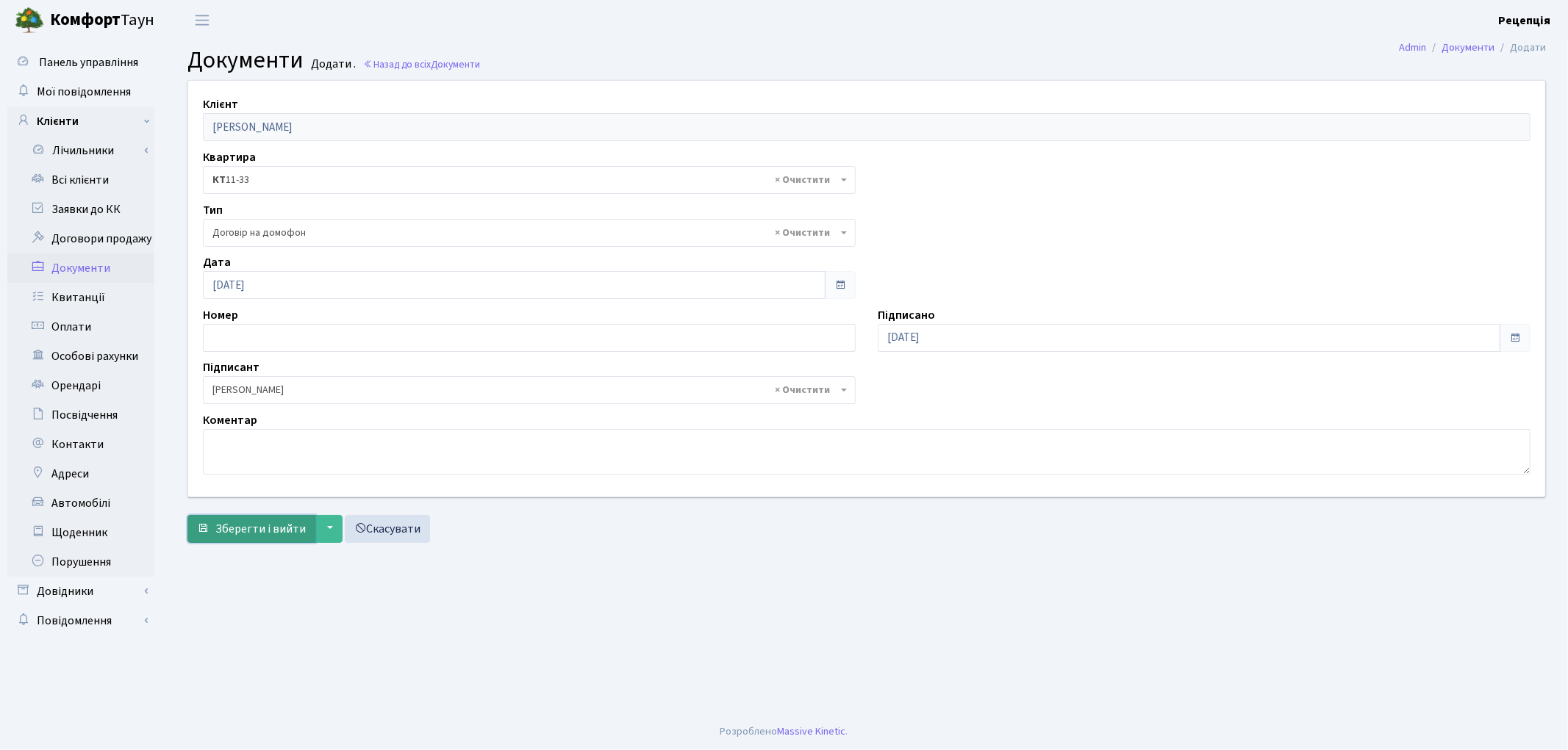
click at [246, 526] on span "Зберегти і вийти" at bounding box center [260, 529] width 90 height 16
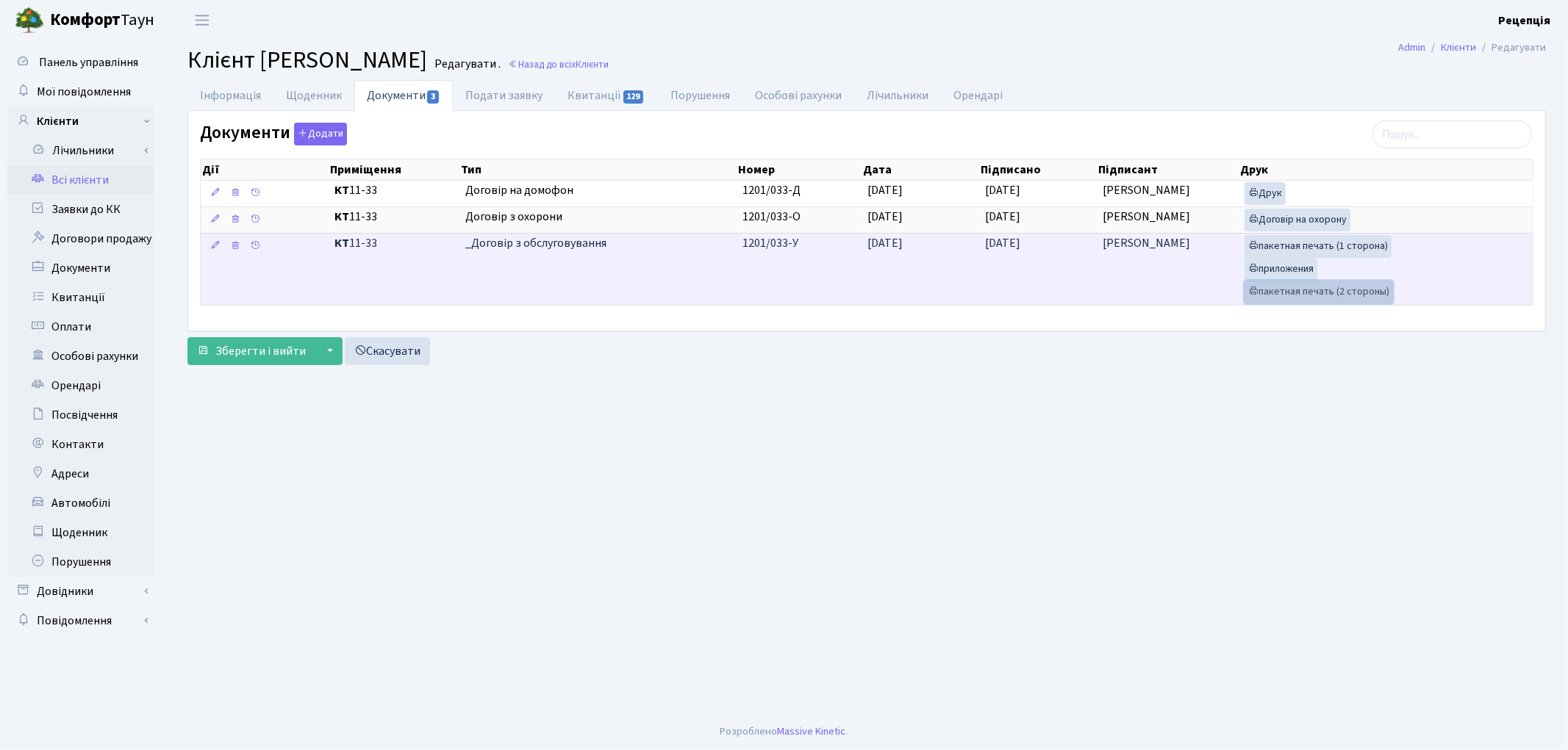
click at [1267, 289] on link "пакетная печать (2 стороны)" at bounding box center [1318, 292] width 148 height 23
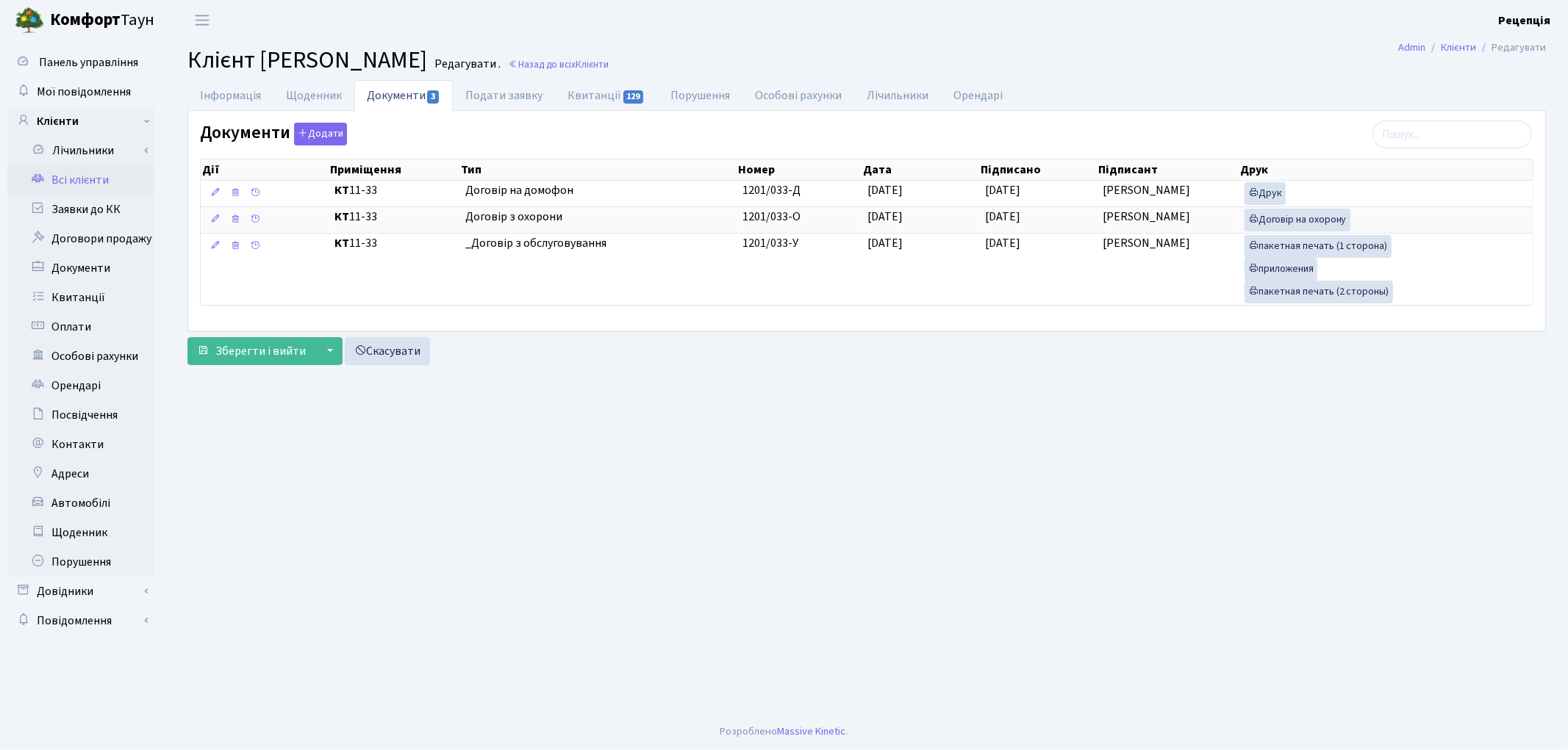
click at [105, 180] on link "Всі клієнти" at bounding box center [81, 180] width 147 height 29
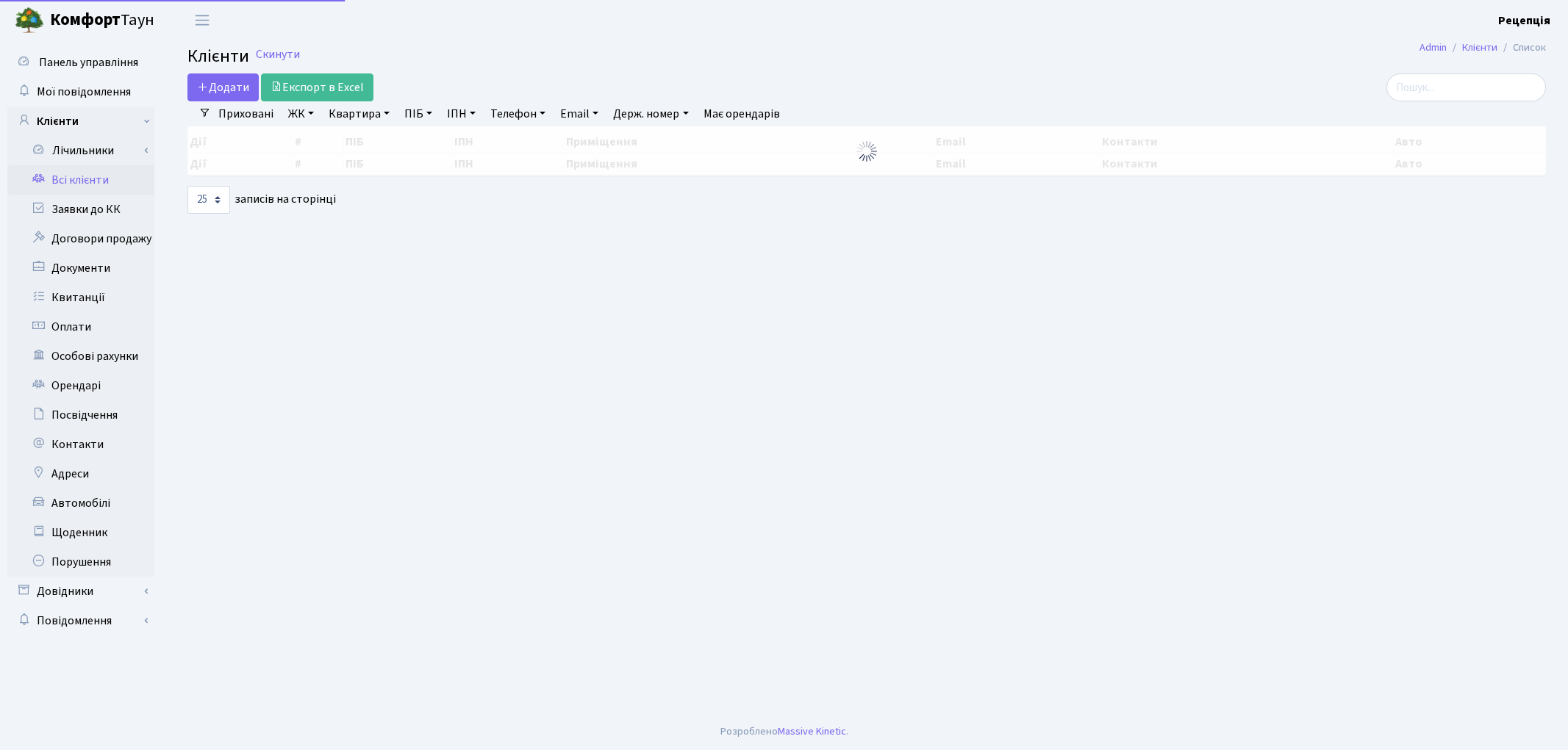
select select "25"
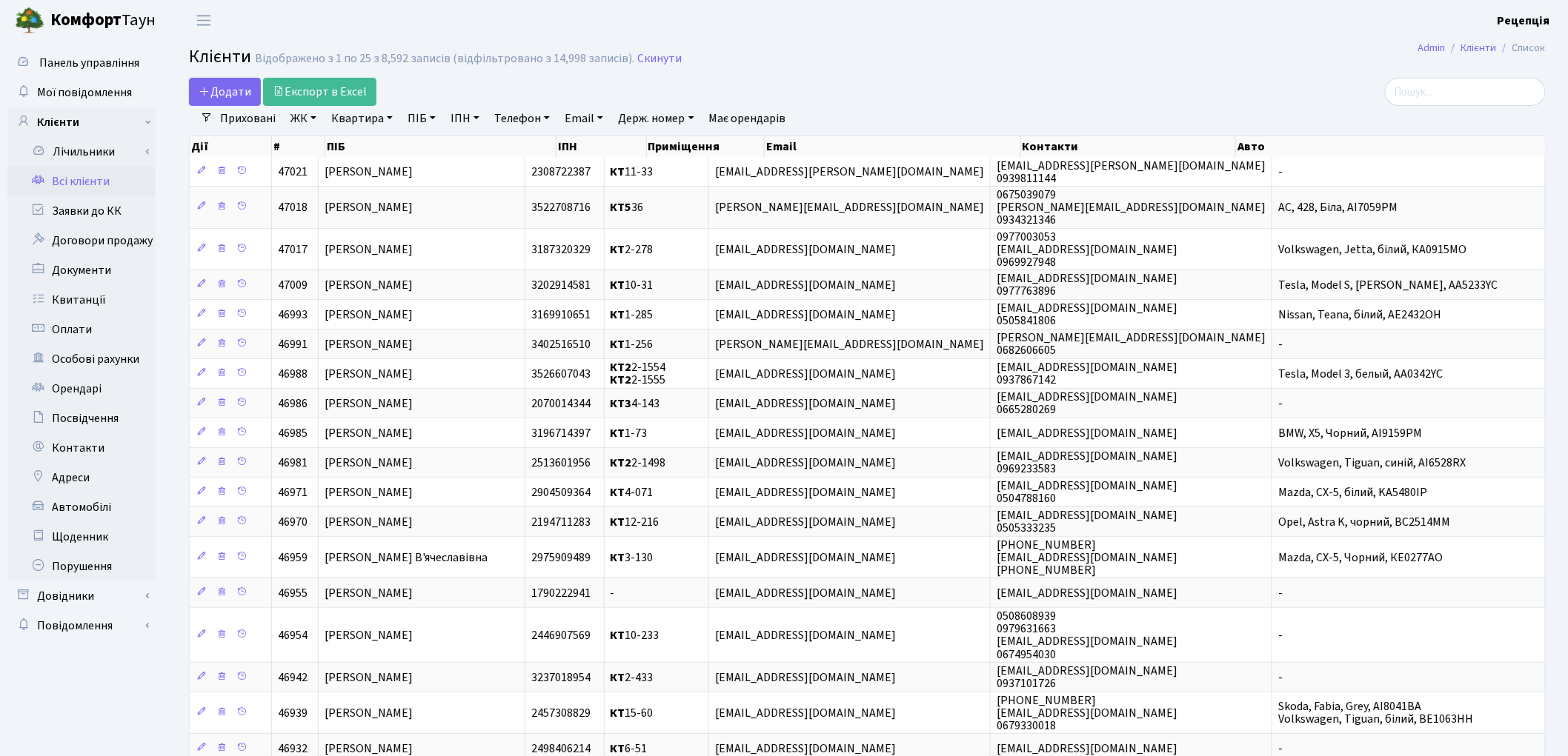
click at [290, 120] on link "ЖК" at bounding box center [303, 118] width 38 height 25
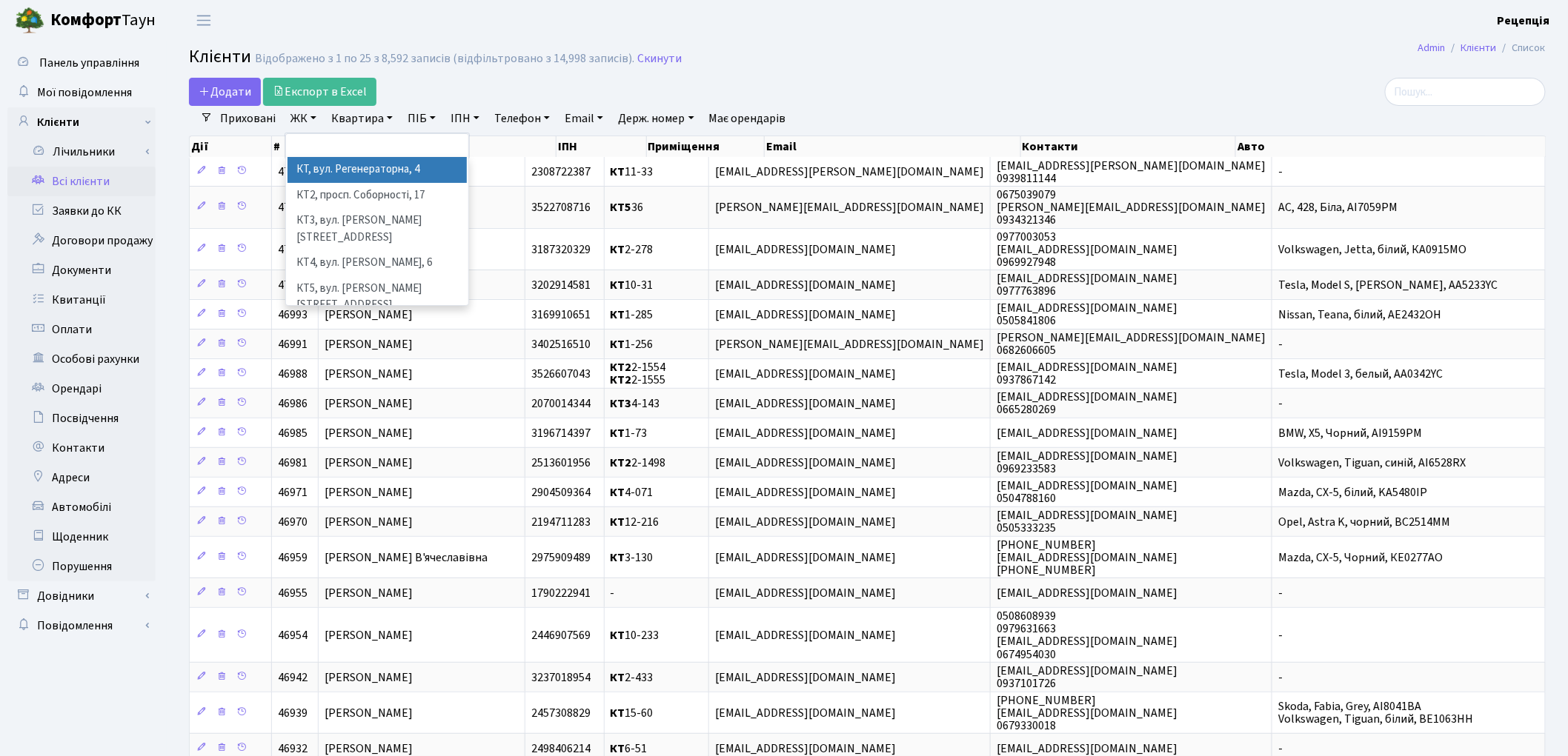
click at [348, 176] on li "КТ, вул. Регенераторна, 4" at bounding box center [378, 170] width 180 height 26
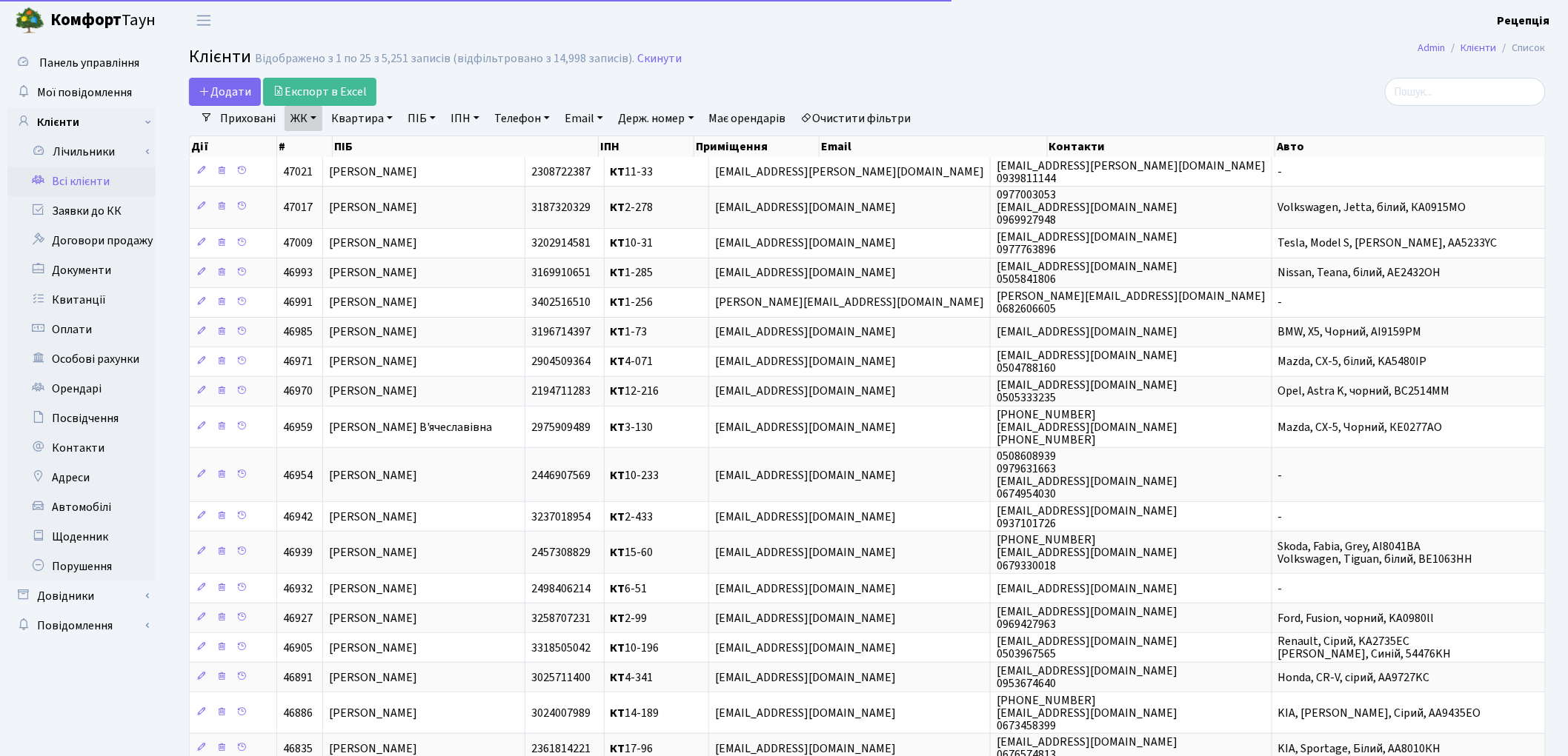
click at [364, 116] on link "Квартира" at bounding box center [362, 118] width 73 height 25
type input "11-33"
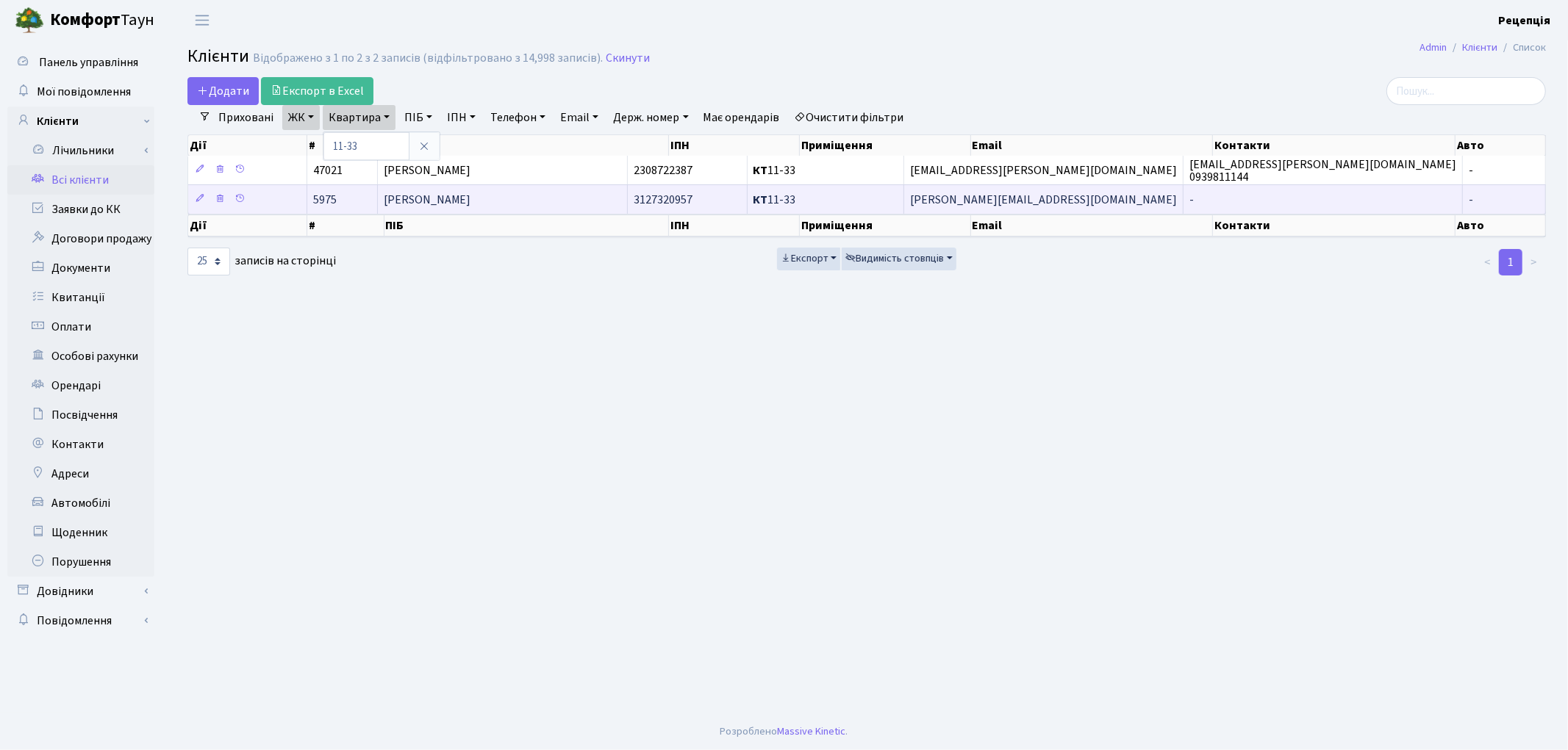
click at [457, 203] on span "Когут Максим Ігорович" at bounding box center [427, 200] width 87 height 16
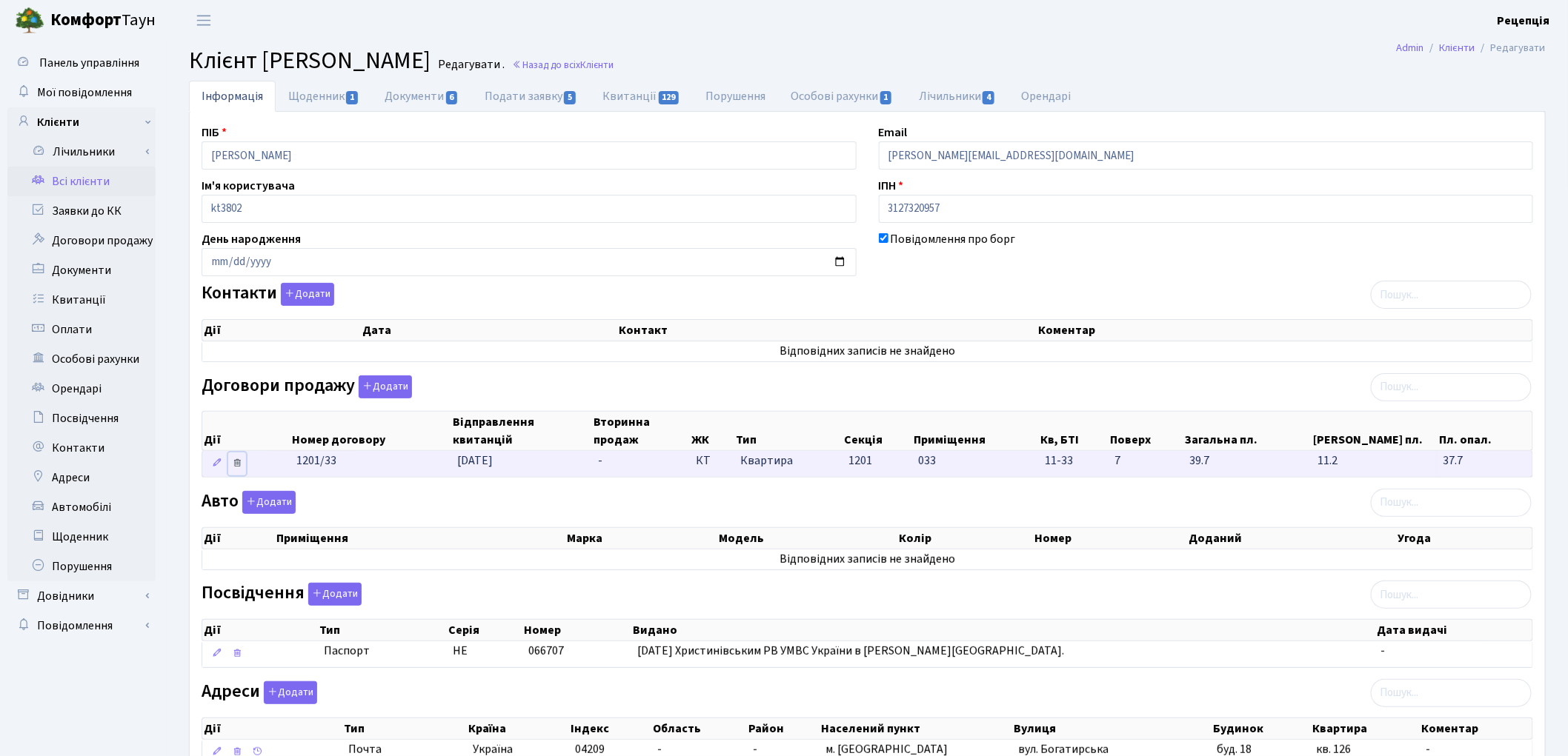
click at [237, 468] on icon at bounding box center [237, 462] width 10 height 10
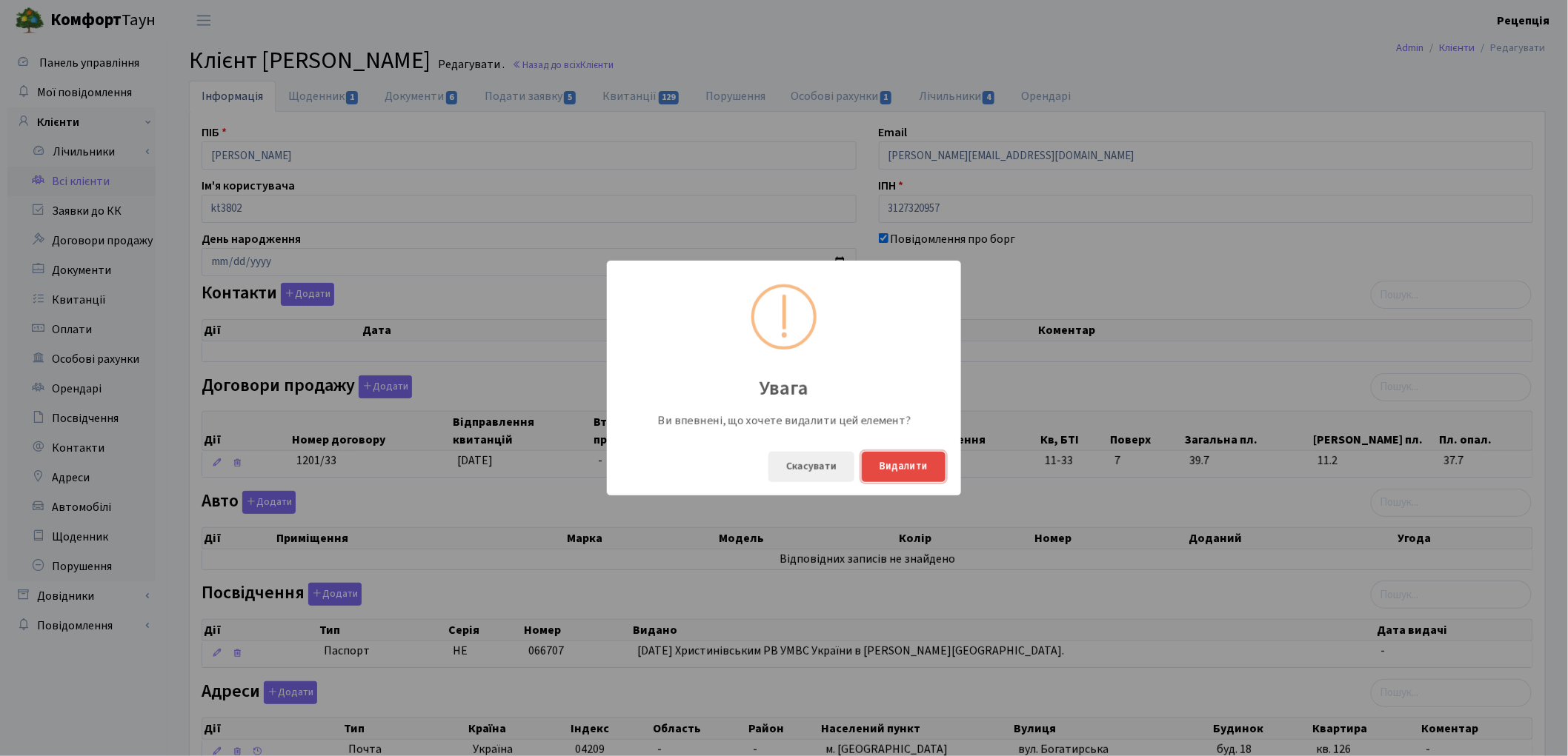
click at [889, 472] on button "Видалити" at bounding box center [903, 466] width 83 height 30
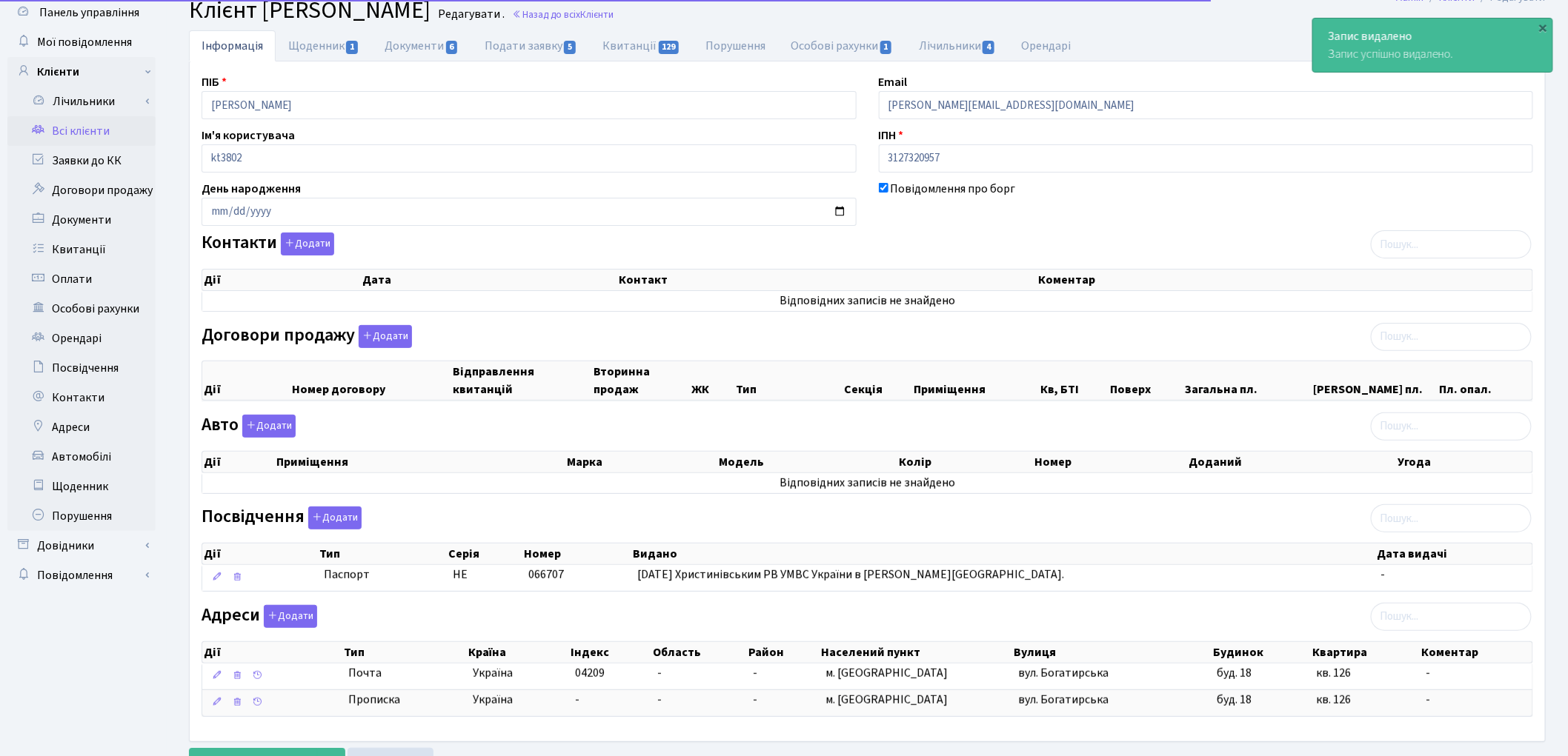
scroll to position [117, 0]
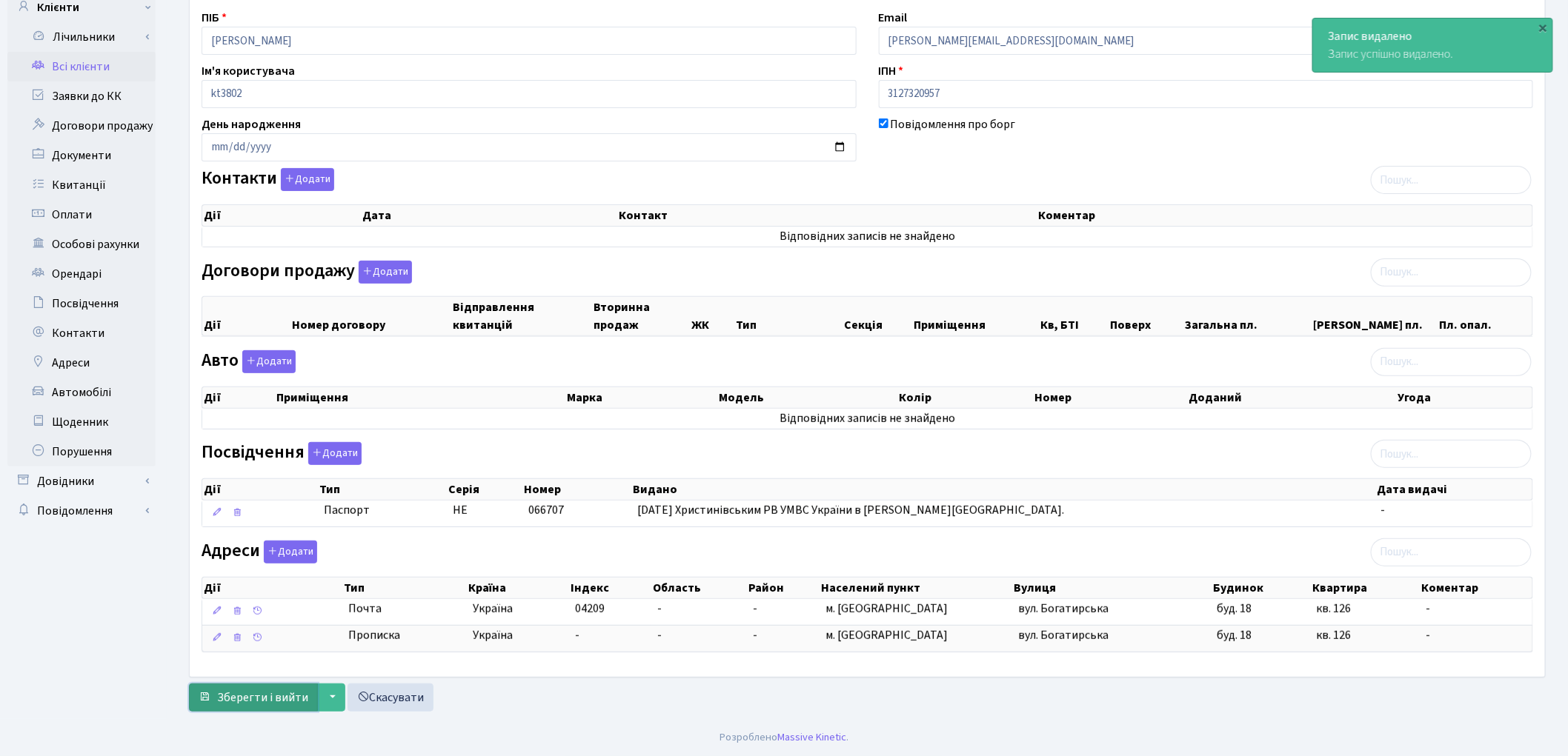
click at [272, 685] on button "Зберегти і вийти" at bounding box center [253, 697] width 129 height 28
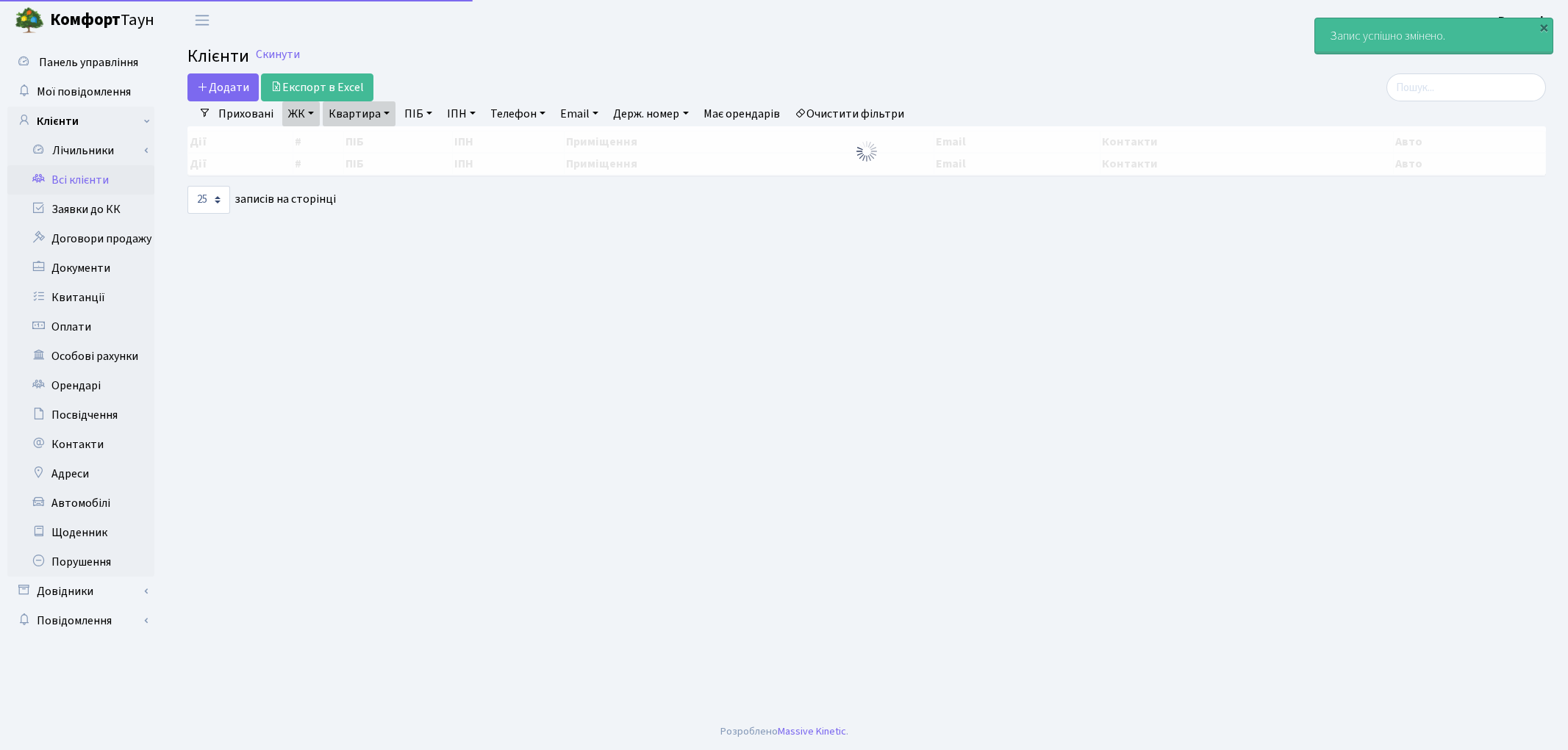
select select "25"
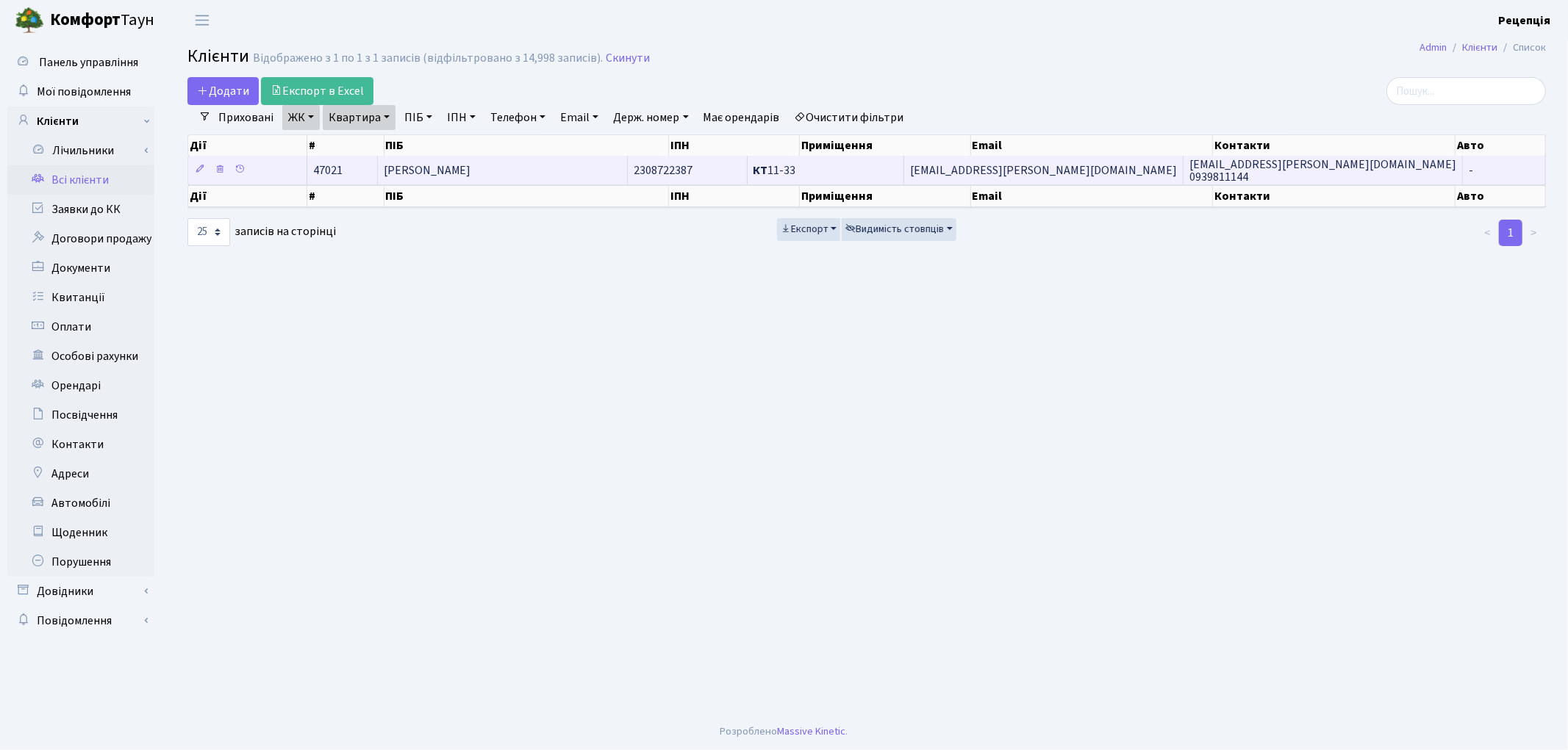
click at [529, 159] on td "[PERSON_NAME]" at bounding box center [503, 170] width 251 height 29
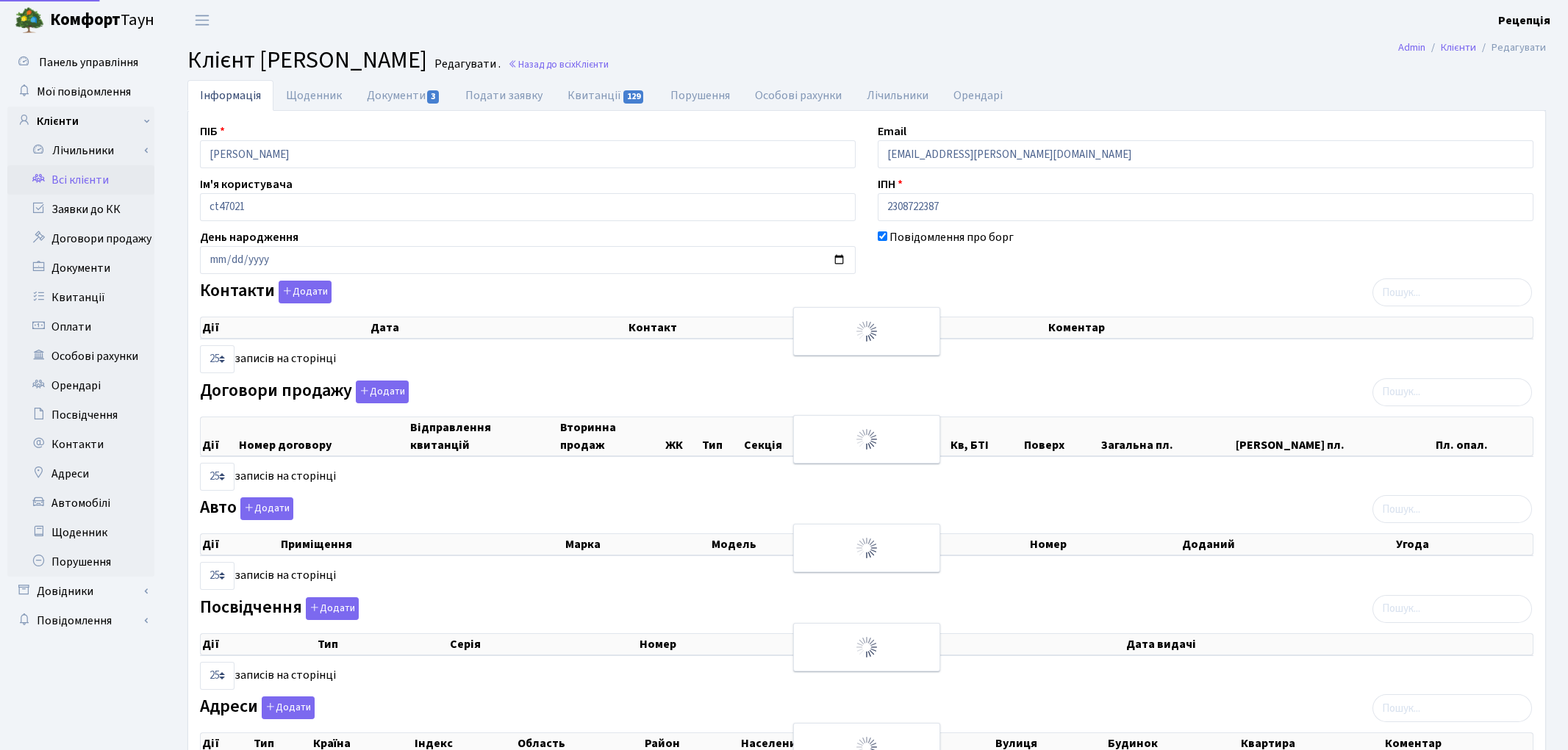
select select "25"
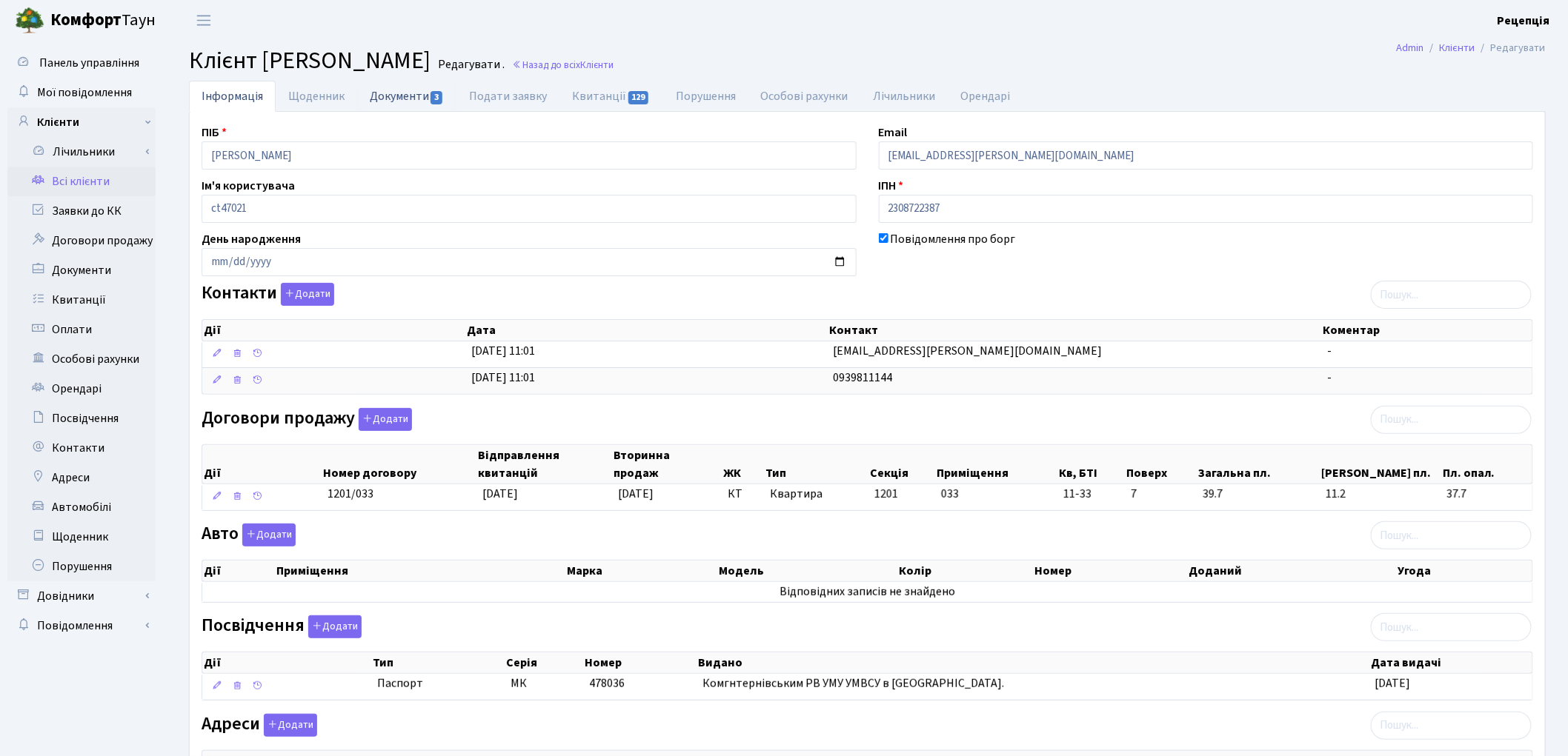
click at [427, 98] on link "Документи 3" at bounding box center [407, 95] width 99 height 30
select select "25"
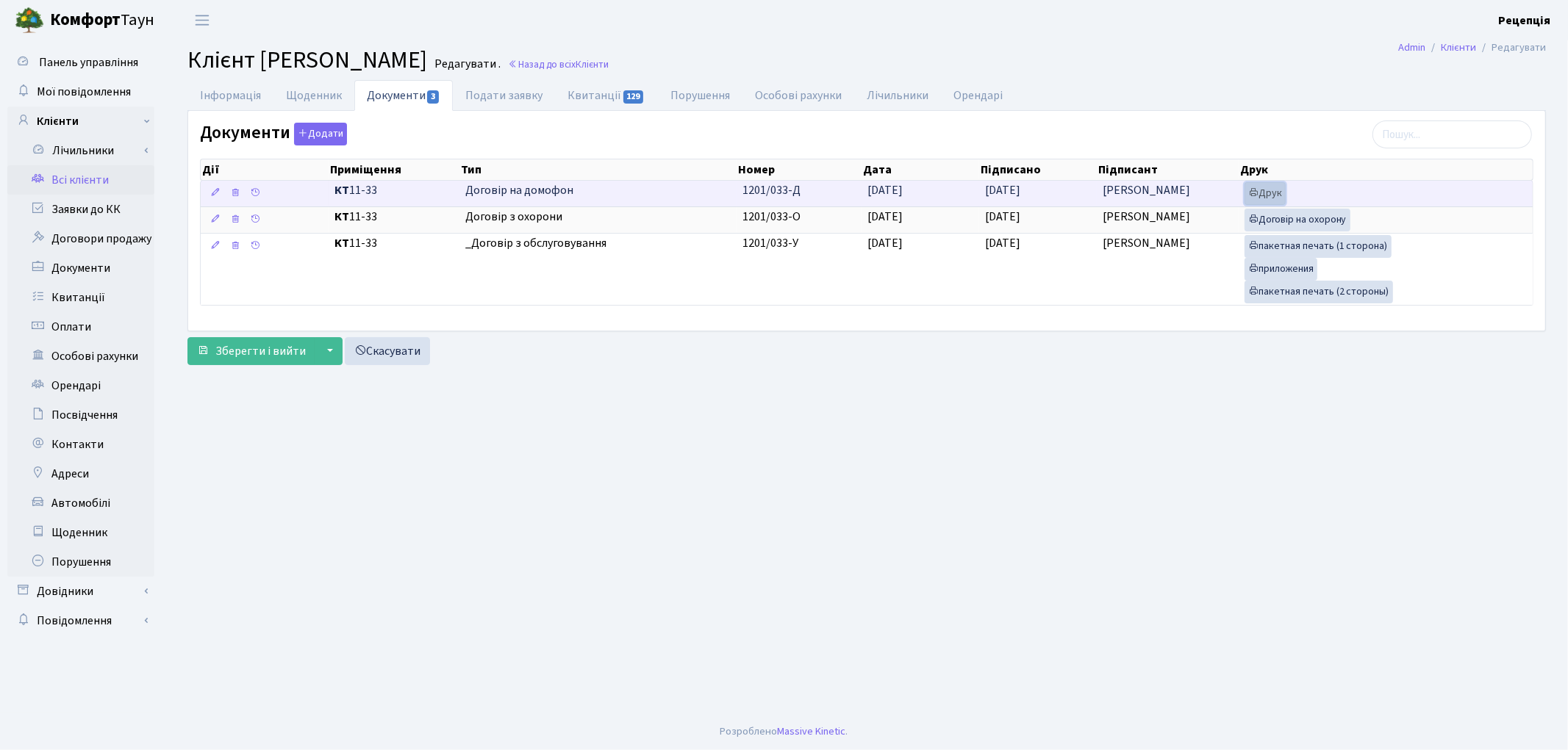
click at [1265, 187] on link "Друк" at bounding box center [1264, 193] width 41 height 23
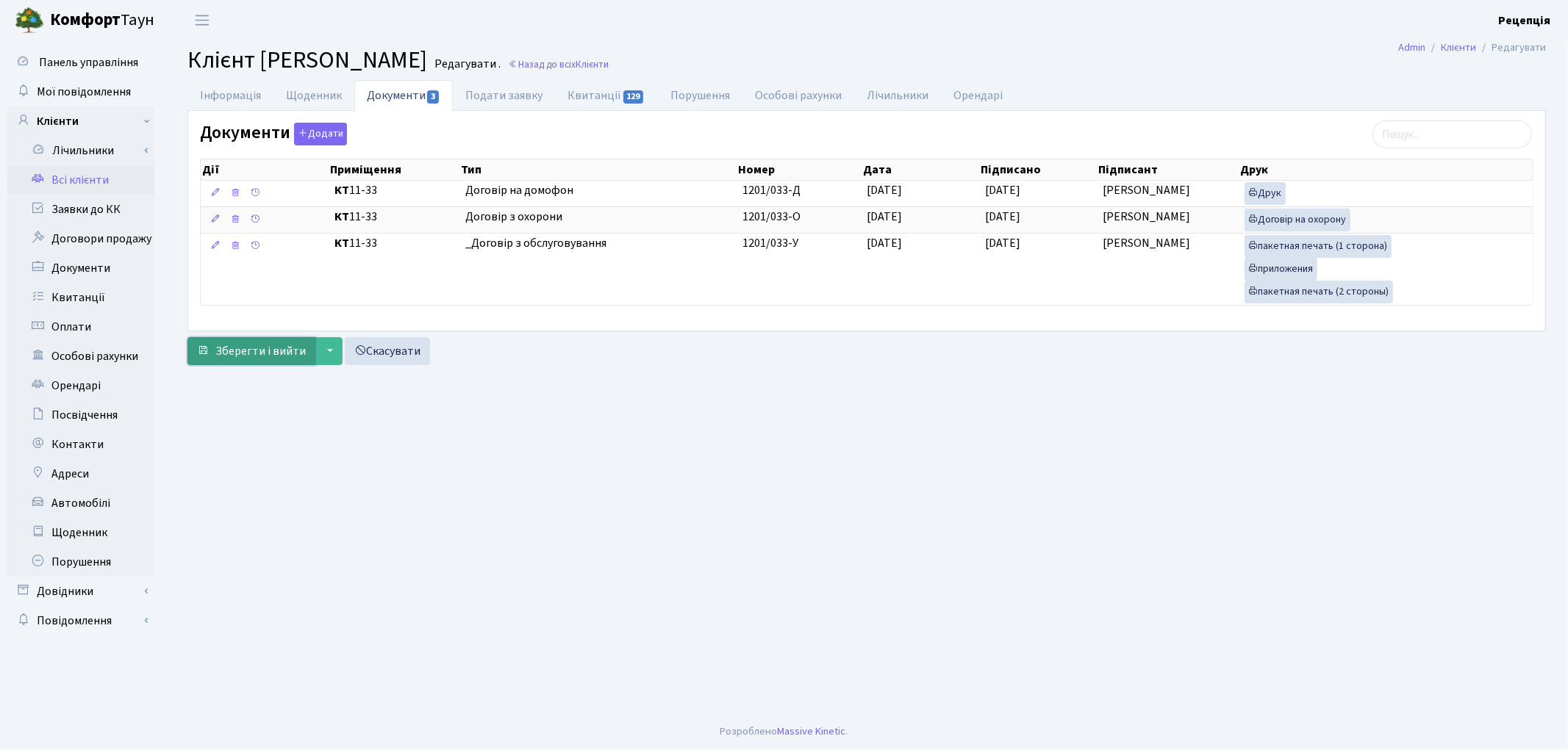
click at [255, 356] on span "Зберегти і вийти" at bounding box center [260, 351] width 90 height 16
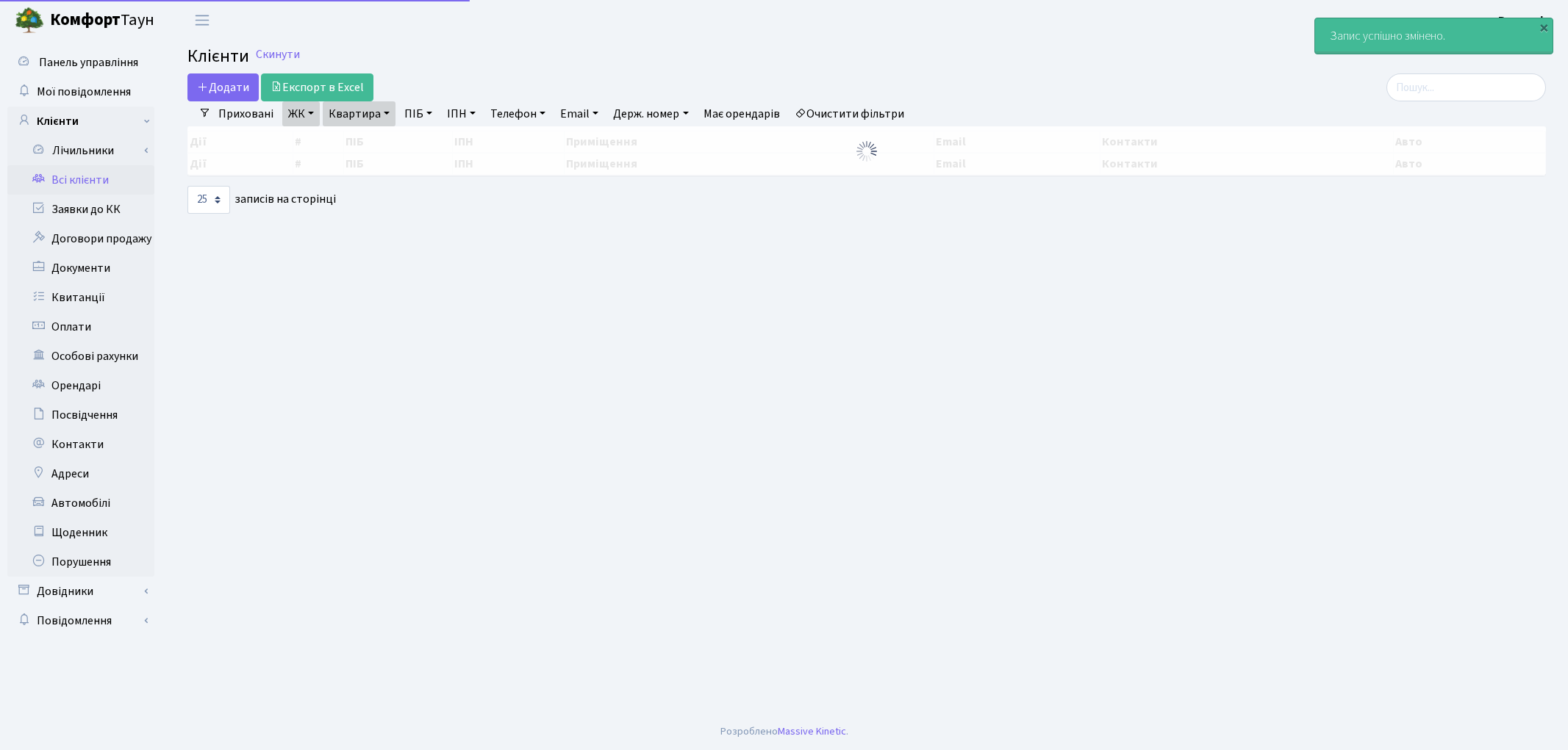
select select "25"
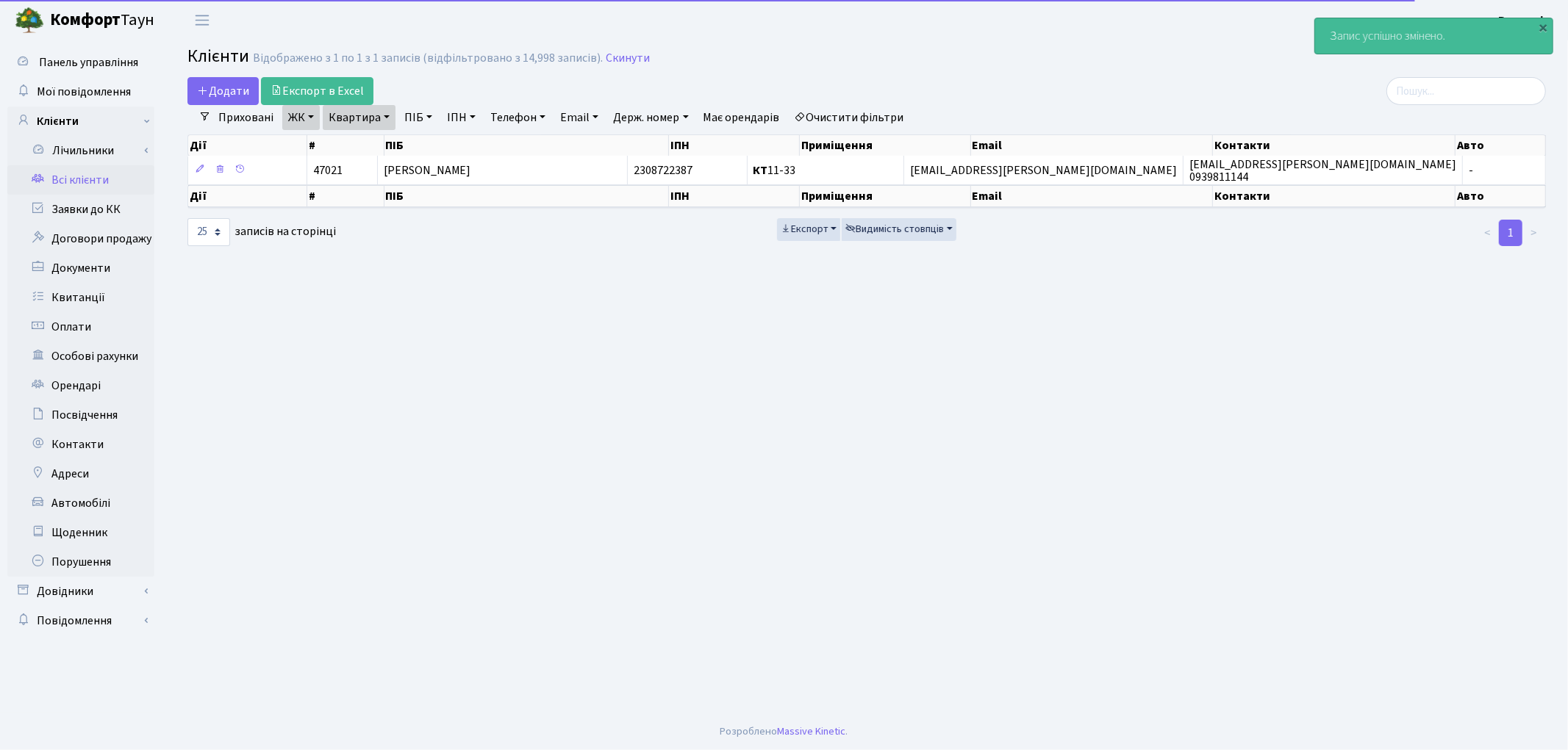
click at [115, 176] on link "Всі клієнти" at bounding box center [81, 180] width 147 height 29
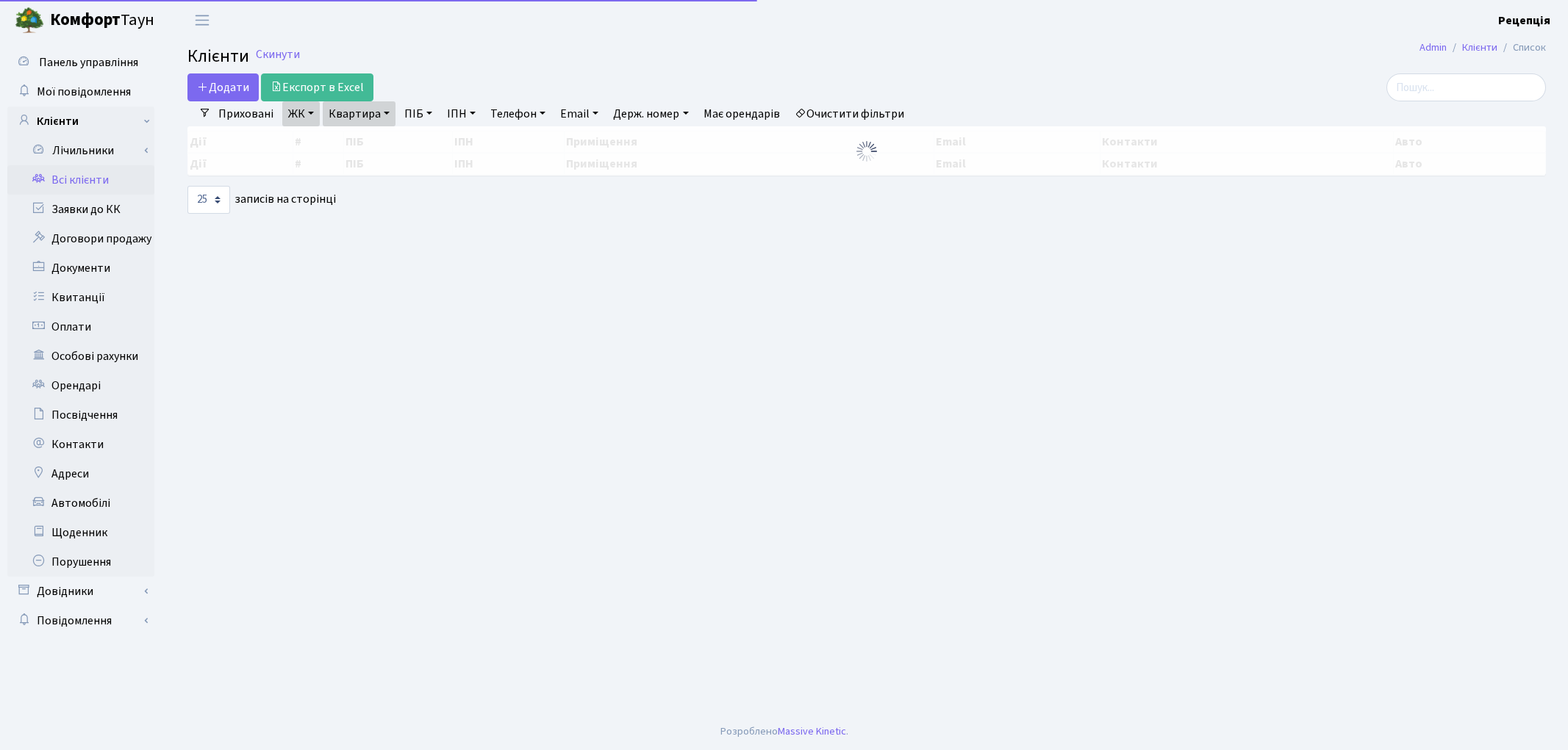
select select "25"
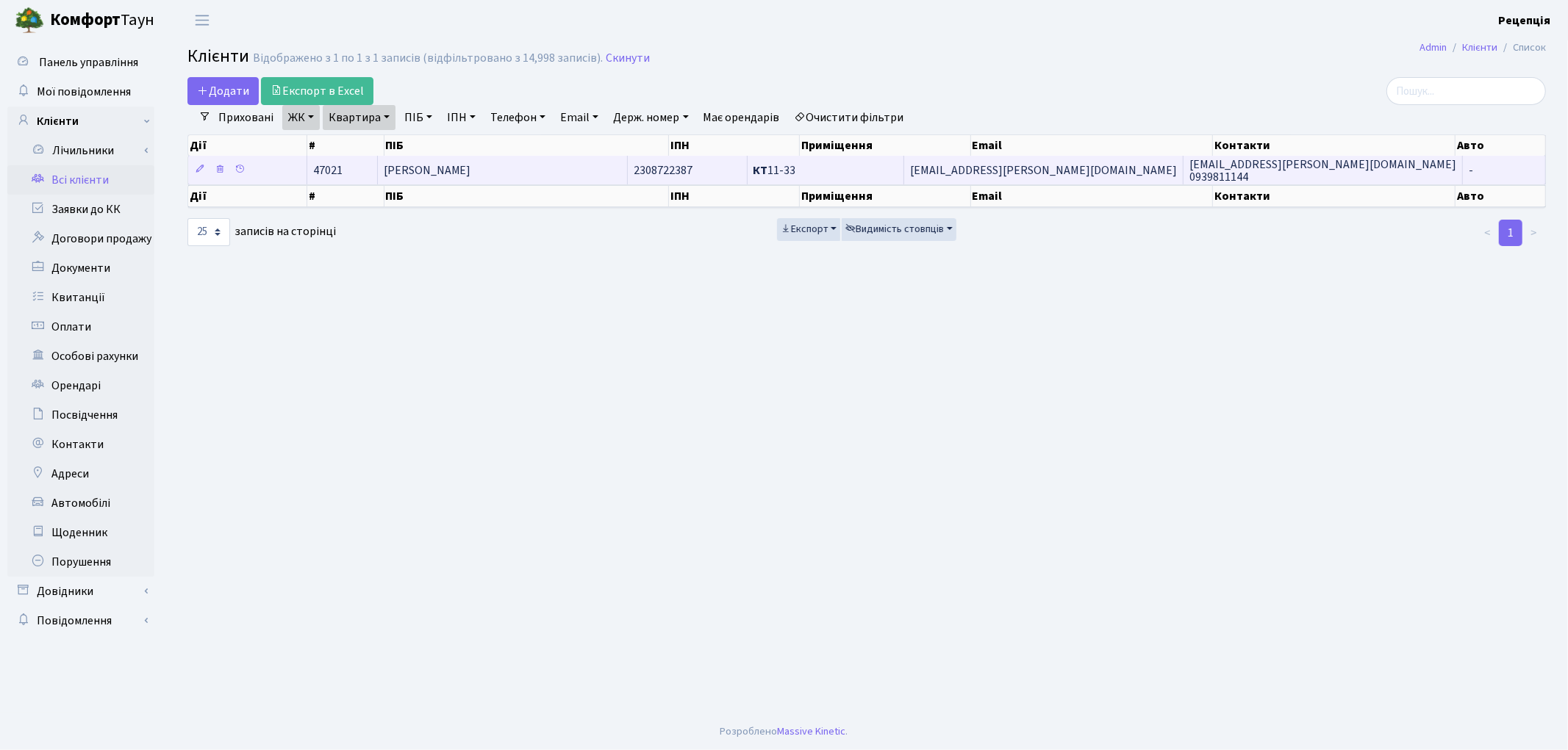
click at [598, 176] on td "[PERSON_NAME]" at bounding box center [503, 170] width 251 height 29
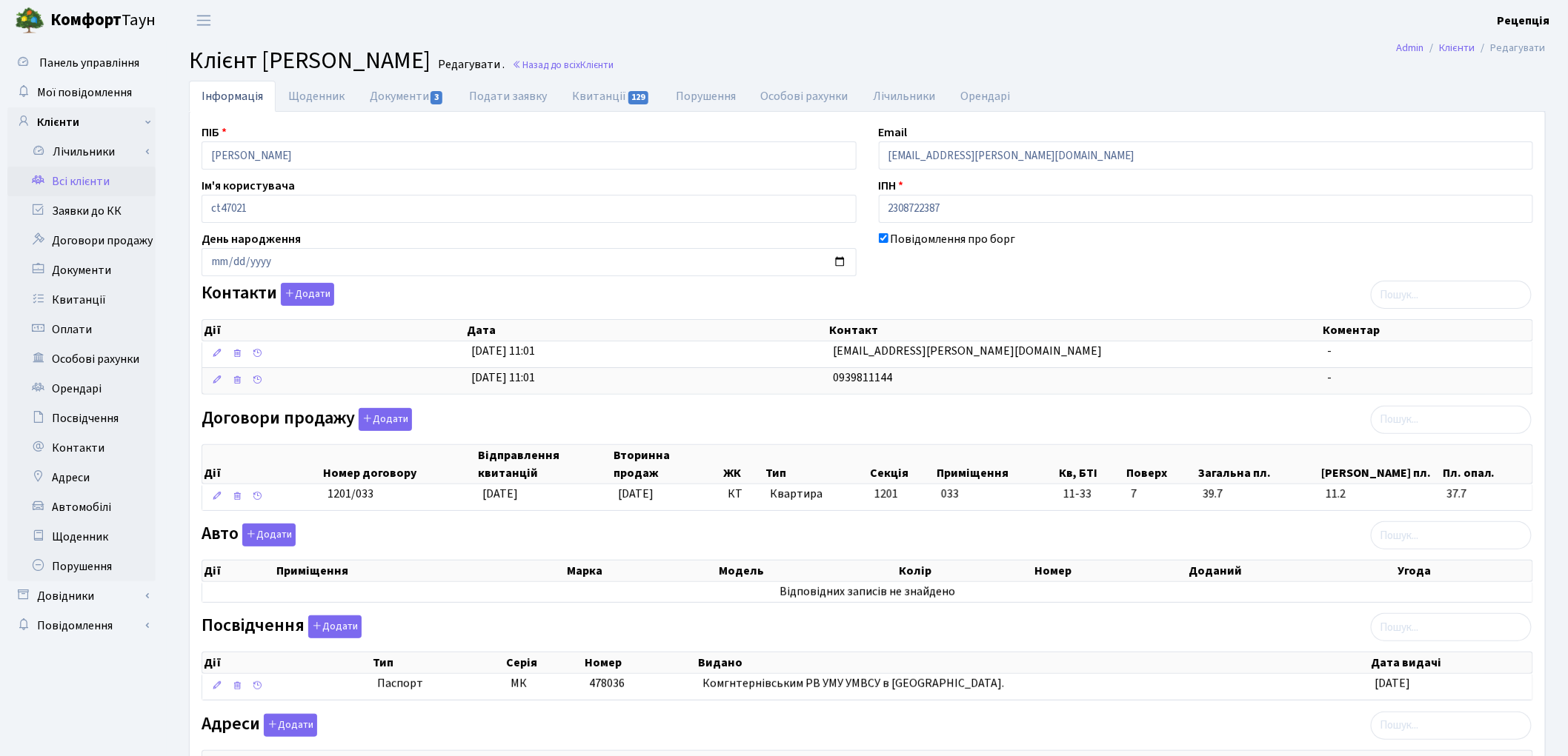
click at [94, 179] on link "Всі клієнти" at bounding box center [82, 181] width 149 height 29
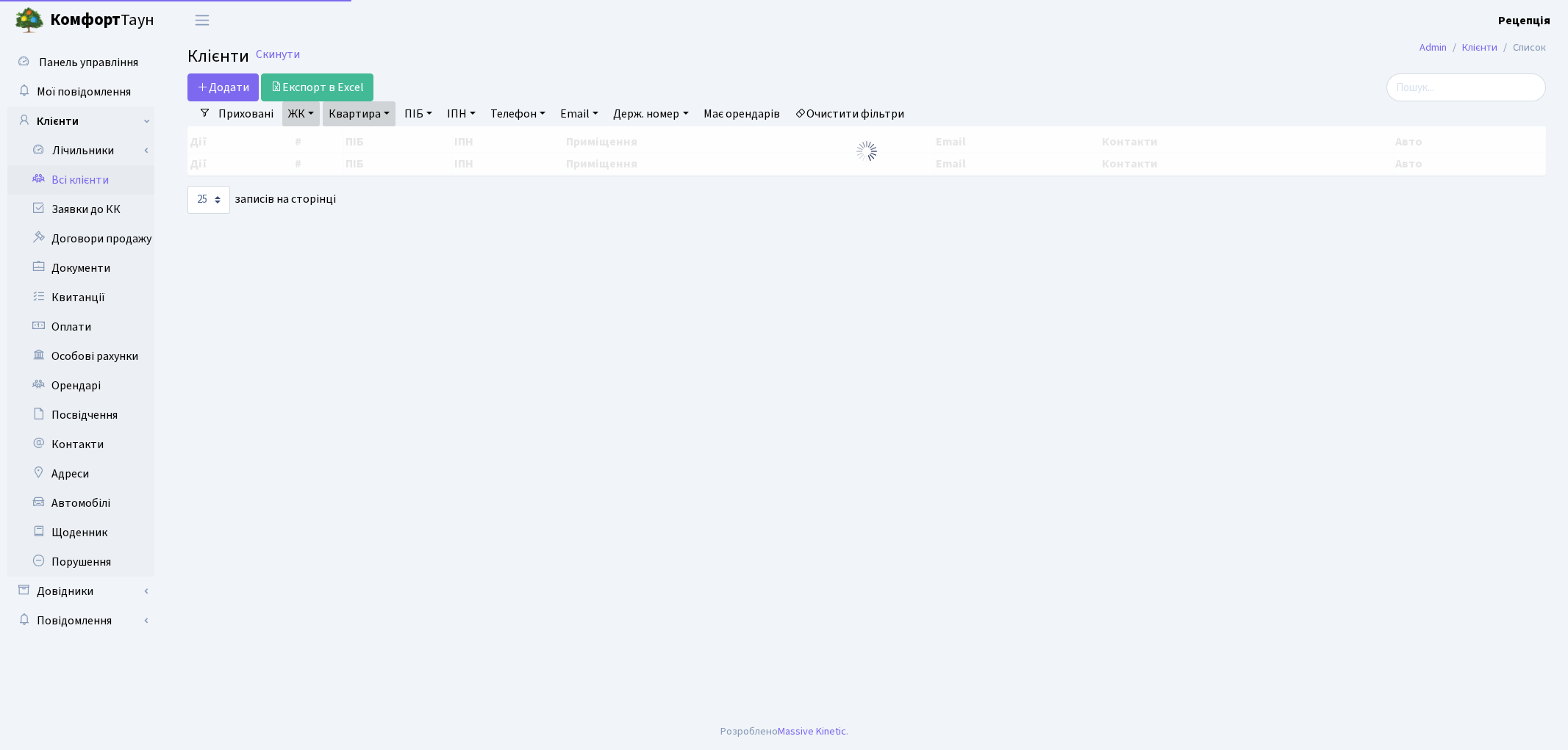
select select "25"
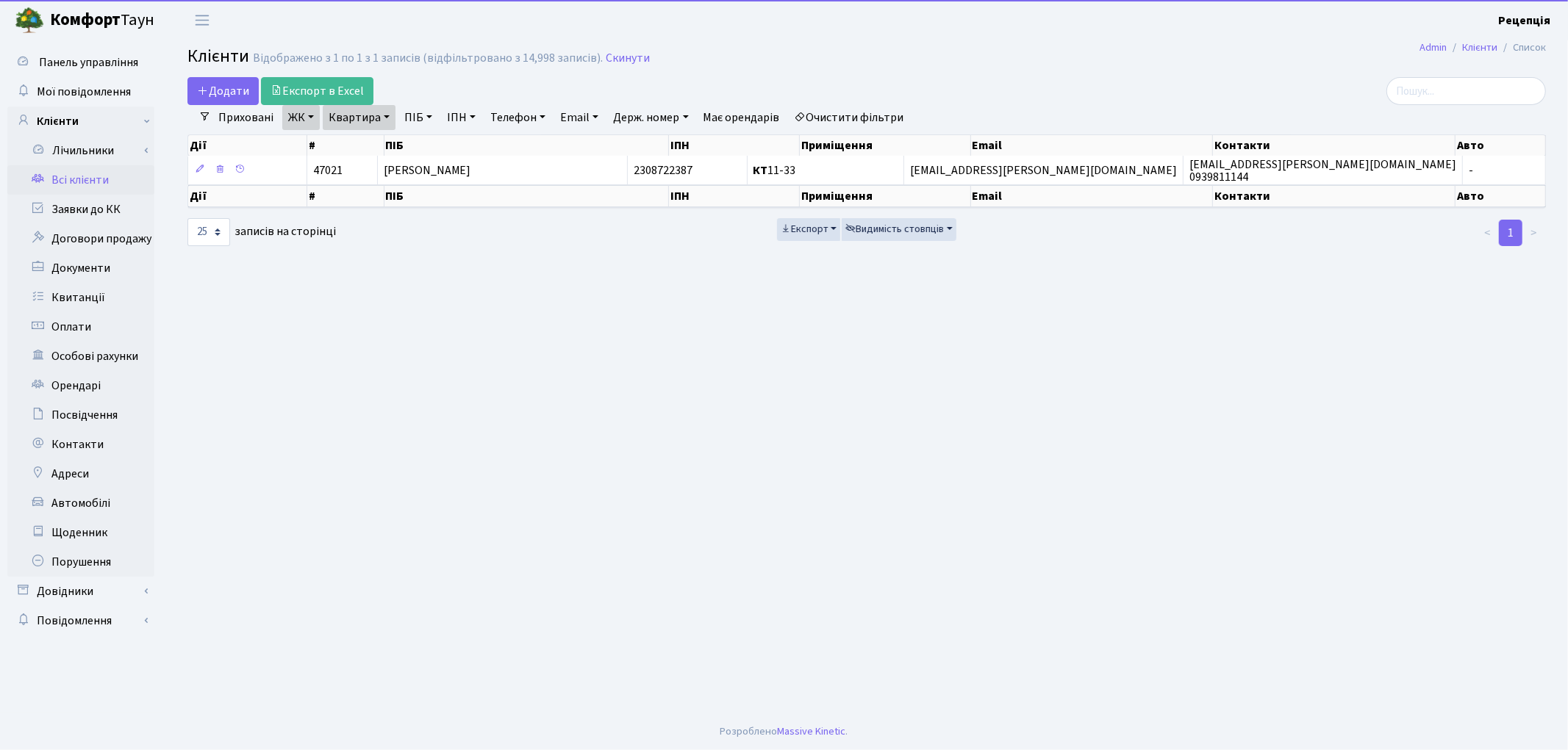
click at [841, 121] on link "Очистити фільтри" at bounding box center [849, 117] width 121 height 25
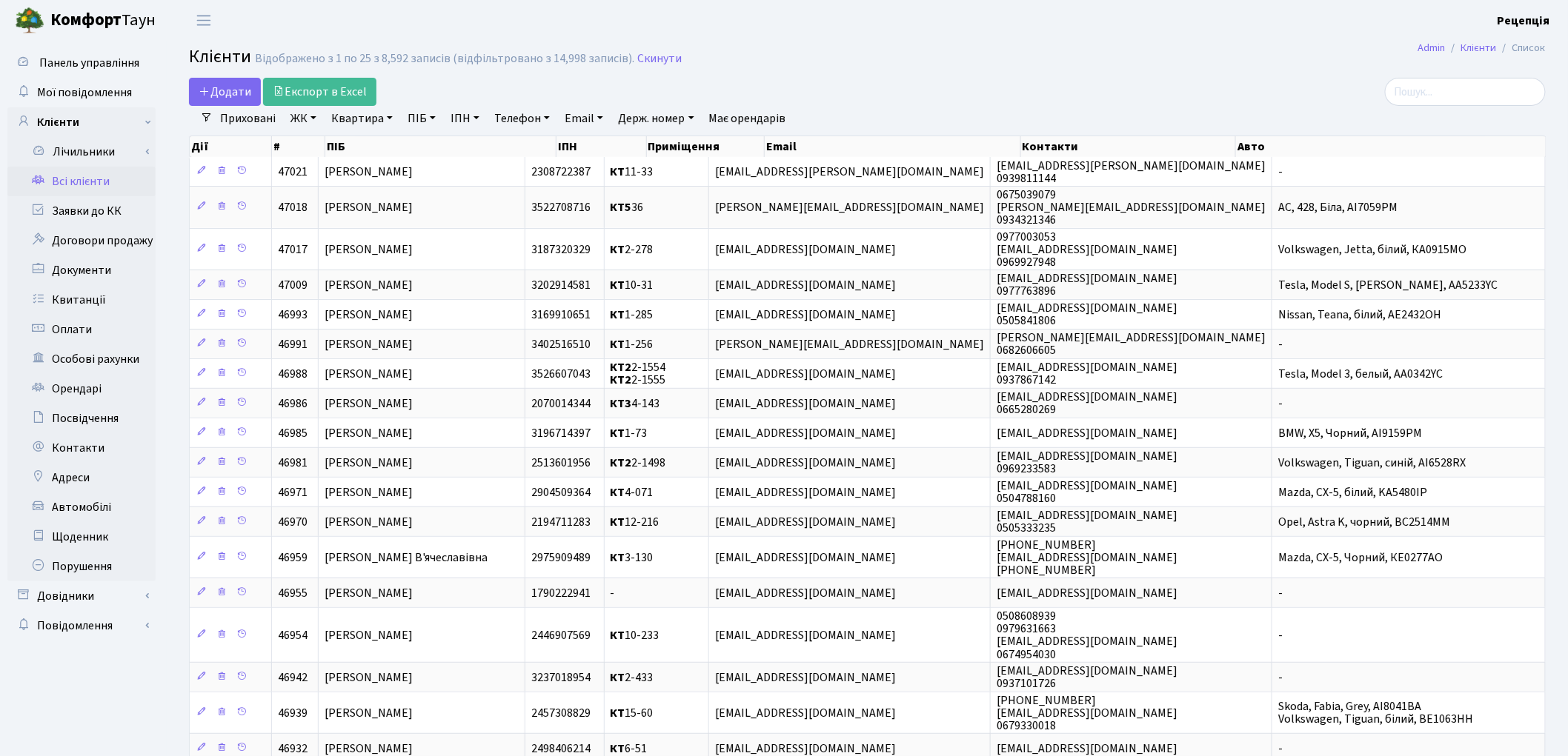
click at [434, 115] on link "ПІБ" at bounding box center [422, 118] width 40 height 25
type input "кривопуст"
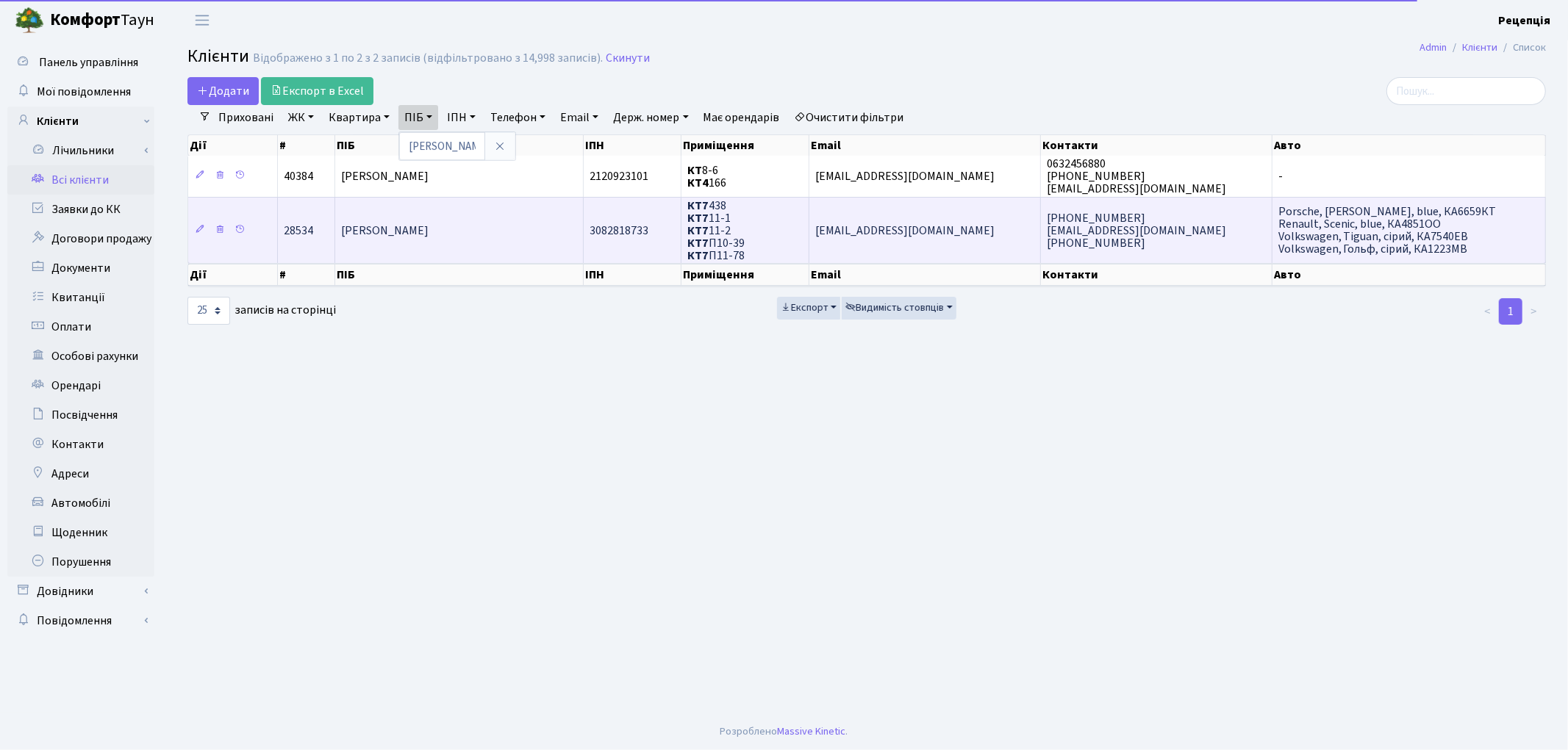
click at [434, 240] on td "[PERSON_NAME]" at bounding box center [459, 231] width 248 height 67
